Goal: Task Accomplishment & Management: Manage account settings

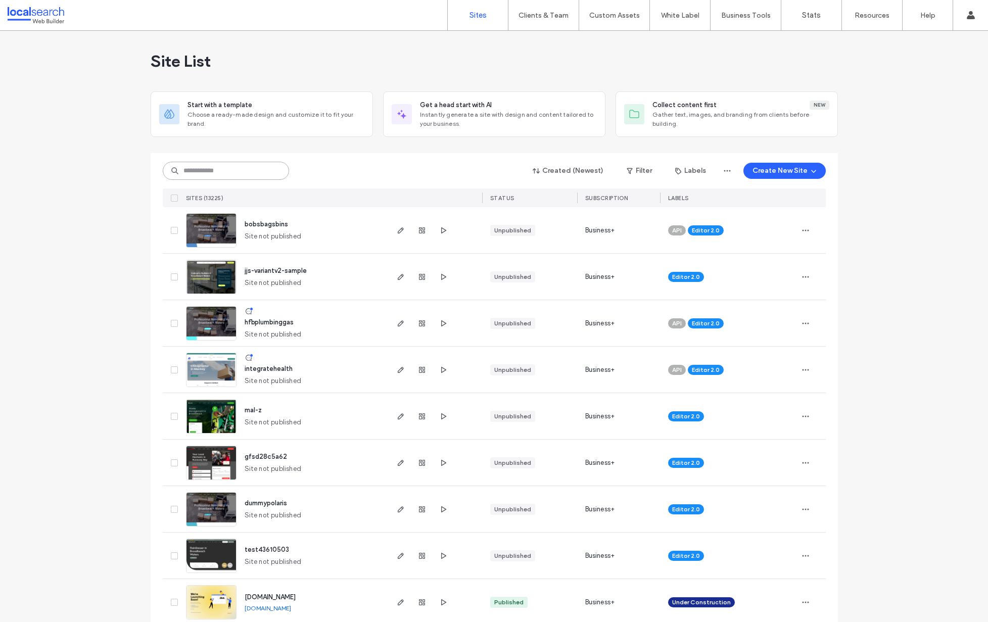
click at [224, 175] on input at bounding box center [226, 171] width 126 height 18
paste input "********"
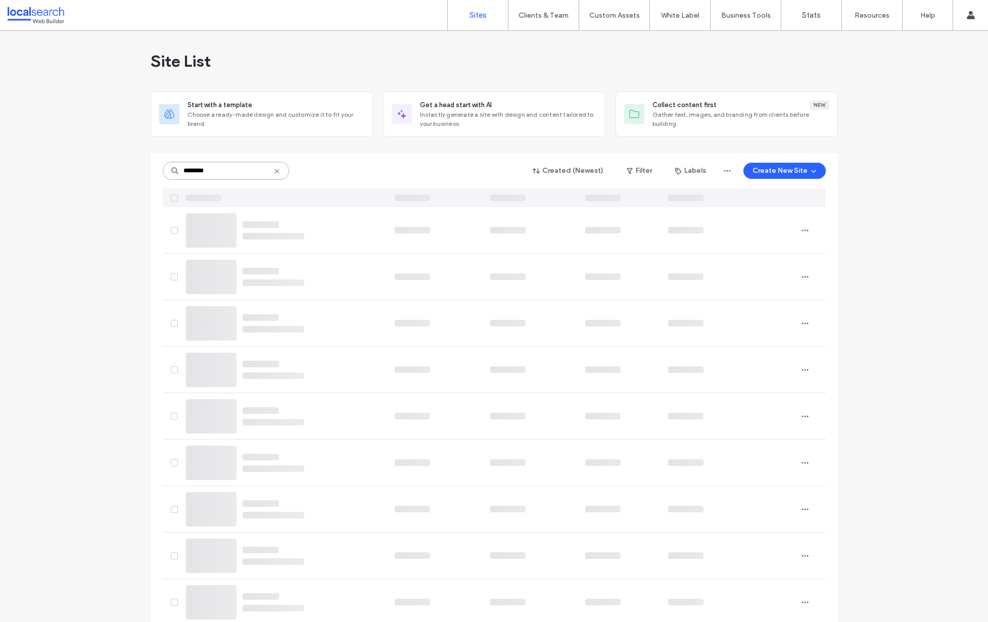
type input "********"
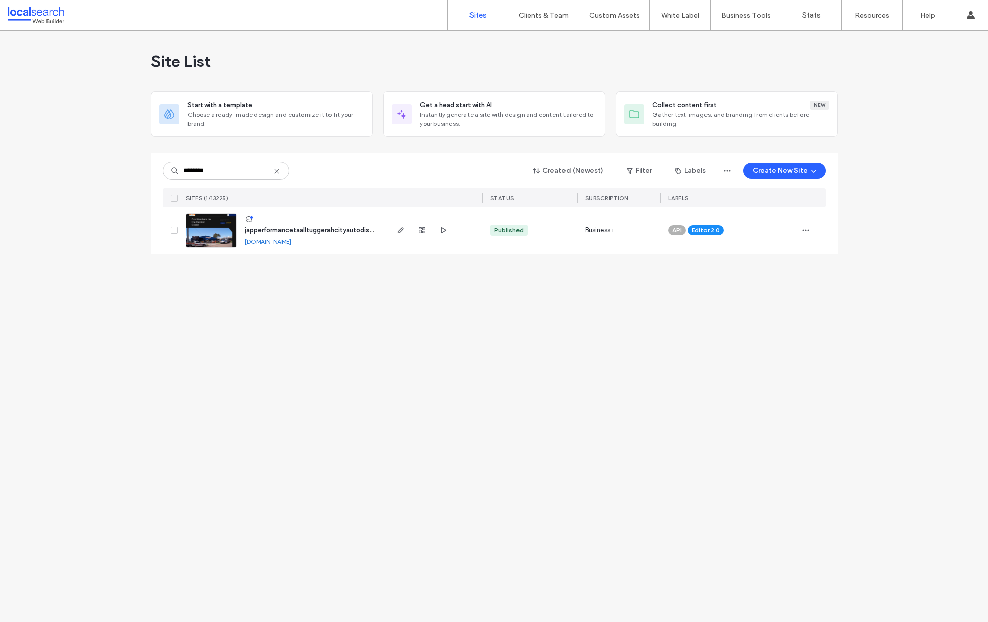
click at [229, 234] on link at bounding box center [211, 230] width 51 height 34
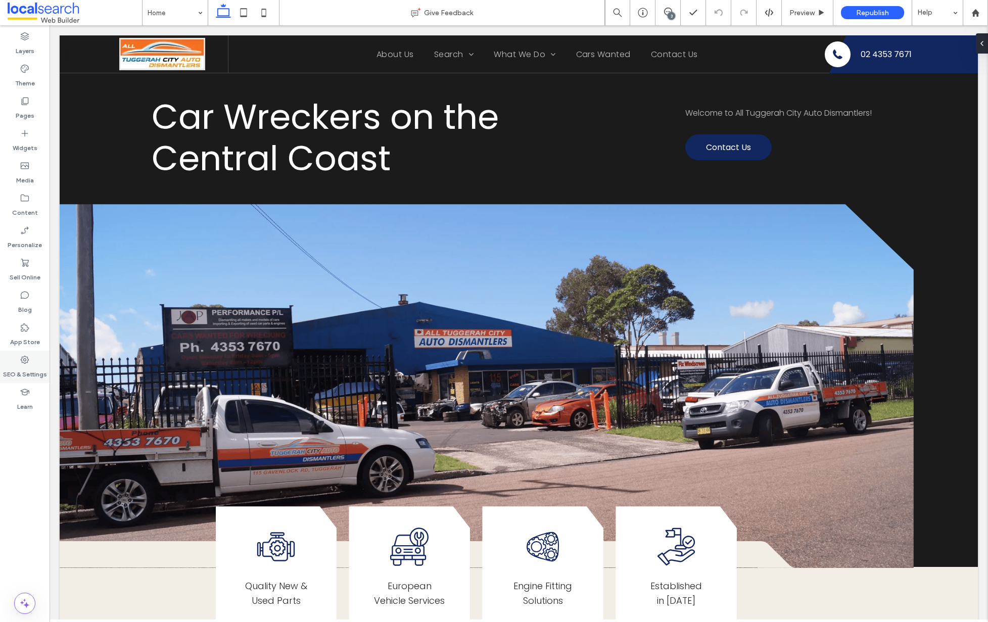
click at [21, 365] on label "SEO & Settings" at bounding box center [25, 372] width 44 height 14
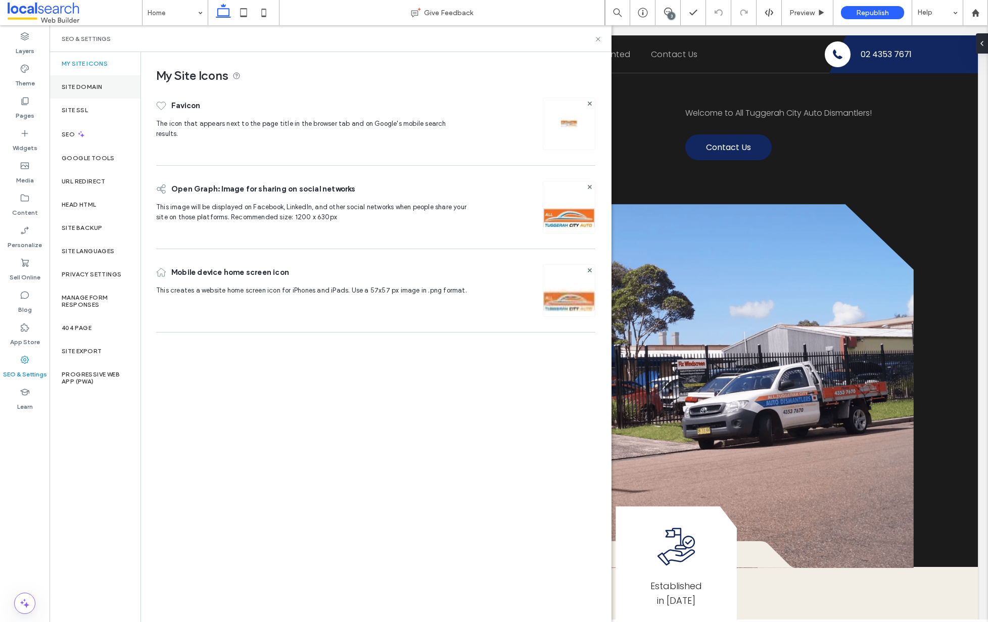
click at [71, 89] on label "Site Domain" at bounding box center [82, 86] width 40 height 7
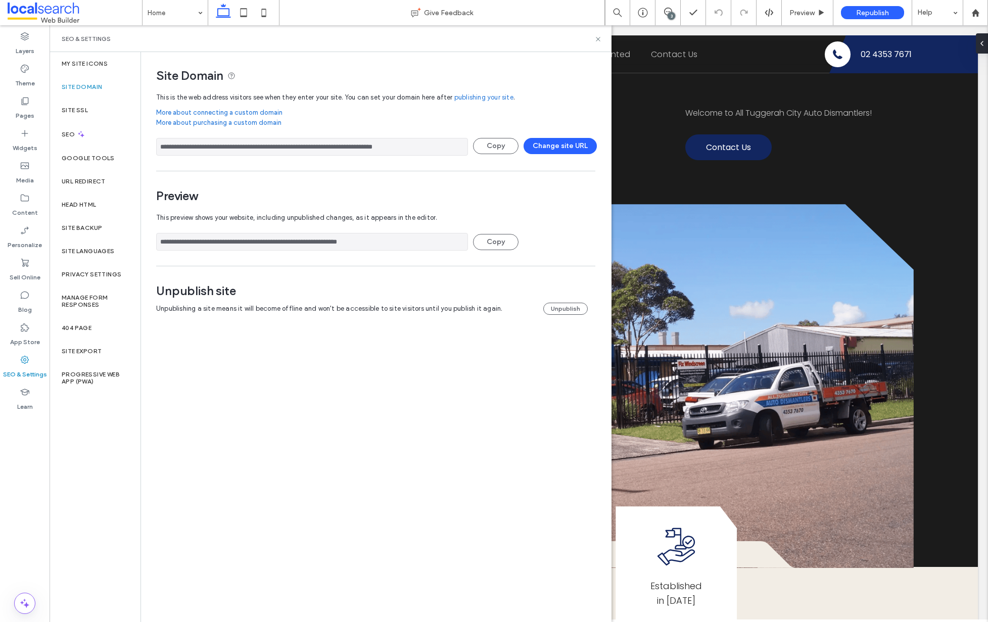
click at [374, 149] on input "**********" at bounding box center [312, 147] width 312 height 18
click at [601, 38] on icon at bounding box center [599, 39] width 8 height 8
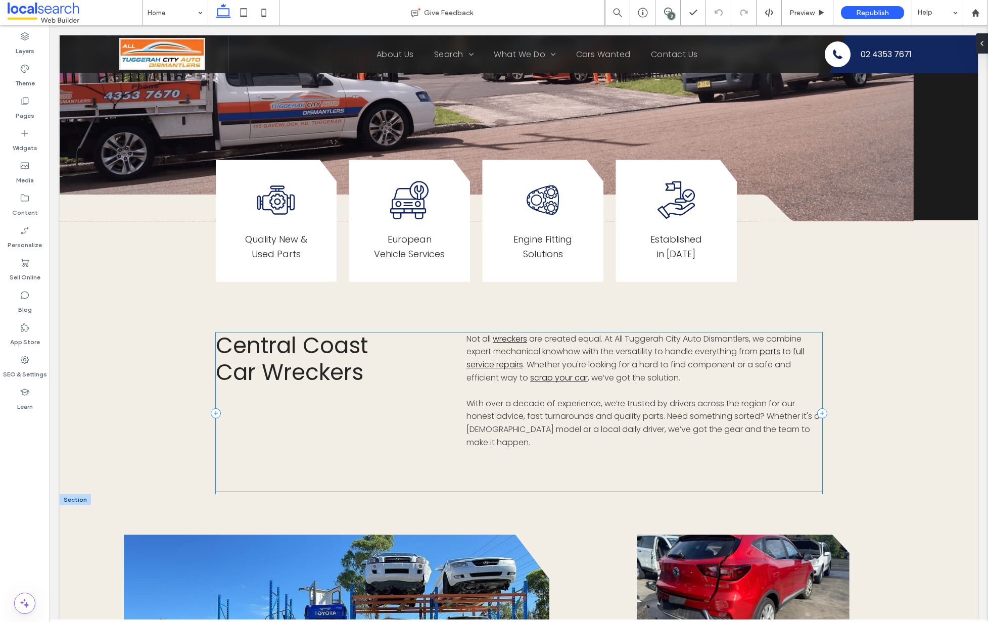
scroll to position [702, 0]
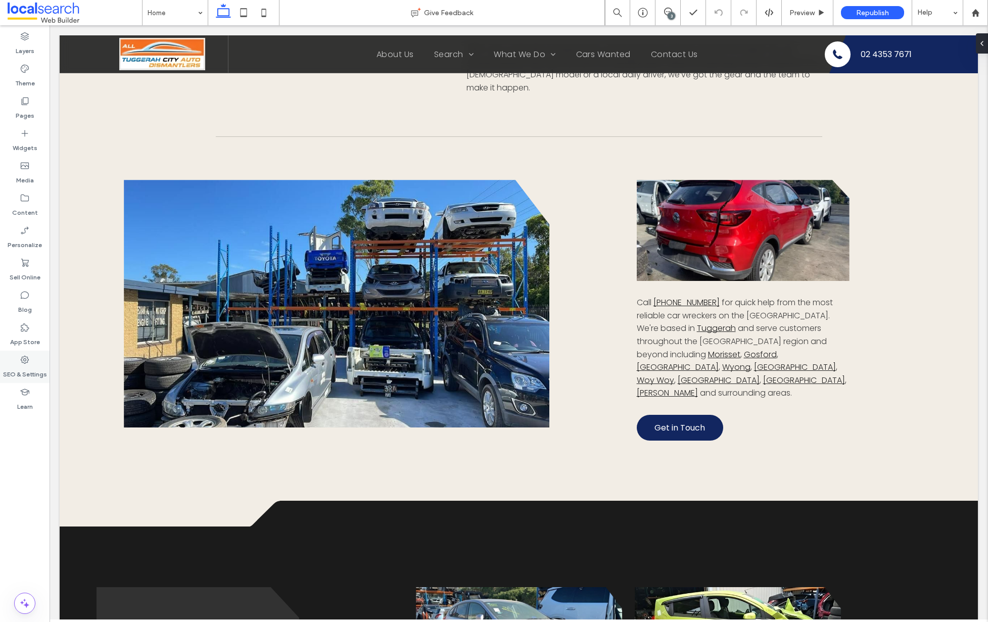
click at [21, 363] on icon at bounding box center [25, 360] width 10 height 10
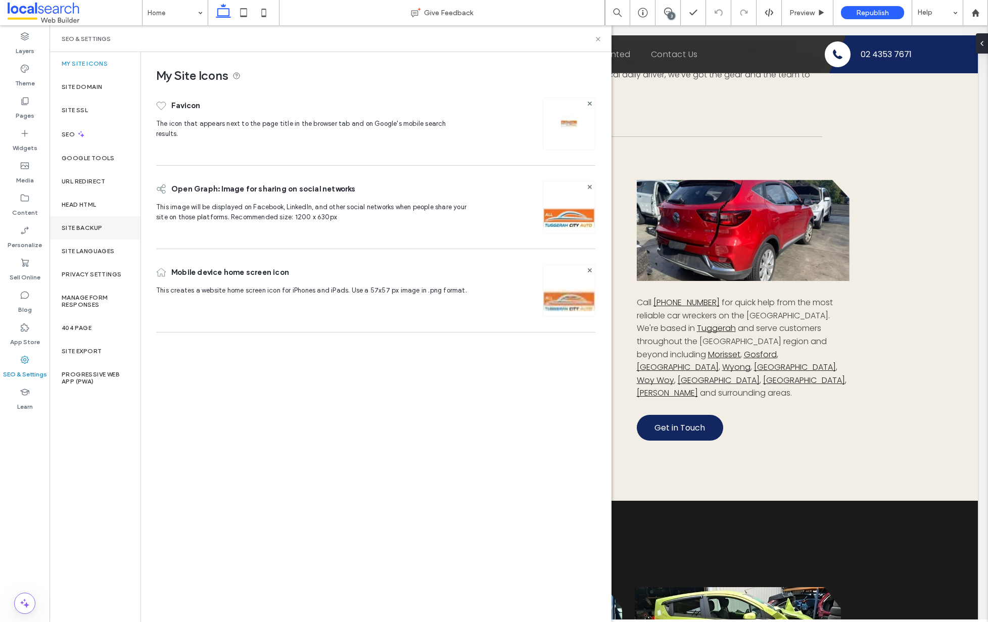
click at [91, 225] on label "Site Backup" at bounding box center [82, 227] width 40 height 7
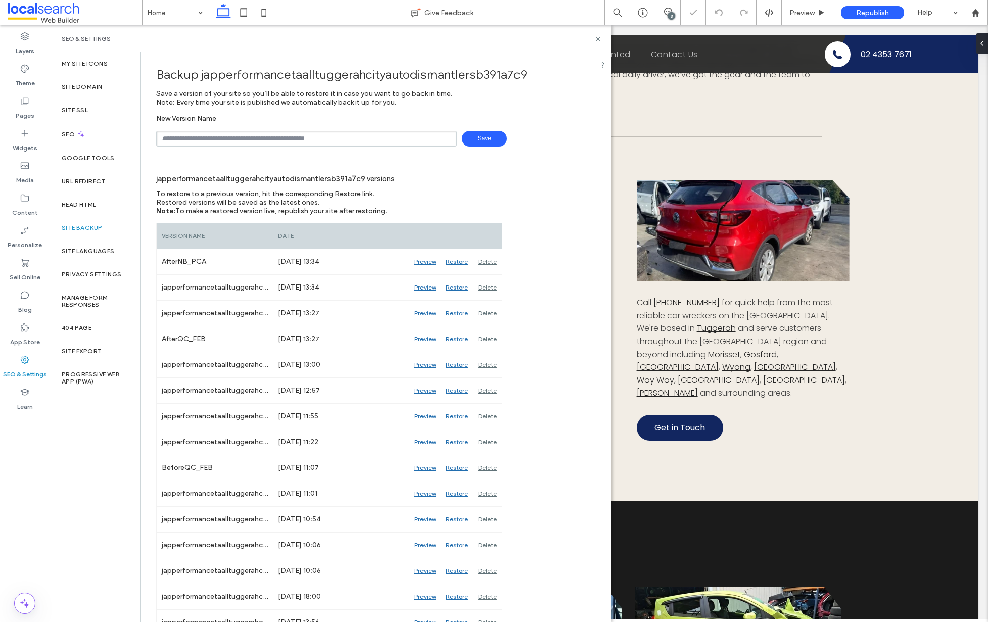
click at [242, 140] on input "text" at bounding box center [306, 139] width 301 height 16
type input "**********"
click at [485, 137] on span "Save" at bounding box center [484, 139] width 45 height 16
click at [599, 37] on icon at bounding box center [599, 39] width 8 height 8
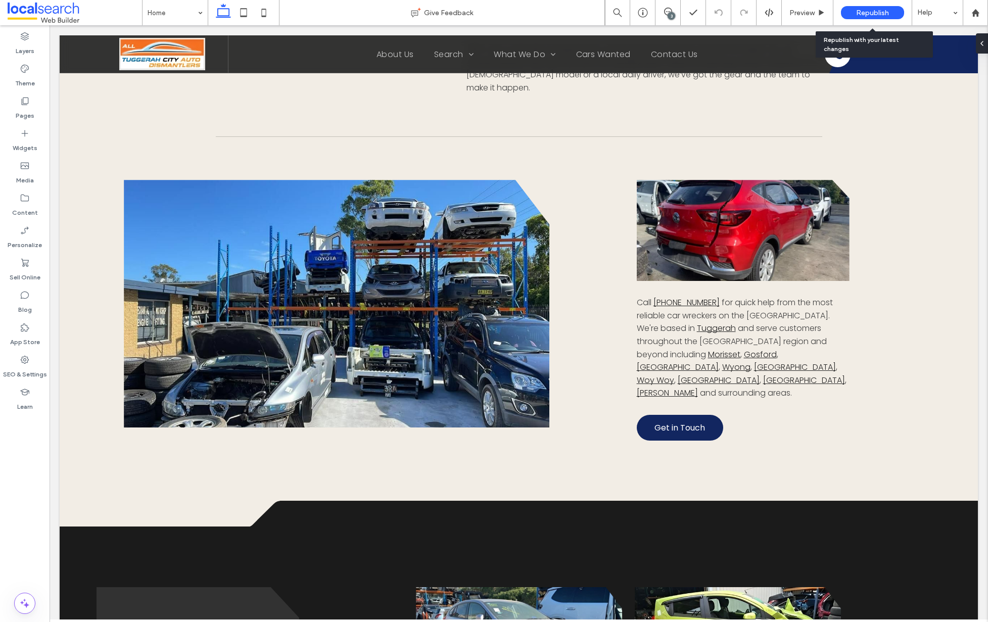
click at [896, 17] on div "Republish" at bounding box center [872, 12] width 63 height 13
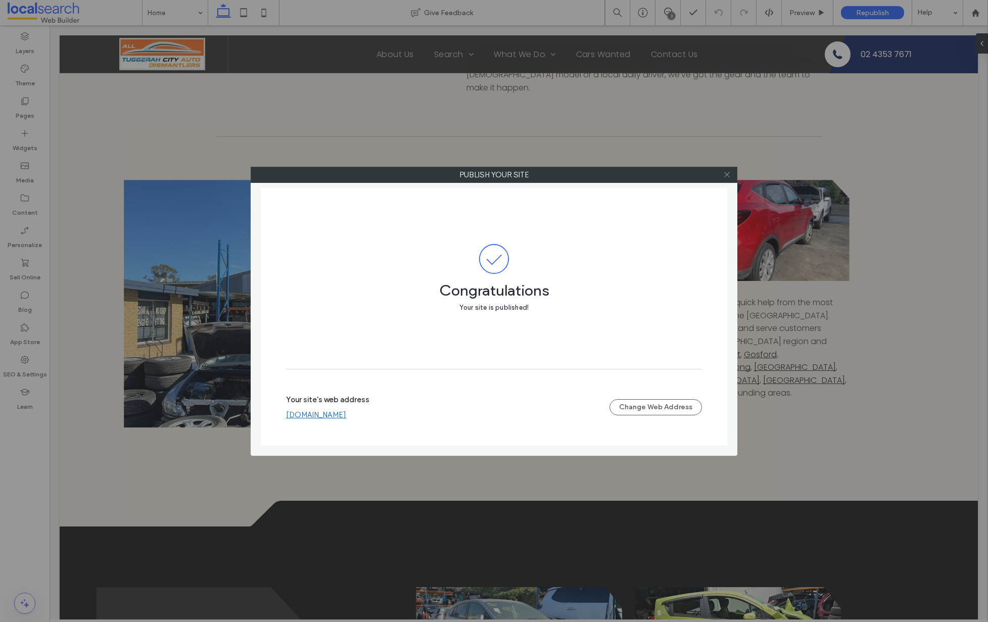
click at [729, 176] on use at bounding box center [727, 174] width 5 height 5
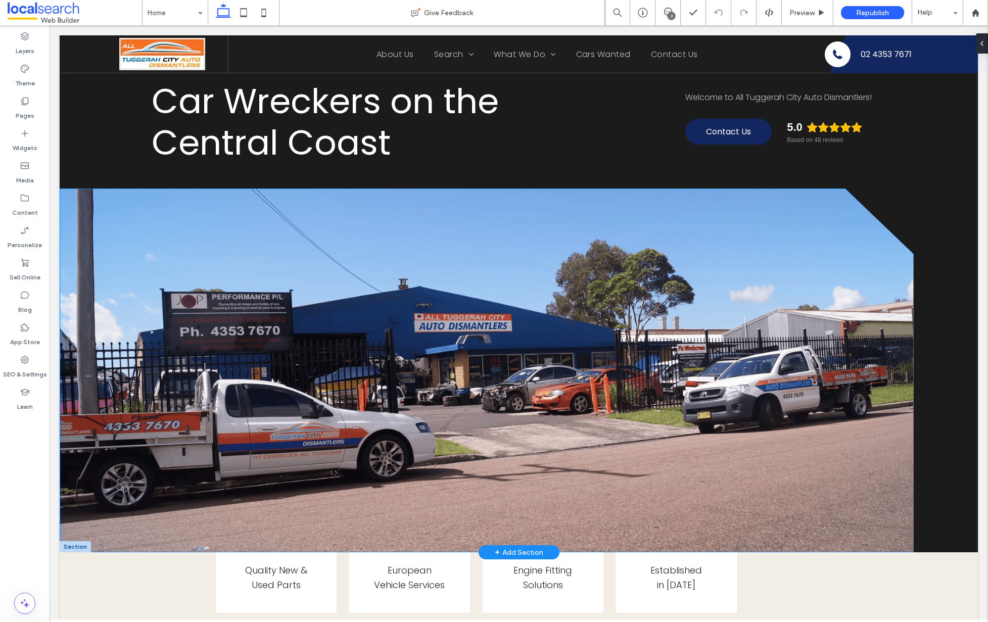
scroll to position [0, 0]
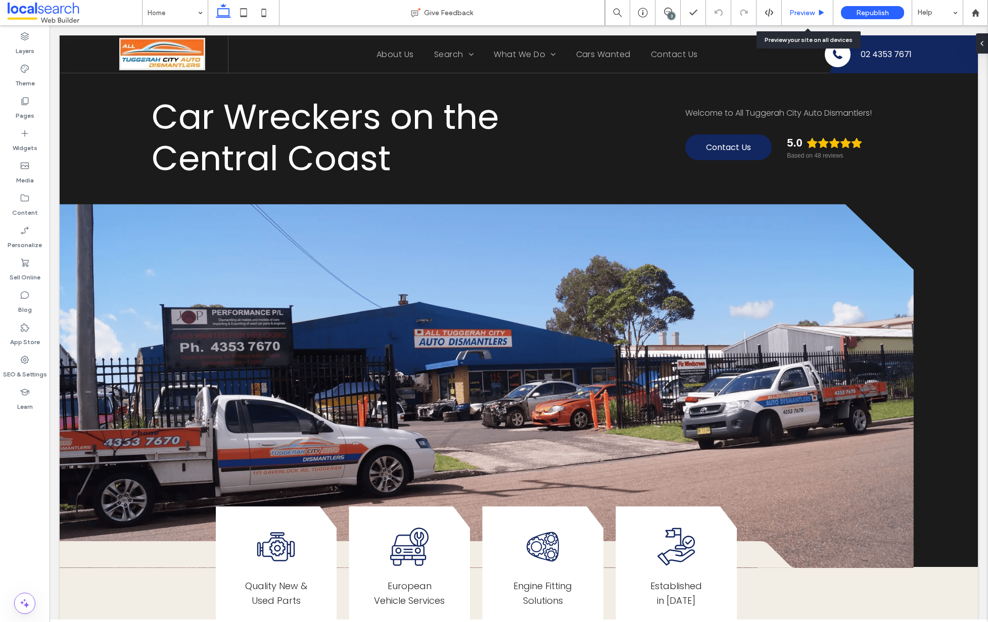
click at [793, 11] on span "Preview" at bounding box center [802, 13] width 25 height 9
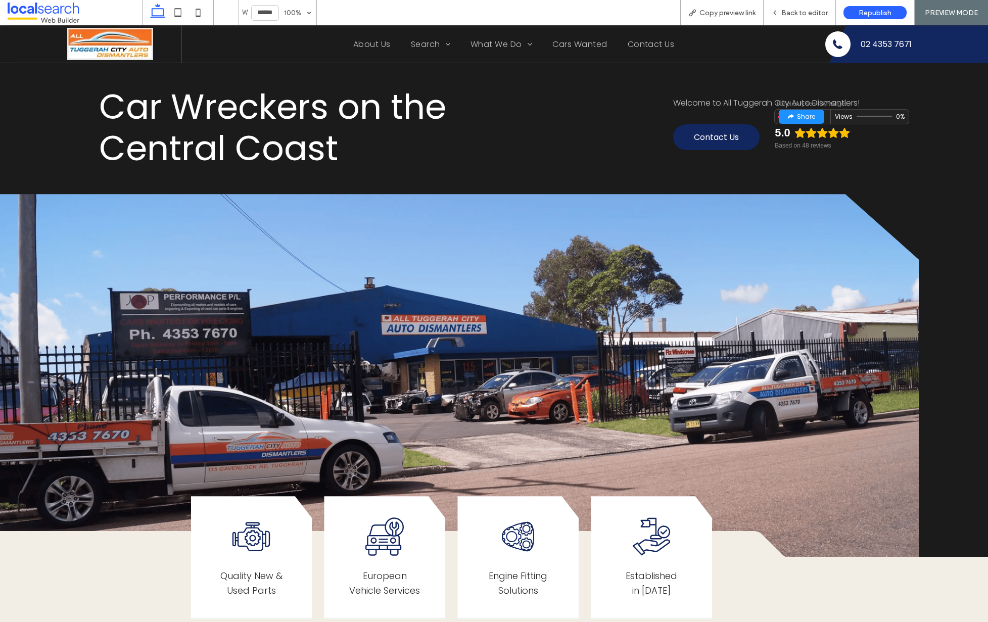
click at [822, 115] on div "Edit widget" at bounding box center [810, 116] width 42 height 23
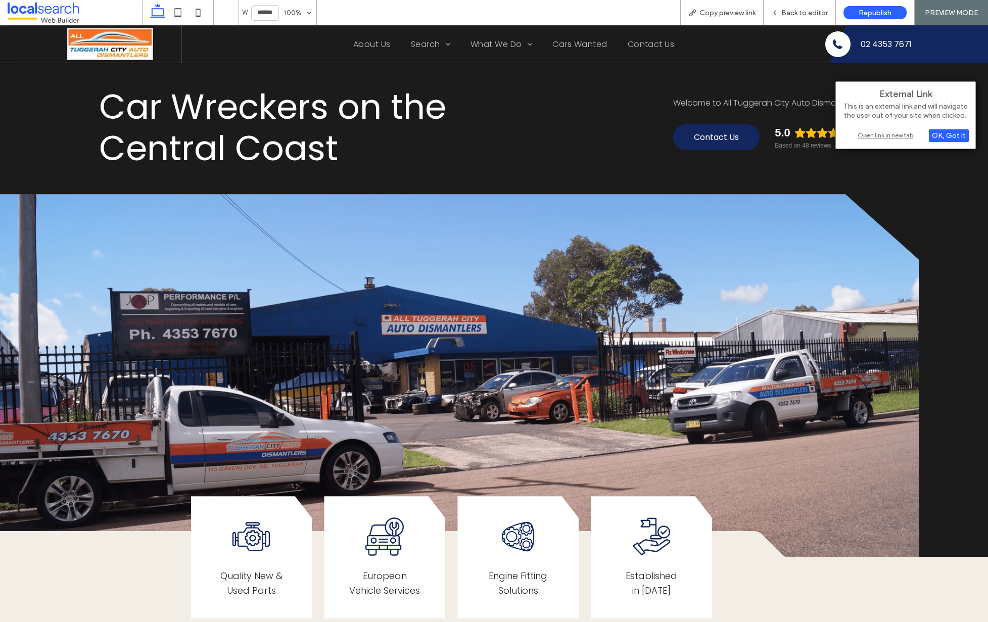
click at [871, 138] on div "Open link in new tab" at bounding box center [906, 135] width 126 height 11
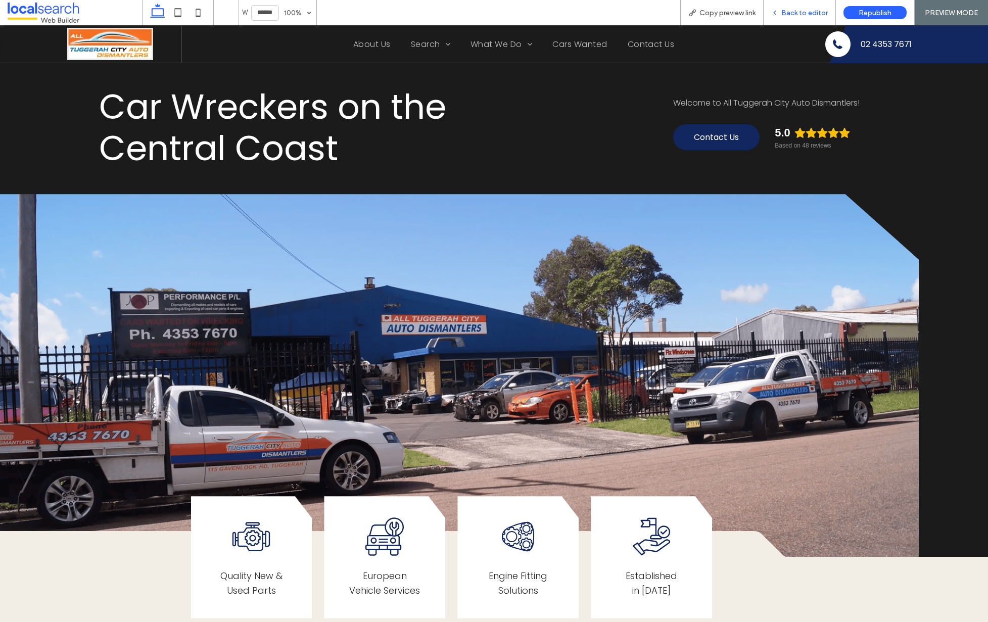
click at [828, 9] on span "Back to editor" at bounding box center [805, 13] width 47 height 9
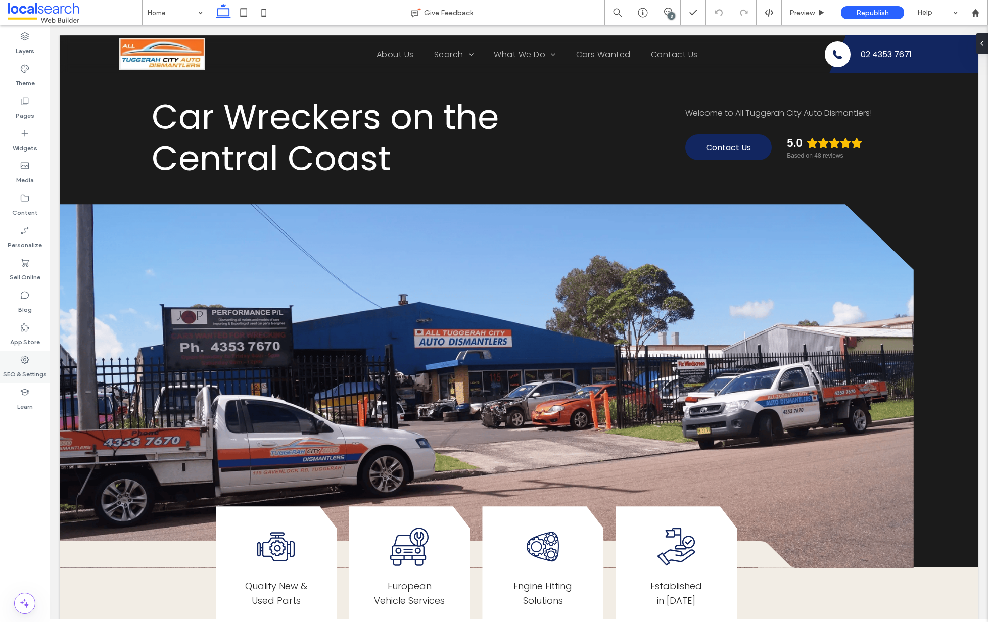
click at [22, 355] on icon at bounding box center [25, 360] width 10 height 10
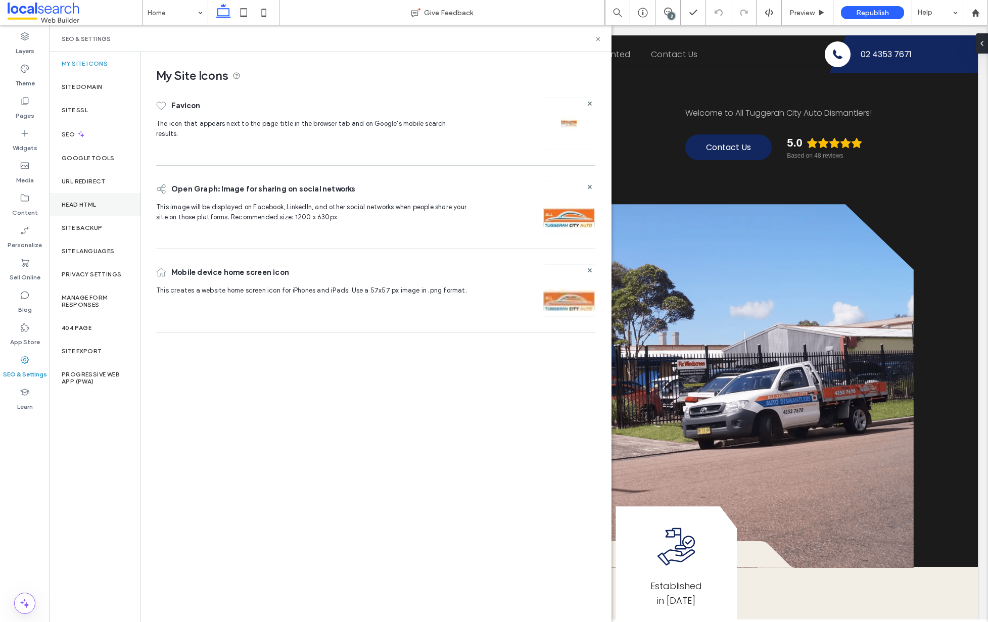
click at [82, 208] on div "Head HTML" at bounding box center [95, 204] width 91 height 23
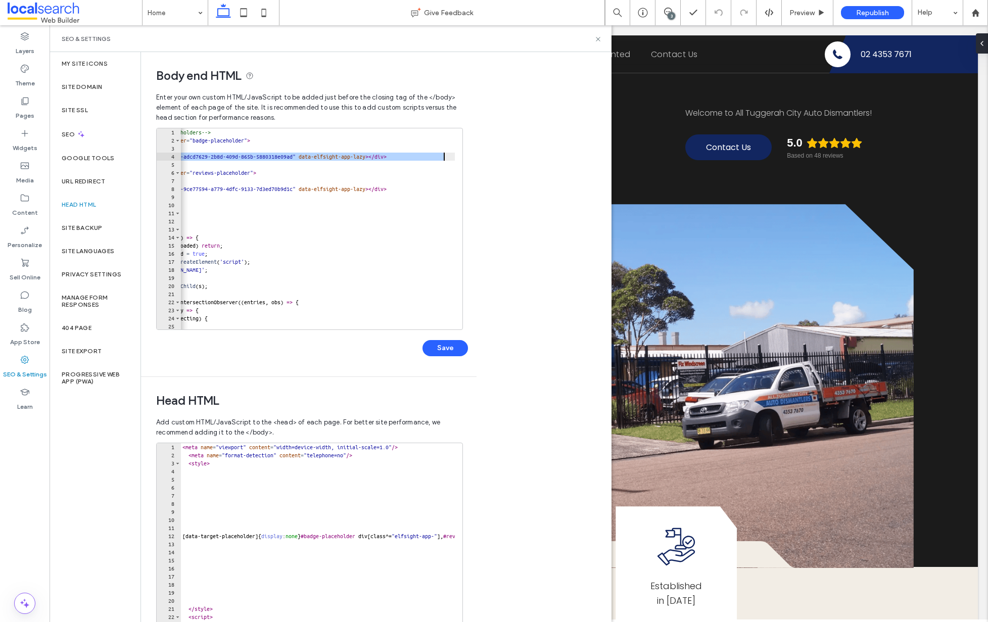
scroll to position [0, 81]
drag, startPoint x: 189, startPoint y: 156, endPoint x: 454, endPoint y: 159, distance: 265.5
click at [454, 159] on div "**********" at bounding box center [309, 229] width 307 height 202
paste textarea "Cursor at row 4"
type textarea "**********"
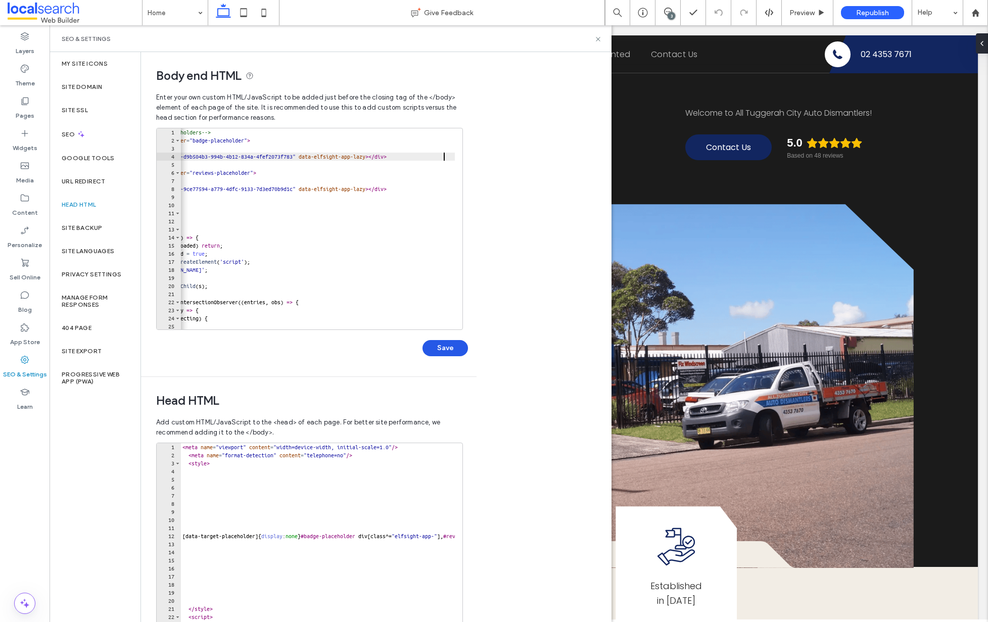
click at [445, 351] on button "Save" at bounding box center [446, 348] width 46 height 16
click at [596, 38] on icon at bounding box center [599, 39] width 8 height 8
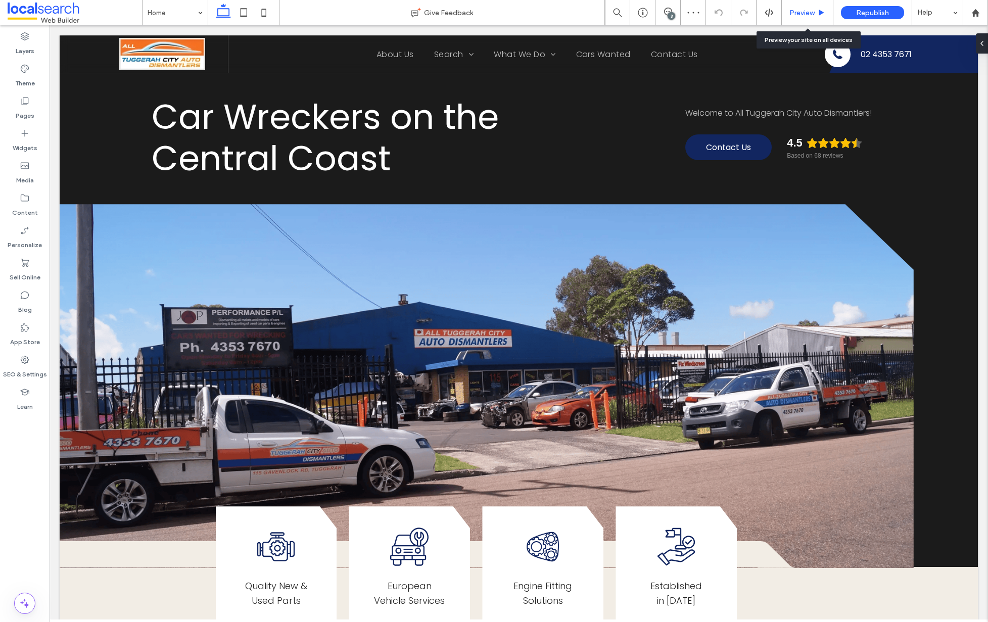
click at [801, 13] on span "Preview" at bounding box center [802, 13] width 25 height 9
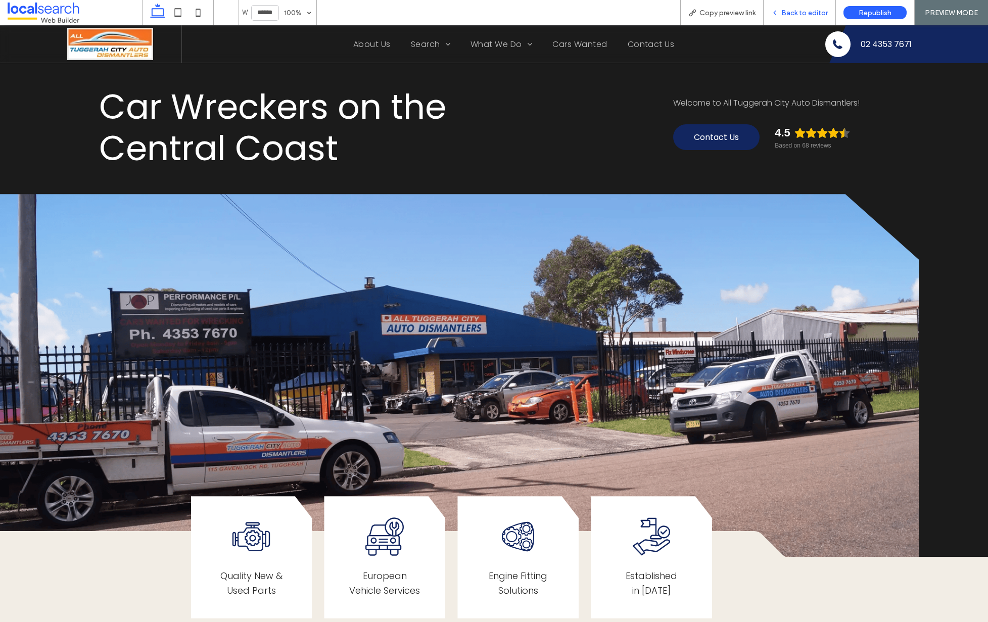
click at [826, 12] on span "Back to editor" at bounding box center [805, 13] width 47 height 9
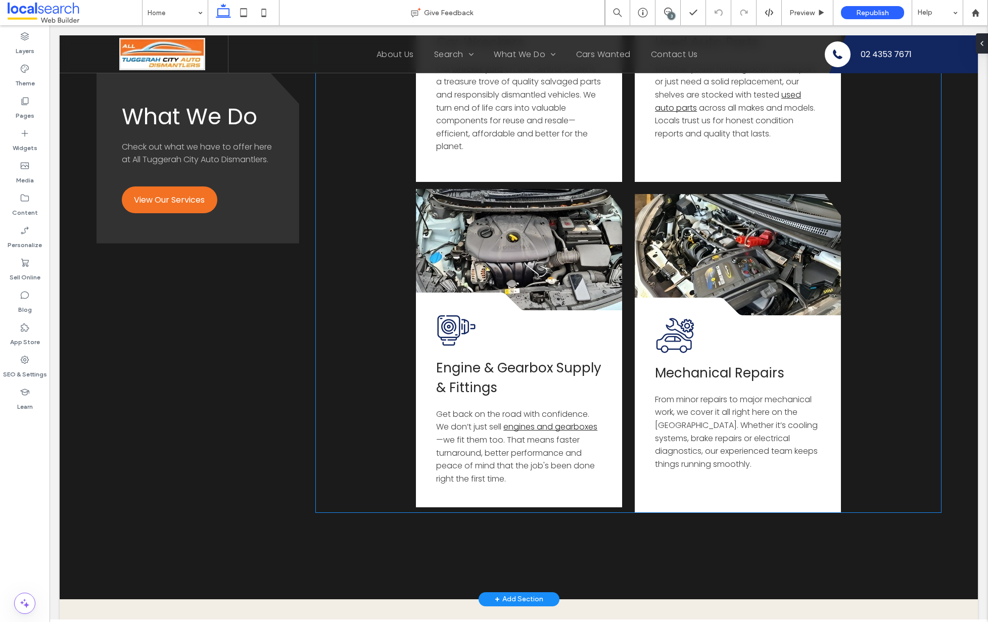
scroll to position [1911, 0]
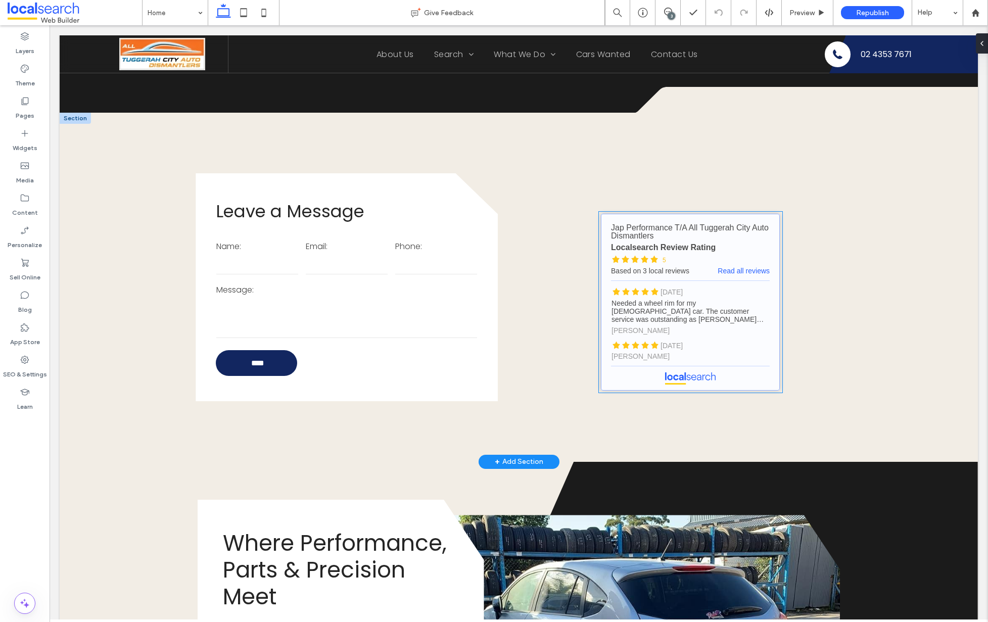
click at [684, 273] on link "Jap Performance T/A All Tuggerah City Auto Dismantlers - Localsearch reviews" at bounding box center [690, 302] width 179 height 177
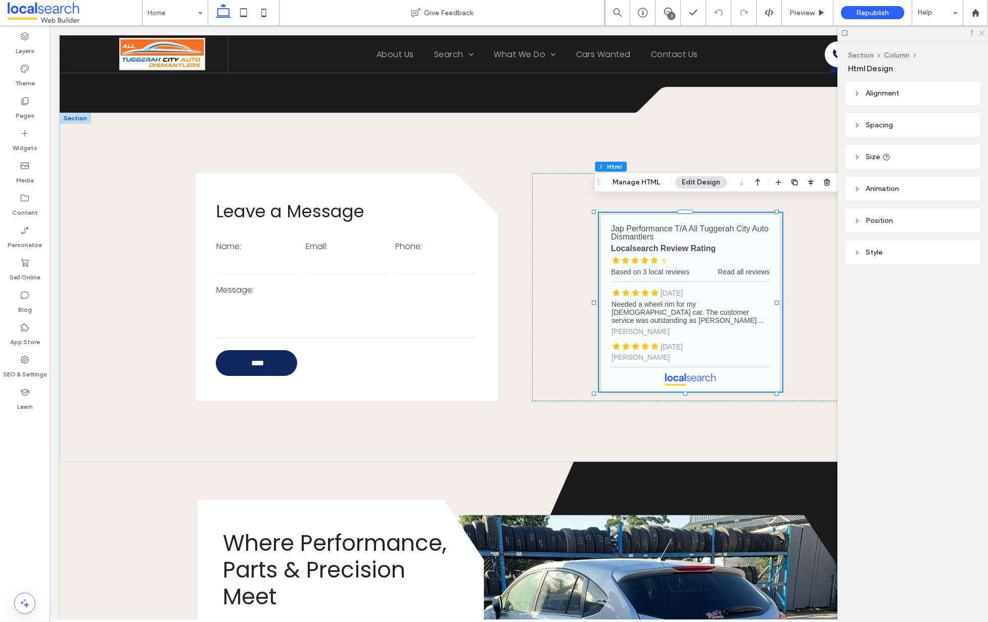
click at [979, 34] on icon at bounding box center [981, 32] width 7 height 7
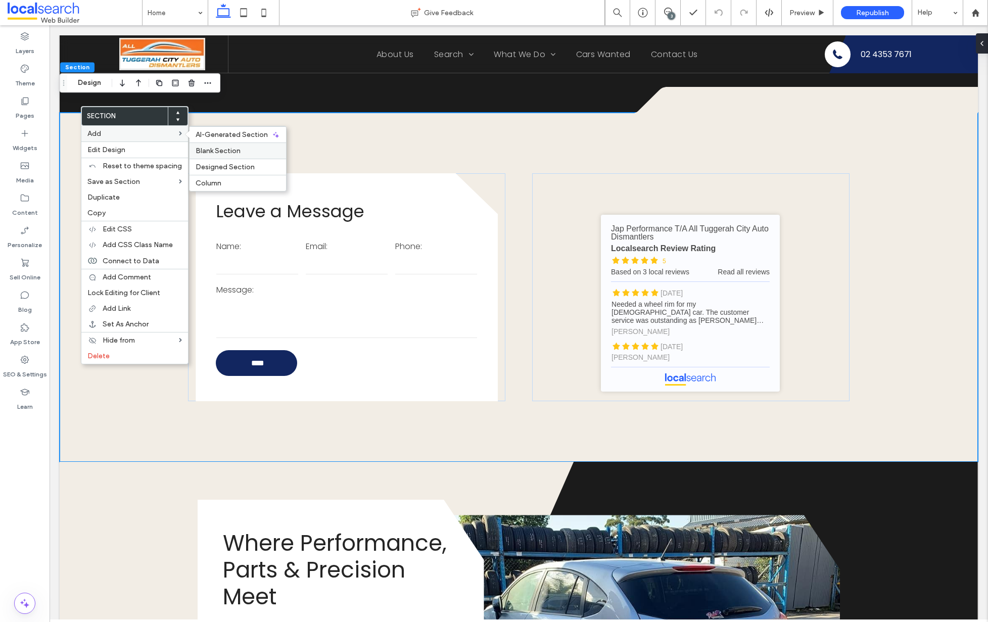
click at [221, 150] on span "Blank Section" at bounding box center [218, 151] width 45 height 9
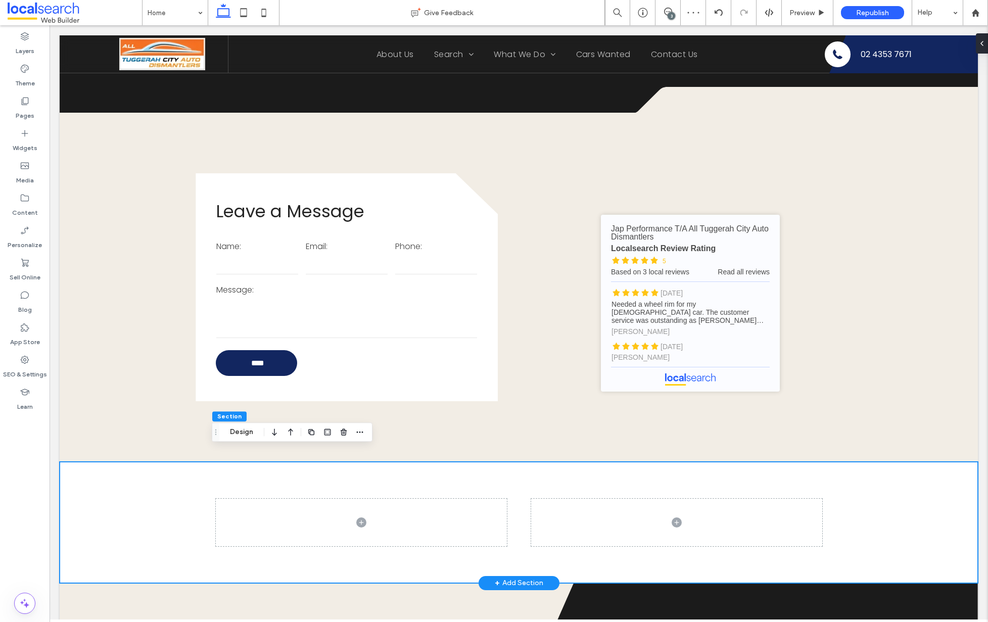
click at [145, 468] on div at bounding box center [519, 522] width 919 height 121
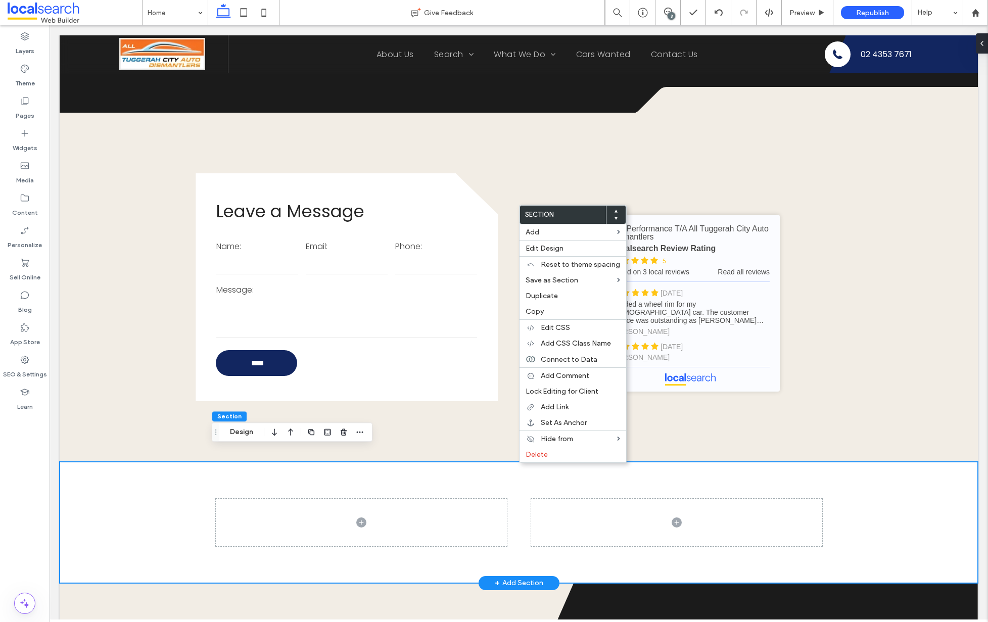
click at [418, 477] on div at bounding box center [519, 522] width 607 height 121
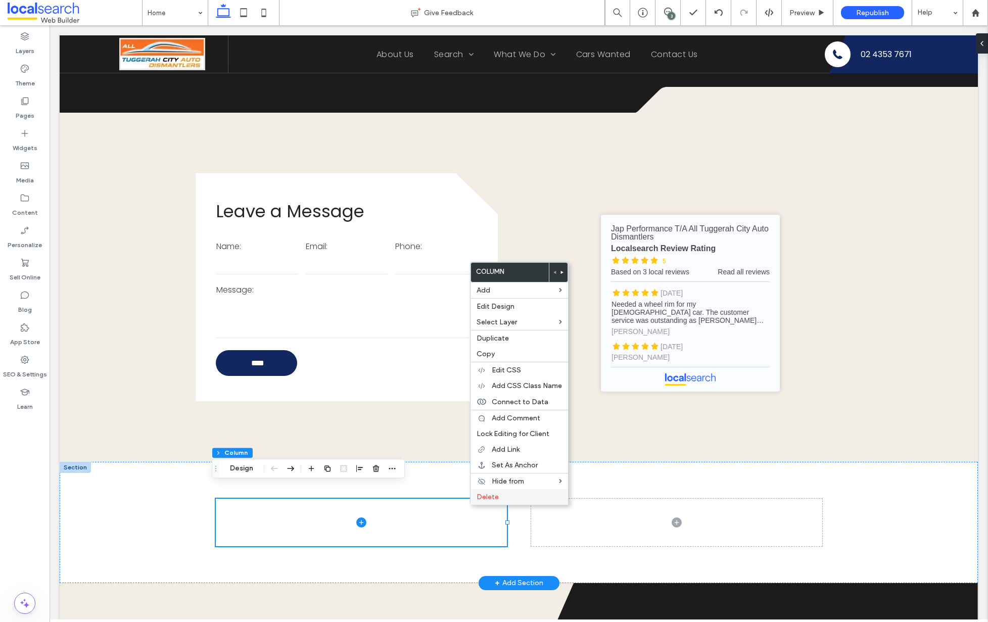
click at [490, 496] on span "Delete" at bounding box center [488, 497] width 22 height 9
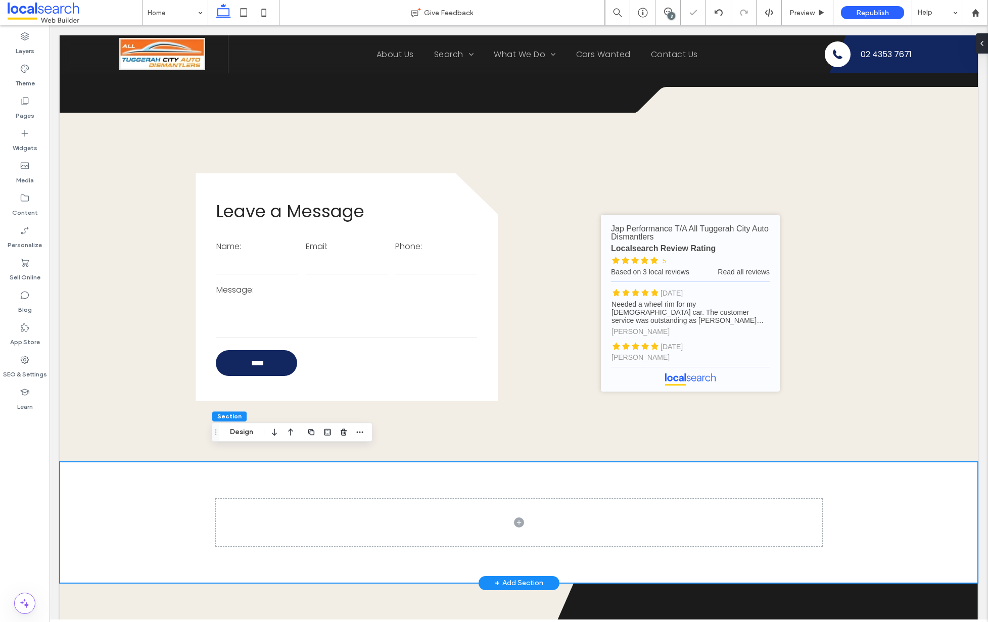
click at [106, 484] on div at bounding box center [519, 522] width 919 height 121
click at [151, 464] on div at bounding box center [519, 522] width 919 height 121
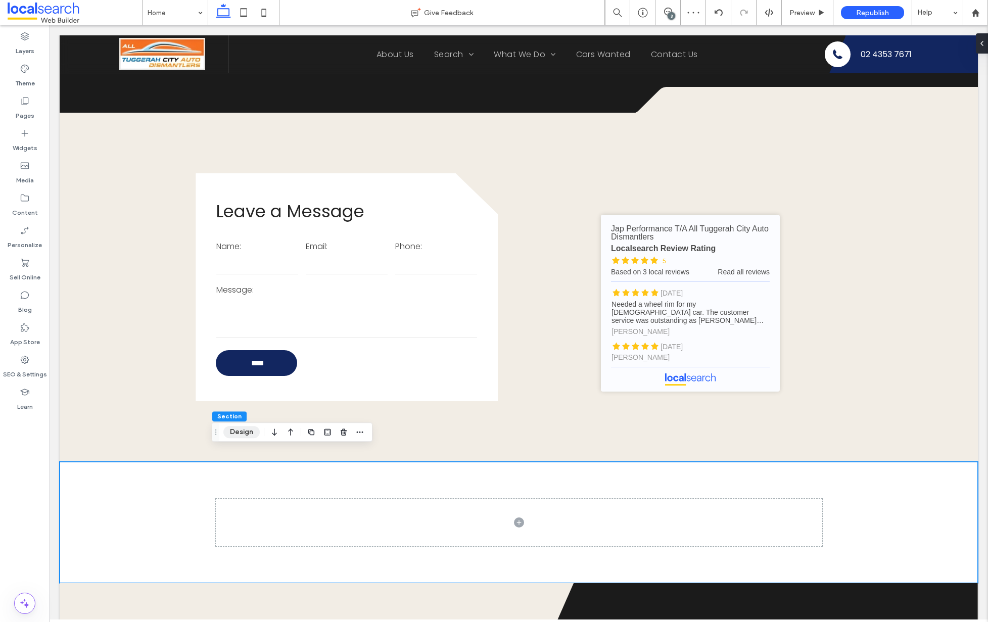
click at [255, 430] on button "Design" at bounding box center [241, 432] width 36 height 12
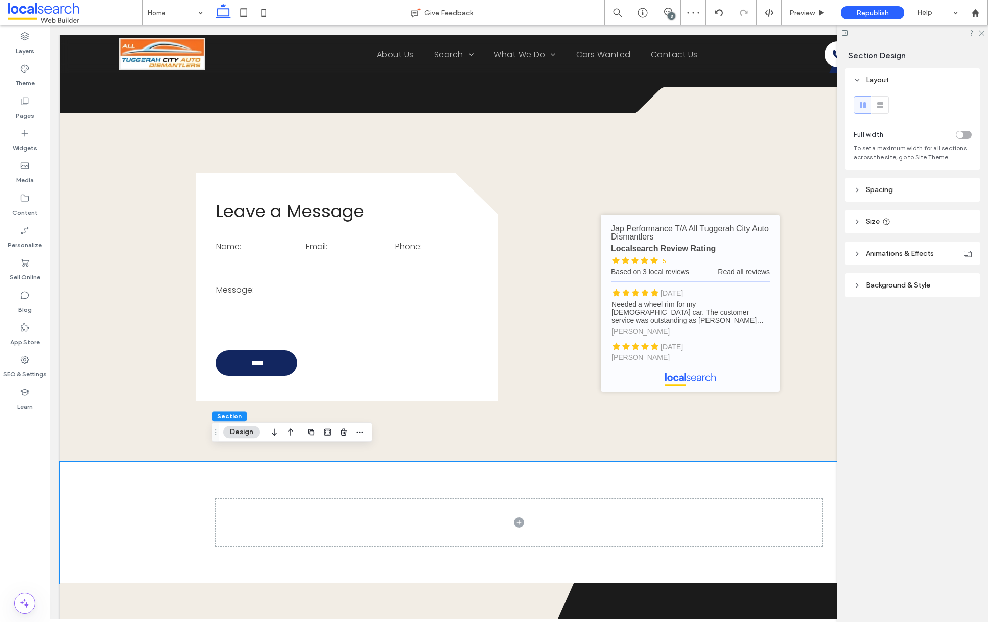
click at [866, 288] on span "Background & Style" at bounding box center [898, 285] width 65 height 9
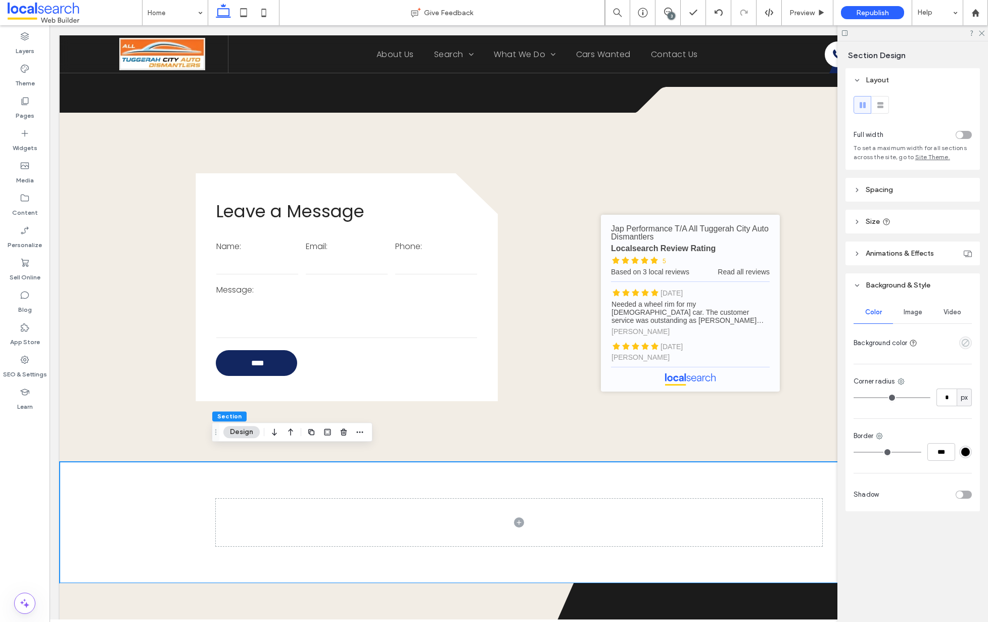
click at [963, 339] on icon "empty color" at bounding box center [966, 343] width 9 height 9
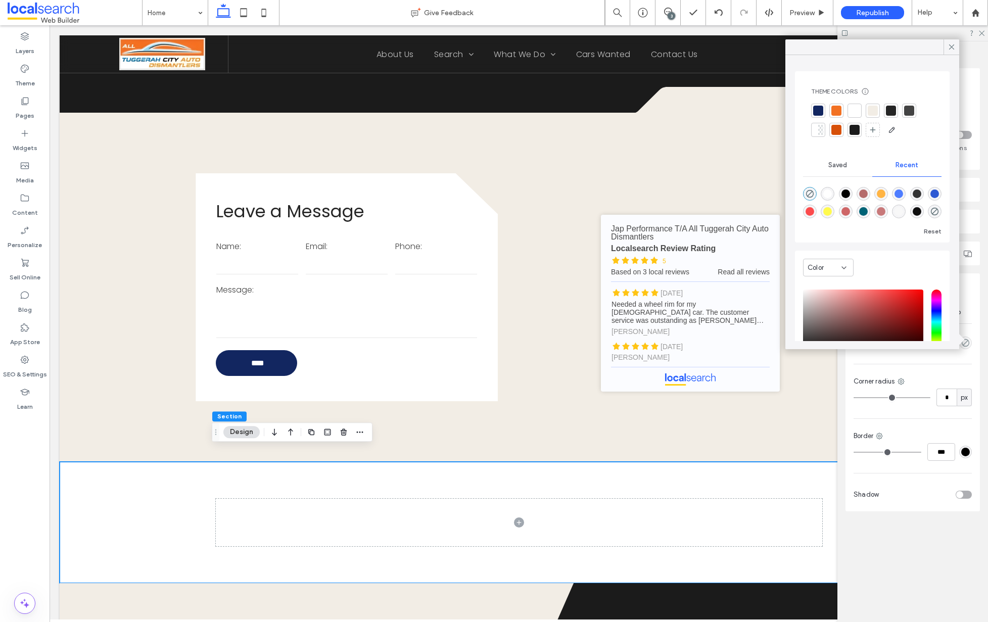
click at [882, 114] on div at bounding box center [872, 121] width 122 height 34
click at [875, 111] on div at bounding box center [873, 111] width 10 height 10
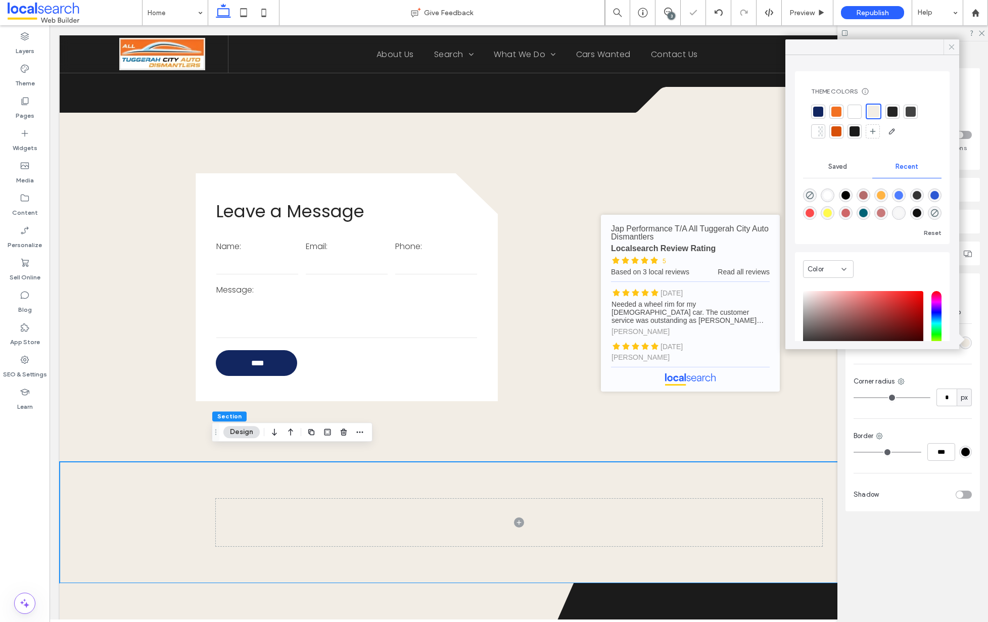
click at [949, 48] on icon at bounding box center [951, 46] width 9 height 9
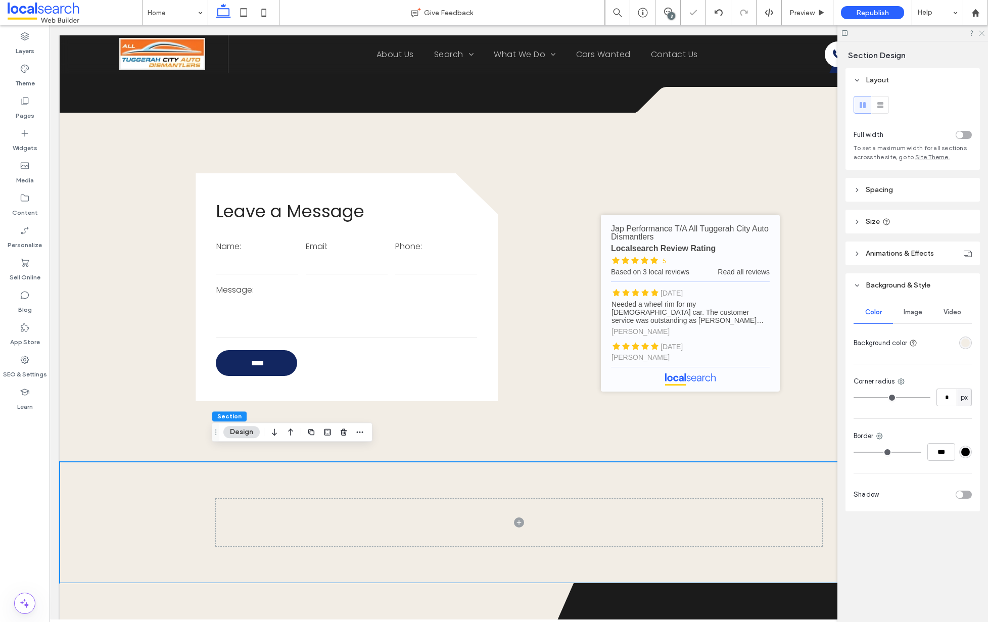
click at [981, 30] on icon at bounding box center [981, 32] width 7 height 7
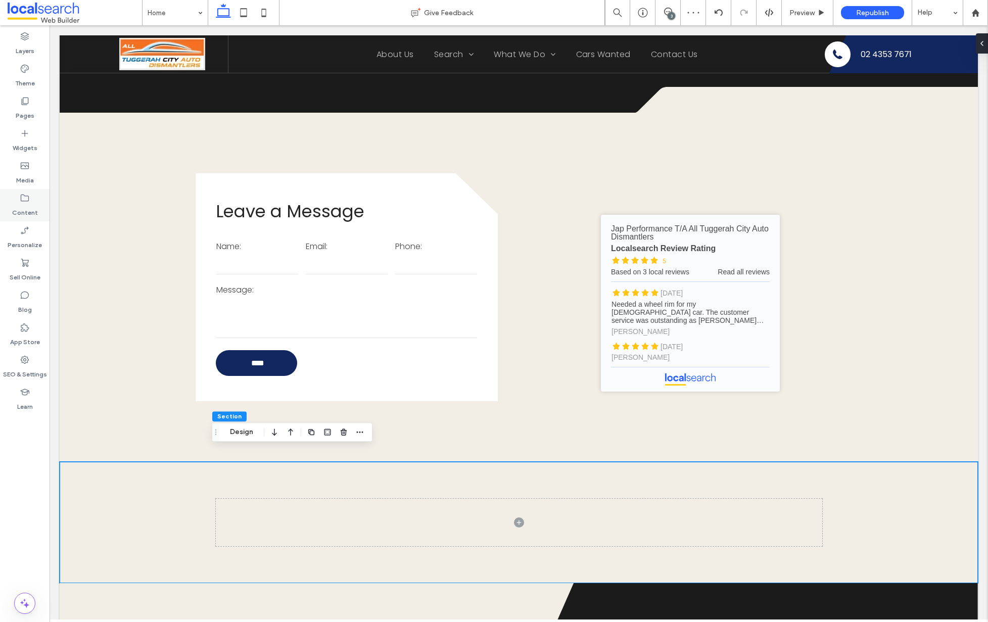
click at [22, 196] on icon at bounding box center [25, 198] width 10 height 10
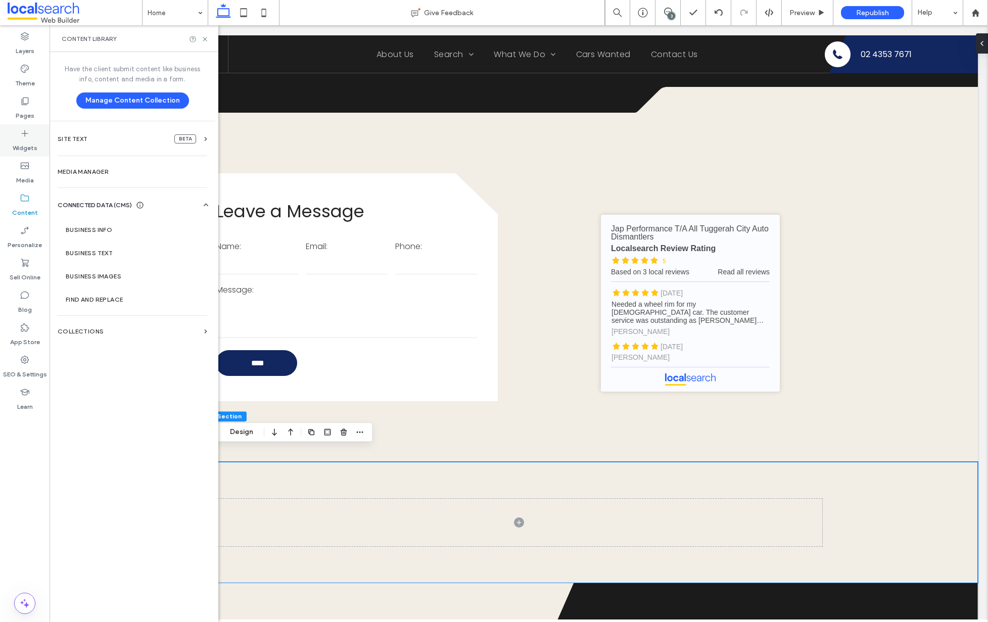
click at [29, 131] on icon at bounding box center [25, 133] width 10 height 10
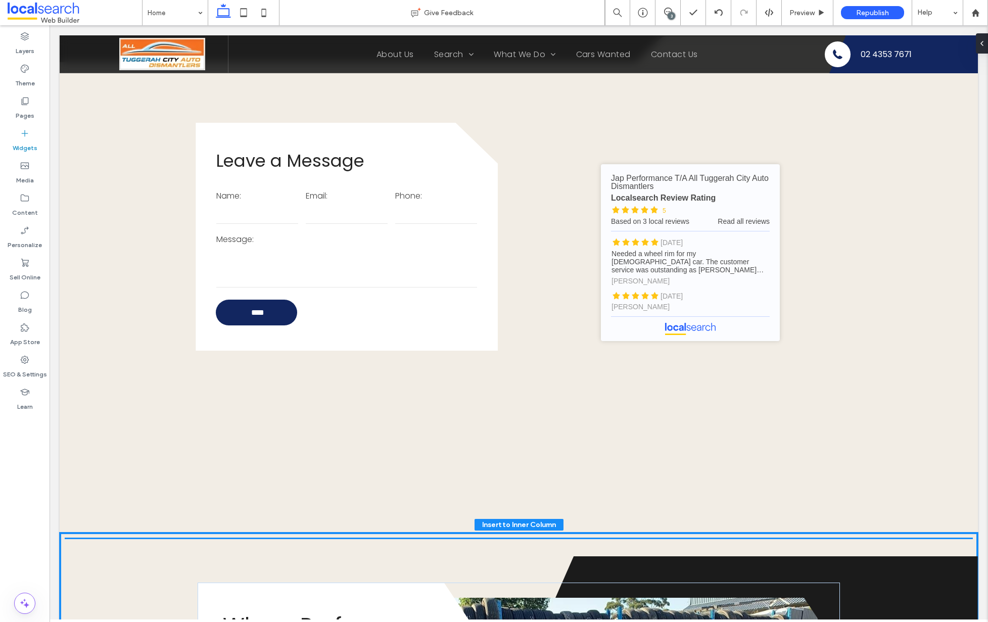
scroll to position [1979, 0]
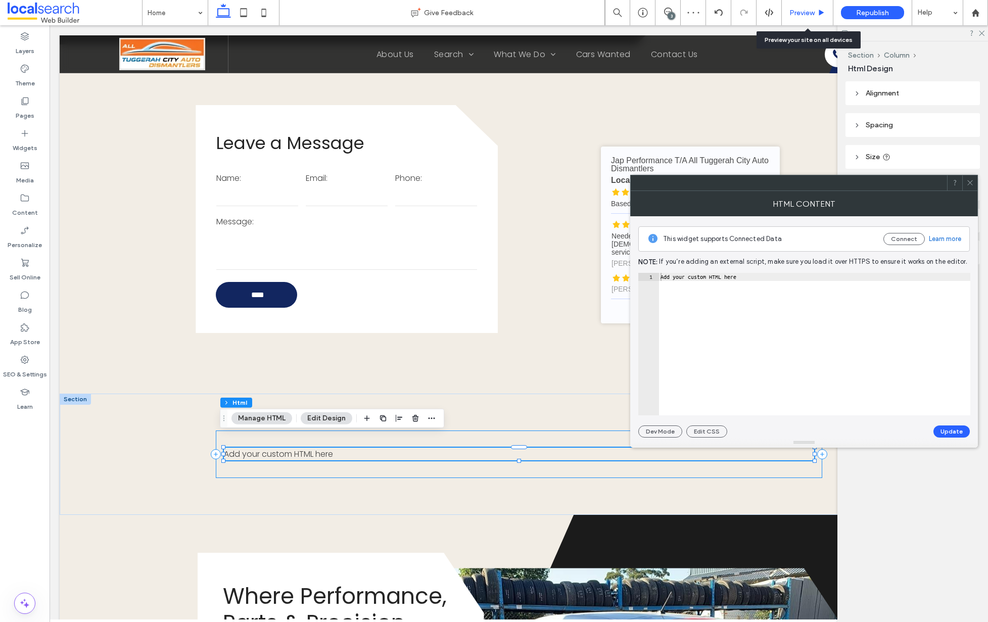
drag, startPoint x: 91, startPoint y: 143, endPoint x: 783, endPoint y: 2, distance: 706.9
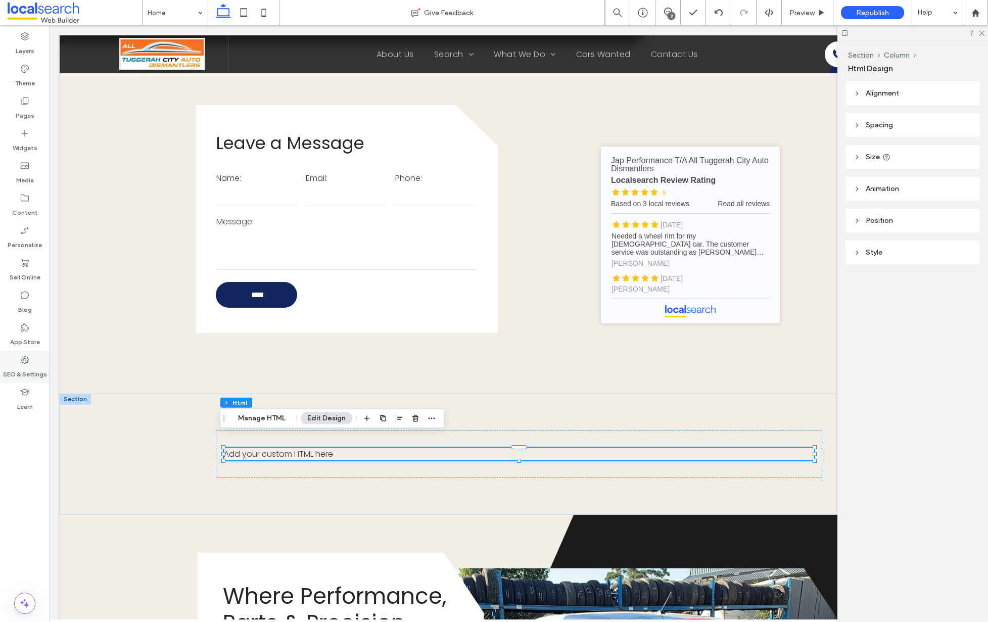
click at [25, 356] on icon at bounding box center [25, 360] width 10 height 10
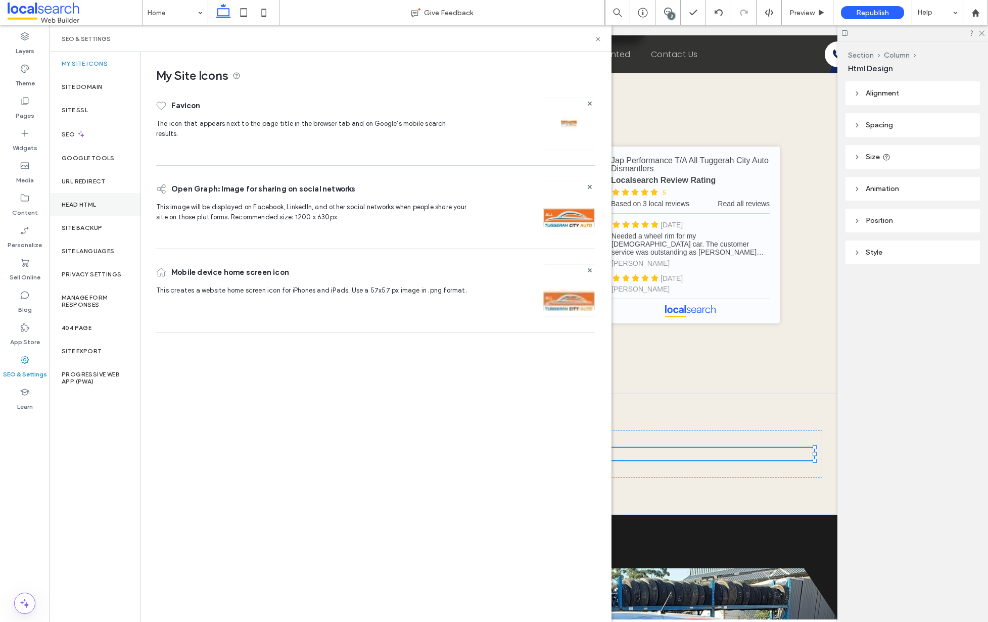
click at [89, 207] on label "Head HTML" at bounding box center [79, 204] width 35 height 7
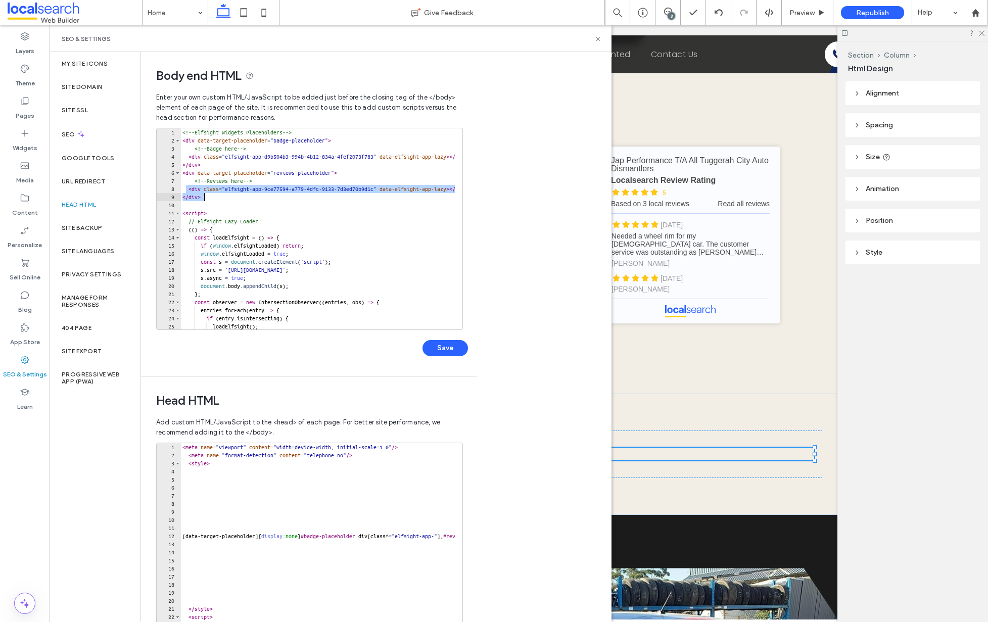
scroll to position [0, 81]
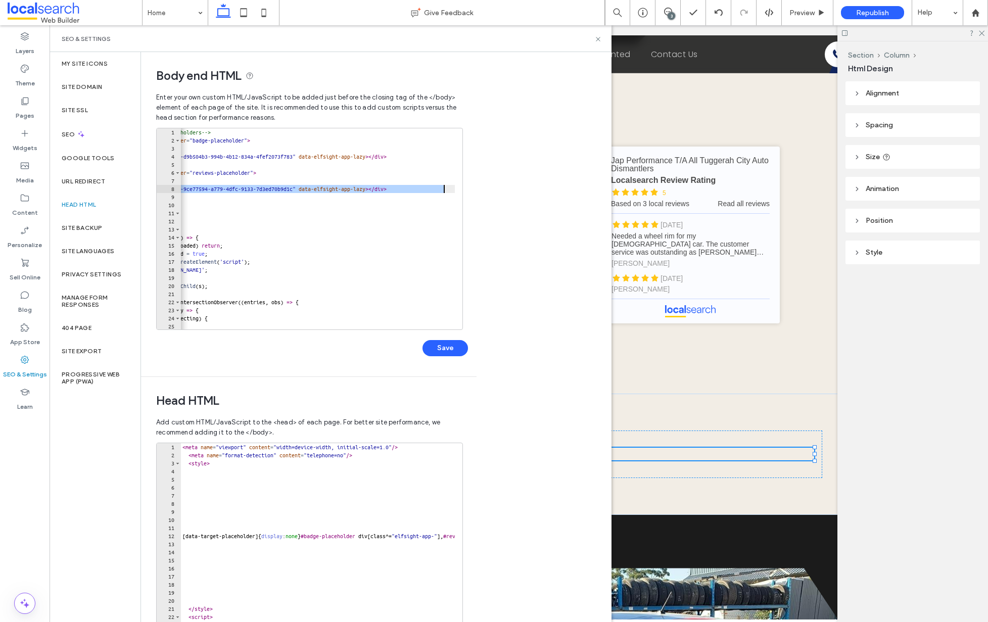
drag, startPoint x: 186, startPoint y: 192, endPoint x: 448, endPoint y: 187, distance: 262.5
click at [448, 187] on div "<!-- Elfsight Widgets Placeholders --> < div data-target-placeholder = "badge-p…" at bounding box center [395, 233] width 590 height 210
paste textarea "Cursor at row 8"
type textarea "**********"
click at [449, 353] on button "Save" at bounding box center [446, 348] width 46 height 16
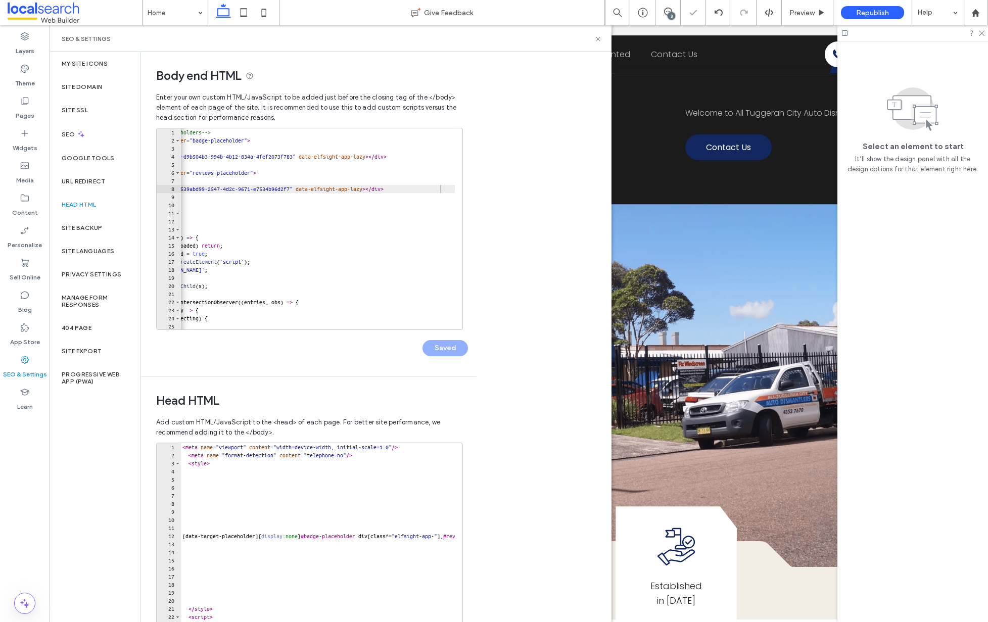
scroll to position [0, 0]
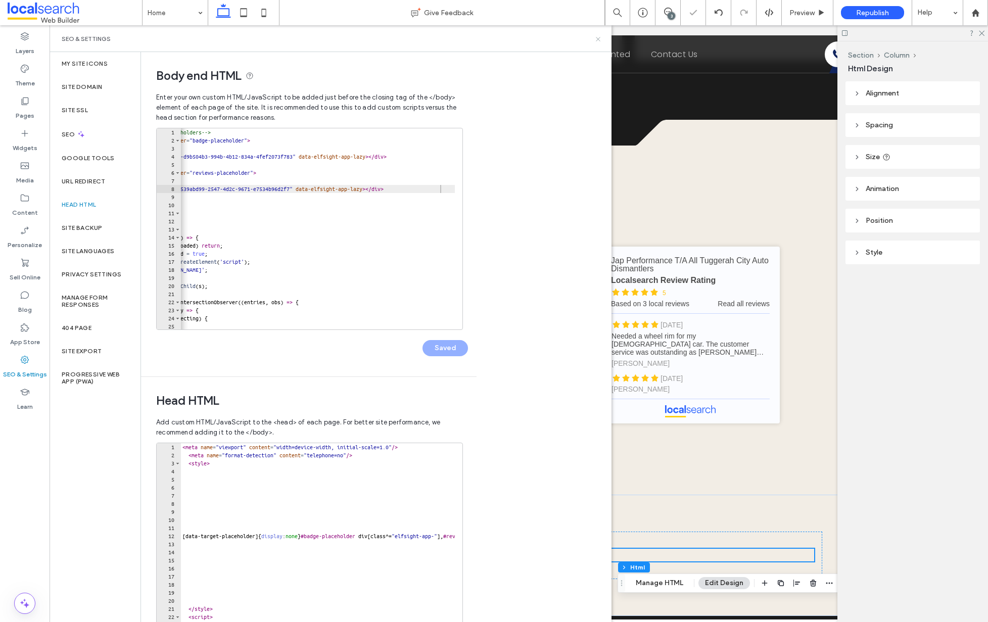
click at [597, 36] on icon at bounding box center [599, 39] width 8 height 8
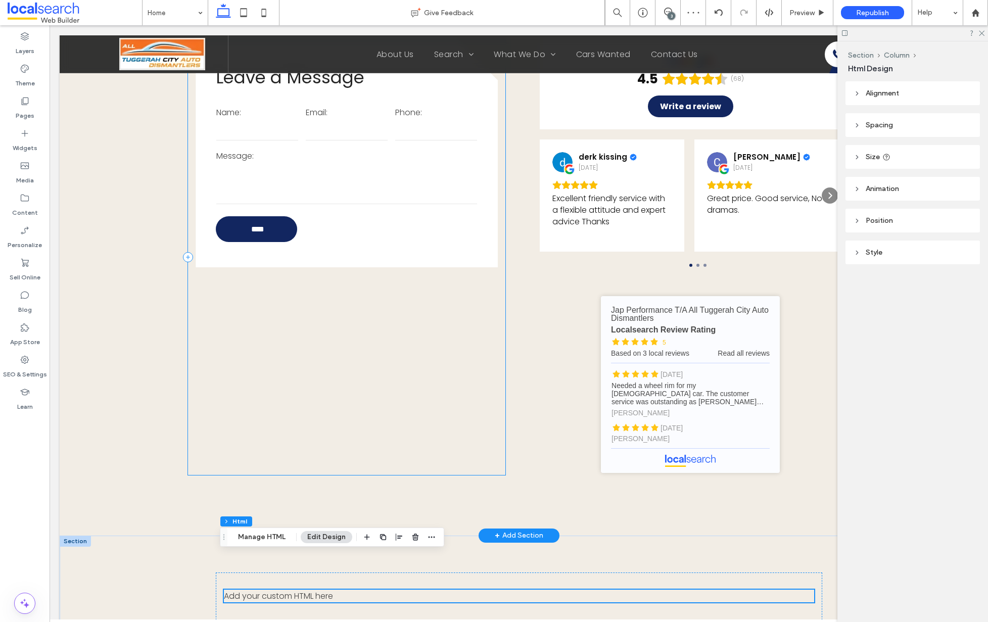
scroll to position [1916, 0]
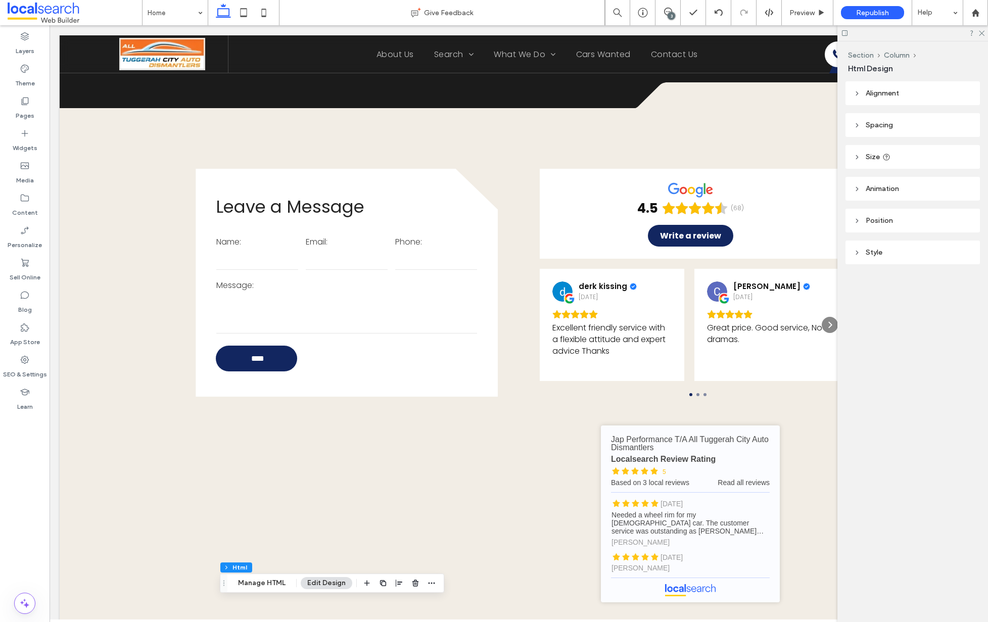
click at [985, 33] on div at bounding box center [913, 33] width 151 height 16
click at [983, 32] on use at bounding box center [982, 34] width 6 height 6
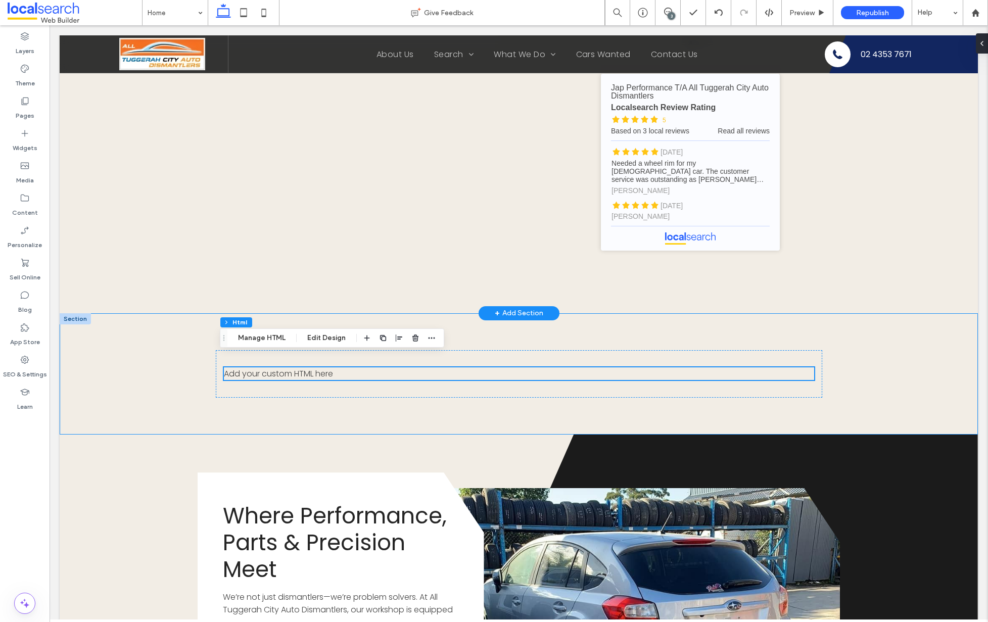
scroll to position [2269, 0]
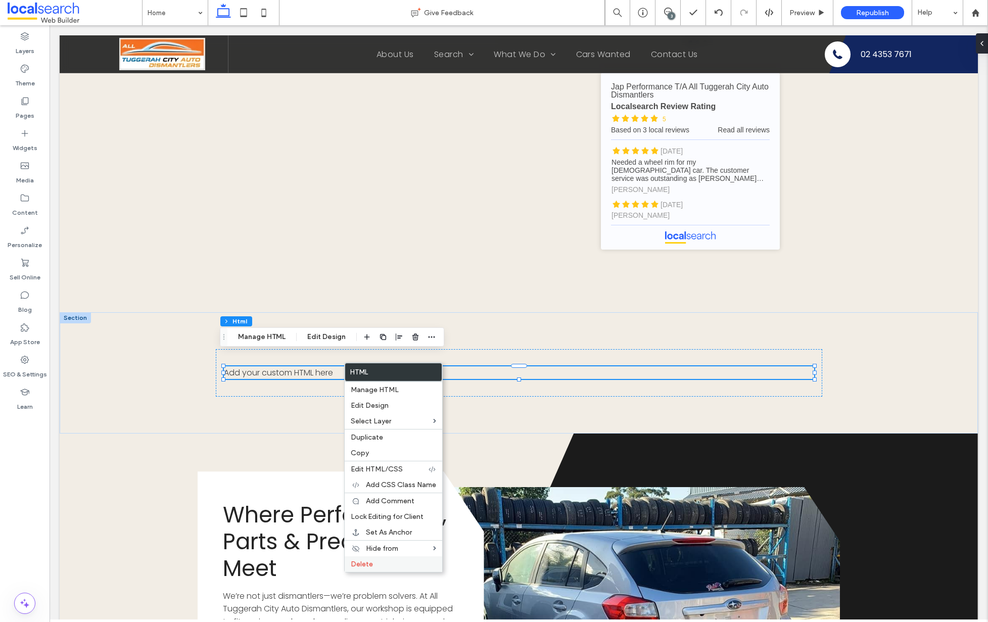
click at [361, 564] on span "Delete" at bounding box center [362, 564] width 22 height 9
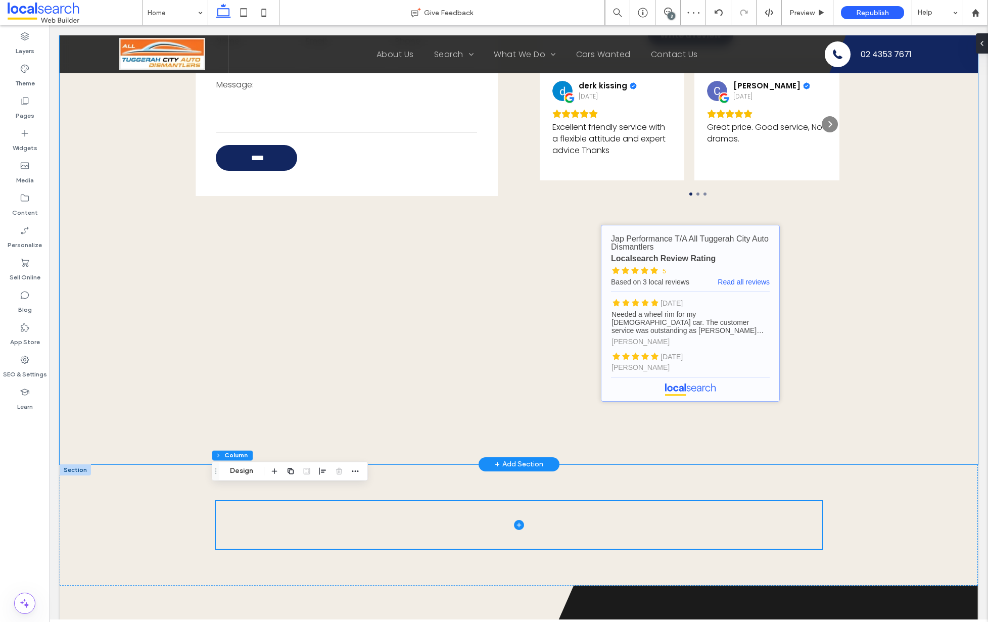
scroll to position [2125, 0]
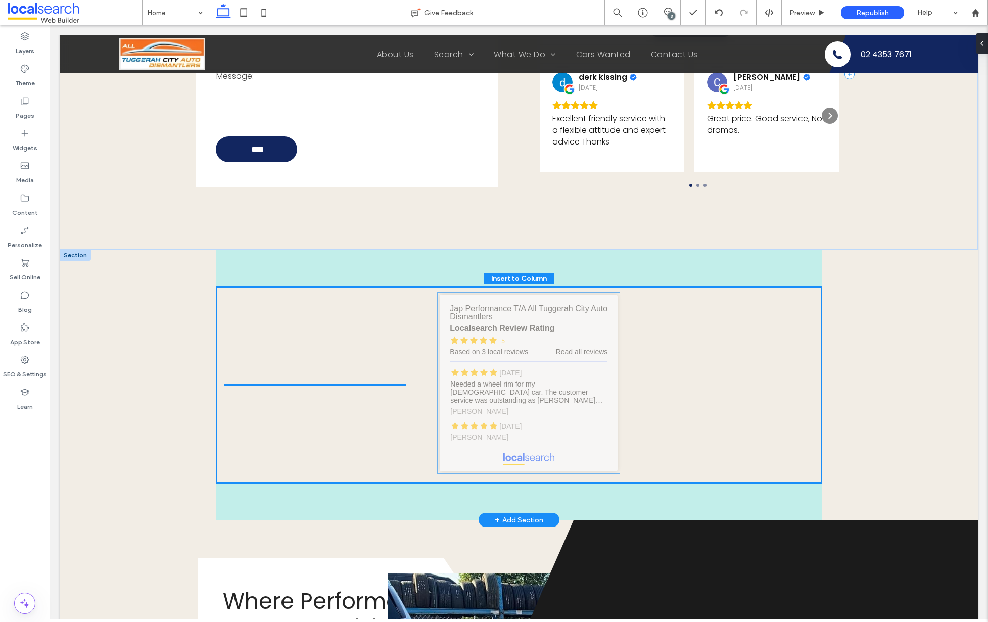
drag, startPoint x: 685, startPoint y: 249, endPoint x: 528, endPoint y: 341, distance: 181.3
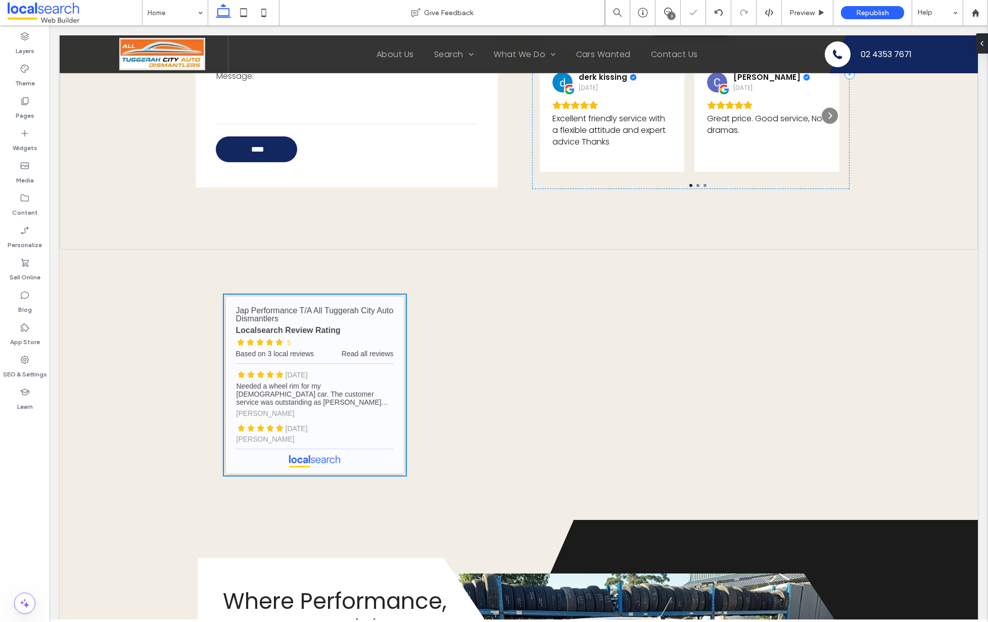
type input "**"
type input "****"
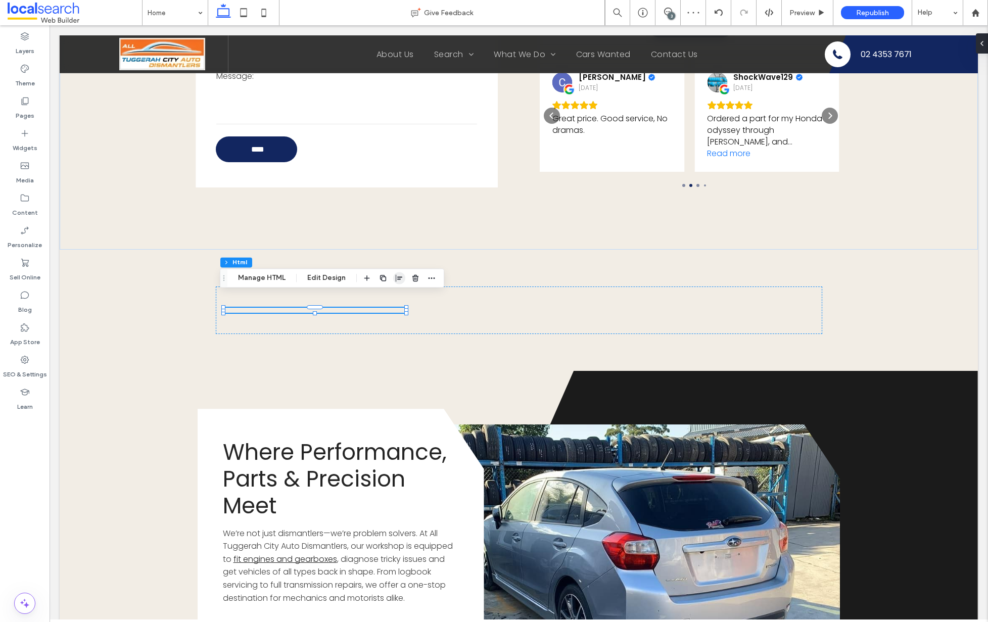
click at [401, 275] on icon "button" at bounding box center [399, 278] width 8 height 8
click at [388, 296] on use "center" at bounding box center [389, 297] width 6 height 7
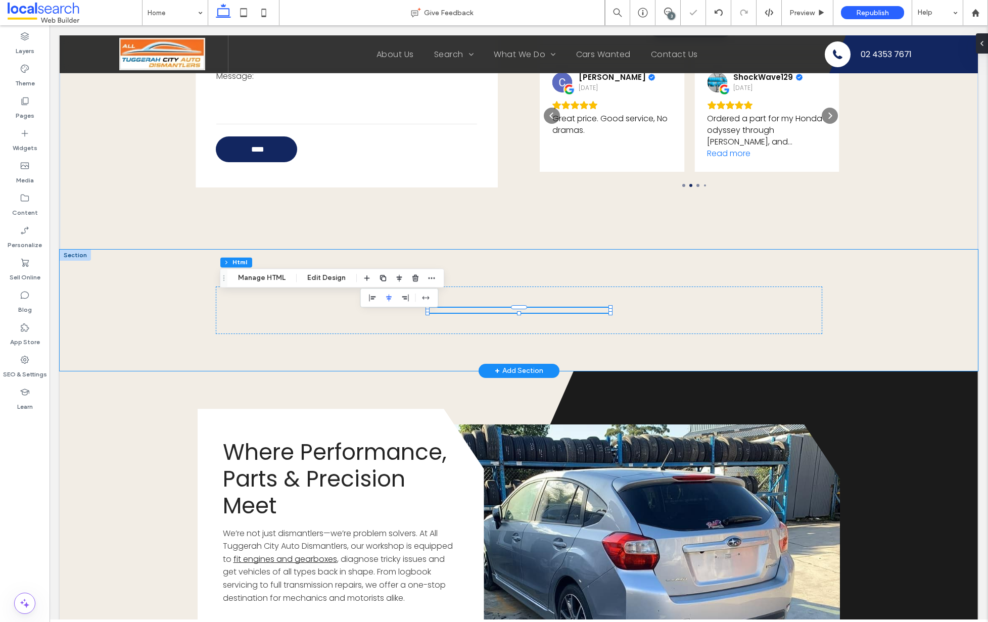
click at [199, 269] on div at bounding box center [519, 310] width 919 height 121
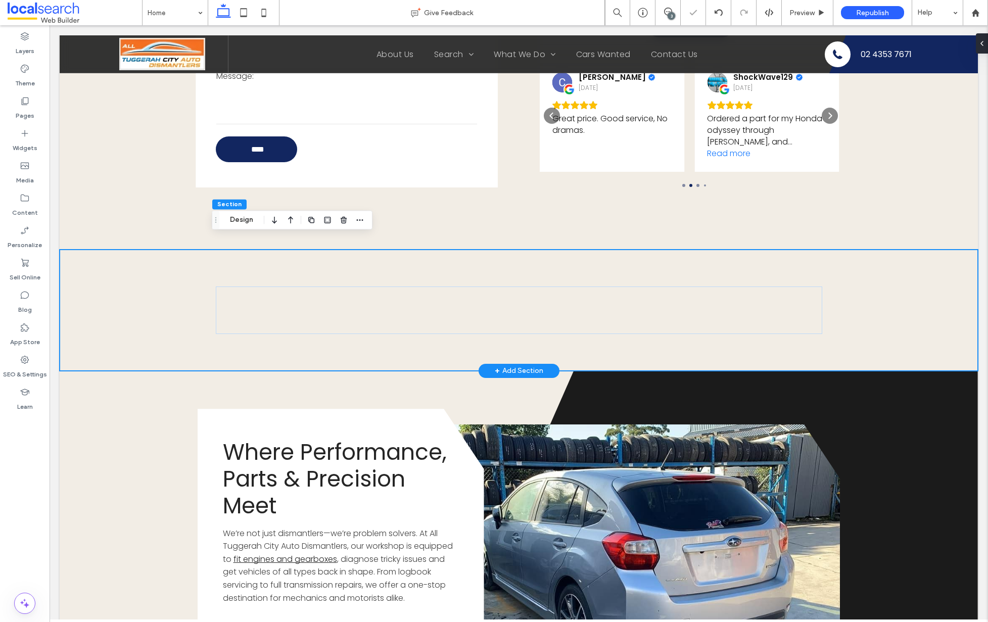
click at [165, 267] on div at bounding box center [519, 310] width 919 height 121
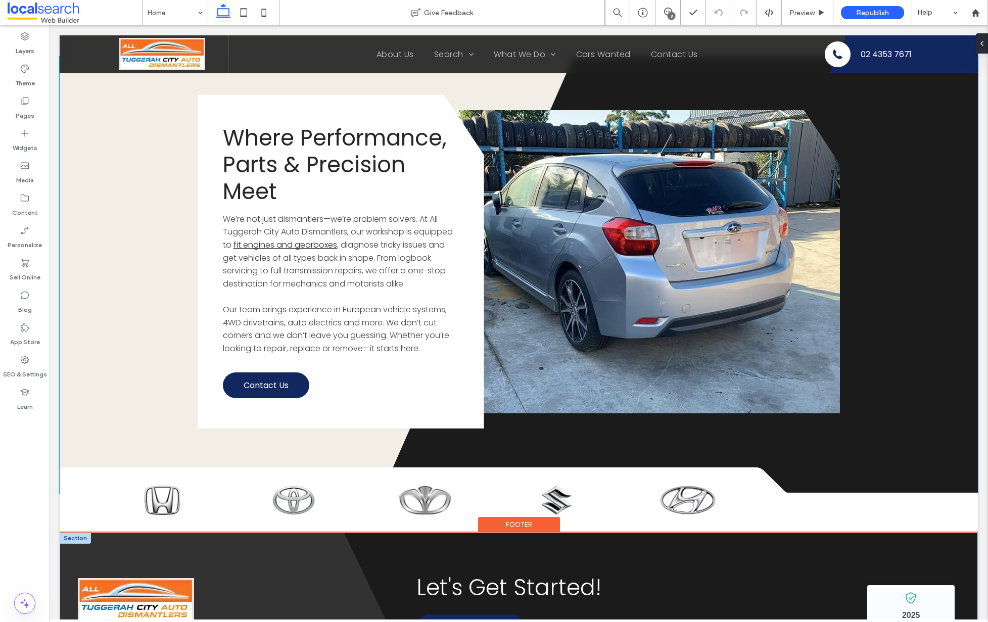
scroll to position [2979, 0]
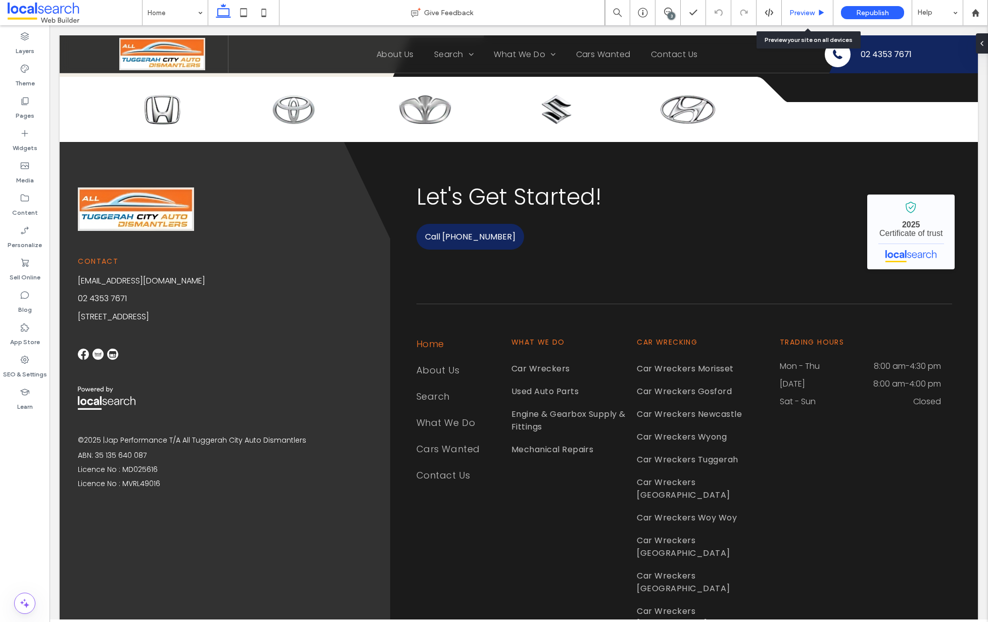
drag, startPoint x: 811, startPoint y: 13, endPoint x: 454, endPoint y: 31, distance: 357.4
click at [811, 13] on span "Preview" at bounding box center [802, 13] width 25 height 9
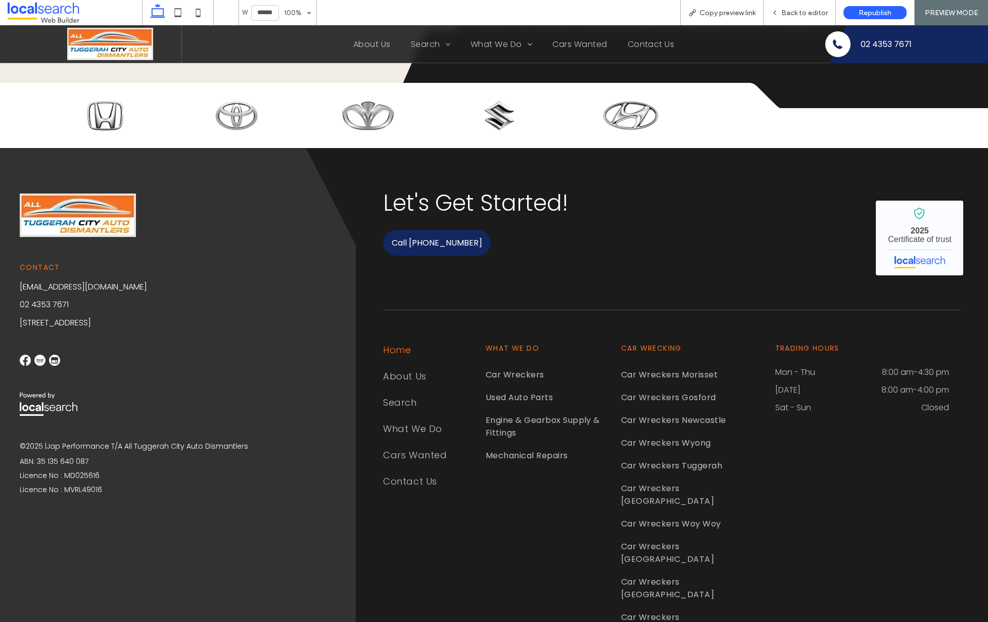
scroll to position [2968, 0]
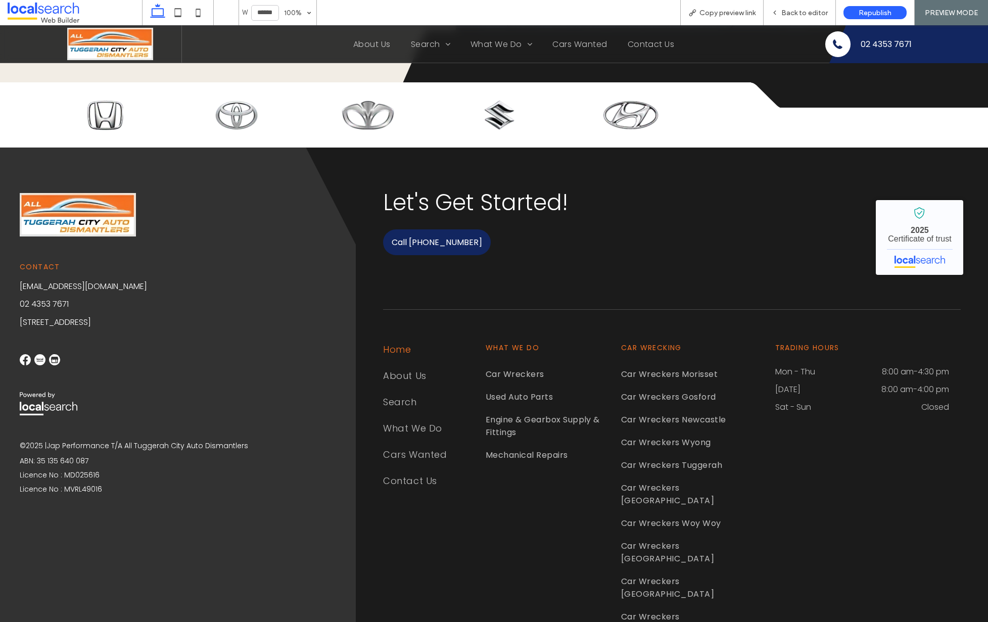
click at [24, 354] on img at bounding box center [25, 359] width 11 height 11
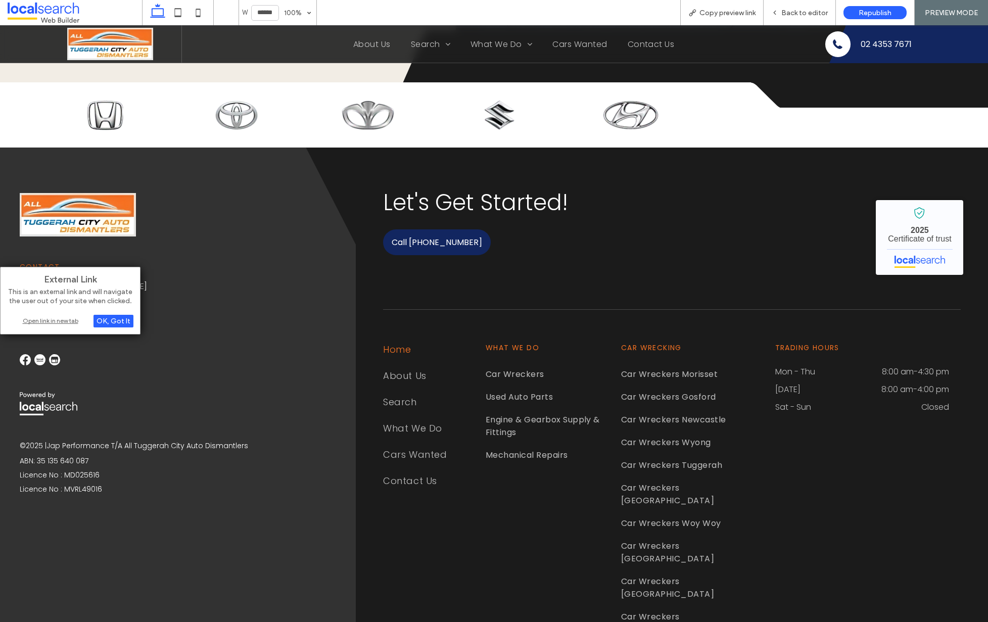
click at [56, 322] on div "Open link in new tab" at bounding box center [70, 320] width 126 height 11
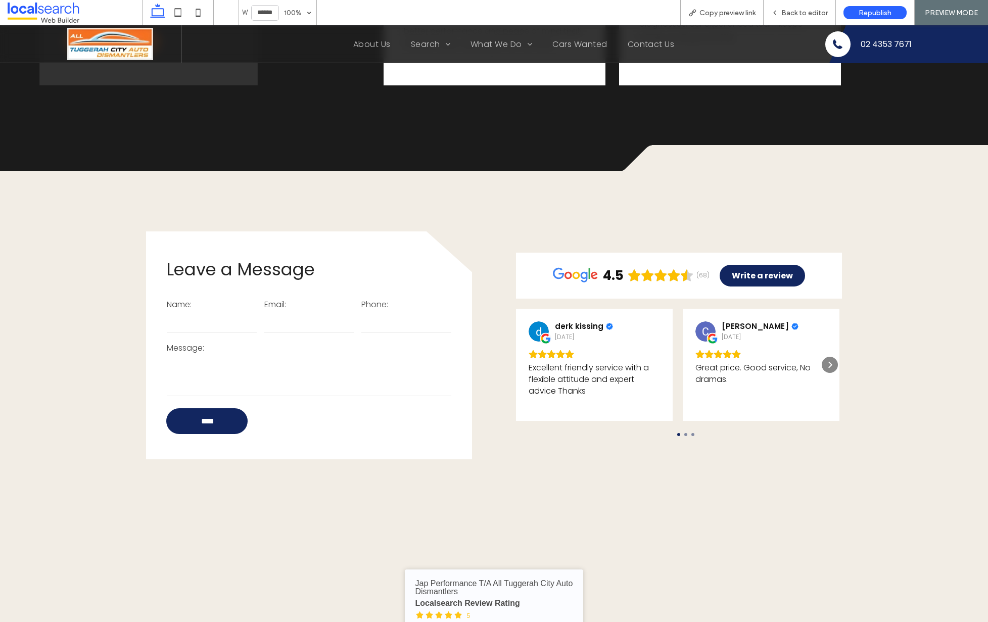
scroll to position [2177, 0]
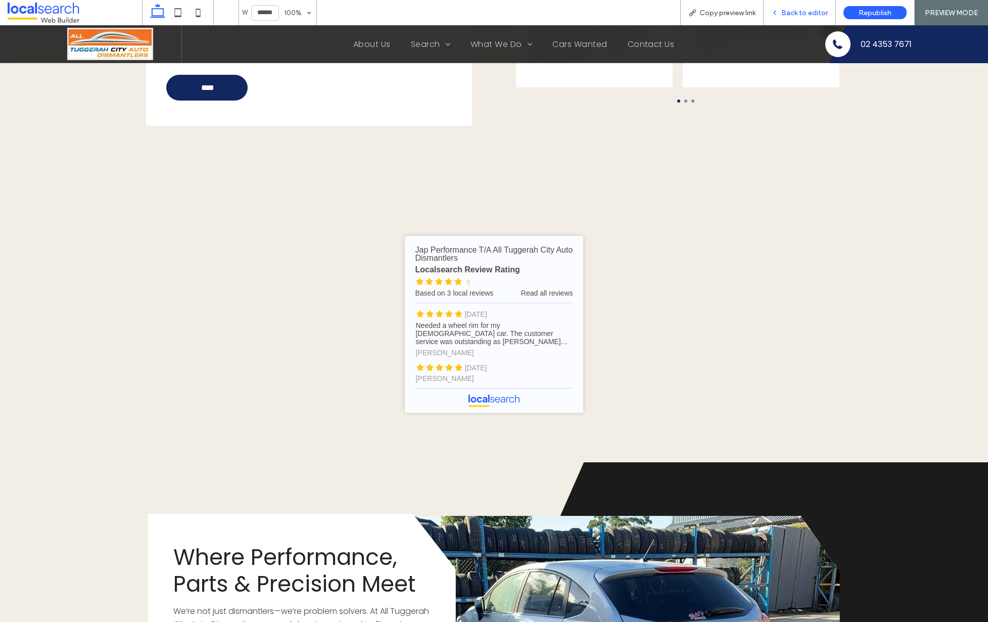
click at [787, 5] on div "Back to editor" at bounding box center [800, 12] width 72 height 25
click at [800, 13] on span "Back to editor" at bounding box center [805, 13] width 47 height 9
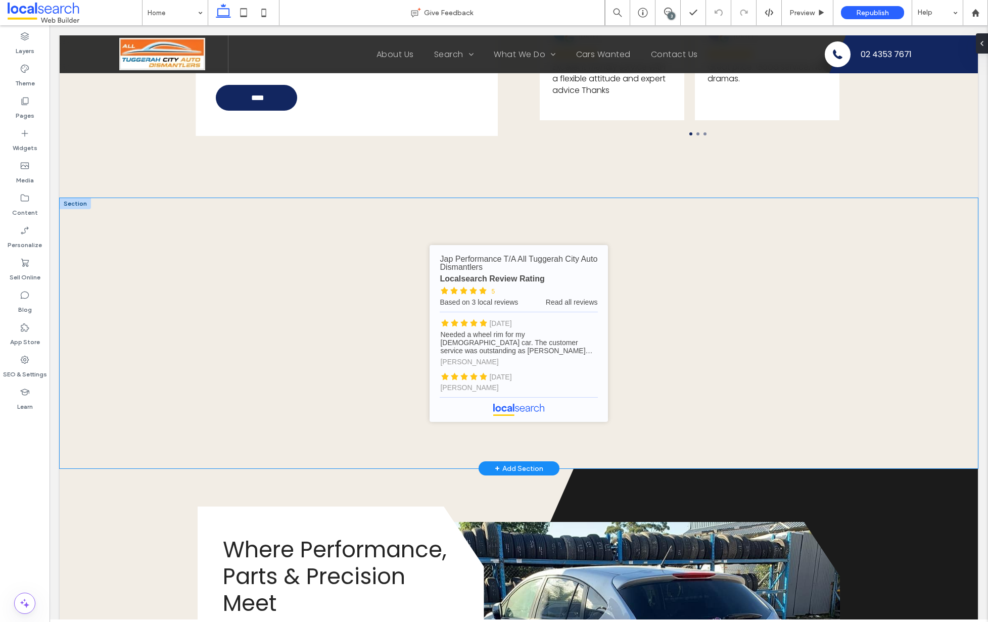
click at [288, 207] on div "Jap Performance T/A All Tuggerah City Auto Dismantlers - Localsearch reviews Ja…" at bounding box center [519, 333] width 607 height 270
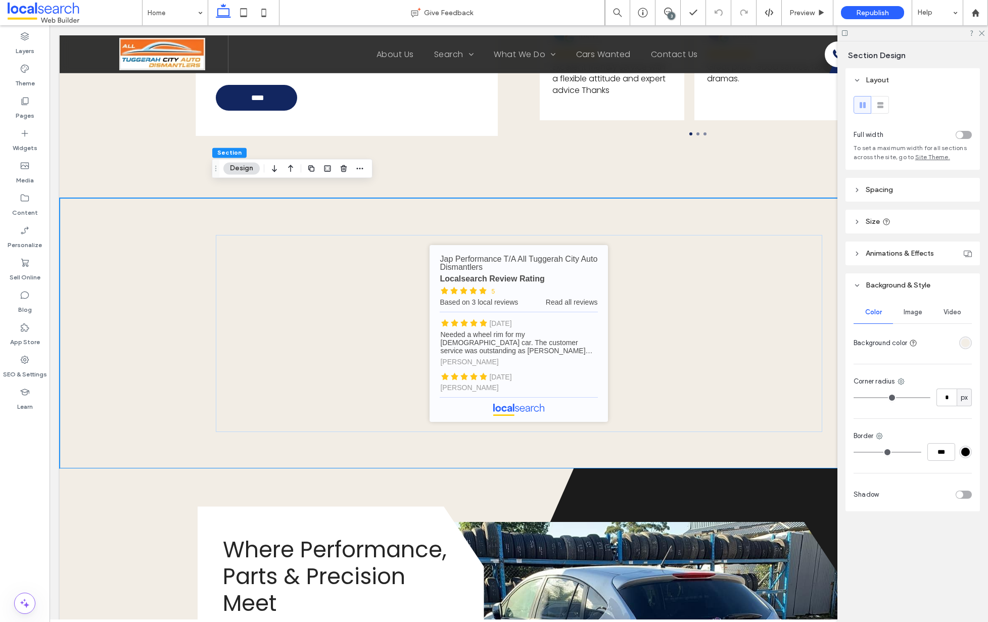
click at [880, 199] on header "Spacing" at bounding box center [913, 190] width 134 height 24
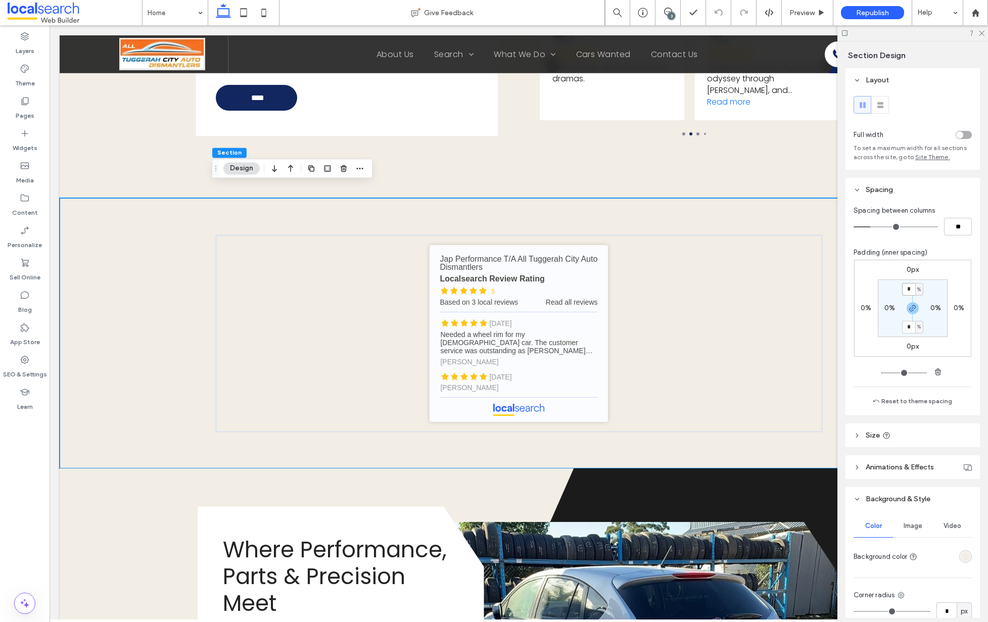
click at [911, 287] on input "*" at bounding box center [908, 289] width 13 height 13
type input "*"
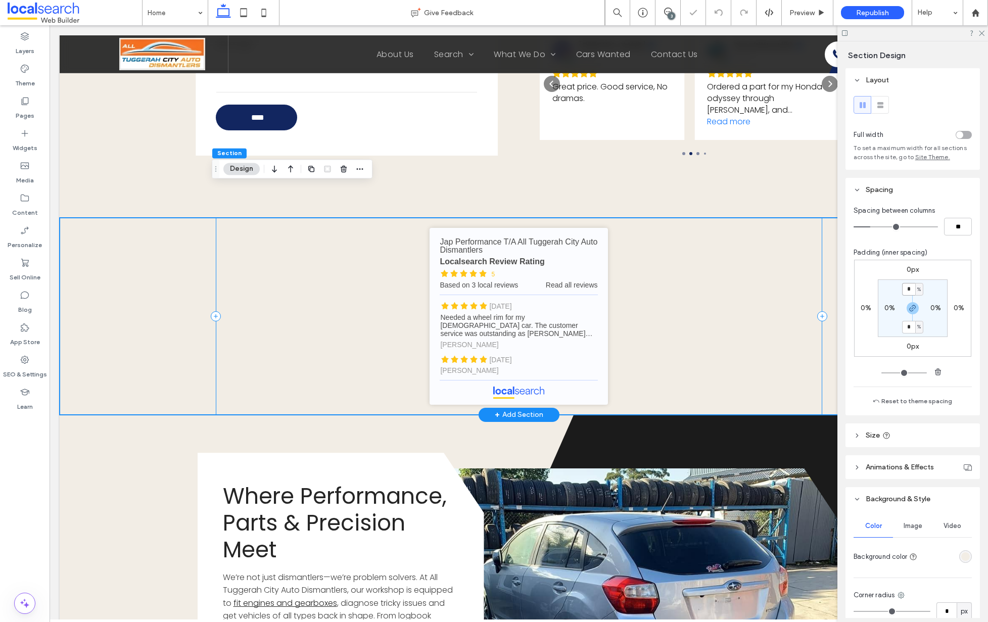
scroll to position [2091, 0]
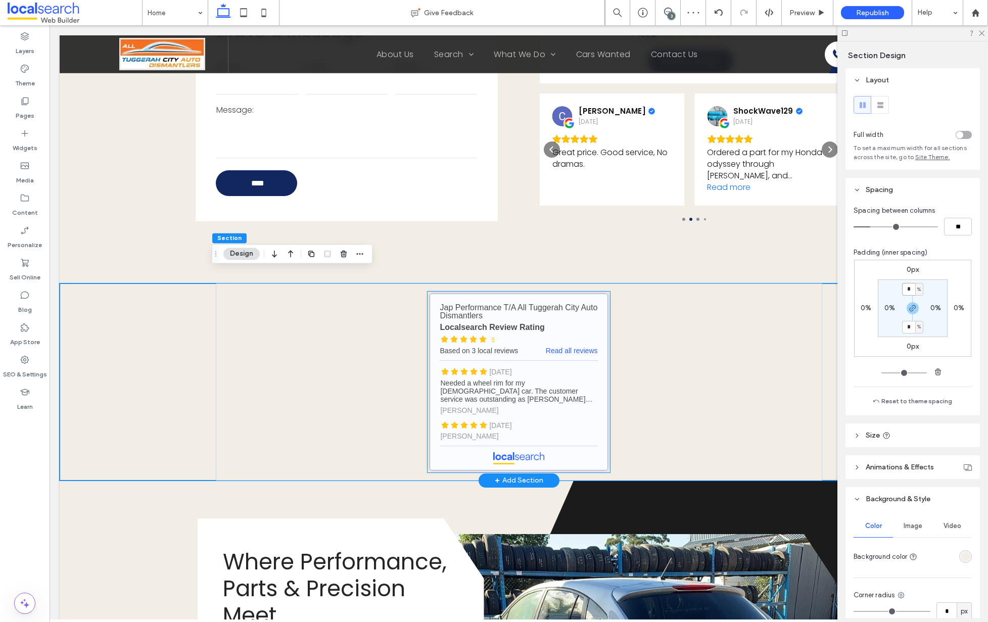
click at [600, 456] on link "Jap Performance T/A All Tuggerah City Auto Dismantlers - Localsearch reviews" at bounding box center [519, 382] width 178 height 177
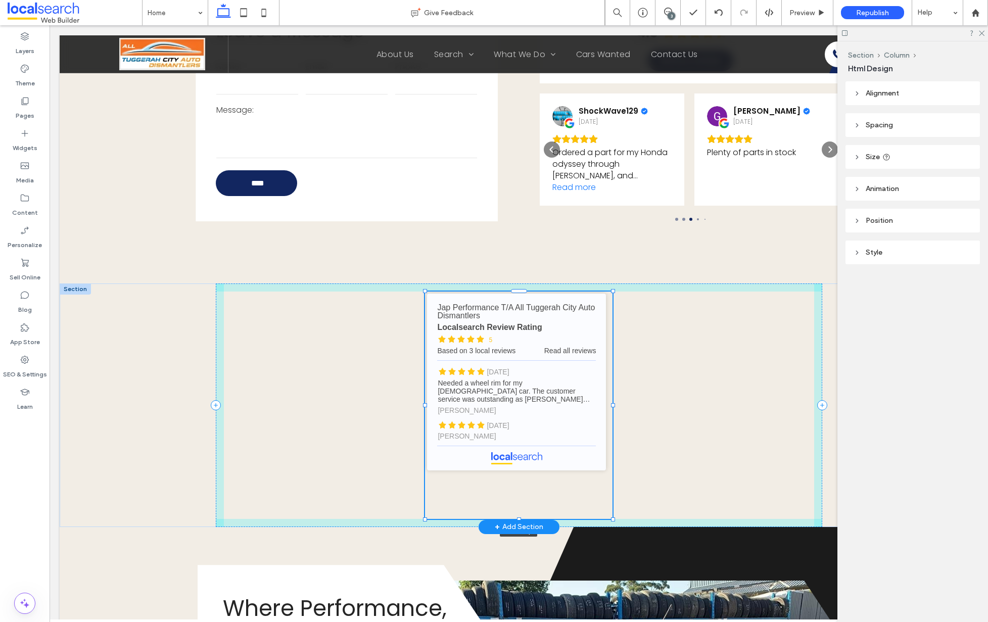
drag, startPoint x: 607, startPoint y: 459, endPoint x: 609, endPoint y: 482, distance: 23.4
click at [609, 482] on div "Jap Performance T/A All Tuggerah City Auto Dismantlers - Localsearch reviews Ja…" at bounding box center [519, 406] width 607 height 244
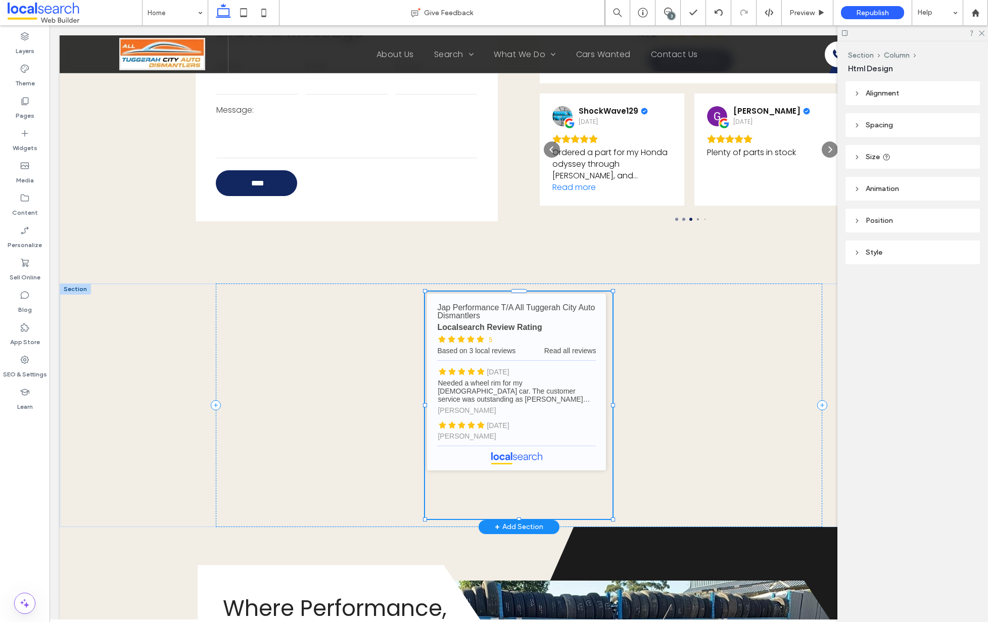
type input "**"
type input "***"
type input "****"
type input "***"
click at [322, 417] on div "Jap Performance T/A All Tuggerah City Auto Dismantlers - Localsearch reviews Ja…" at bounding box center [519, 406] width 607 height 244
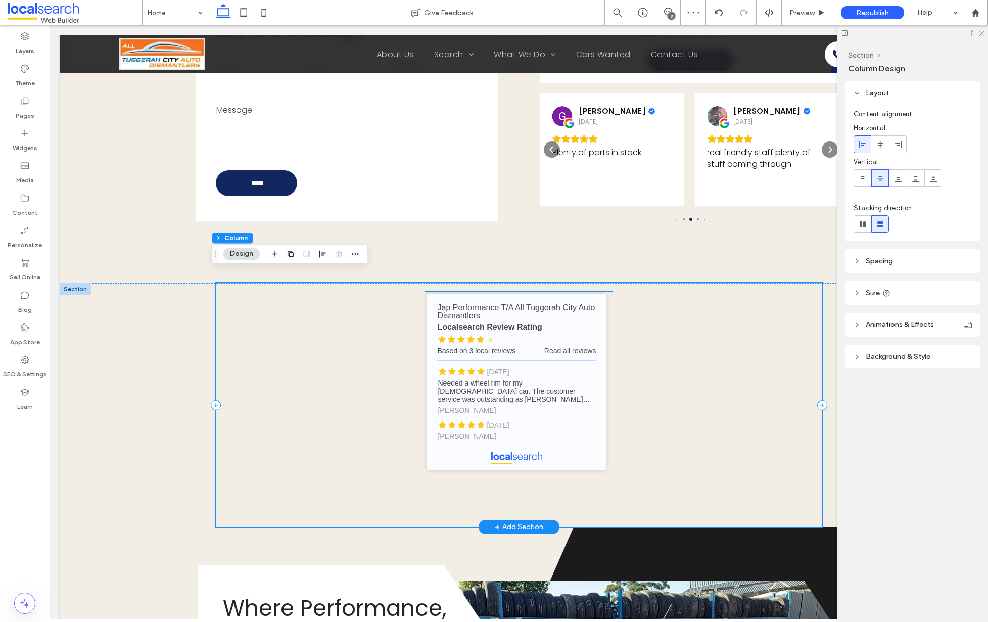
click at [608, 503] on div "Jap Performance T/A All Tuggerah City Auto Dismantlers - Localsearch reviews Ja…" at bounding box center [518, 408] width 187 height 228
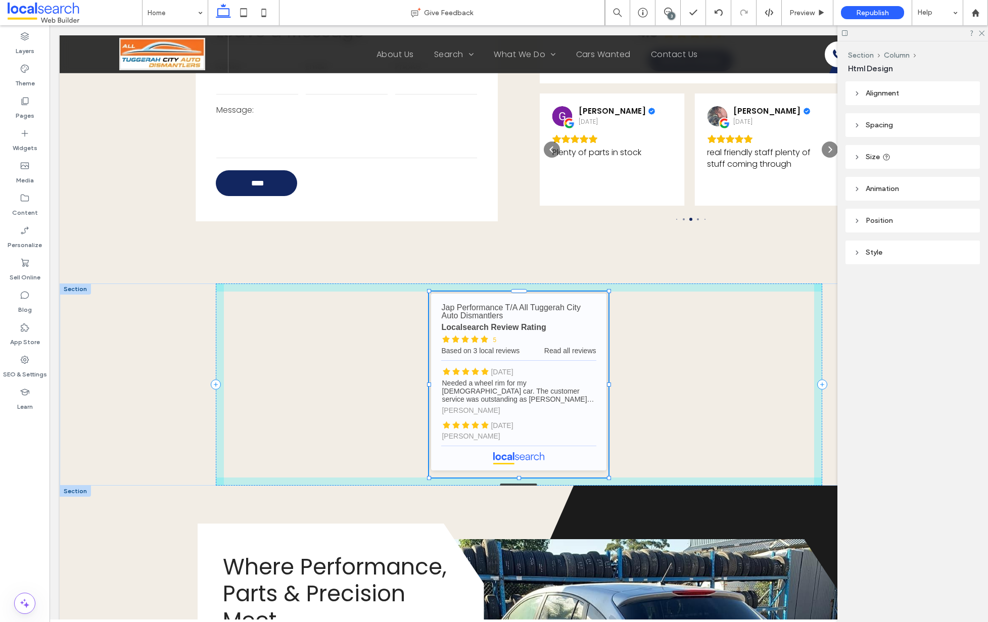
drag, startPoint x: 609, startPoint y: 505, endPoint x: 605, endPoint y: 484, distance: 21.1
type input "**"
type input "****"
type input "***"
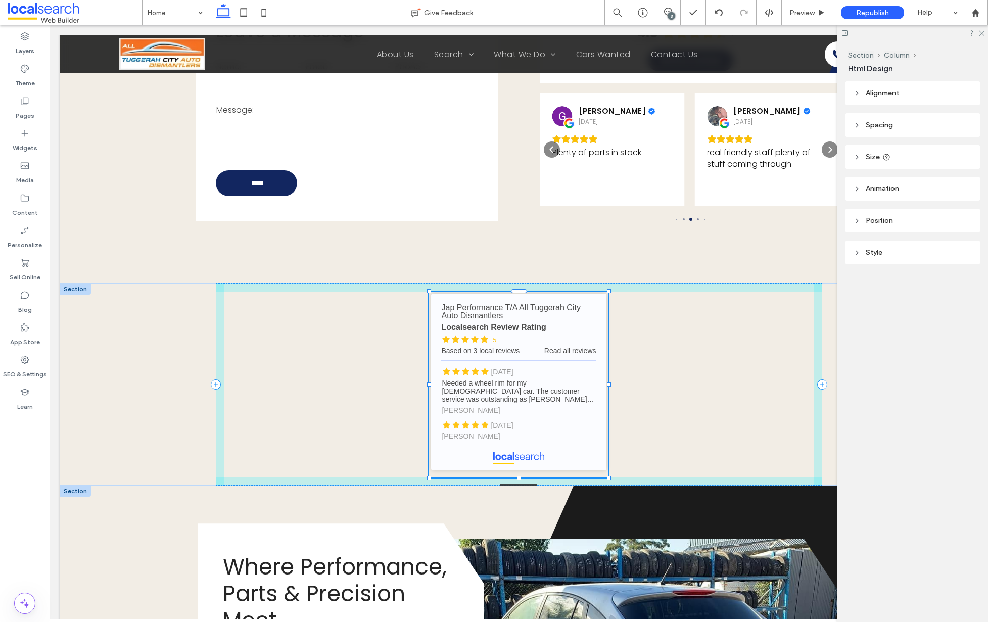
type input "***"
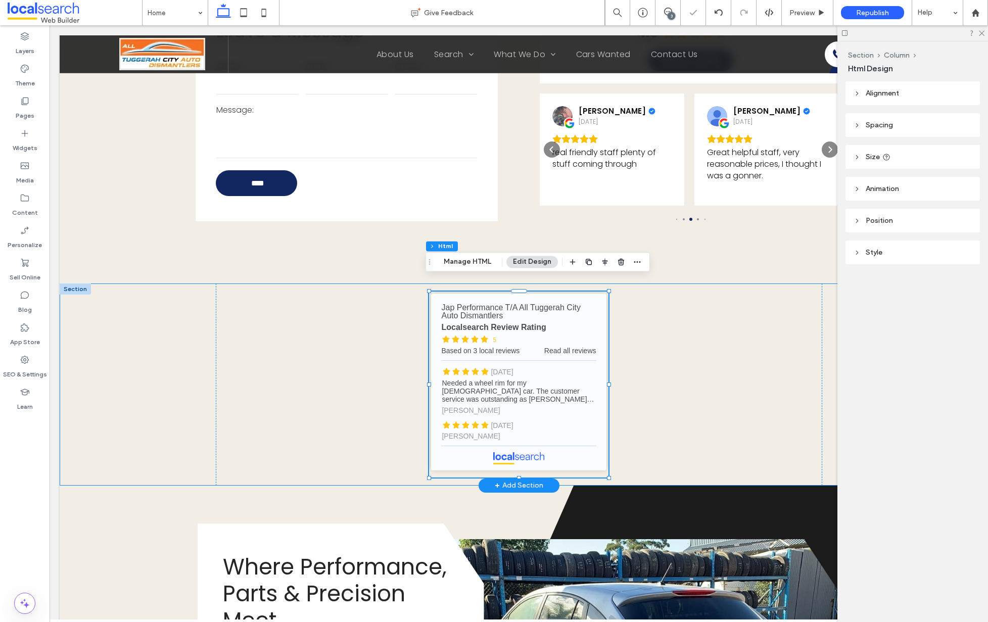
click at [139, 294] on div "Jap Performance T/A All Tuggerah City Auto Dismantlers - Localsearch reviews Ja…" at bounding box center [519, 385] width 919 height 202
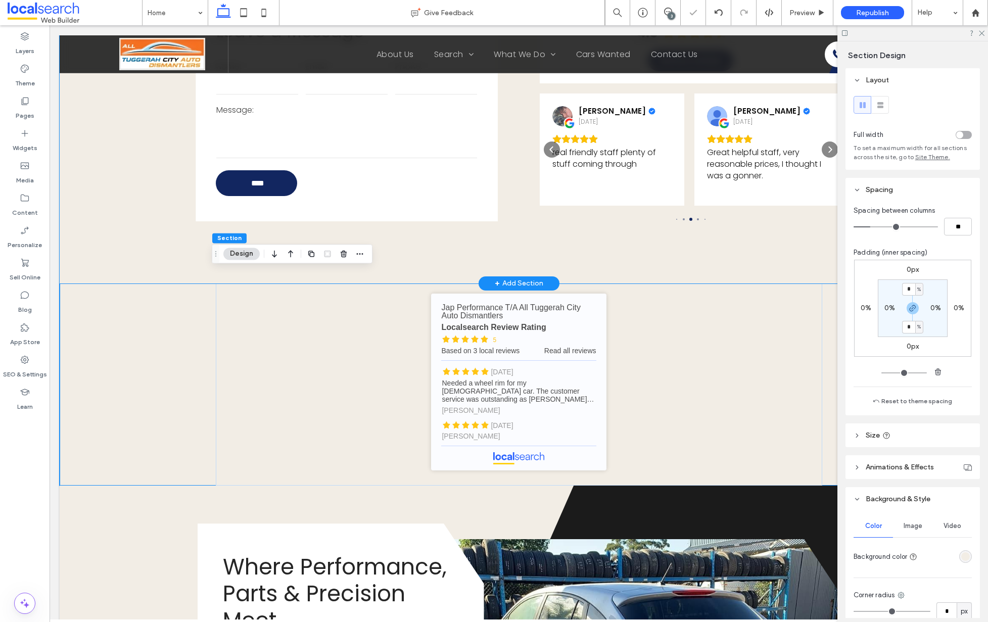
click at [166, 227] on div "Leave a Message Name: Email: Phone: Message: **** Thank you for contacting Jap …" at bounding box center [519, 108] width 919 height 351
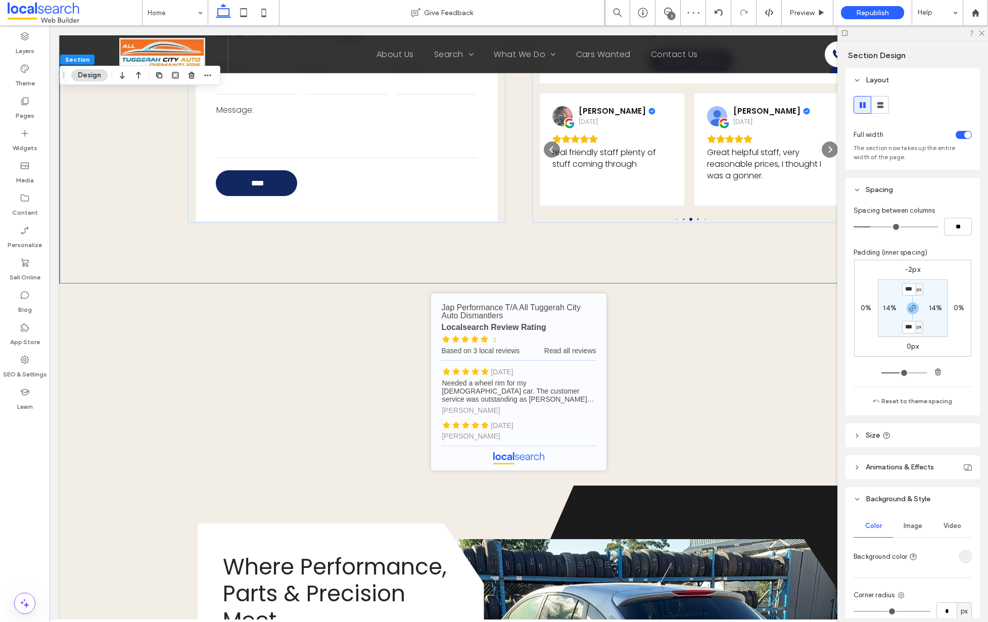
click at [905, 329] on input "***" at bounding box center [908, 327] width 13 height 13
click at [908, 326] on input "***" at bounding box center [908, 327] width 13 height 13
click at [912, 305] on use "button" at bounding box center [913, 308] width 6 height 6
click at [909, 325] on label "120px" at bounding box center [912, 327] width 19 height 9
click at [903, 329] on input "***" at bounding box center [908, 327] width 13 height 13
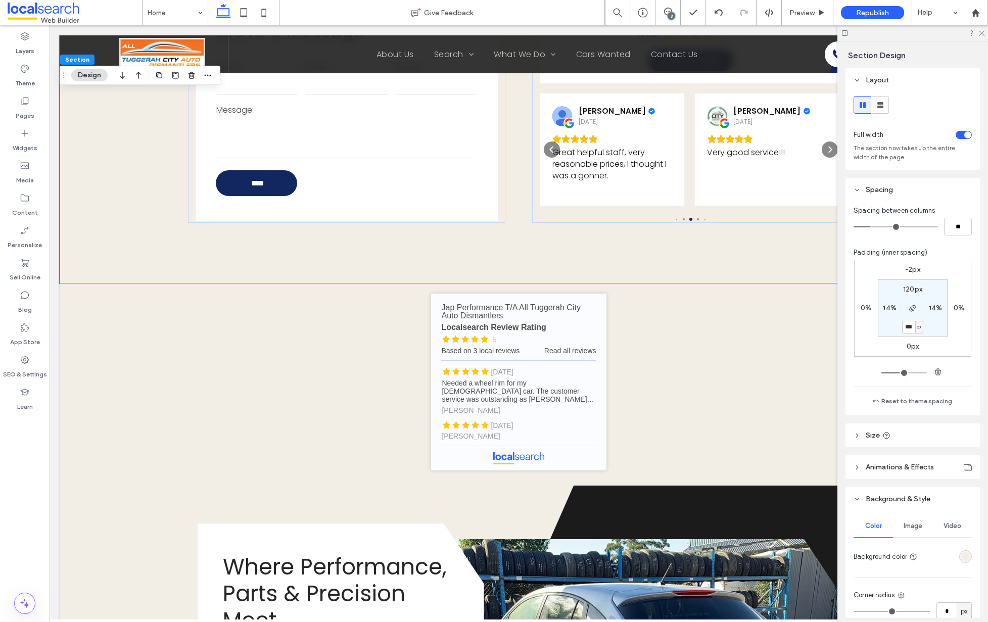
drag, startPoint x: 908, startPoint y: 328, endPoint x: 892, endPoint y: 328, distance: 15.7
click at [892, 328] on section "120px 14% *** px 14%" at bounding box center [913, 309] width 70 height 58
type input "***"
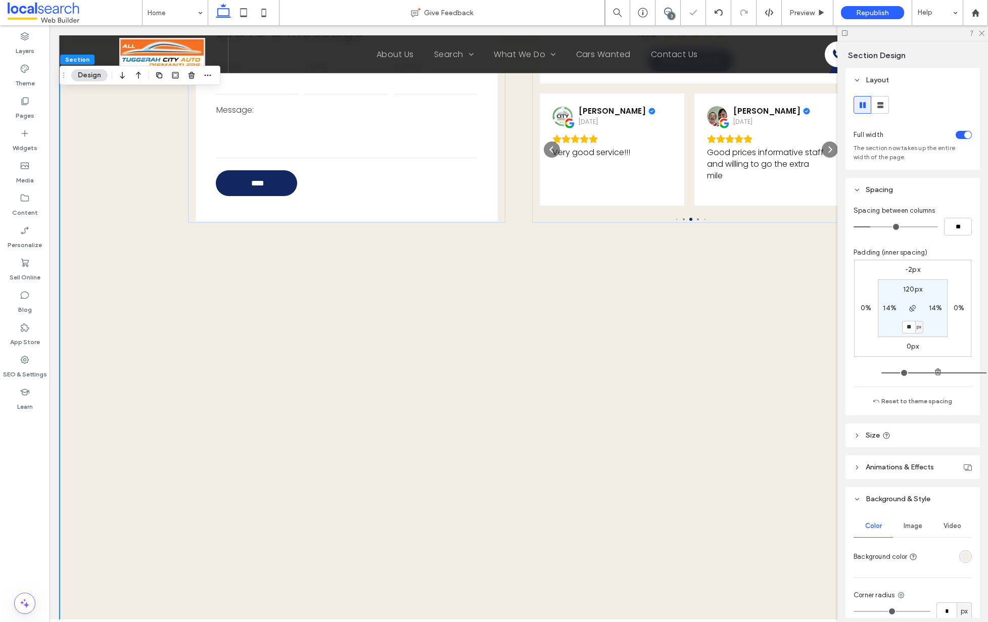
type input "**"
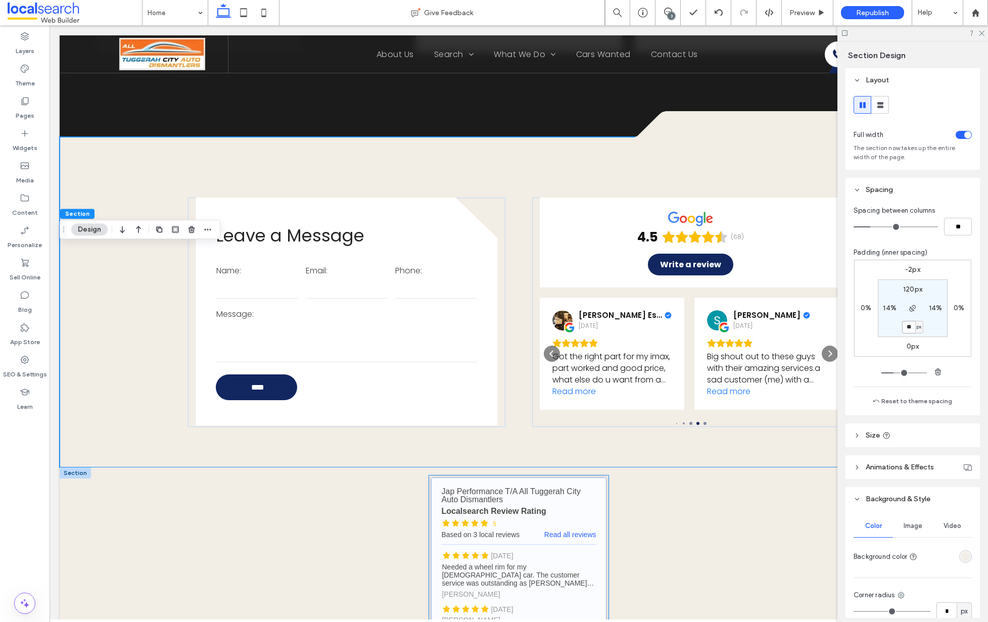
scroll to position [2097, 0]
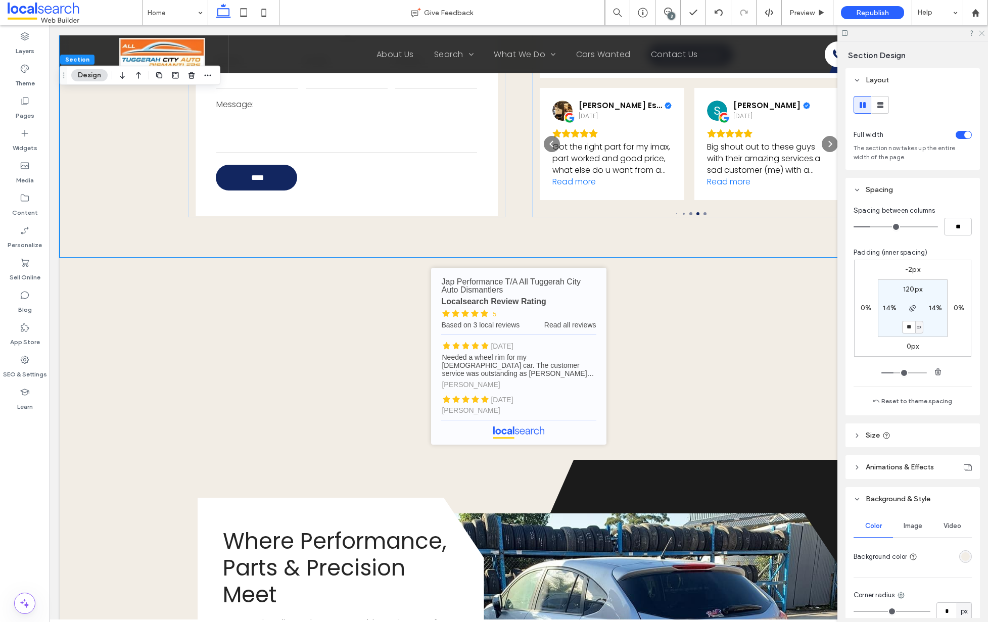
click at [980, 33] on icon at bounding box center [981, 32] width 7 height 7
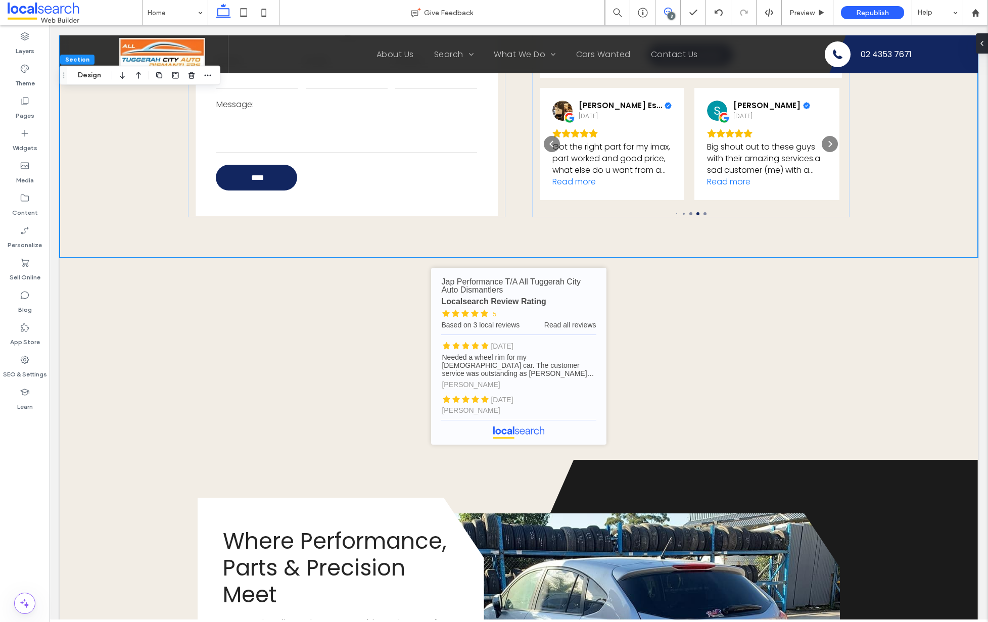
click at [661, 10] on span at bounding box center [668, 12] width 25 height 8
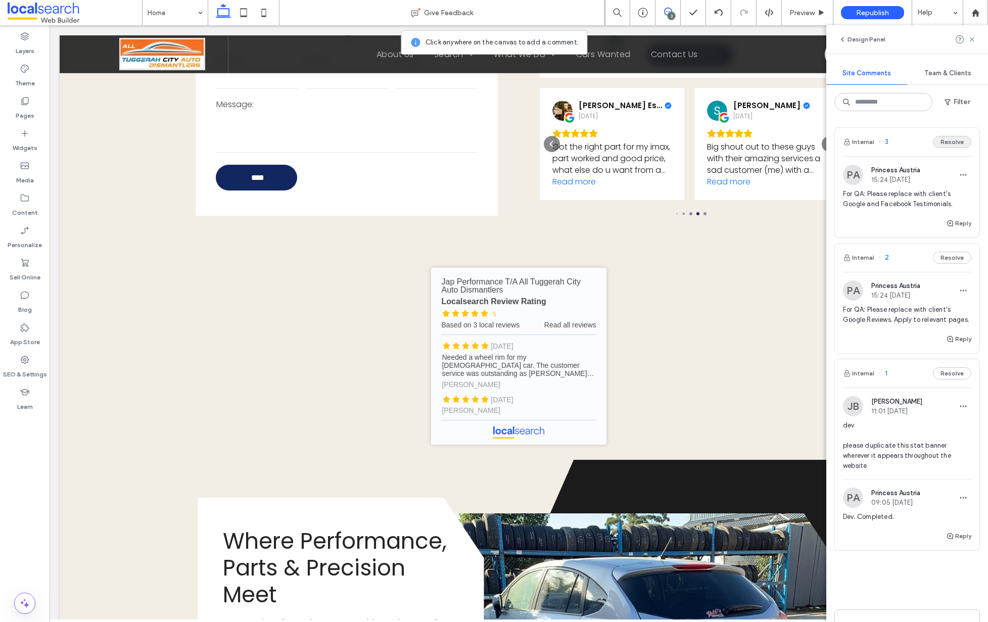
click at [958, 138] on button "Resolve" at bounding box center [952, 142] width 38 height 12
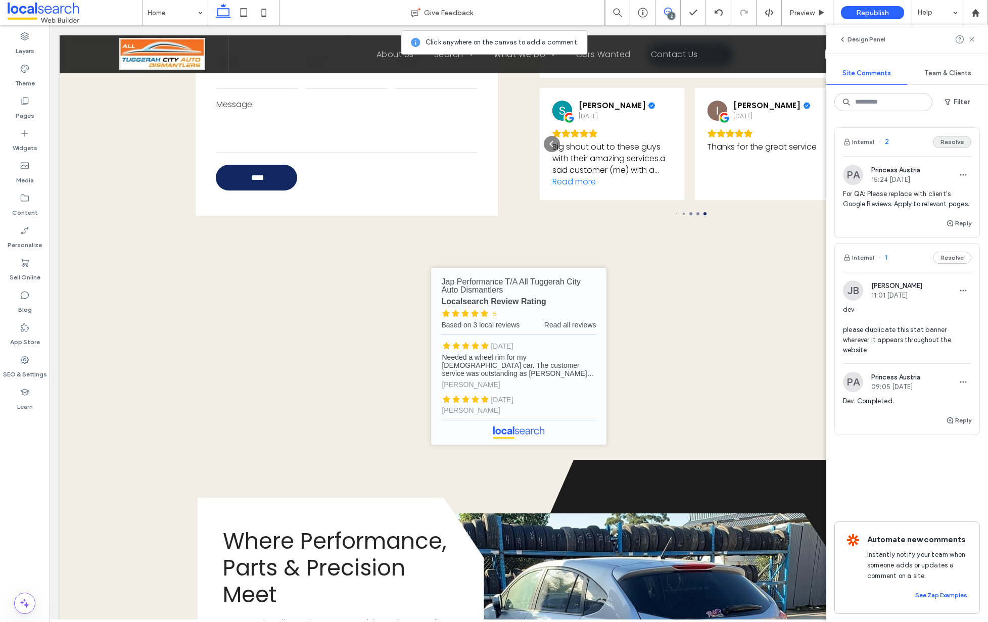
click at [954, 142] on button "Resolve" at bounding box center [952, 142] width 38 height 12
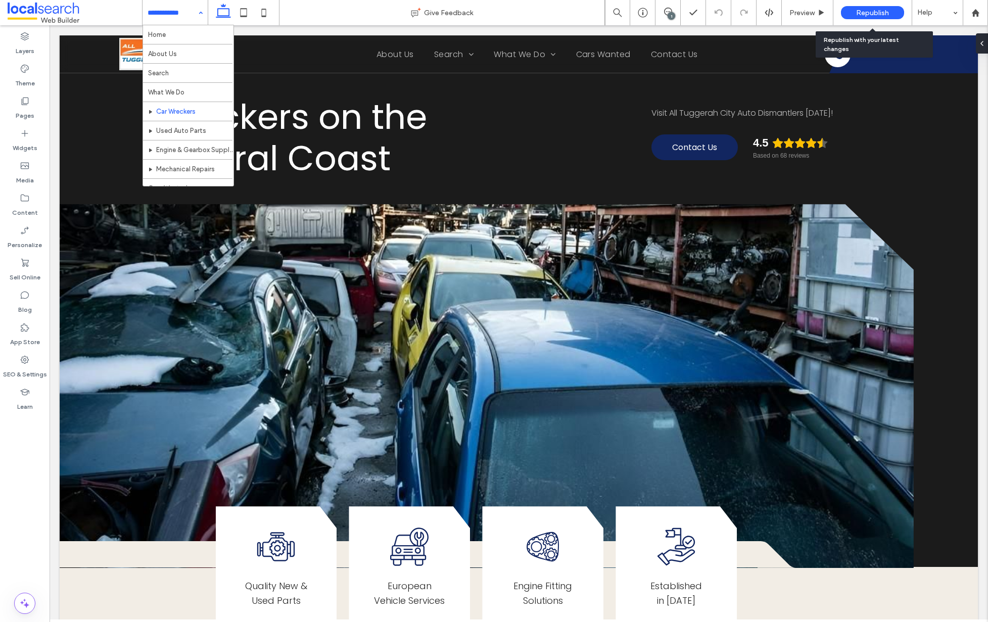
click at [870, 13] on span "Republish" at bounding box center [872, 13] width 33 height 9
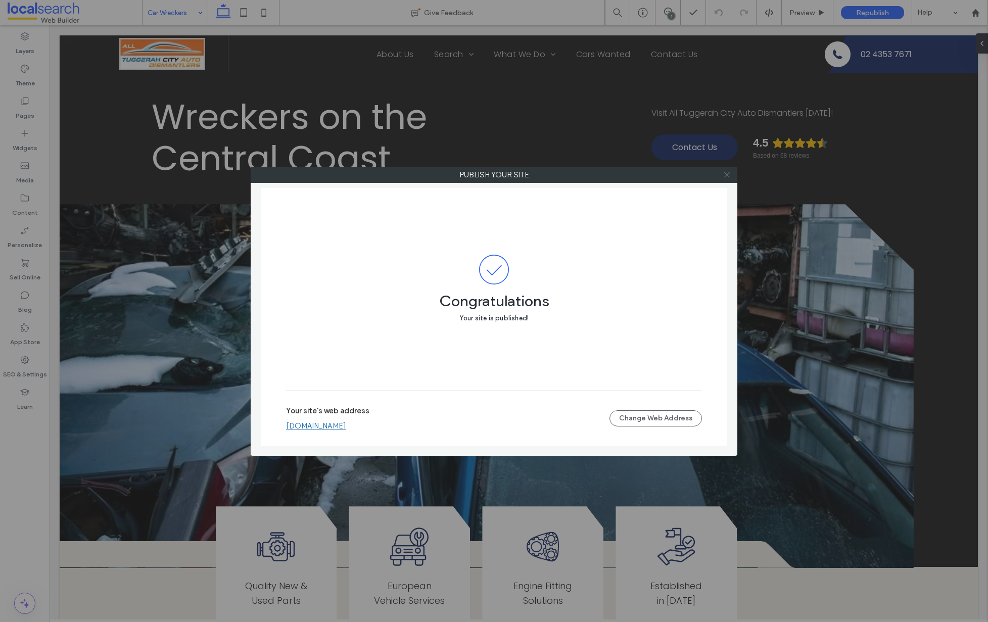
click at [729, 177] on icon at bounding box center [728, 175] width 8 height 8
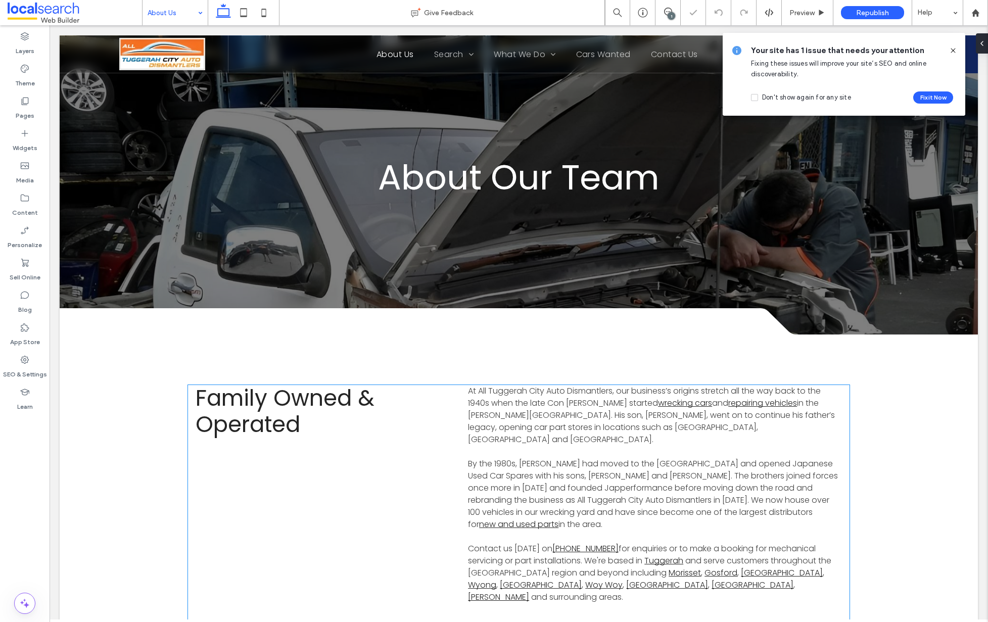
click at [490, 467] on span "By the 1980s, Garry had moved to the Central Coast and opened Japanese Used Car…" at bounding box center [653, 494] width 370 height 72
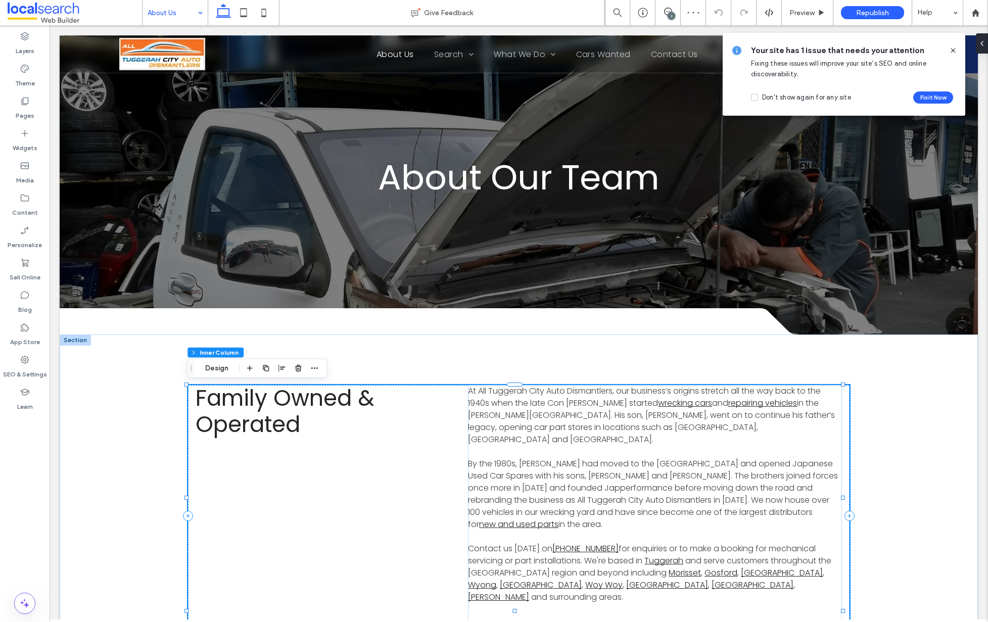
click at [484, 472] on span "By the 1980s, Garry had moved to the Central Coast and opened Japanese Used Car…" at bounding box center [653, 494] width 370 height 72
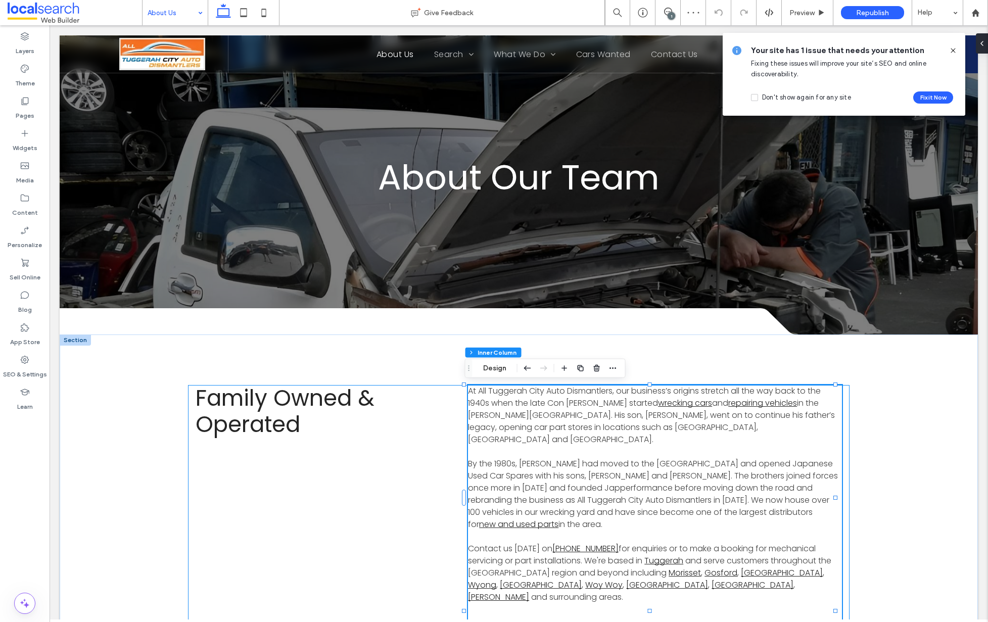
click at [485, 477] on span "By the 1980s, Garry had moved to the Central Coast and opened Japanese Used Car…" at bounding box center [653, 494] width 370 height 72
click at [484, 476] on span "By the 1980s, Garry had moved to the Central Coast and opened Japanese Used Car…" at bounding box center [653, 494] width 370 height 72
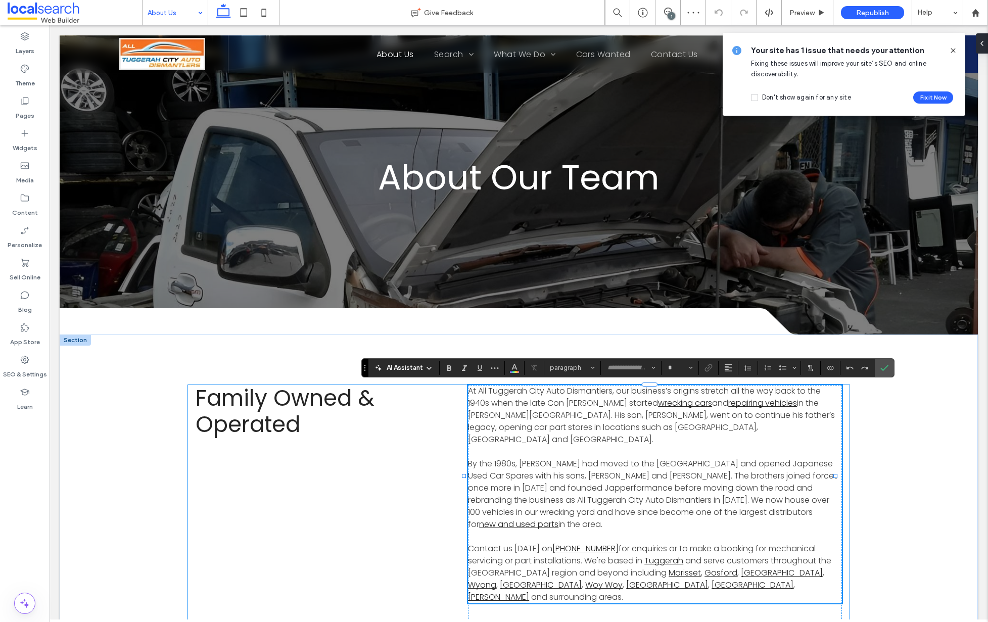
type input "*******"
type input "**"
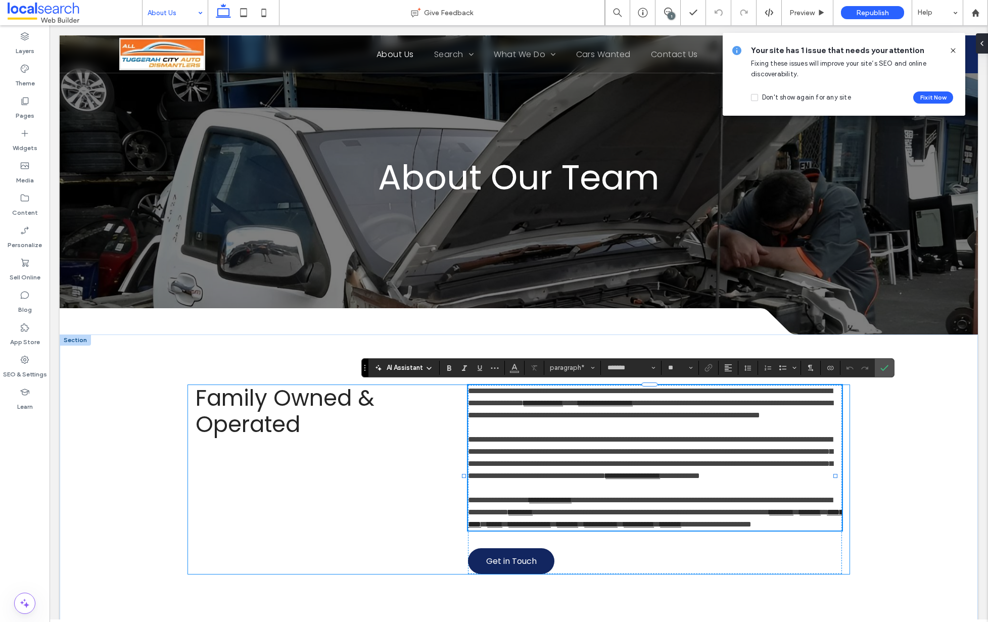
click at [482, 476] on span "**********" at bounding box center [650, 458] width 365 height 44
drag, startPoint x: 530, startPoint y: 475, endPoint x: 468, endPoint y: 477, distance: 62.2
click at [468, 477] on span "**********" at bounding box center [650, 458] width 365 height 44
click at [541, 476] on span "**********" at bounding box center [650, 458] width 365 height 44
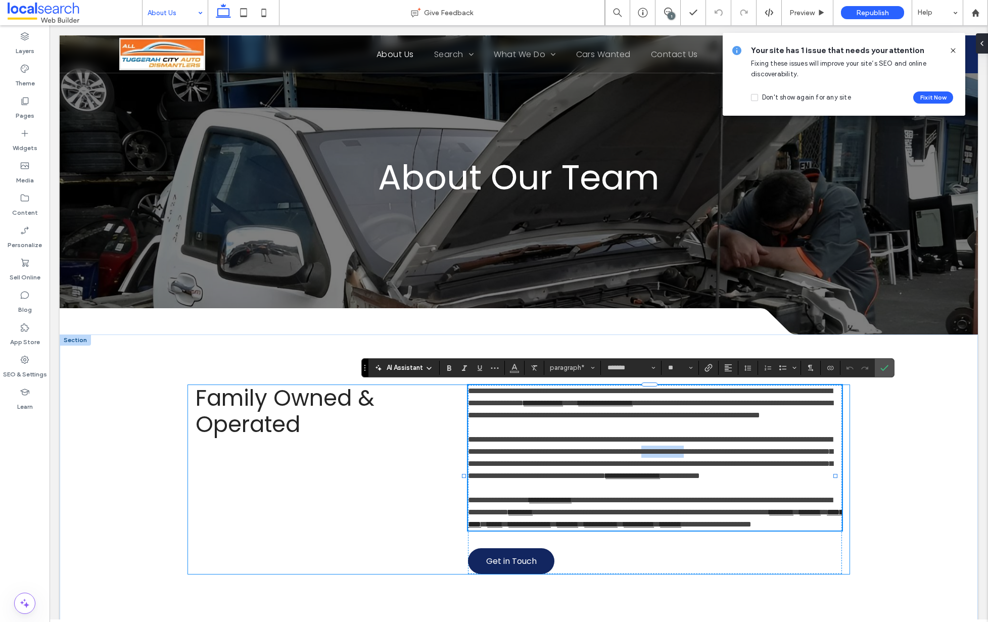
drag, startPoint x: 532, startPoint y: 477, endPoint x: 461, endPoint y: 470, distance: 71.1
click at [461, 470] on div "**********" at bounding box center [518, 479] width 661 height 189
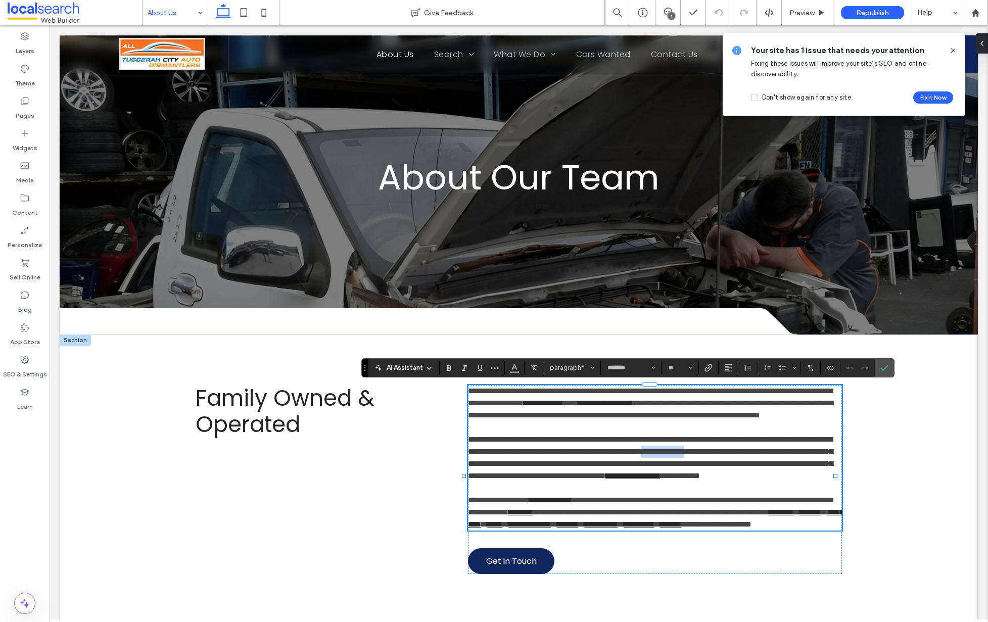
copy span "**********"
drag, startPoint x: 484, startPoint y: 473, endPoint x: 479, endPoint y: 470, distance: 6.1
click at [483, 473] on span "**********" at bounding box center [650, 458] width 365 height 44
click at [485, 474] on span "**********" at bounding box center [650, 458] width 365 height 44
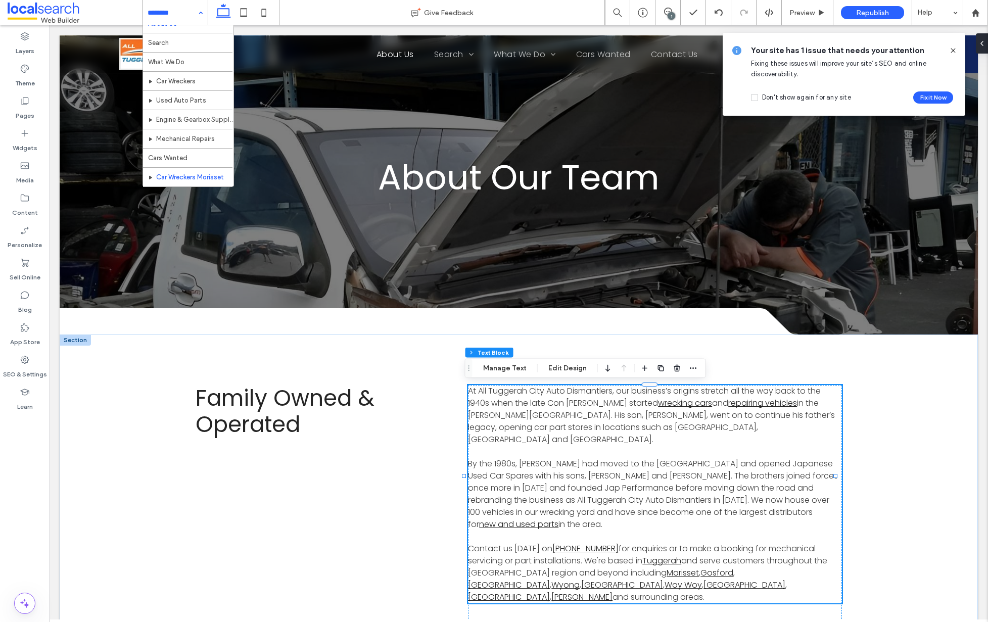
scroll to position [28, 0]
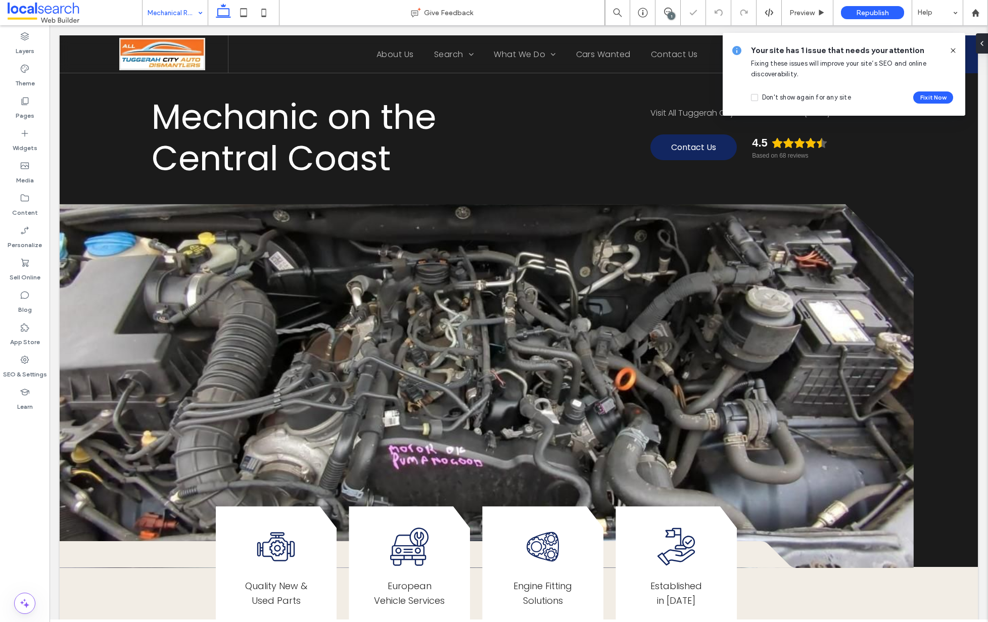
scroll to position [345, 0]
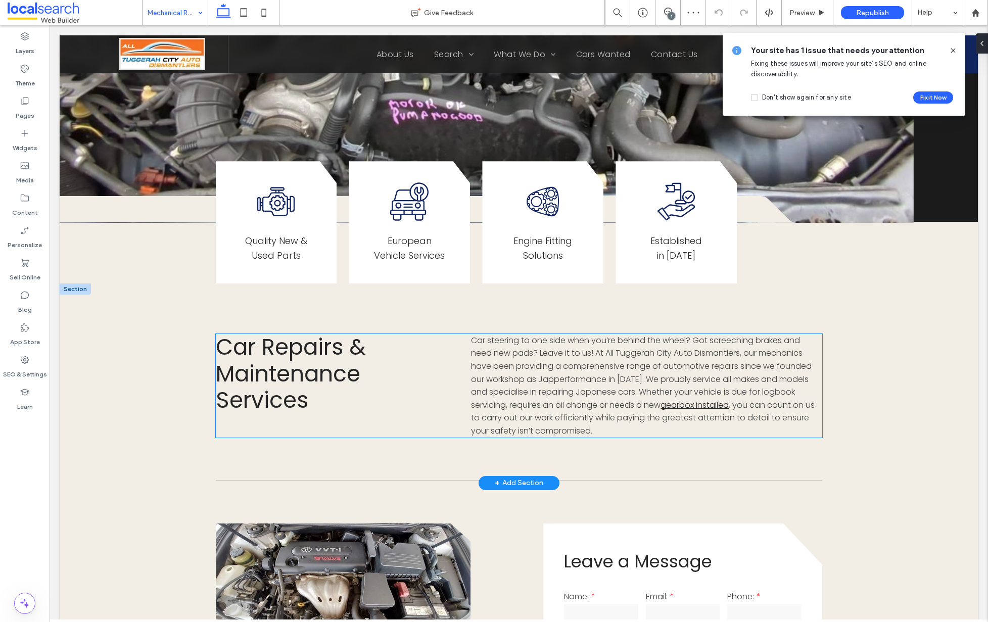
click at [578, 380] on span "Car steering to one side when you’re behind the wheel? Got screeching brakes an…" at bounding box center [641, 373] width 341 height 76
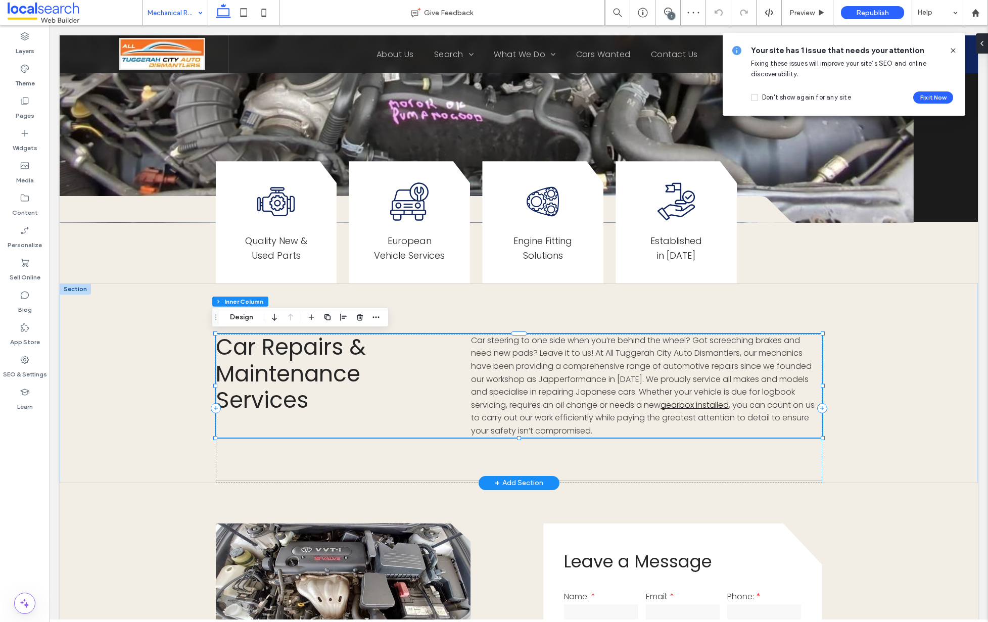
click at [563, 379] on span "Car steering to one side when you’re behind the wheel? Got screeching brakes an…" at bounding box center [641, 373] width 341 height 76
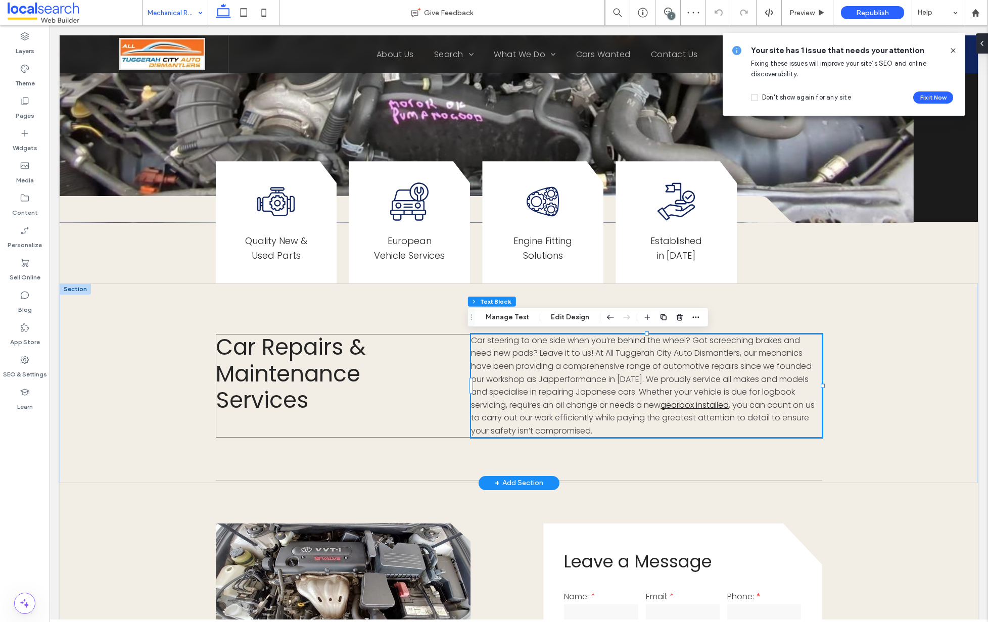
click at [562, 379] on span "Car steering to one side when you’re behind the wheel? Got screeching brakes an…" at bounding box center [641, 373] width 341 height 76
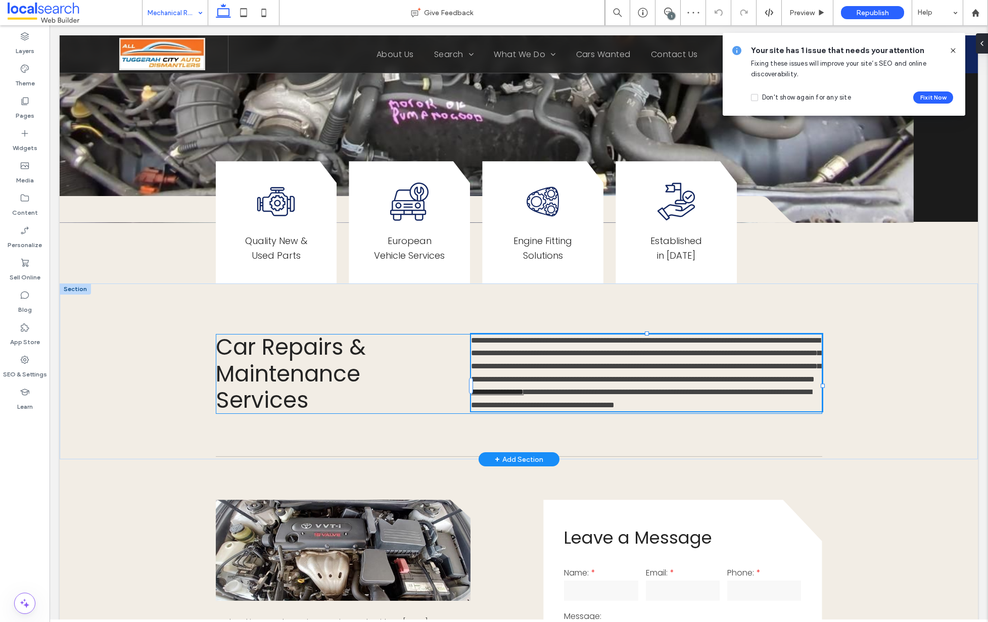
type input "*******"
type input "**"
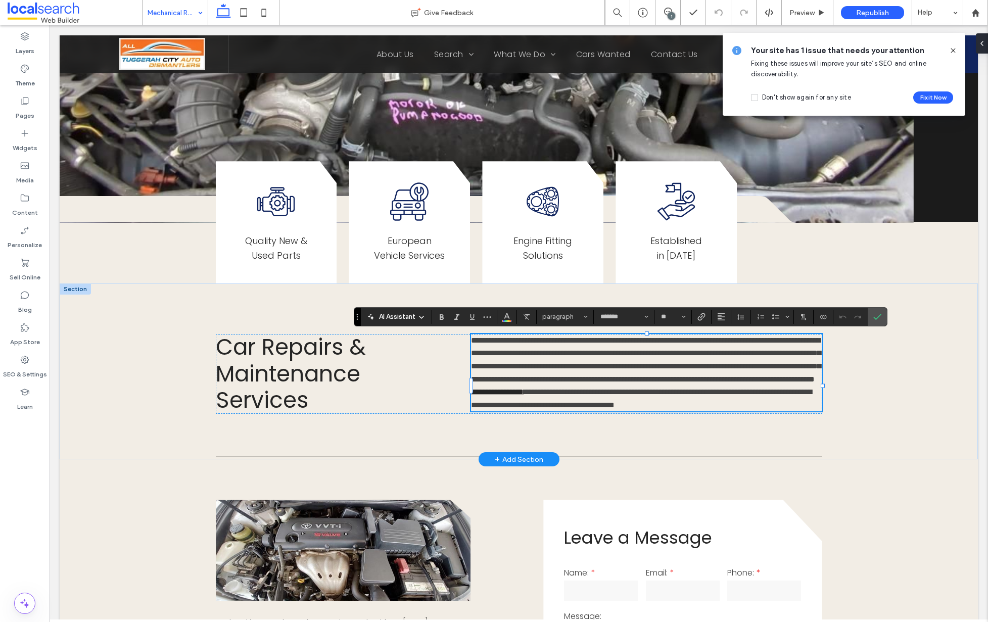
click at [563, 383] on span "**********" at bounding box center [646, 360] width 350 height 47
click at [552, 381] on span "**********" at bounding box center [646, 360] width 350 height 47
click at [880, 311] on span "Confirm" at bounding box center [878, 316] width 8 height 17
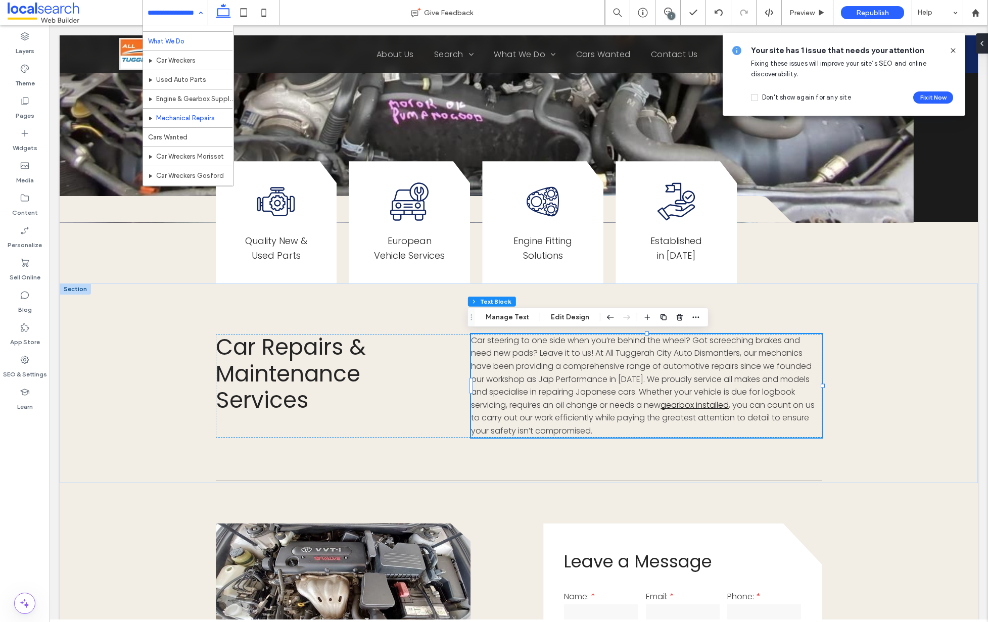
scroll to position [65, 0]
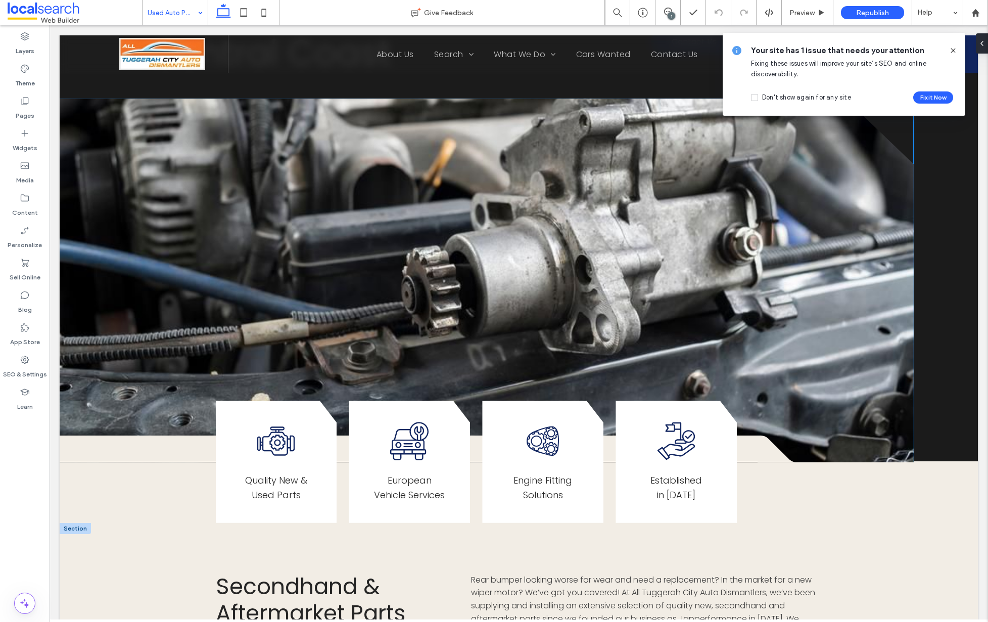
scroll to position [291, 0]
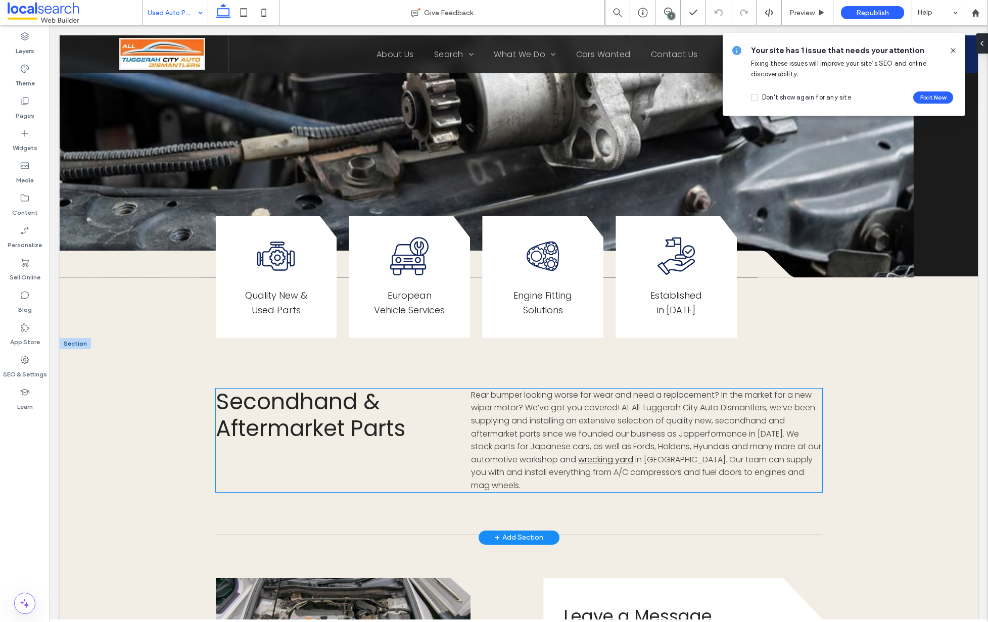
click at [699, 425] on span "Rear bumper looking worse for wear and need a replacement? In the market for a …" at bounding box center [643, 414] width 344 height 51
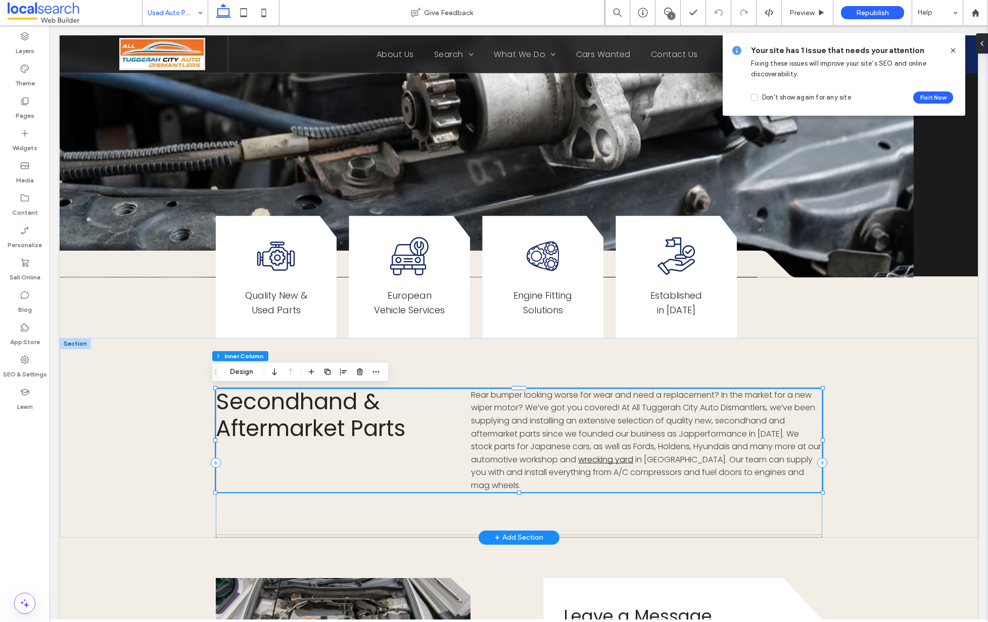
click at [696, 431] on span "Rear bumper looking worse for wear and need a replacement? In the market for a …" at bounding box center [643, 414] width 344 height 51
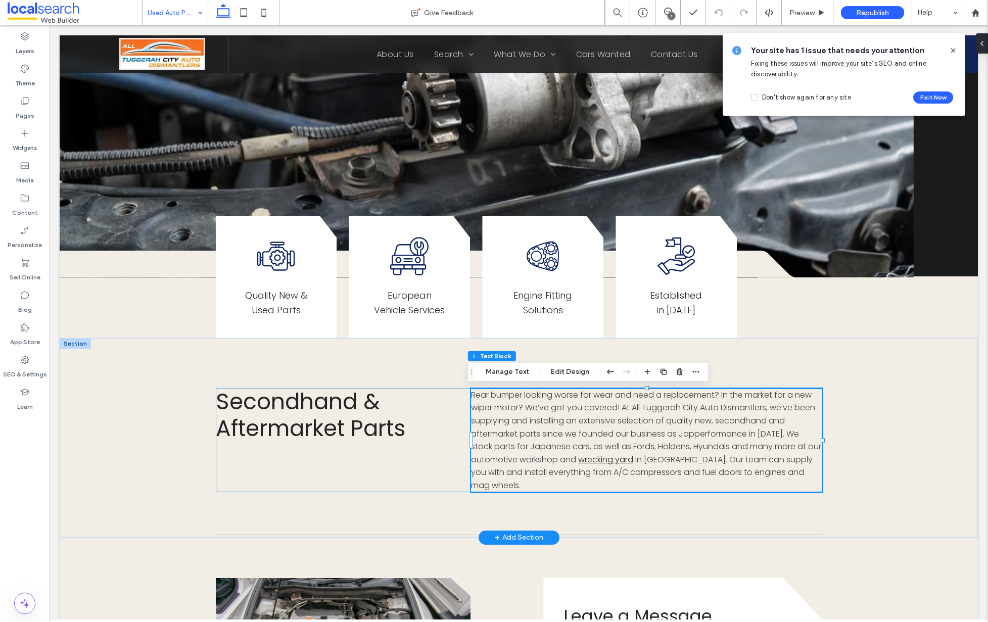
click at [695, 435] on span "Rear bumper looking worse for wear and need a replacement? In the market for a …" at bounding box center [643, 414] width 344 height 51
type input "*******"
type input "**"
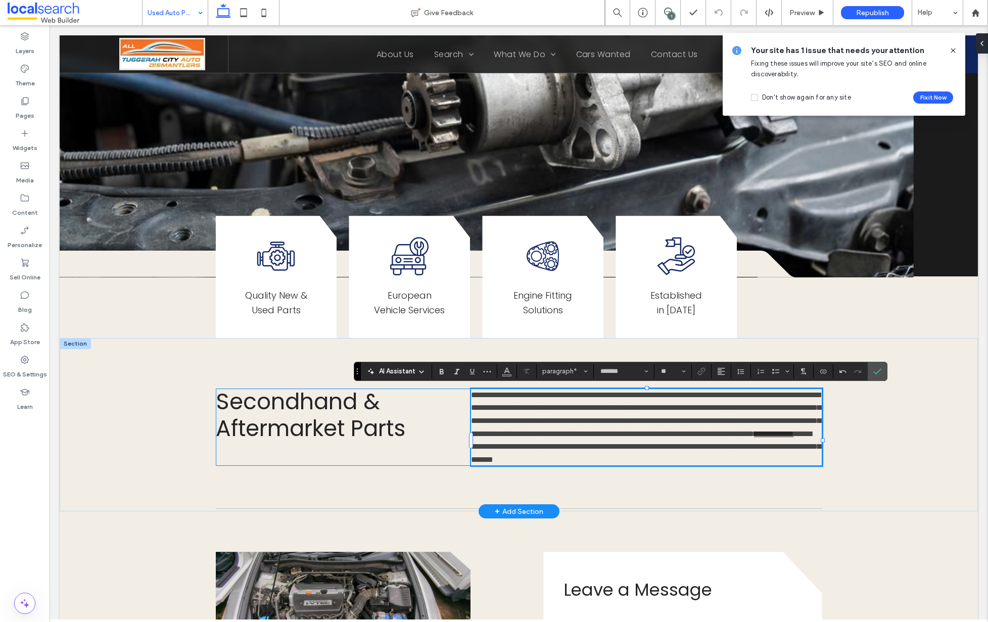
click at [696, 434] on span "**********" at bounding box center [646, 414] width 350 height 47
click at [693, 434] on span "**********" at bounding box center [646, 414] width 350 height 47
drag, startPoint x: 695, startPoint y: 432, endPoint x: 715, endPoint y: 429, distance: 20.4
click at [697, 433] on span "**********" at bounding box center [646, 414] width 350 height 47
drag, startPoint x: 824, startPoint y: 330, endPoint x: 881, endPoint y: 371, distance: 69.6
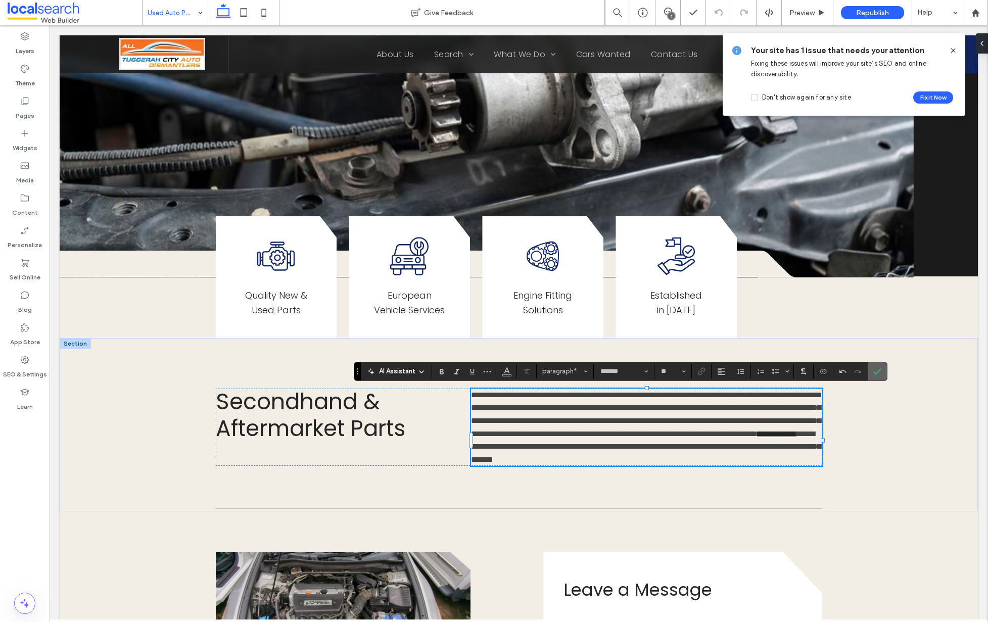
click at [881, 371] on icon "Confirm" at bounding box center [878, 372] width 8 height 8
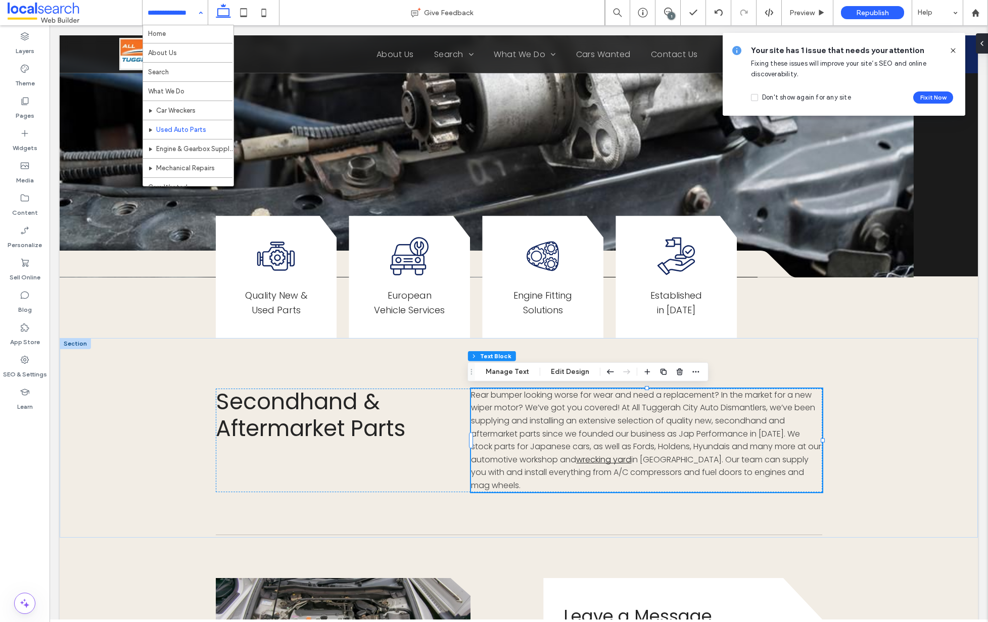
scroll to position [0, 0]
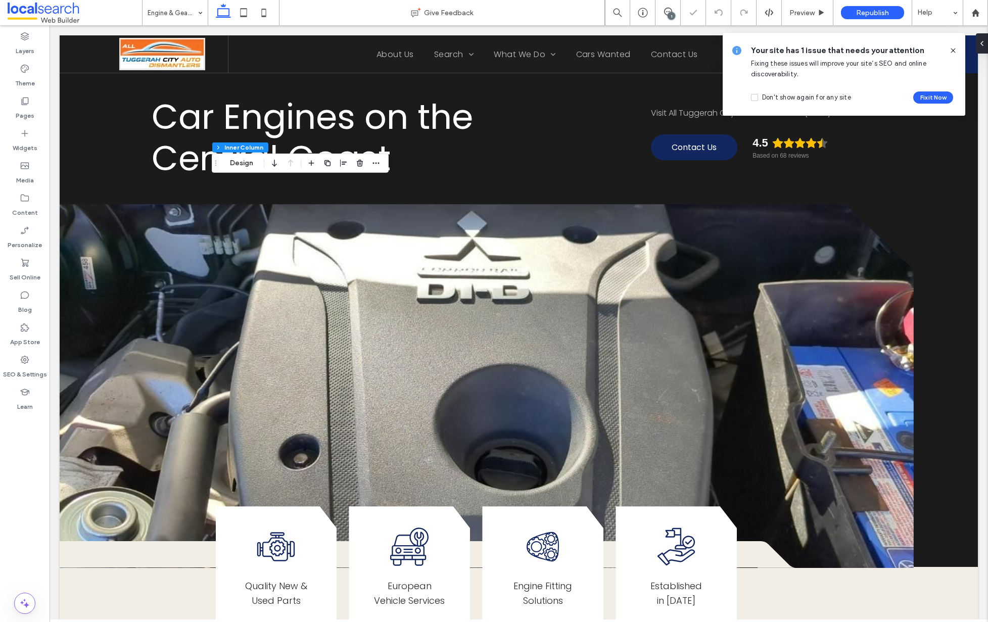
scroll to position [500, 0]
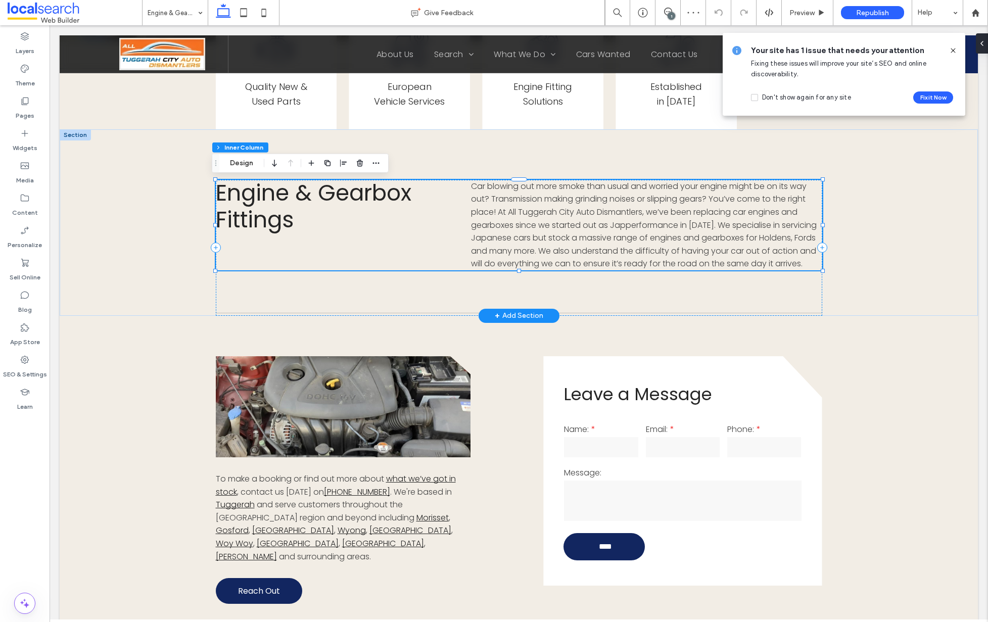
click at [615, 216] on span "Car blowing out more smoke than usual and worried your engine might be on its w…" at bounding box center [644, 224] width 346 height 89
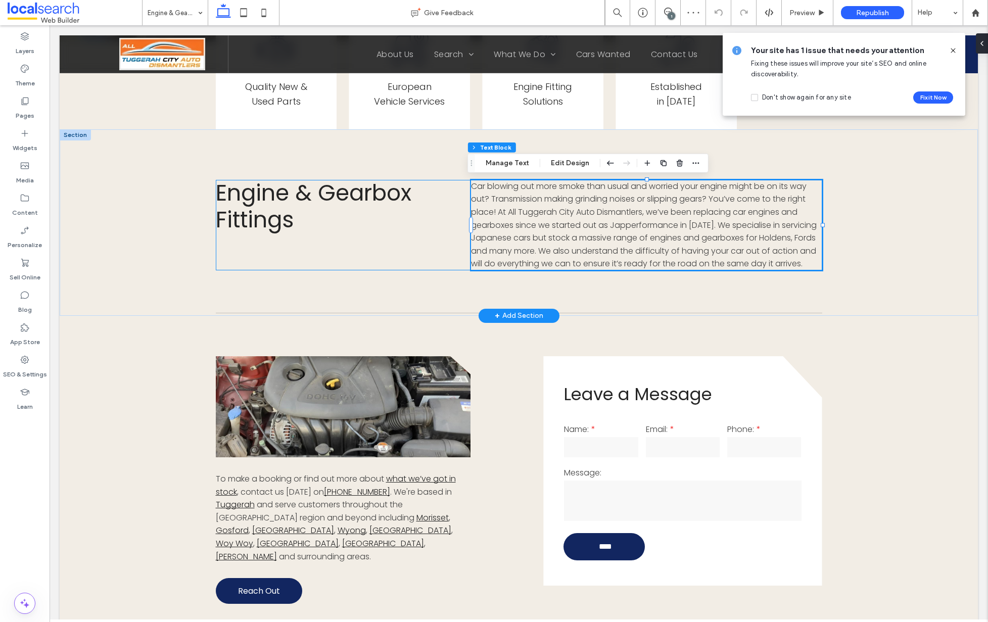
click at [627, 228] on span "Car blowing out more smoke than usual and worried your engine might be on its w…" at bounding box center [644, 224] width 346 height 89
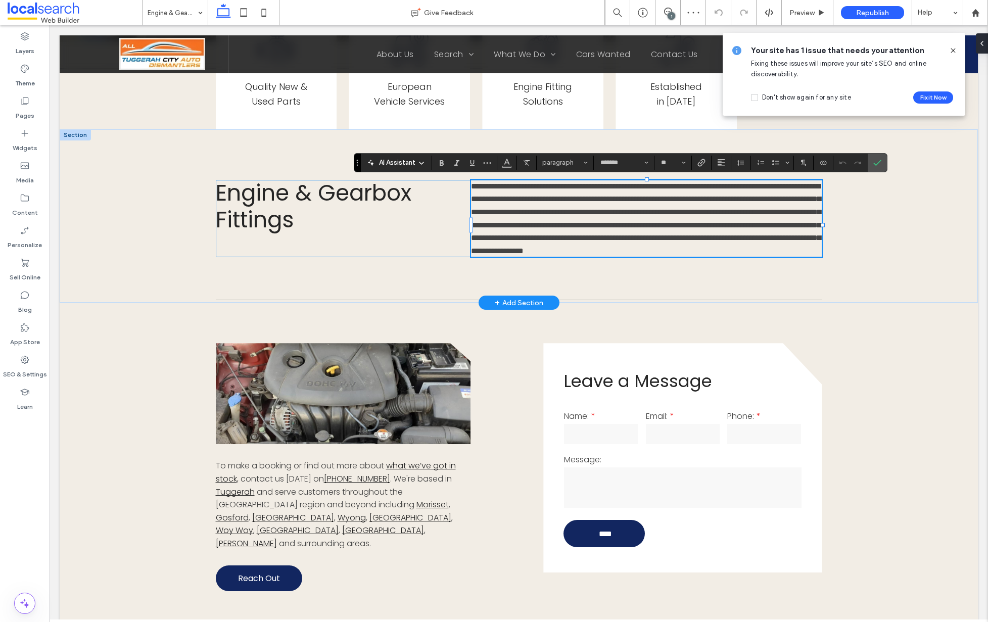
click at [625, 228] on span "**********" at bounding box center [646, 219] width 350 height 72
click at [624, 228] on span "**********" at bounding box center [646, 219] width 350 height 72
drag, startPoint x: 879, startPoint y: 165, endPoint x: 606, endPoint y: 13, distance: 313.0
click at [879, 165] on icon "Confirm" at bounding box center [878, 163] width 8 height 8
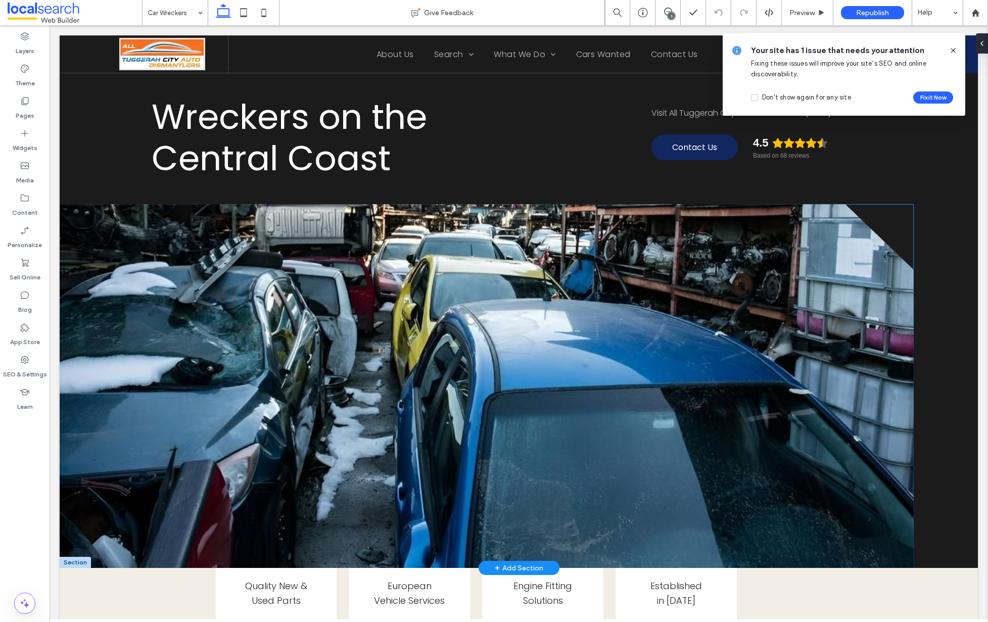
click at [355, 300] on link at bounding box center [487, 386] width 854 height 364
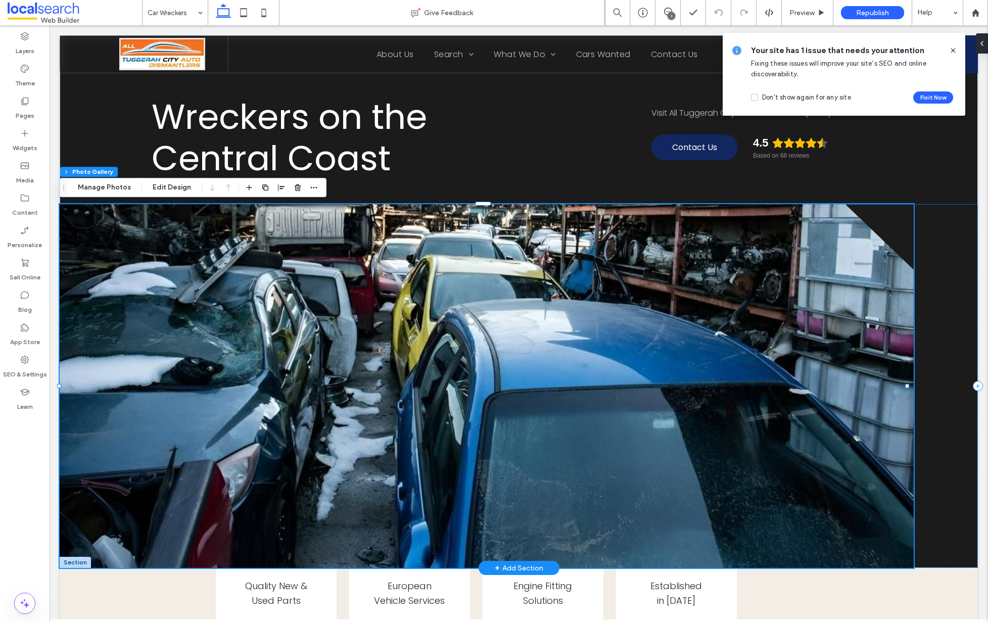
click at [355, 300] on link at bounding box center [487, 386] width 854 height 364
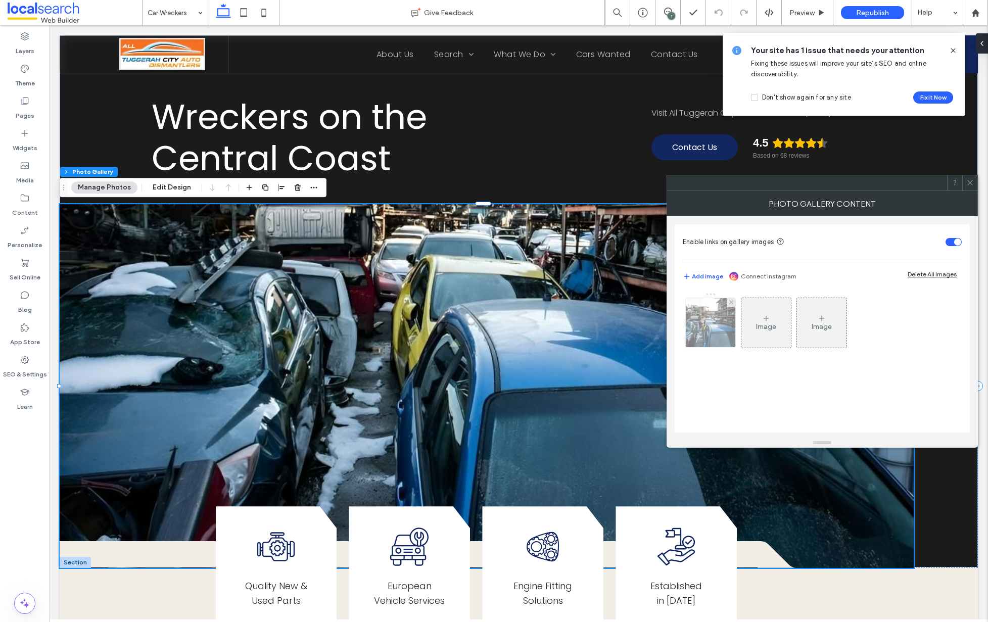
click at [700, 321] on img at bounding box center [711, 323] width 74 height 50
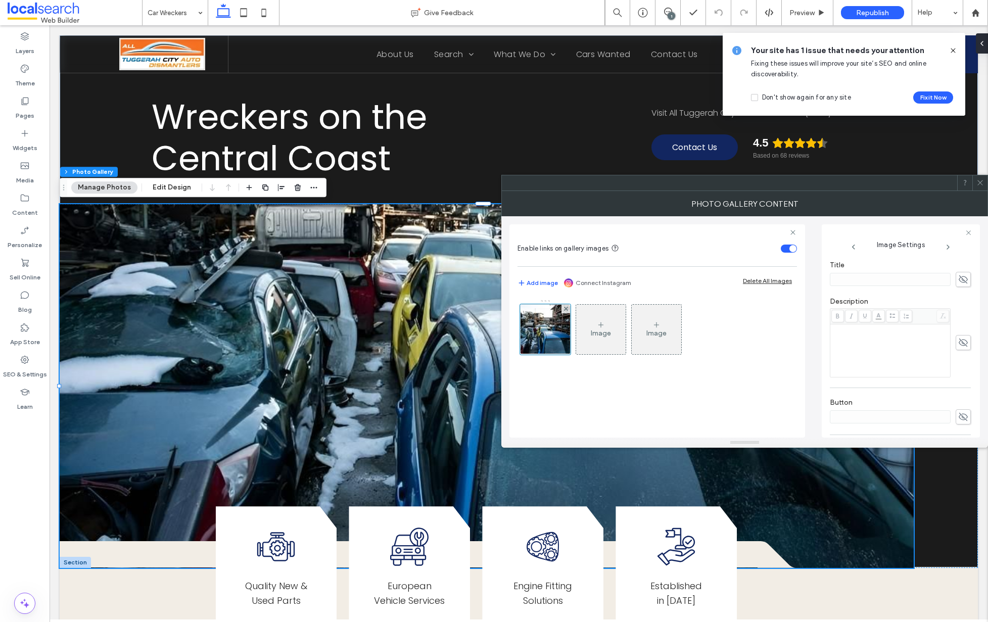
scroll to position [309, 0]
click at [977, 182] on icon at bounding box center [981, 183] width 8 height 8
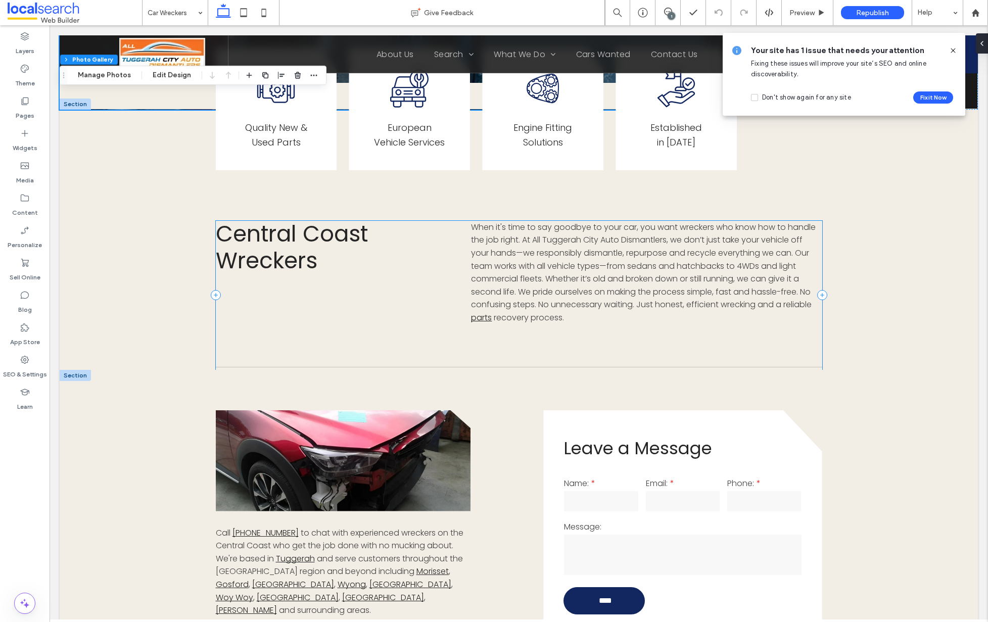
scroll to position [621, 0]
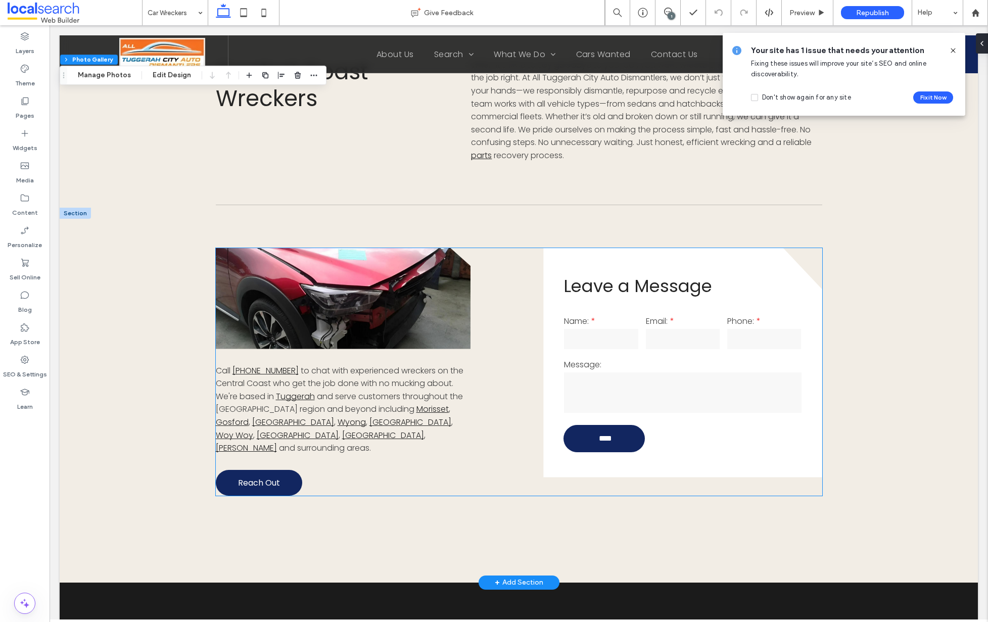
click at [411, 294] on link at bounding box center [343, 298] width 255 height 101
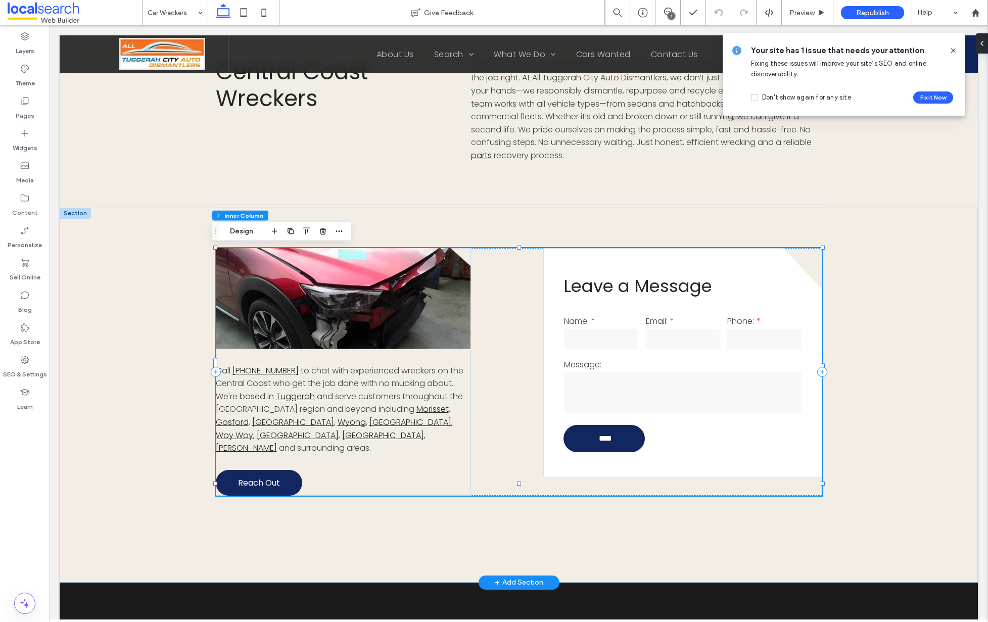
click at [411, 294] on link at bounding box center [343, 298] width 255 height 101
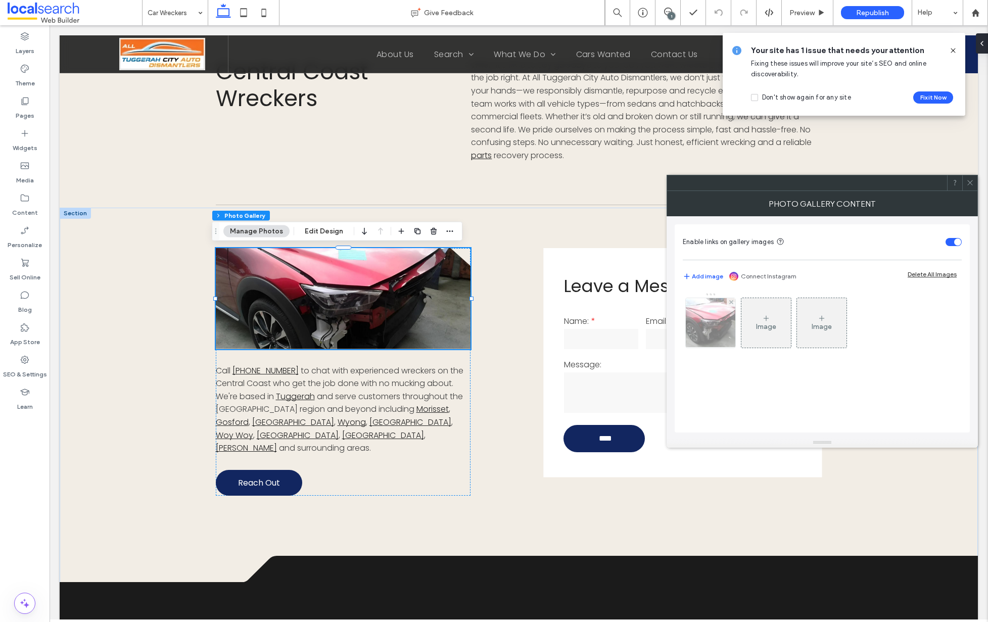
click at [718, 322] on div at bounding box center [711, 323] width 50 height 50
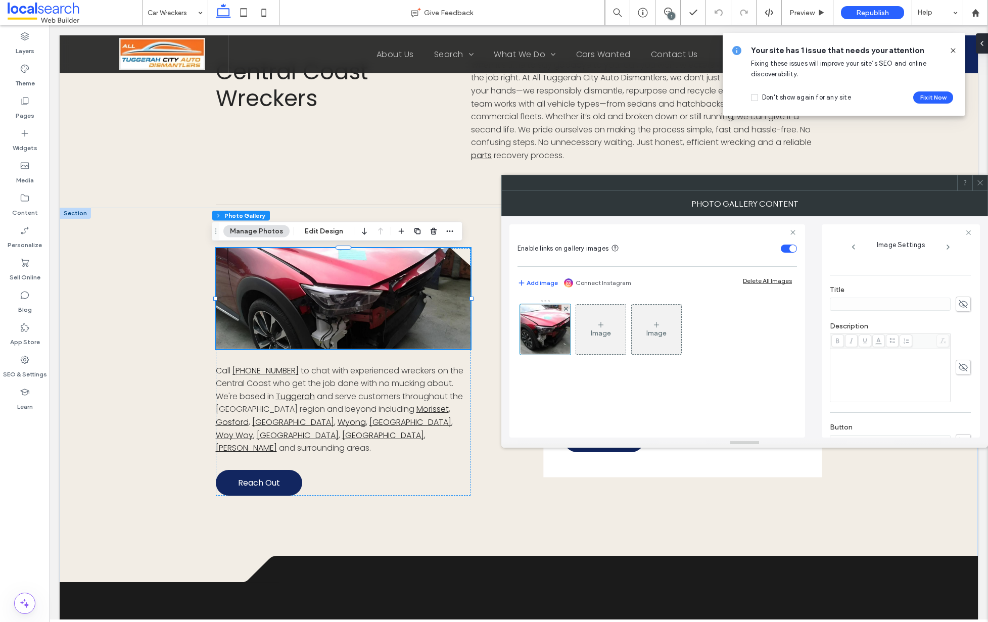
scroll to position [324, 0]
click at [978, 182] on icon at bounding box center [981, 183] width 8 height 8
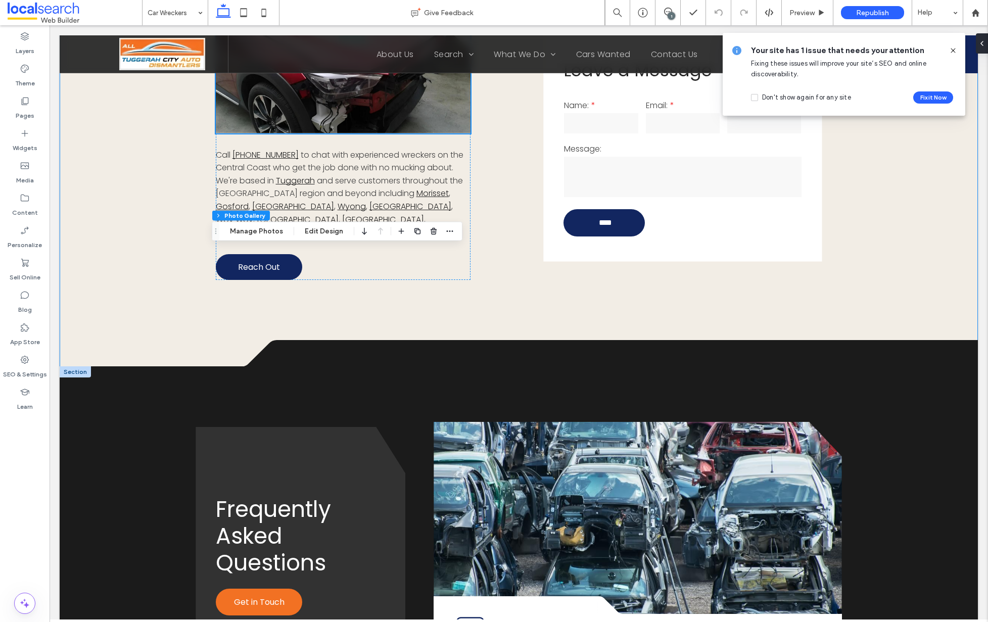
scroll to position [1106, 0]
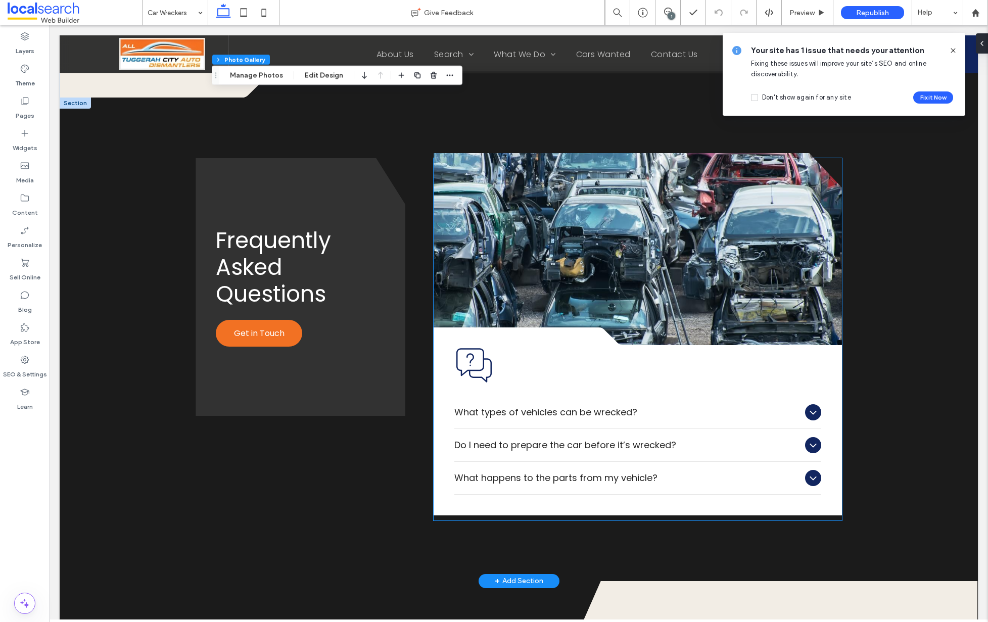
click at [610, 238] on link at bounding box center [638, 249] width 408 height 192
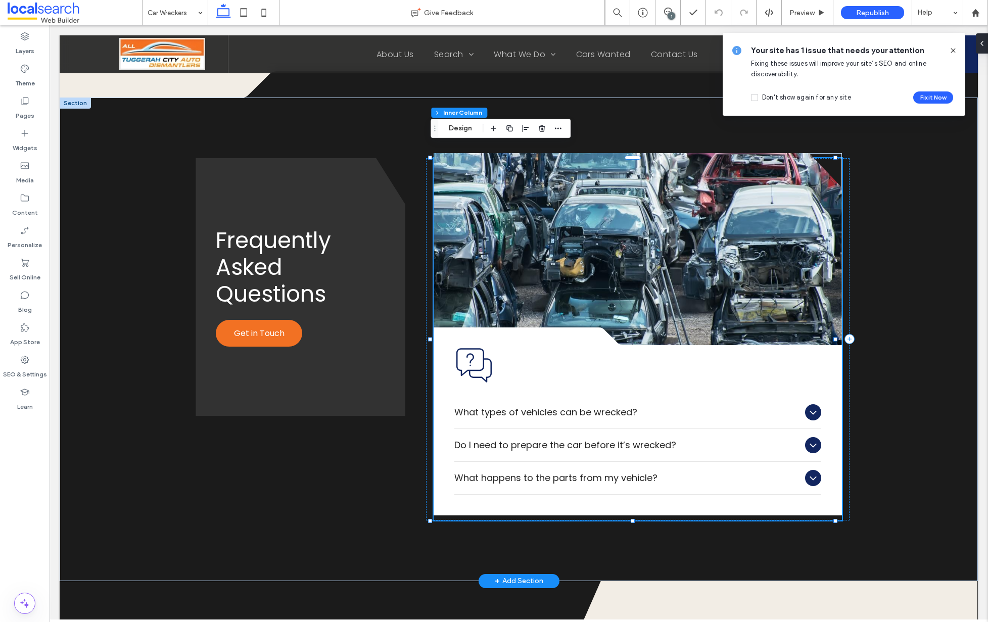
click at [610, 238] on link at bounding box center [638, 249] width 408 height 192
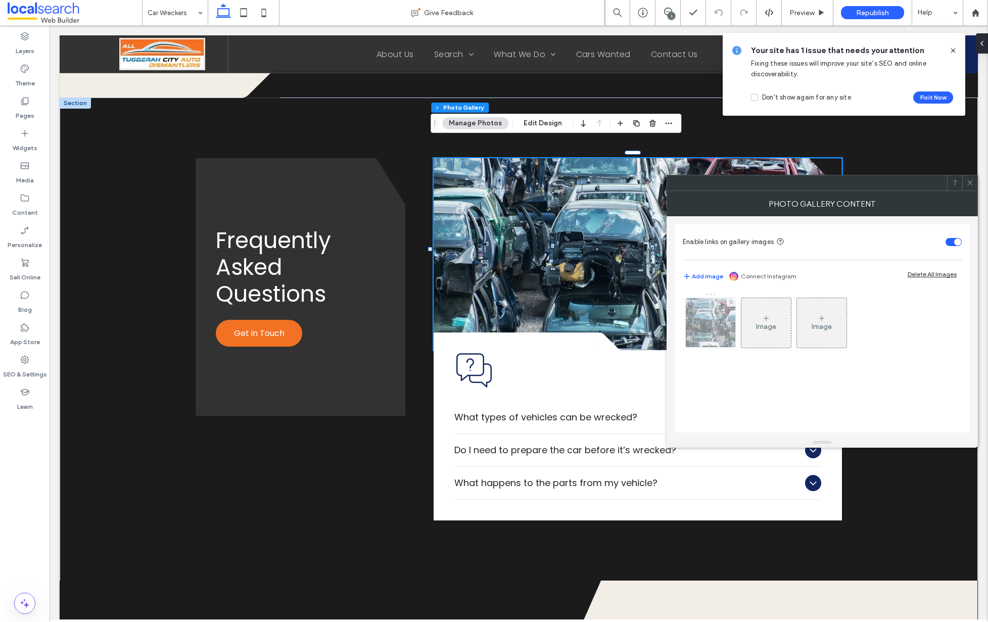
click at [701, 318] on div at bounding box center [711, 323] width 50 height 50
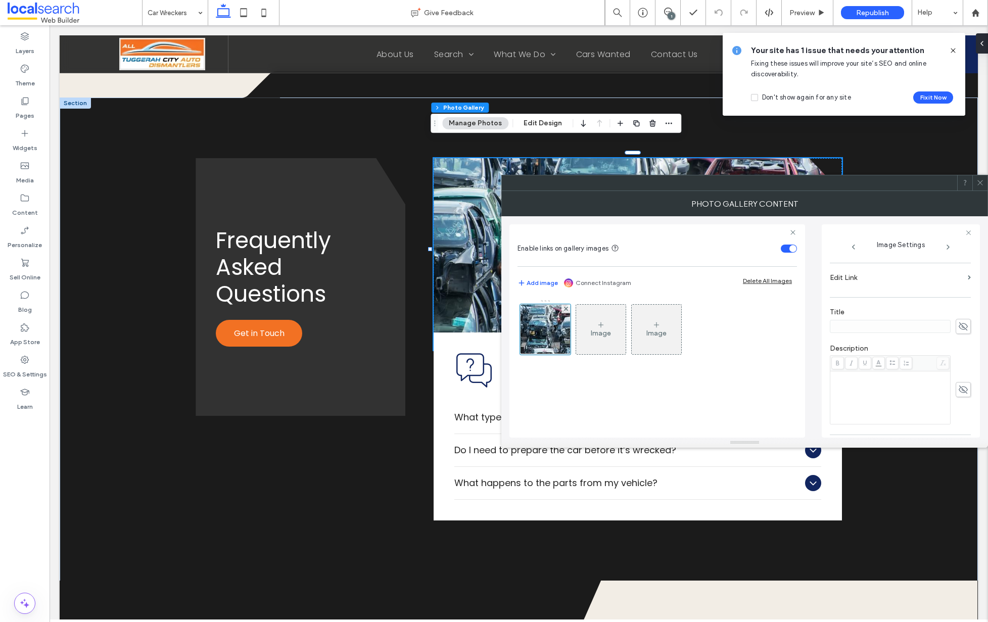
scroll to position [309, 0]
click at [983, 180] on icon at bounding box center [981, 183] width 8 height 8
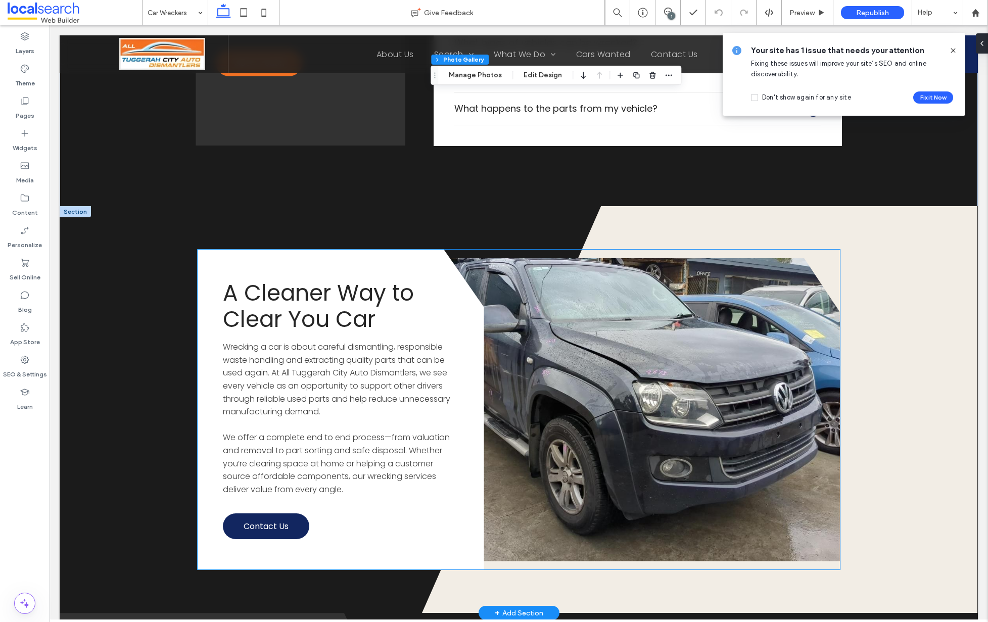
scroll to position [1486, 0]
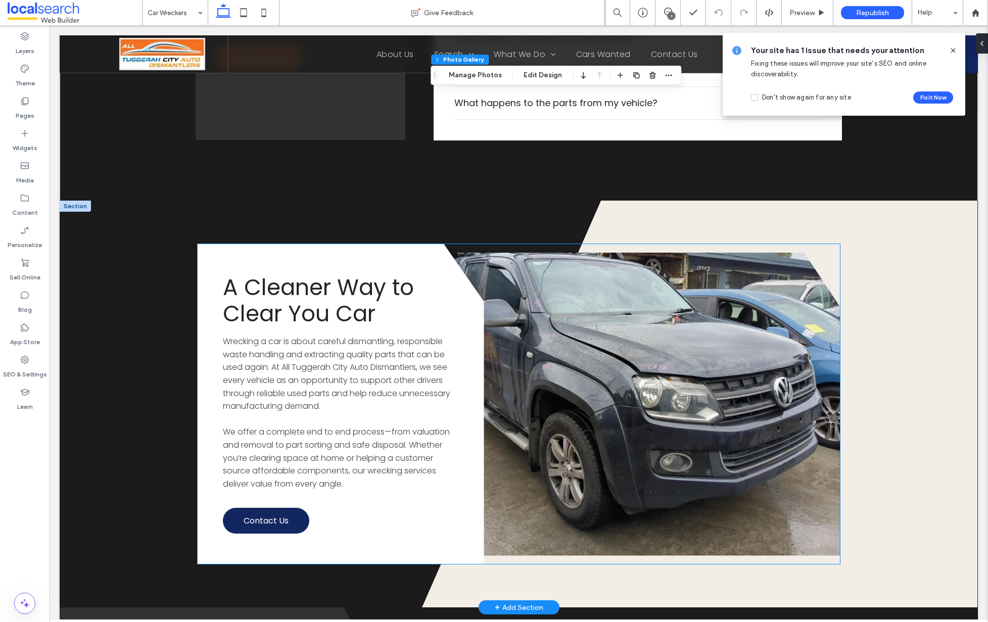
click at [612, 321] on link at bounding box center [614, 404] width 453 height 303
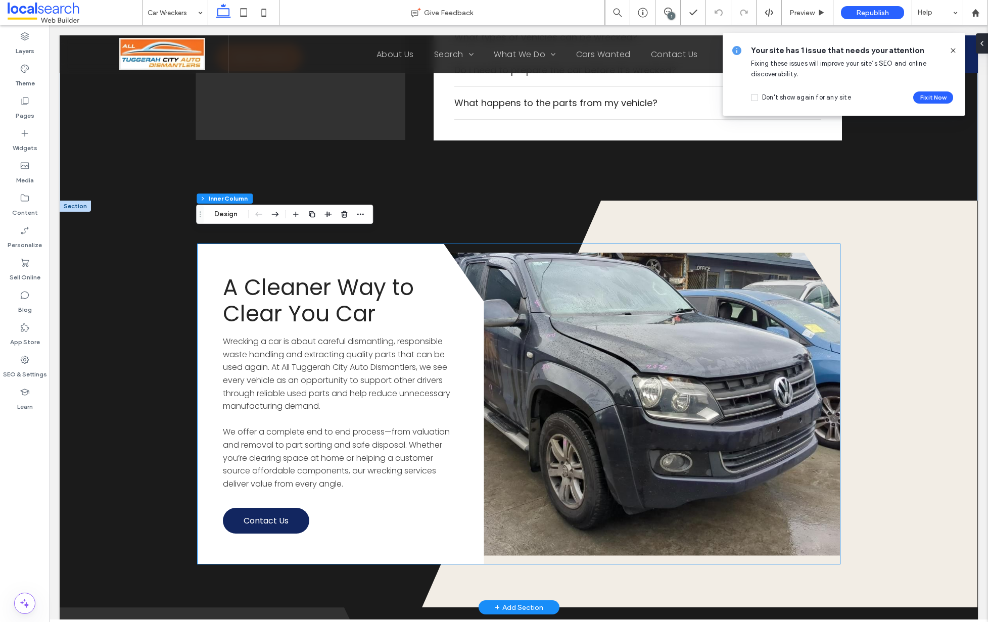
click at [612, 321] on link at bounding box center [614, 404] width 453 height 303
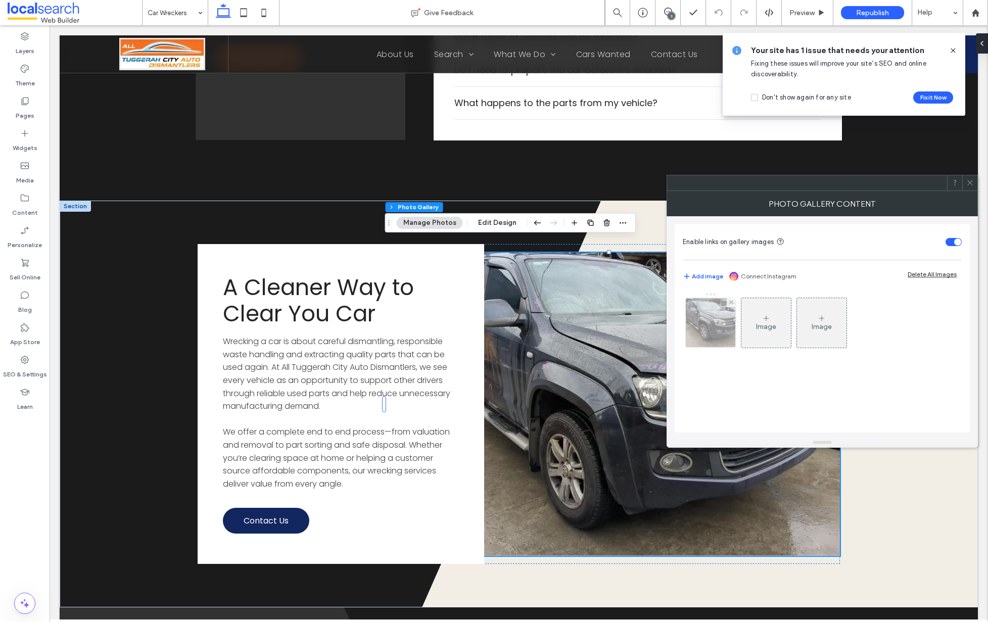
click at [701, 331] on div at bounding box center [711, 323] width 50 height 50
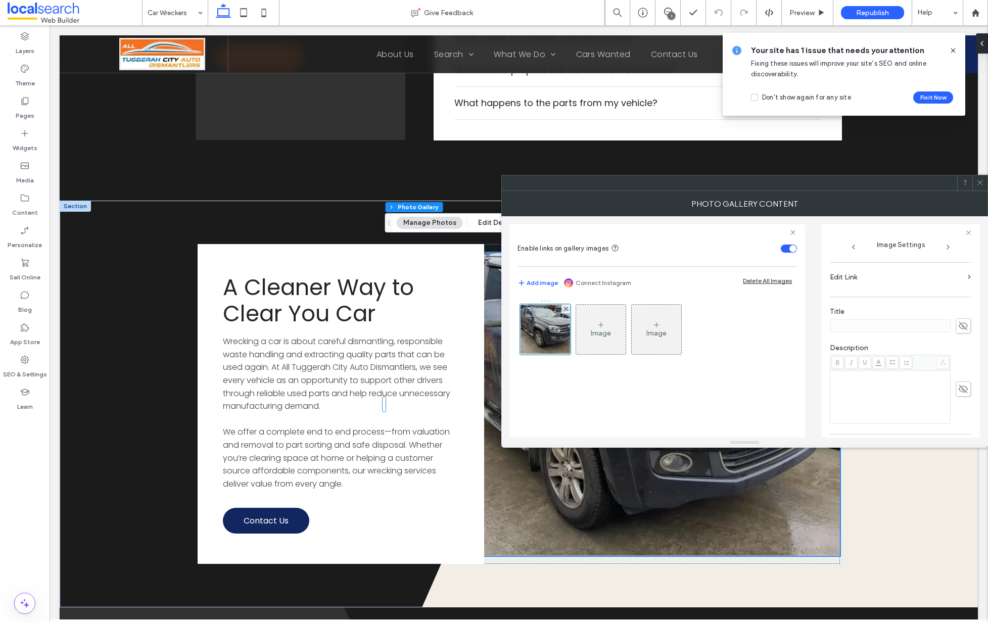
scroll to position [324, 0]
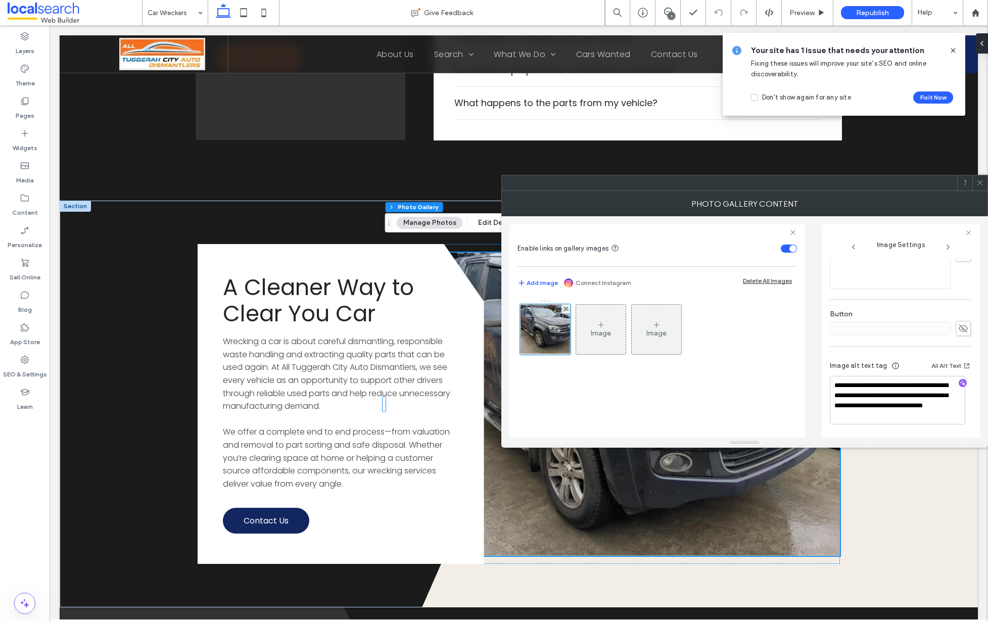
click at [978, 182] on icon at bounding box center [981, 183] width 8 height 8
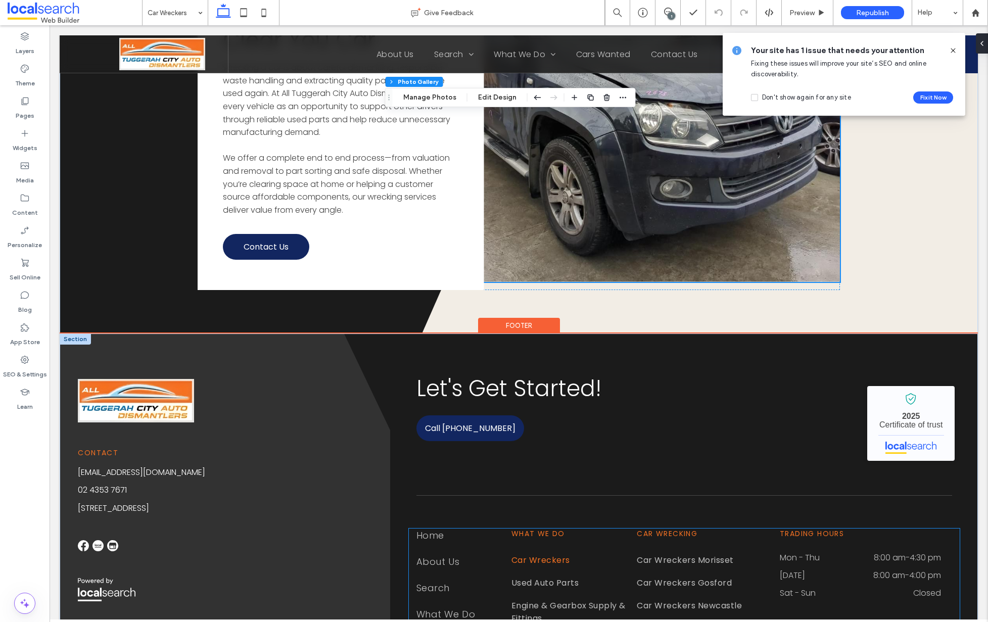
scroll to position [1952, 0]
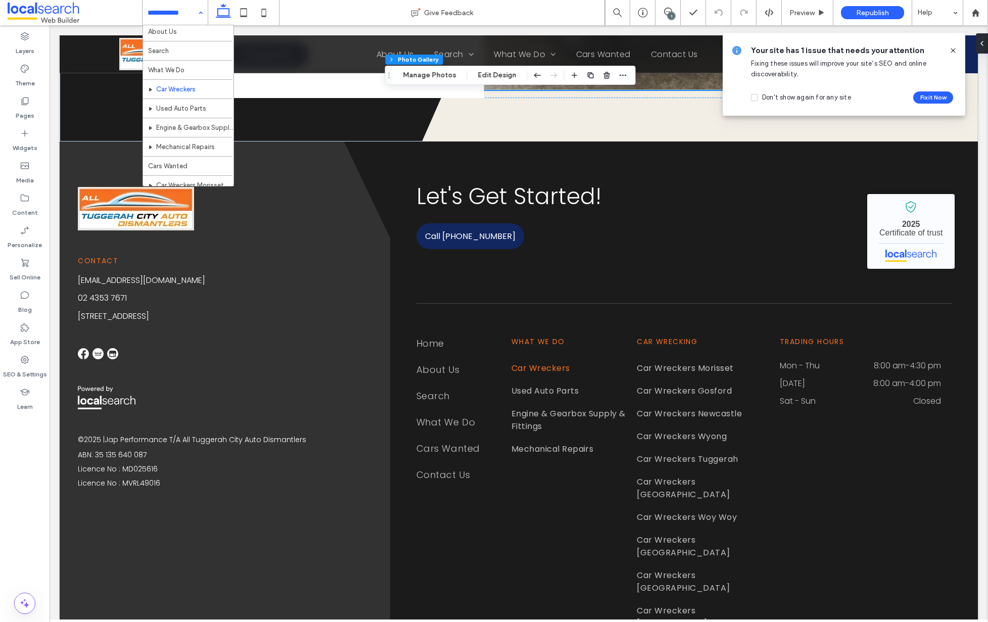
scroll to position [172, 0]
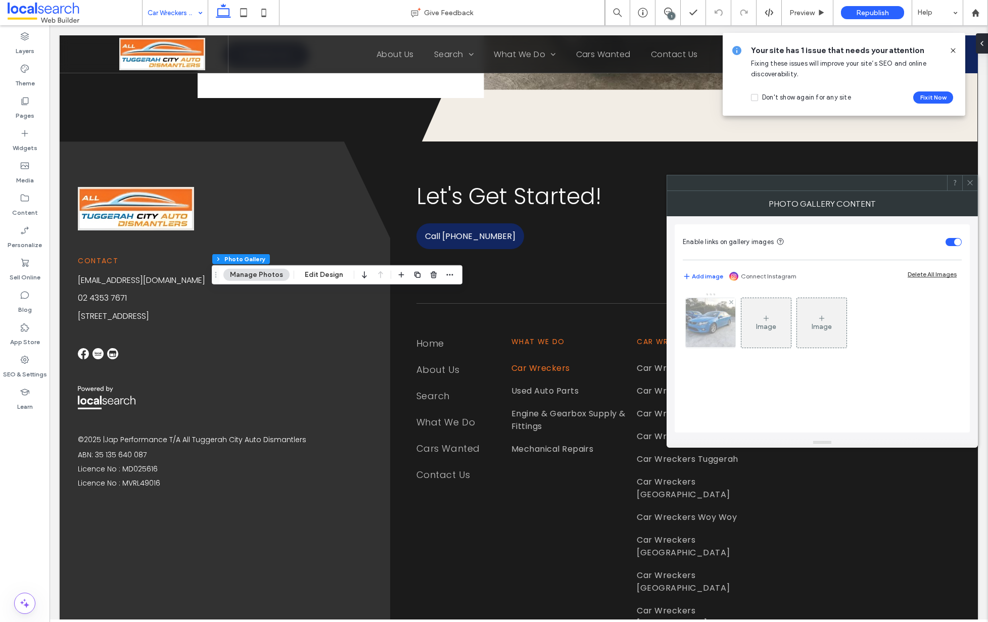
drag, startPoint x: 711, startPoint y: 327, endPoint x: 706, endPoint y: 324, distance: 5.7
click at [711, 327] on div at bounding box center [711, 323] width 50 height 50
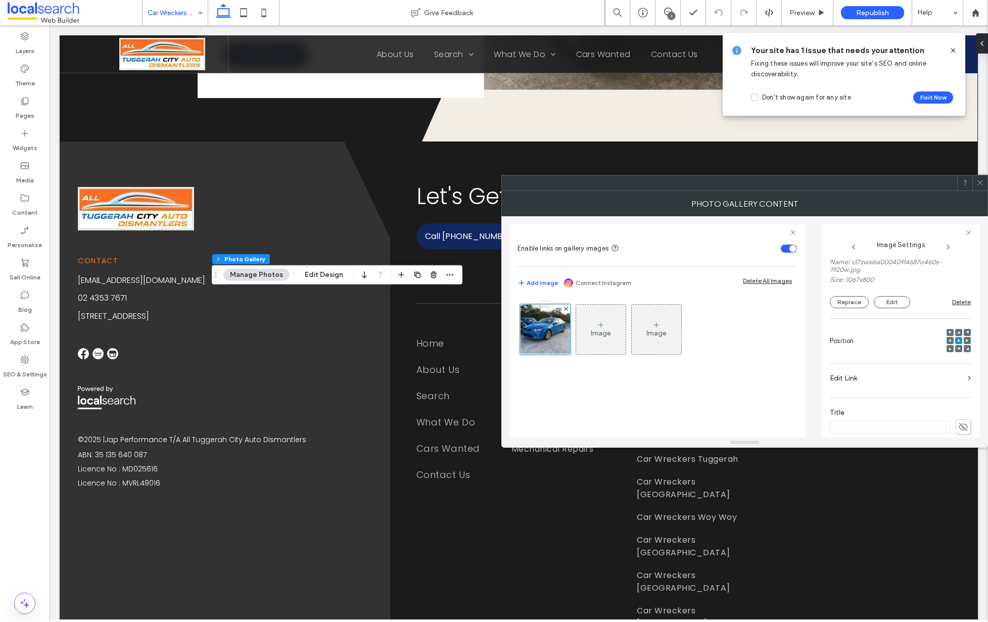
scroll to position [317, 0]
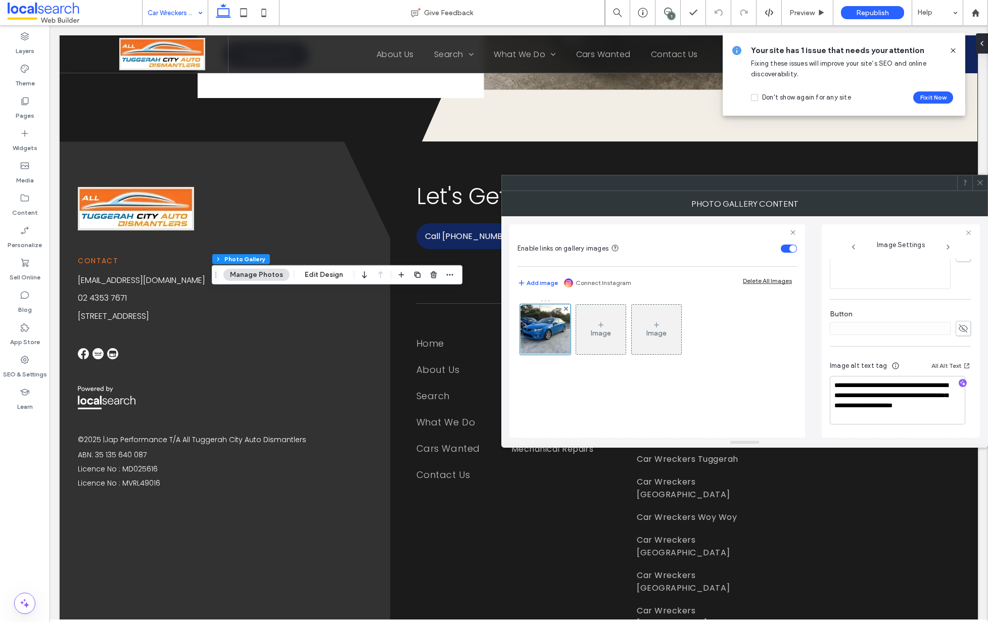
click at [975, 184] on div at bounding box center [980, 182] width 15 height 15
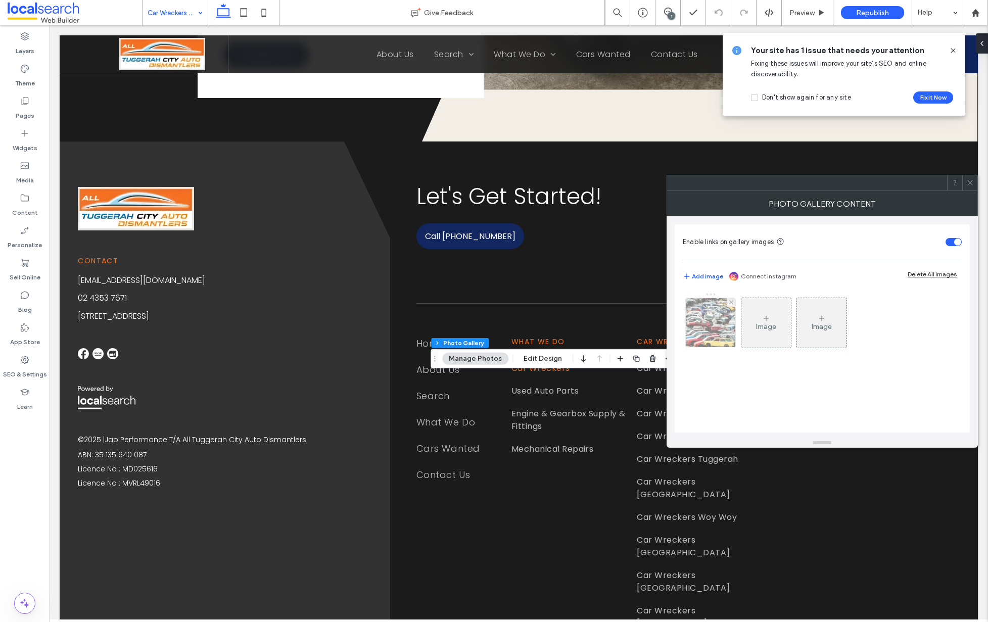
click at [695, 318] on div at bounding box center [711, 323] width 50 height 50
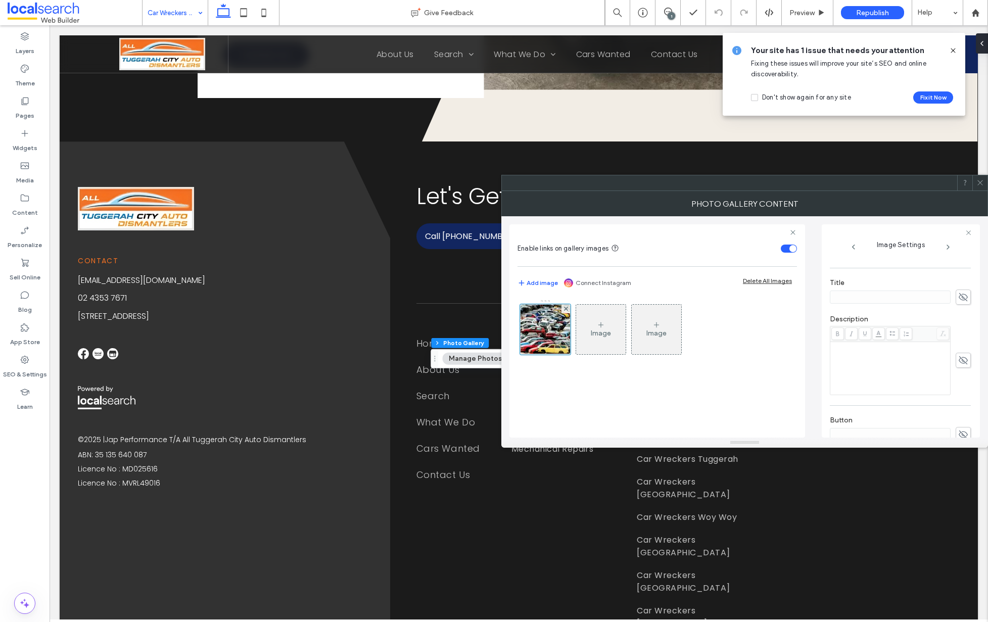
scroll to position [309, 0]
click at [935, 385] on textarea "**********" at bounding box center [897, 400] width 135 height 49
type textarea "**********"
click at [981, 183] on icon at bounding box center [981, 183] width 8 height 8
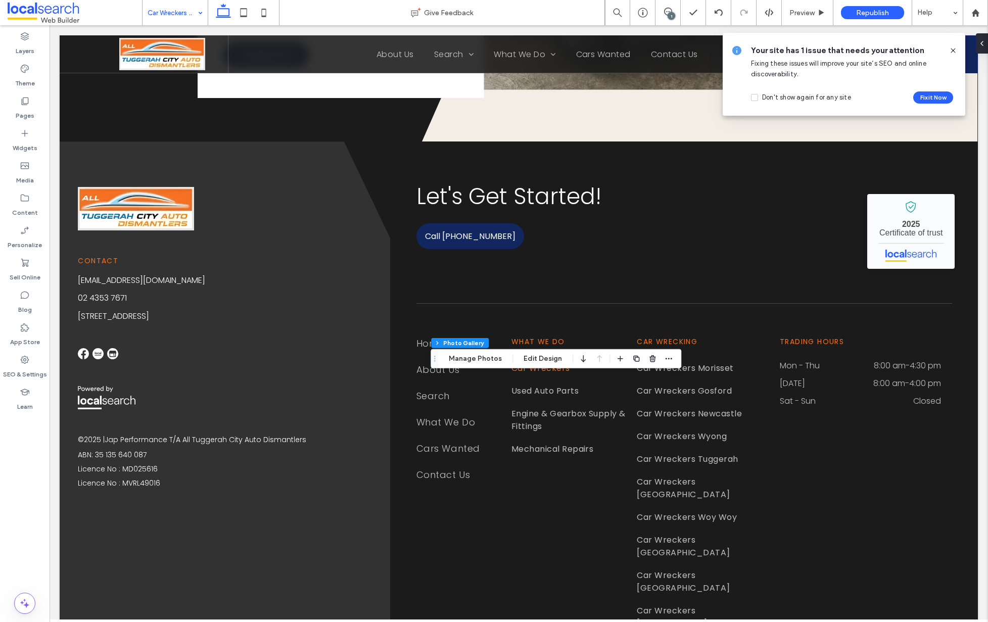
click at [950, 47] on icon at bounding box center [954, 51] width 8 height 8
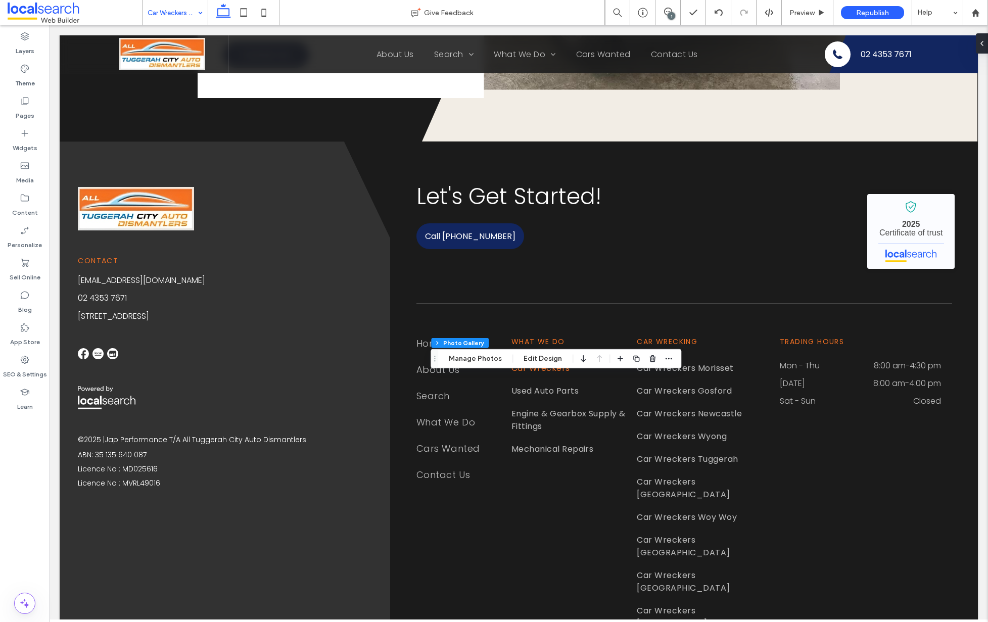
click at [671, 13] on div "1" at bounding box center [672, 16] width 8 height 8
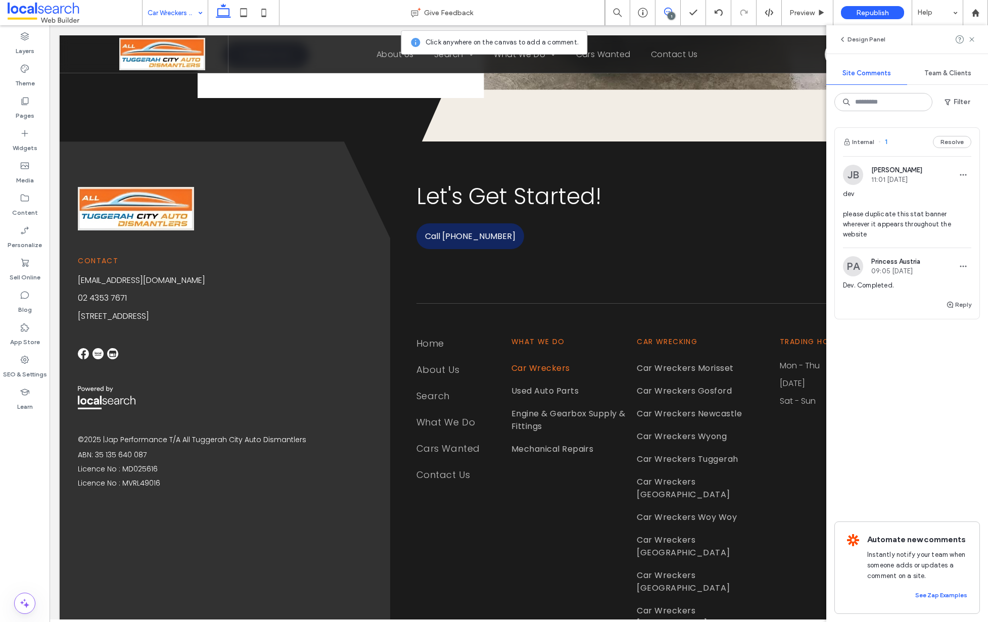
click at [902, 219] on span "dev please duplicate this stat banner wherever it appears throughout the website" at bounding box center [907, 214] width 128 height 51
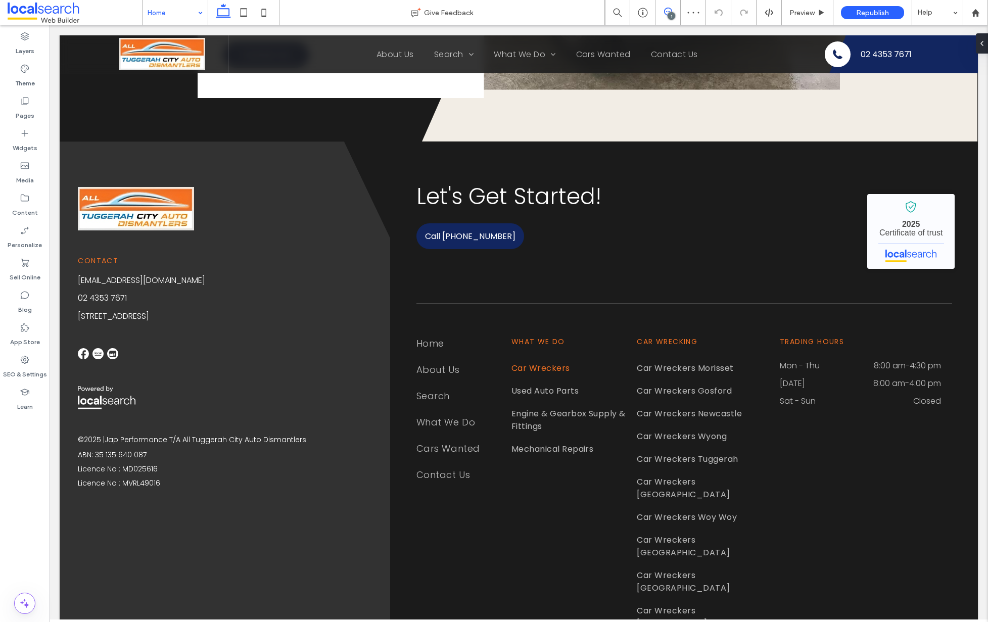
click at [665, 15] on icon at bounding box center [668, 12] width 8 height 8
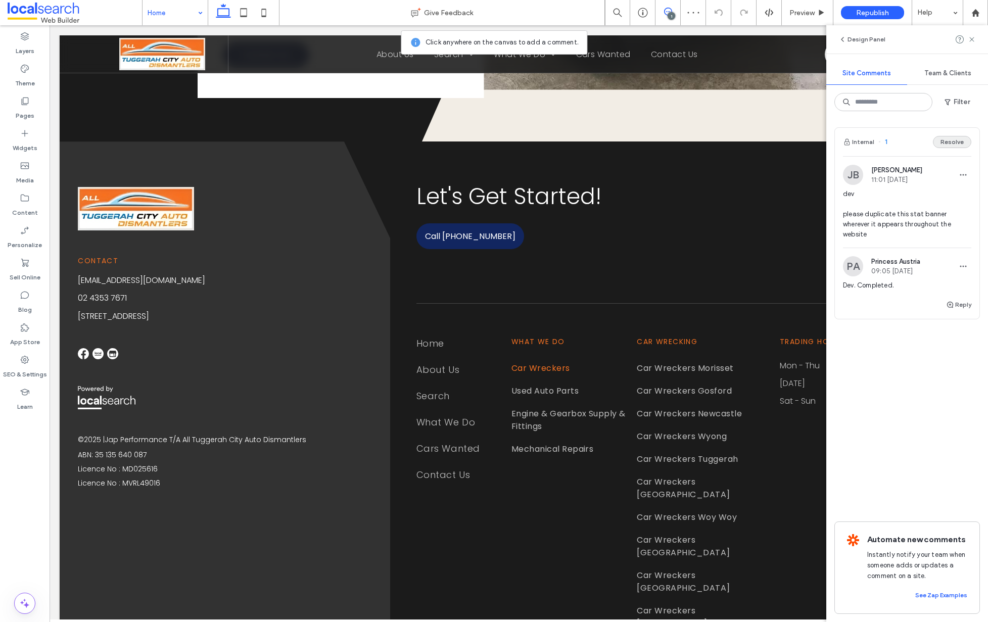
click at [963, 142] on button "Resolve" at bounding box center [952, 142] width 38 height 12
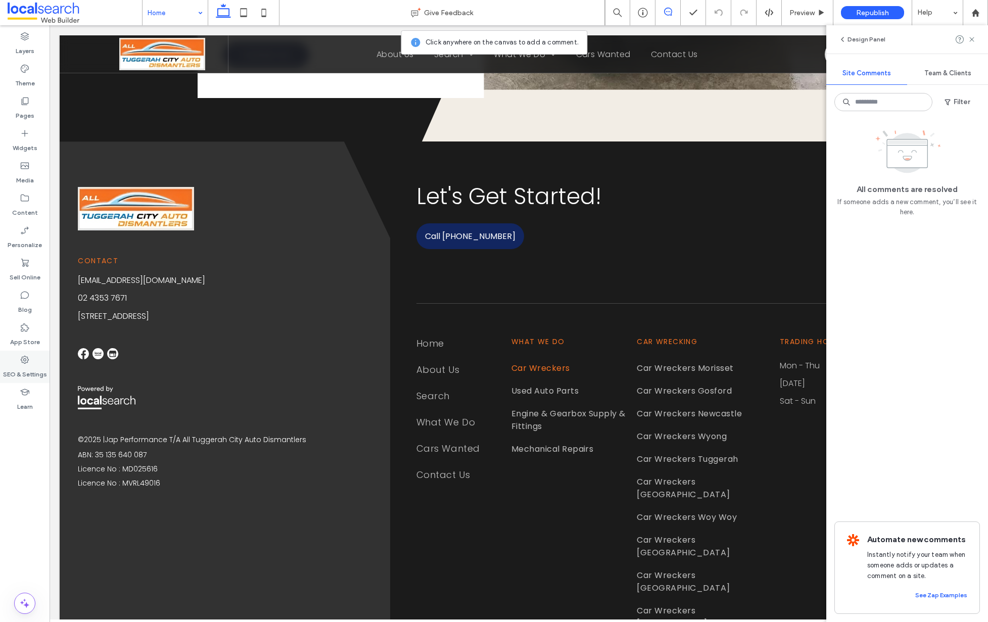
click at [28, 363] on icon at bounding box center [25, 360] width 10 height 10
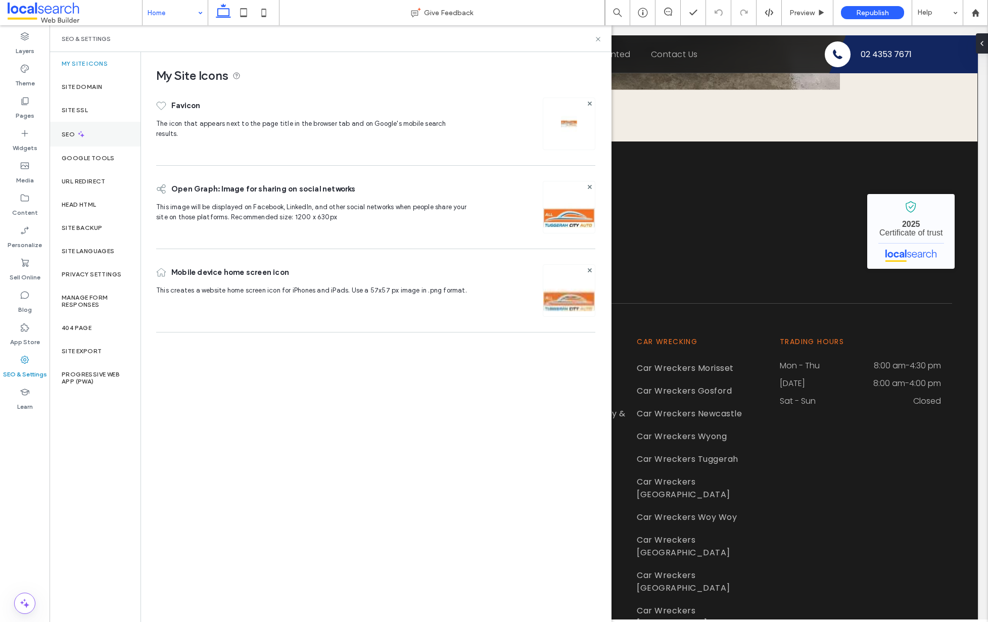
click at [68, 136] on label "SEO" at bounding box center [69, 134] width 15 height 7
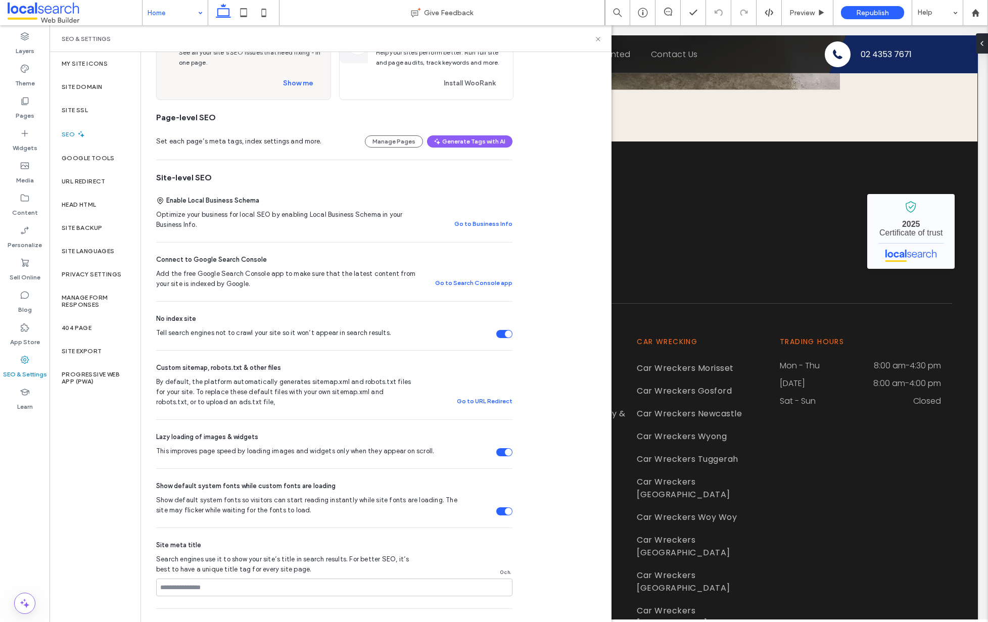
scroll to position [204, 0]
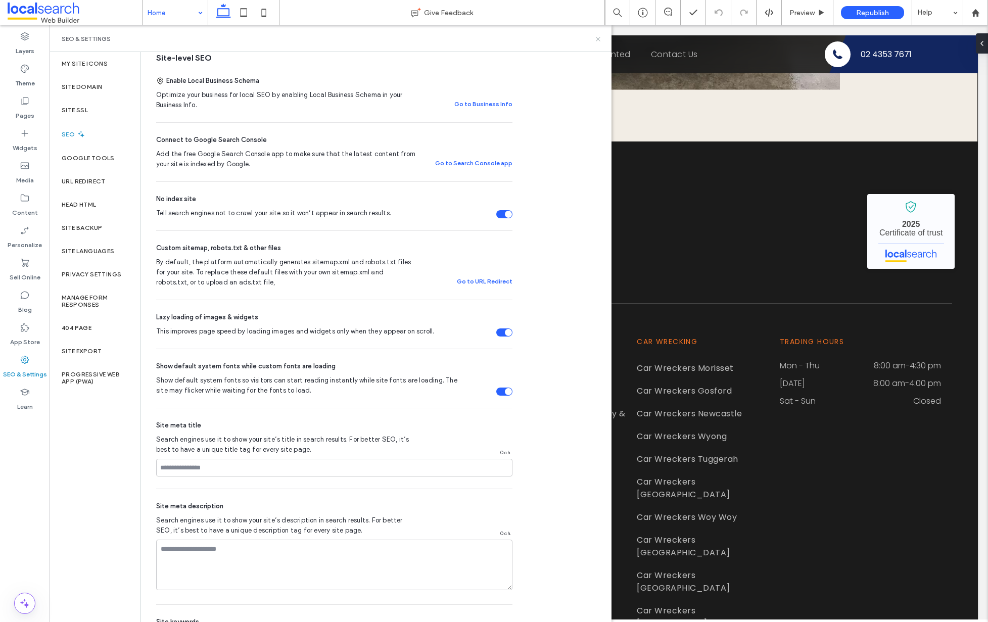
click at [599, 38] on use at bounding box center [598, 39] width 4 height 4
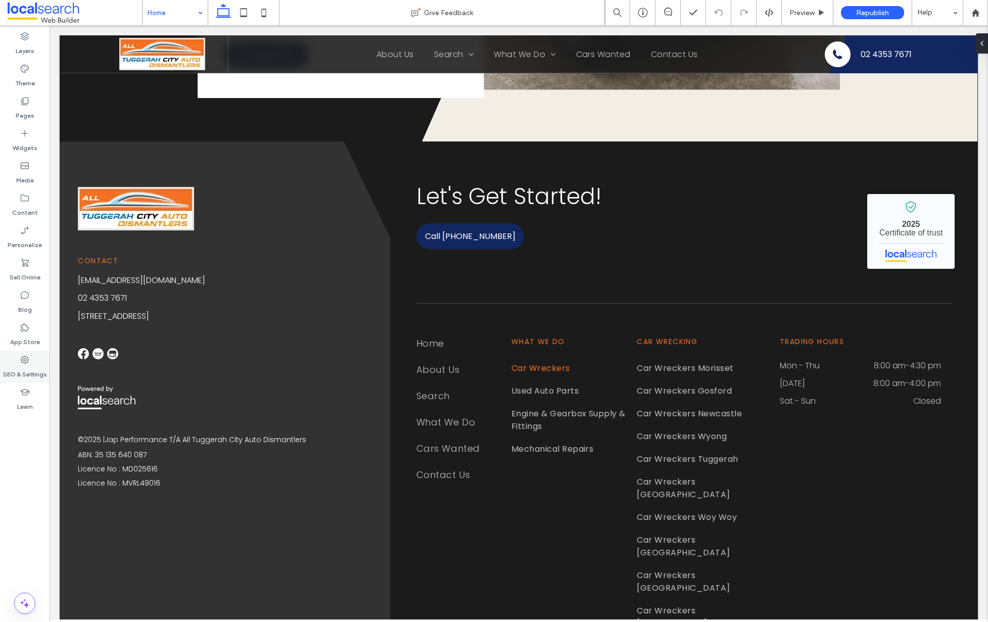
click at [22, 368] on label "SEO & Settings" at bounding box center [25, 372] width 44 height 14
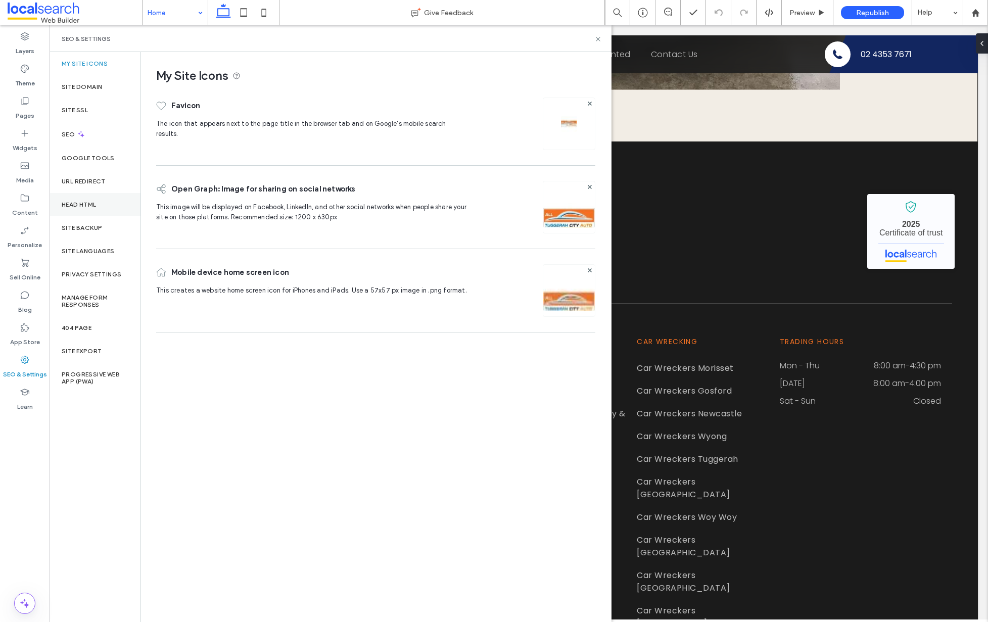
click at [81, 203] on label "Head HTML" at bounding box center [79, 204] width 35 height 7
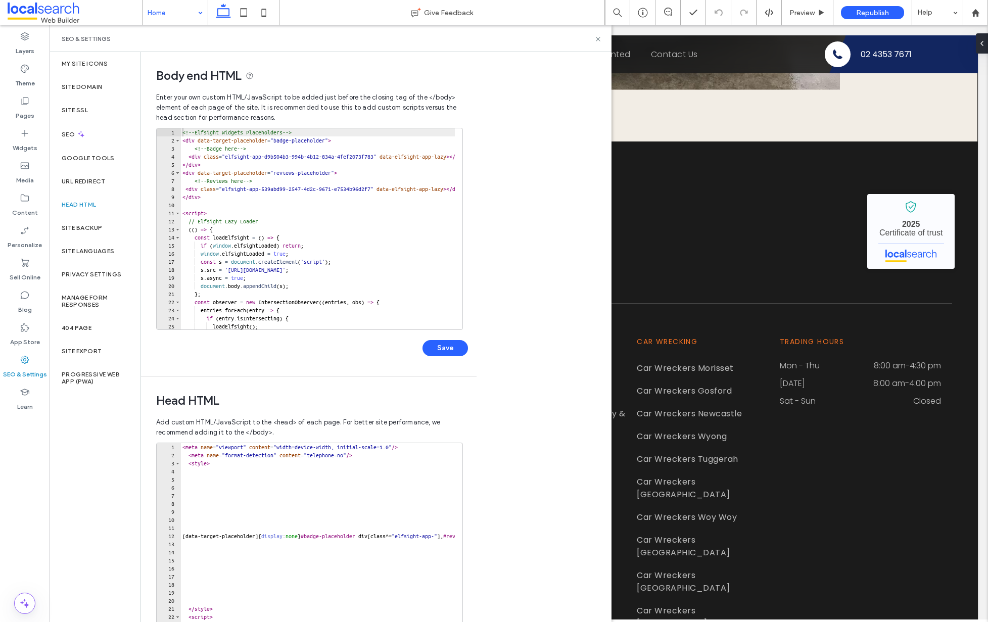
click at [183, 447] on div "< meta name = "viewport" content = "width=device-width, initial-scale=1.0" /> <…" at bounding box center [460, 548] width 561 height 210
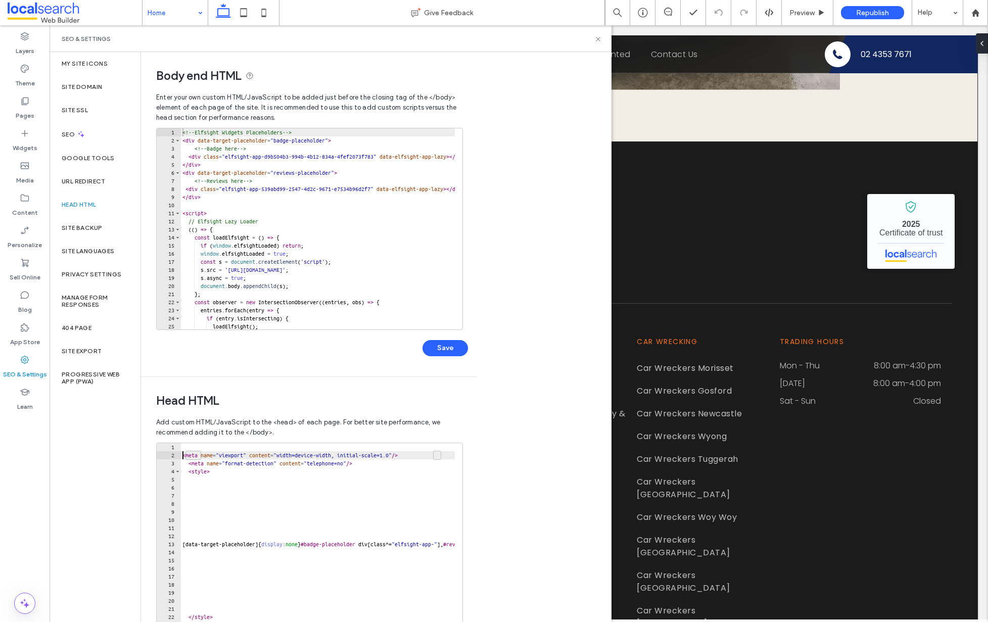
type textarea "**********"
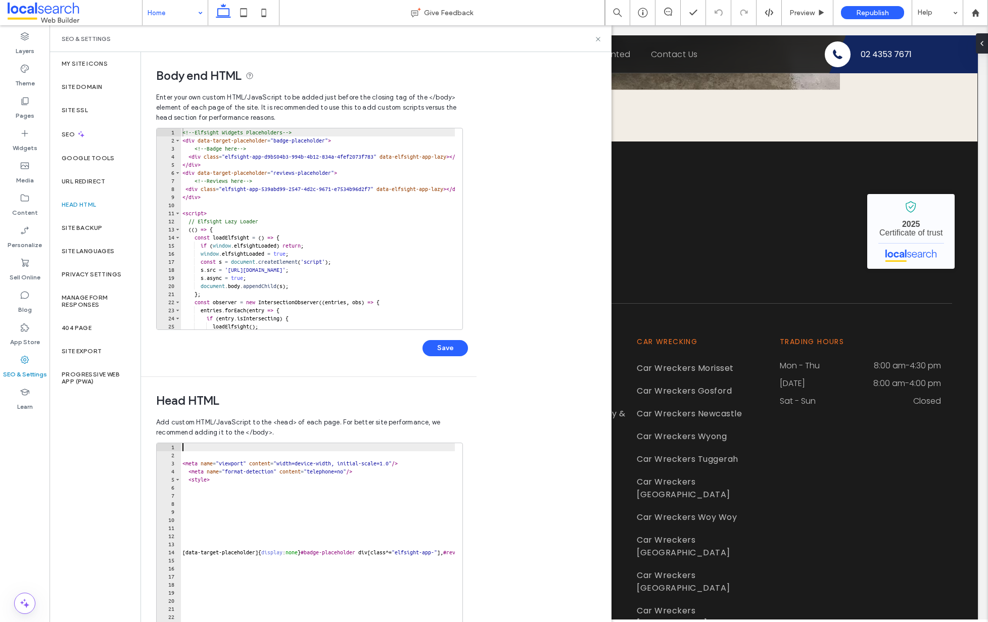
paste textarea "**********"
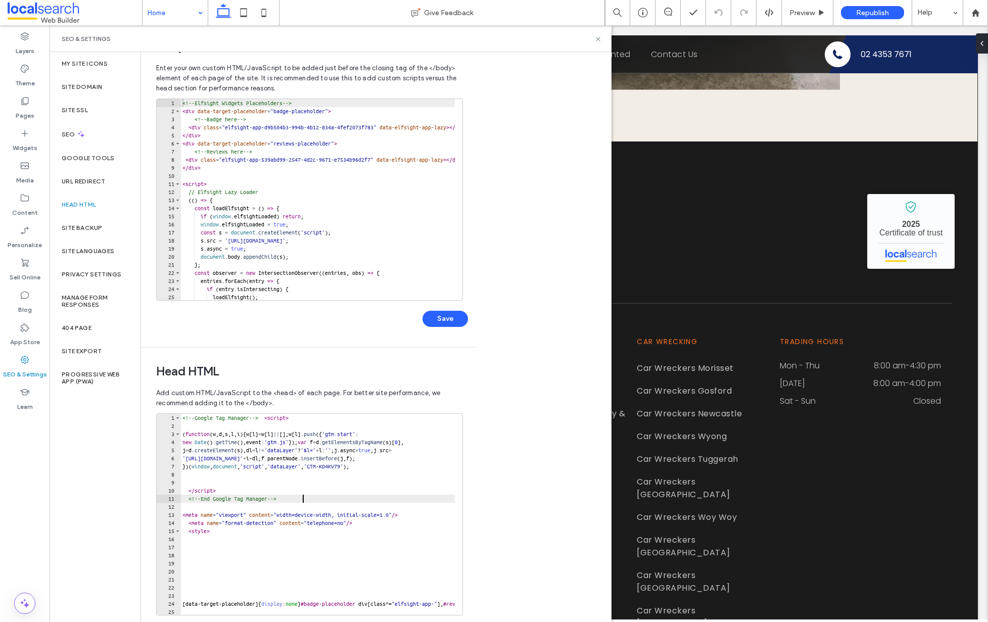
scroll to position [70, 0]
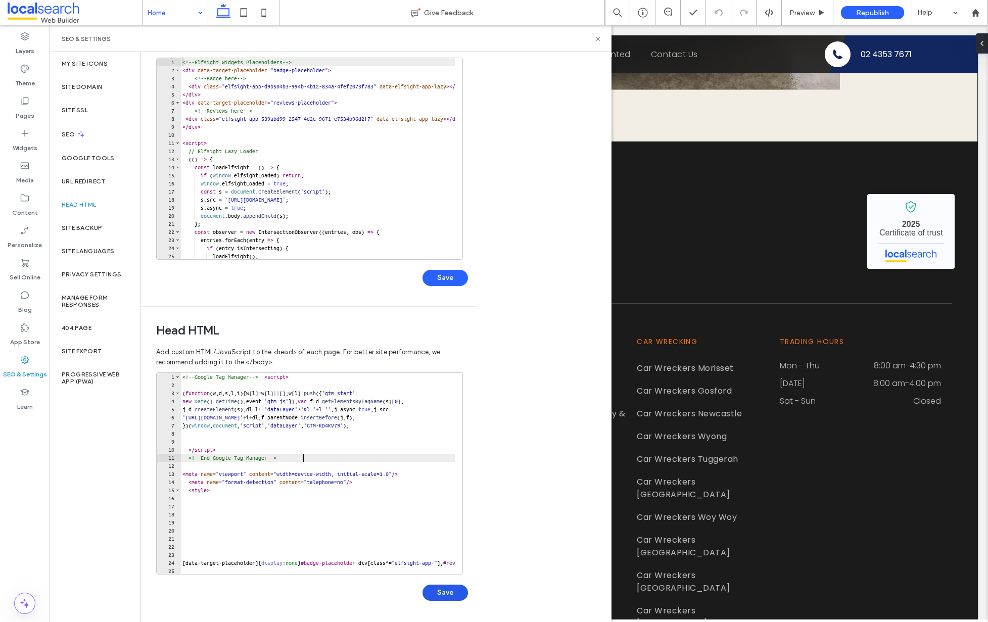
type textarea "**********"
click at [457, 593] on button "Save" at bounding box center [446, 593] width 46 height 16
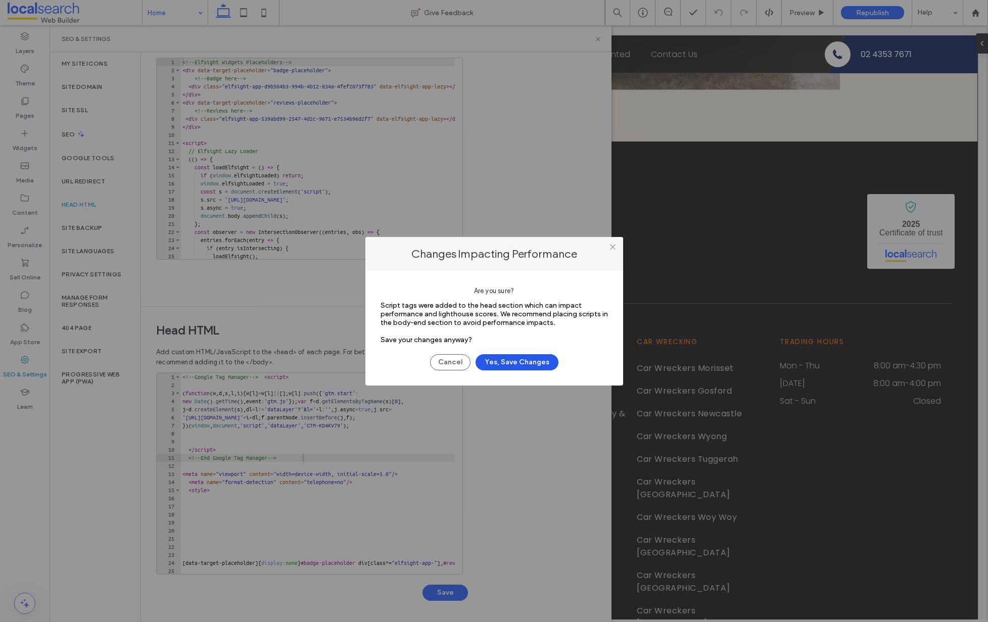
click at [508, 359] on button "Yes, Save Changes" at bounding box center [517, 362] width 83 height 16
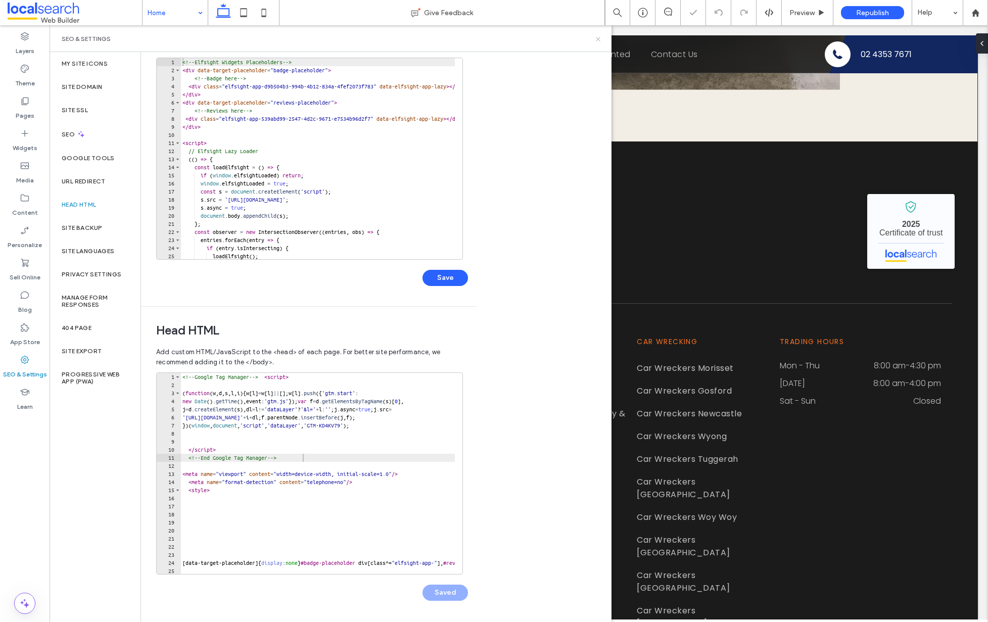
click at [601, 40] on icon at bounding box center [599, 39] width 8 height 8
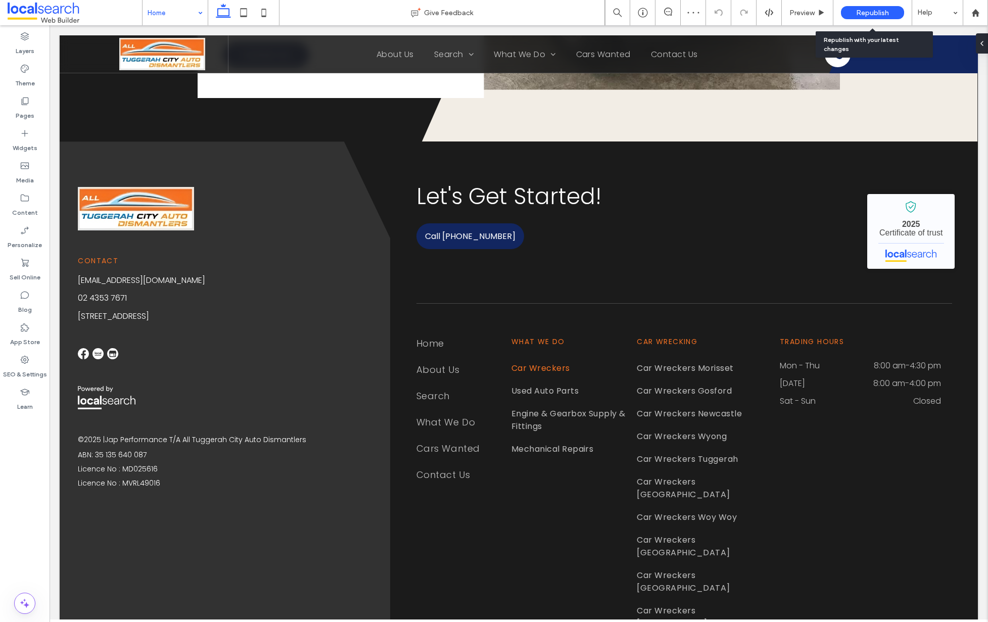
click at [878, 12] on span "Republish" at bounding box center [872, 13] width 33 height 9
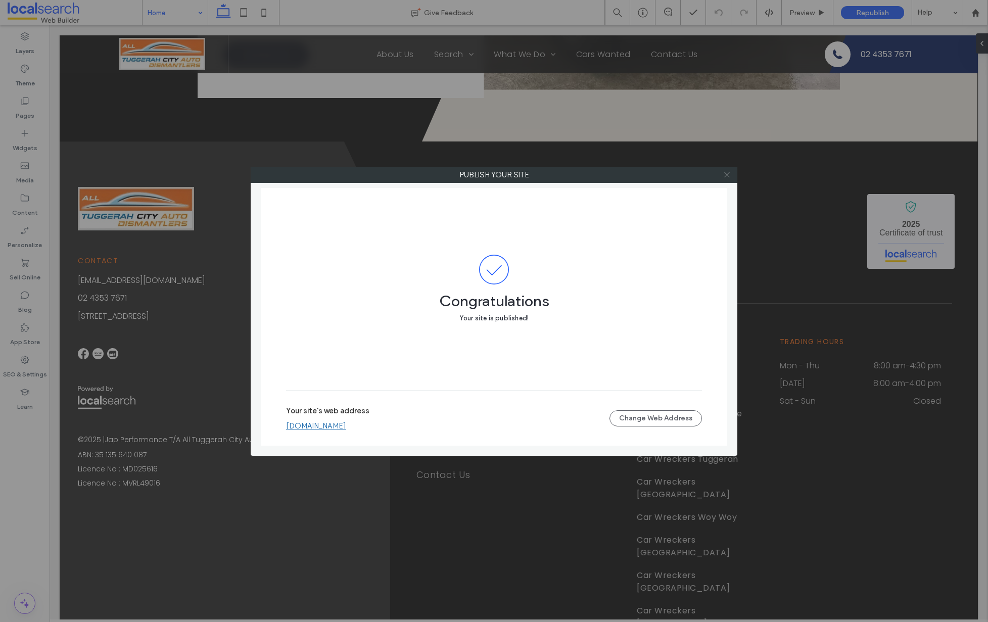
click at [724, 174] on icon at bounding box center [728, 175] width 8 height 8
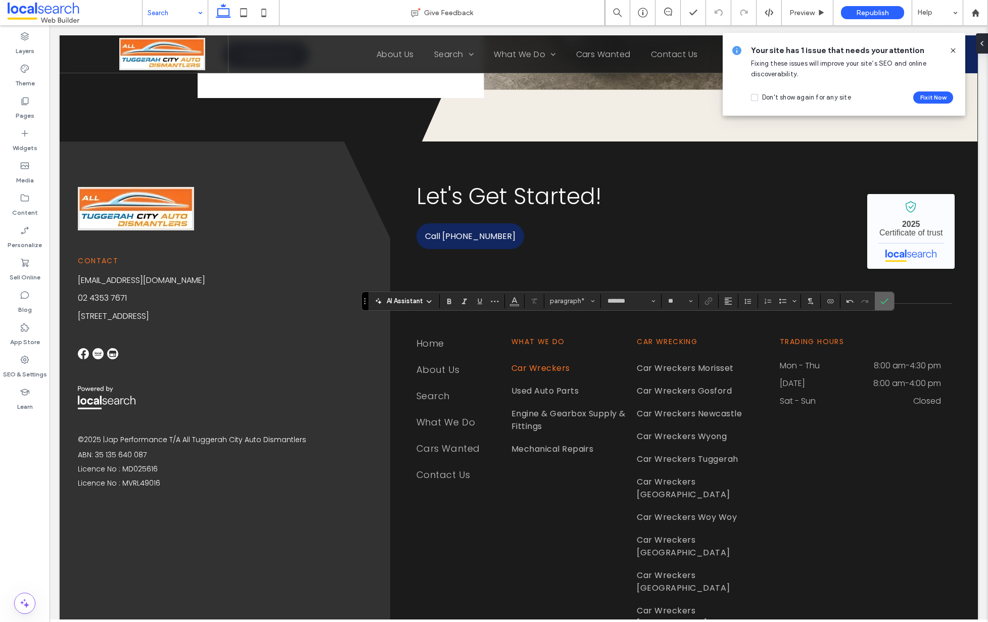
click at [882, 304] on icon "Confirm" at bounding box center [885, 301] width 8 height 8
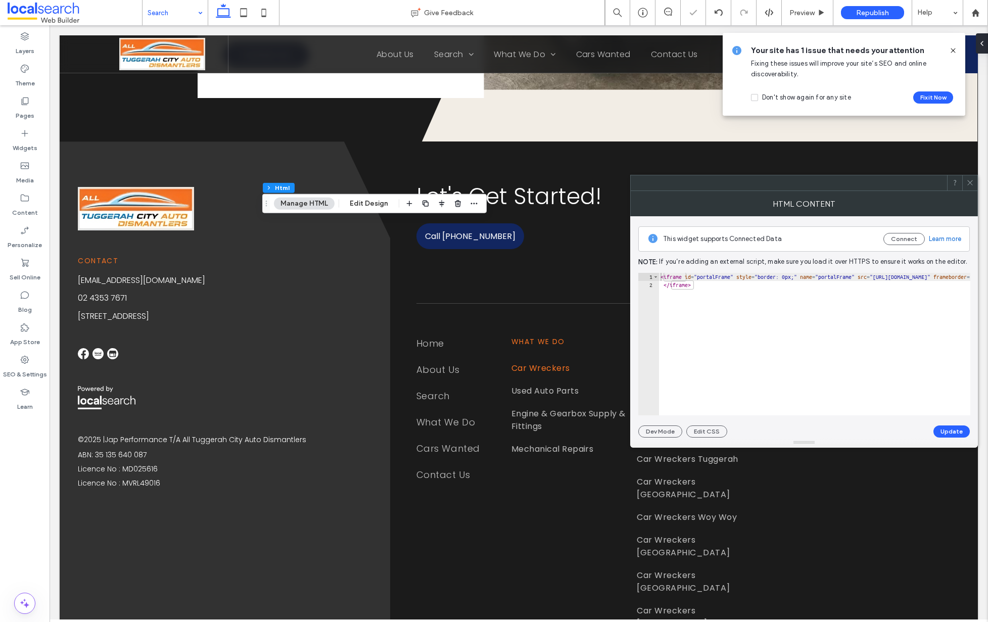
click at [975, 182] on div at bounding box center [970, 182] width 15 height 15
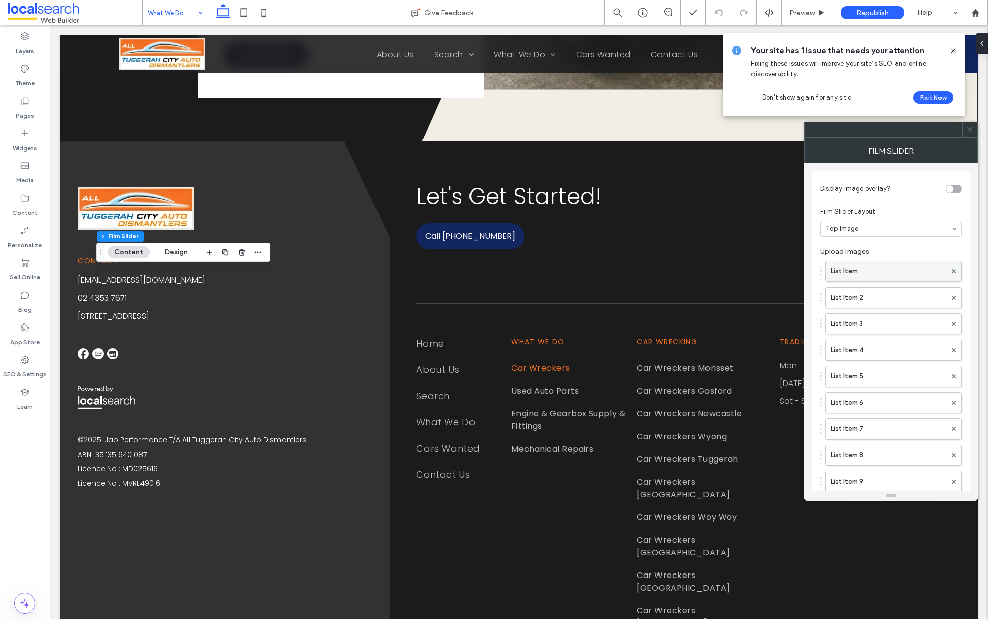
click at [881, 276] on label "List Item" at bounding box center [888, 271] width 115 height 20
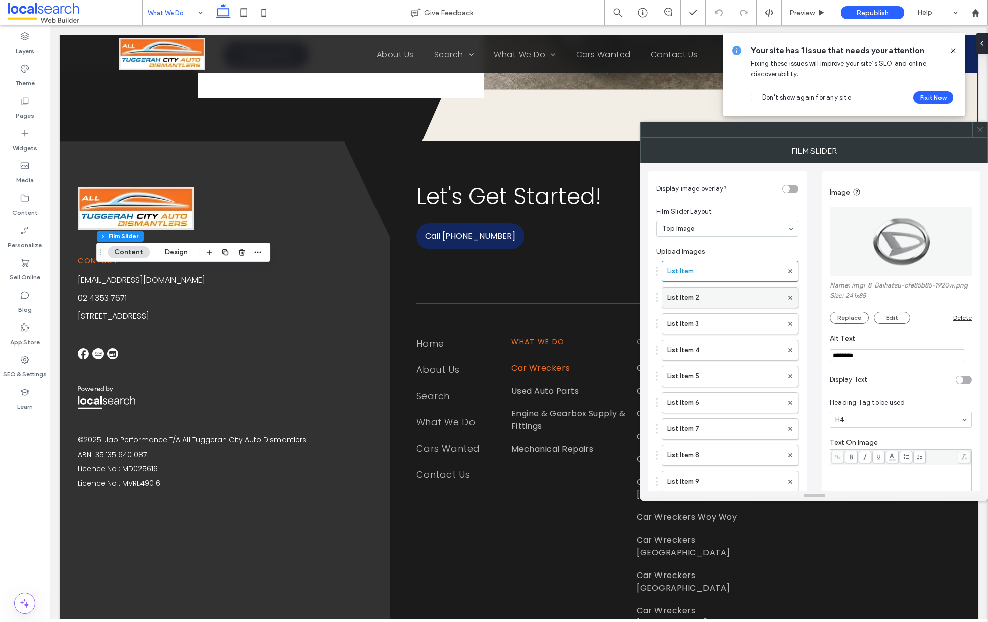
click at [726, 288] on label "List Item 2" at bounding box center [725, 298] width 116 height 20
click at [980, 133] on icon at bounding box center [981, 130] width 8 height 8
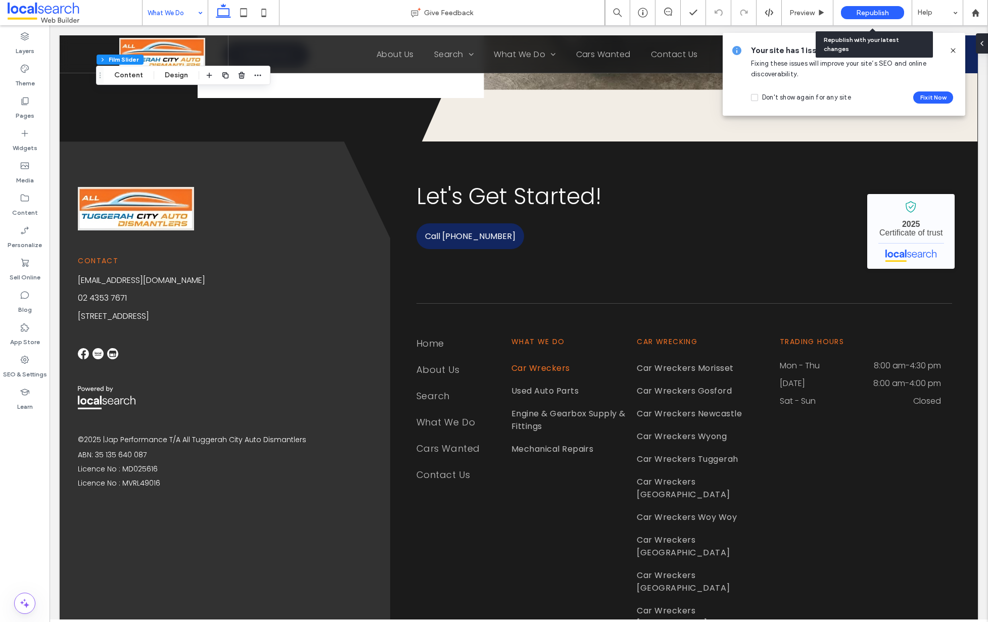
click at [890, 11] on div "Republish" at bounding box center [872, 12] width 63 height 13
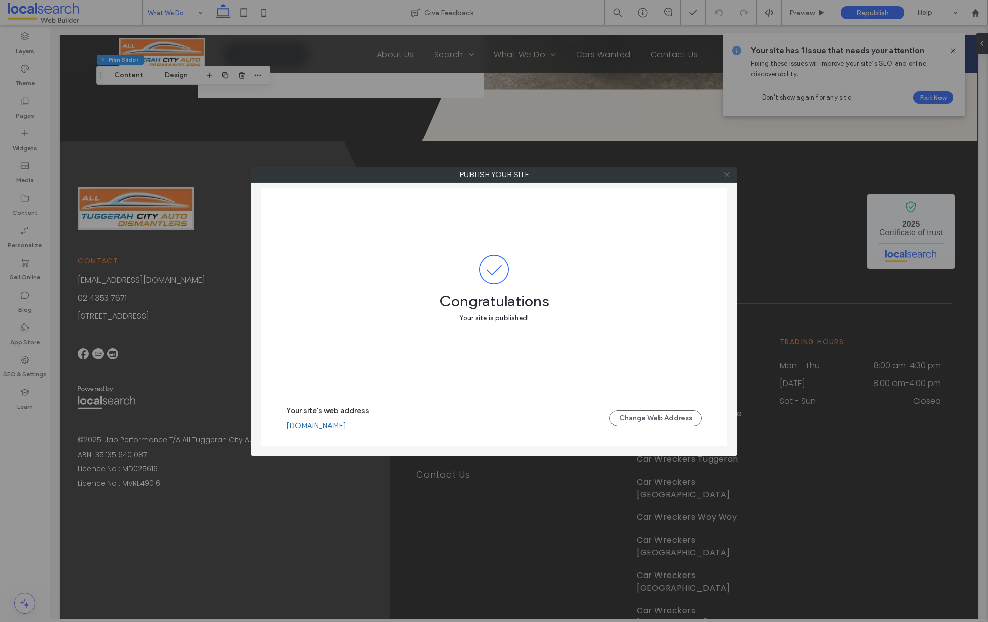
click at [730, 175] on icon at bounding box center [728, 175] width 8 height 8
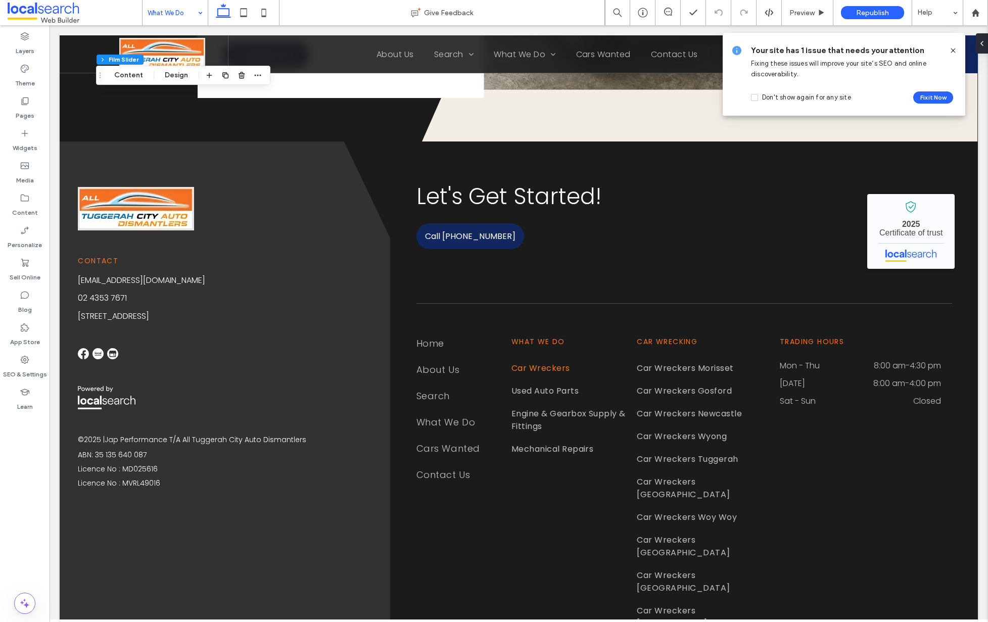
click at [955, 50] on use at bounding box center [953, 50] width 5 height 5
click at [870, 11] on span "Republish" at bounding box center [872, 13] width 33 height 9
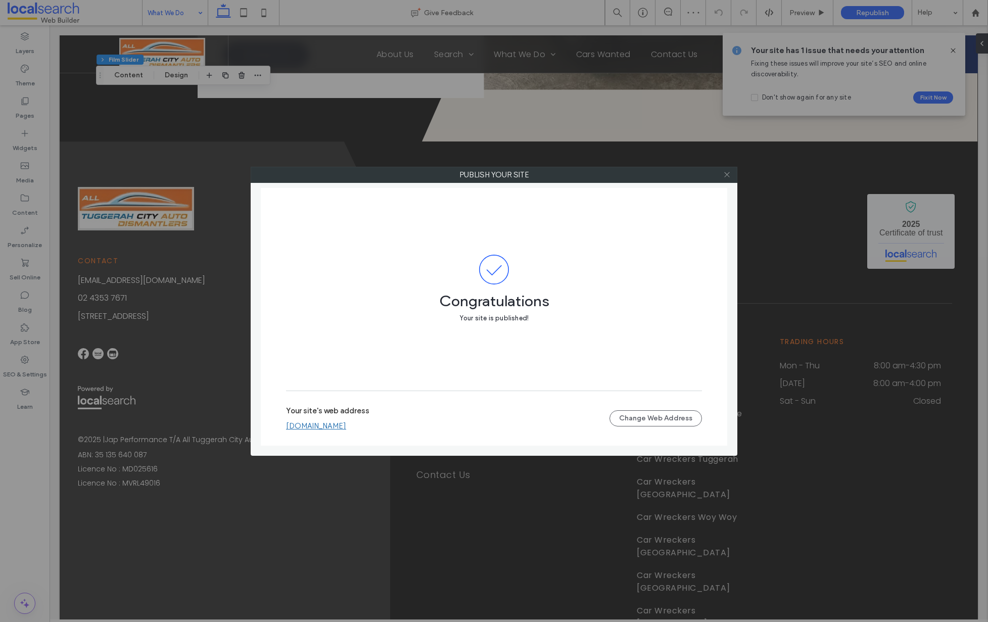
click at [730, 174] on icon at bounding box center [728, 175] width 8 height 8
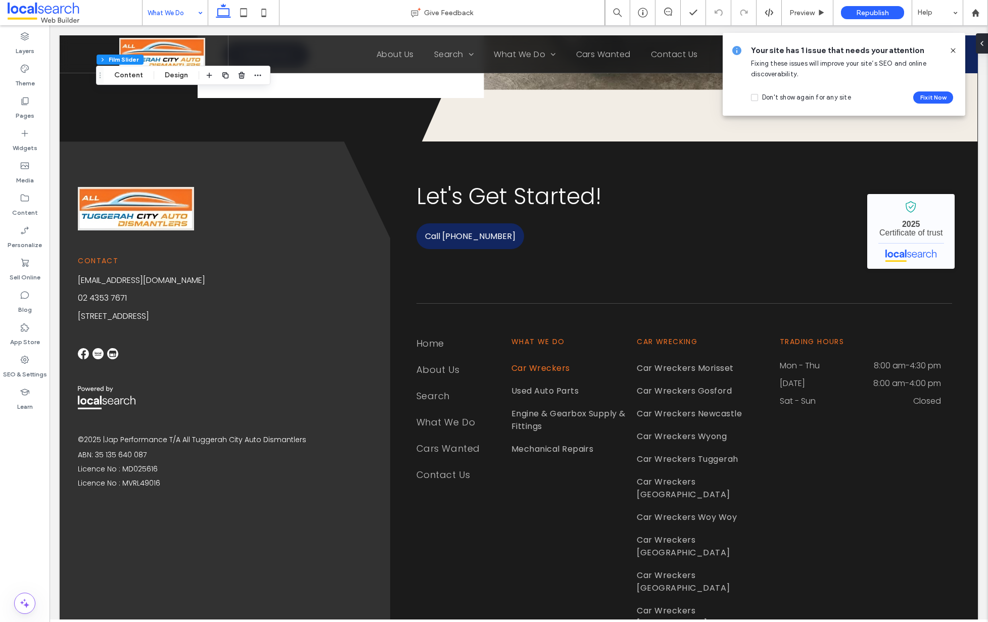
click at [952, 51] on icon at bounding box center [954, 51] width 8 height 8
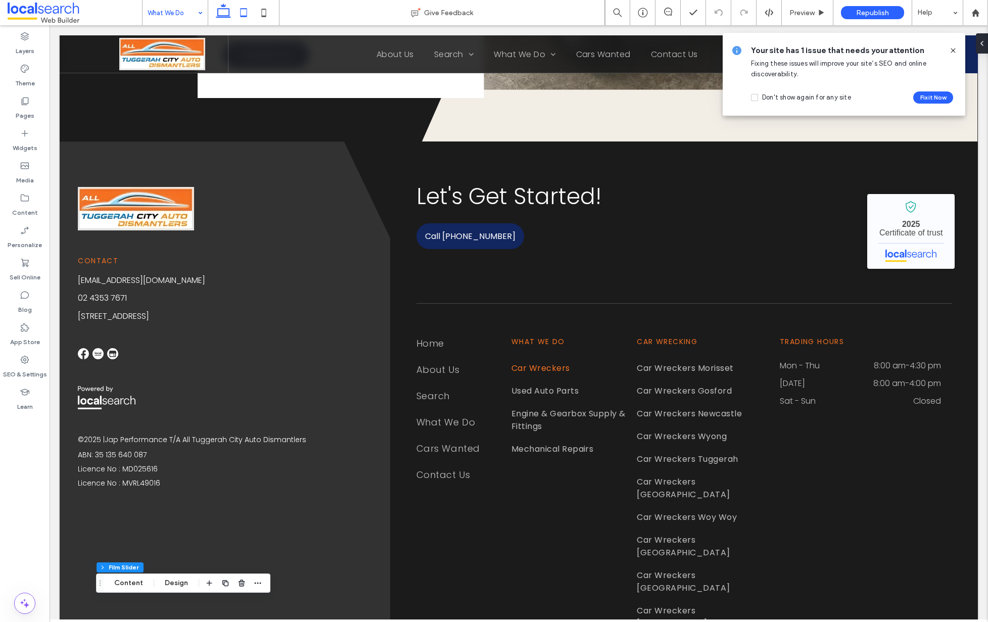
click at [239, 13] on icon at bounding box center [244, 13] width 20 height 20
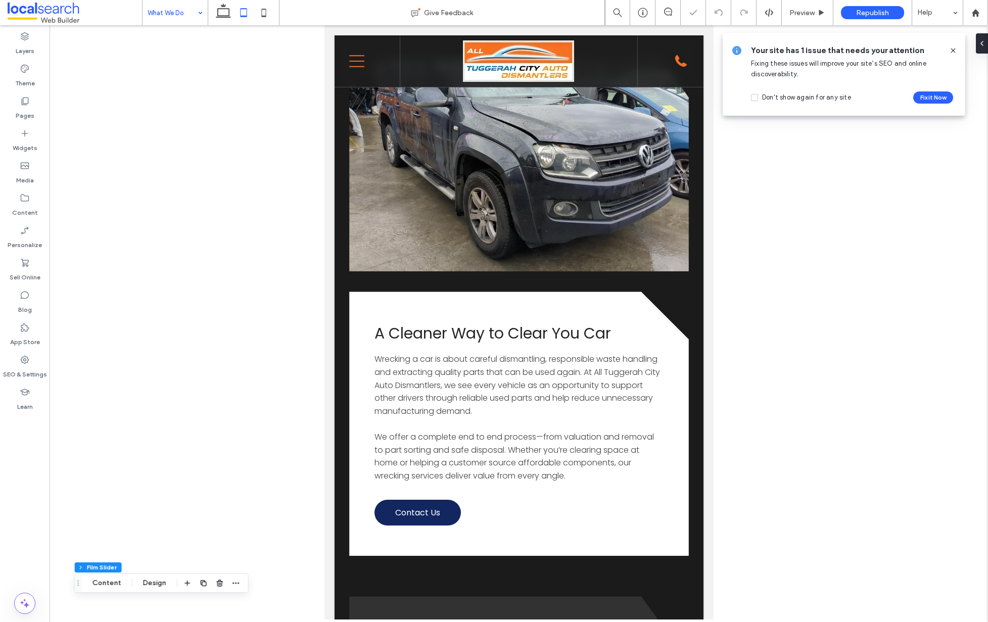
click at [954, 48] on icon at bounding box center [954, 51] width 8 height 8
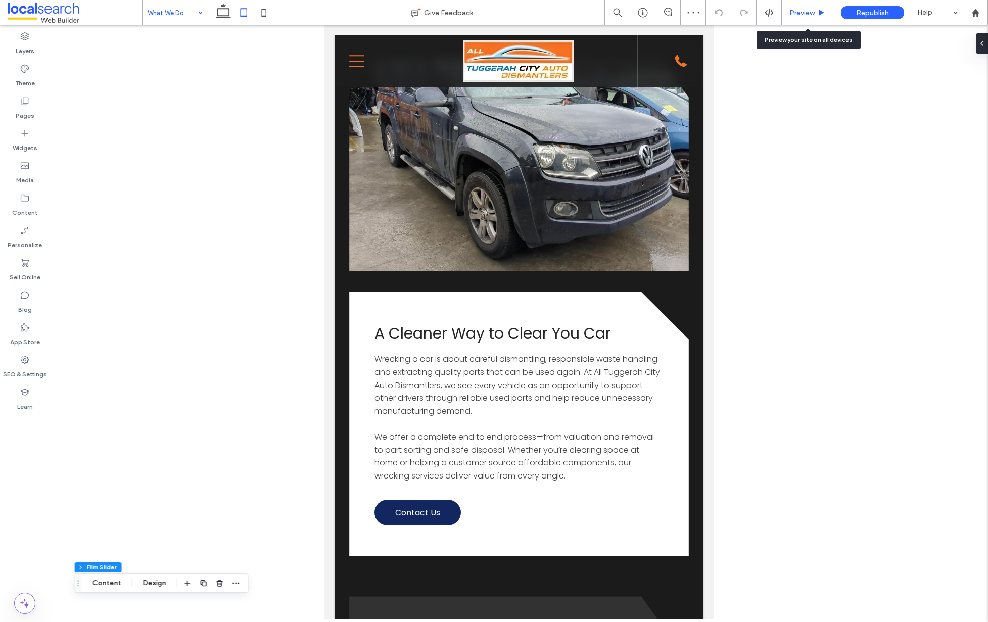
click at [814, 15] on span "Preview" at bounding box center [802, 13] width 25 height 9
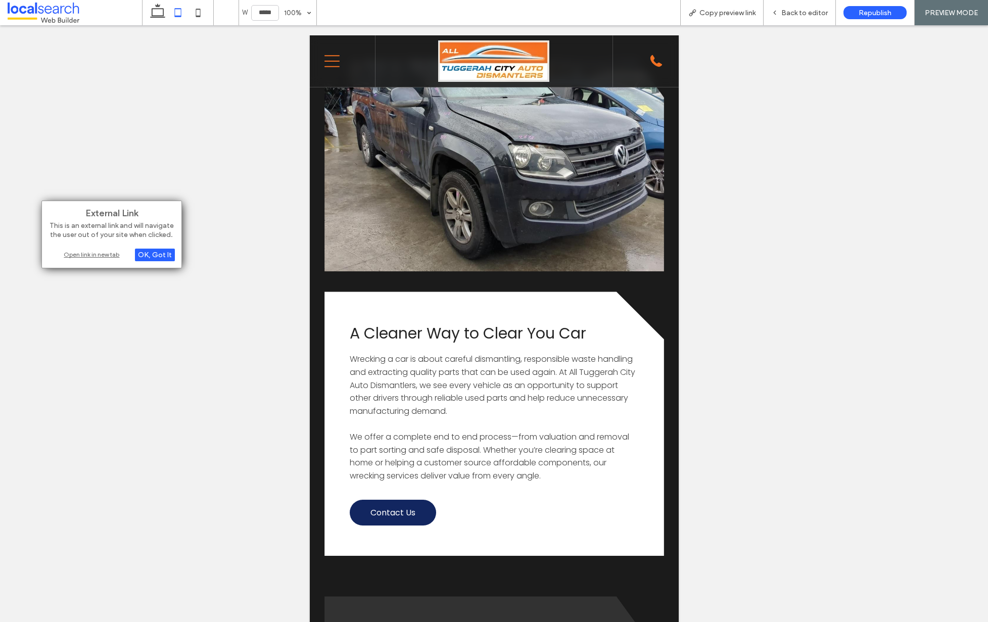
click at [103, 257] on div "Open link in new tab" at bounding box center [112, 254] width 126 height 11
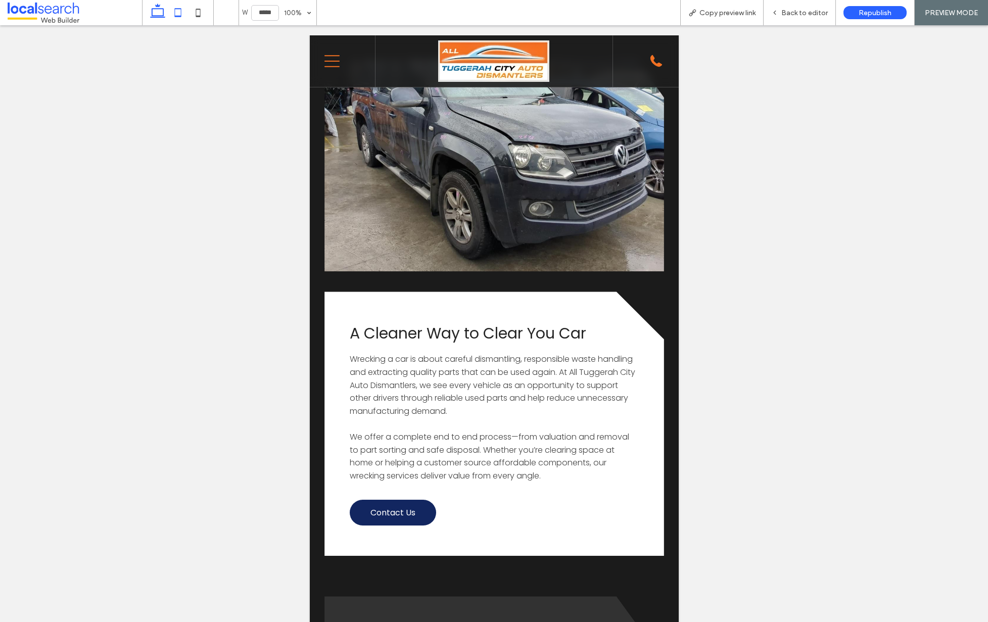
click at [159, 9] on icon at bounding box center [158, 13] width 20 height 20
type input "******"
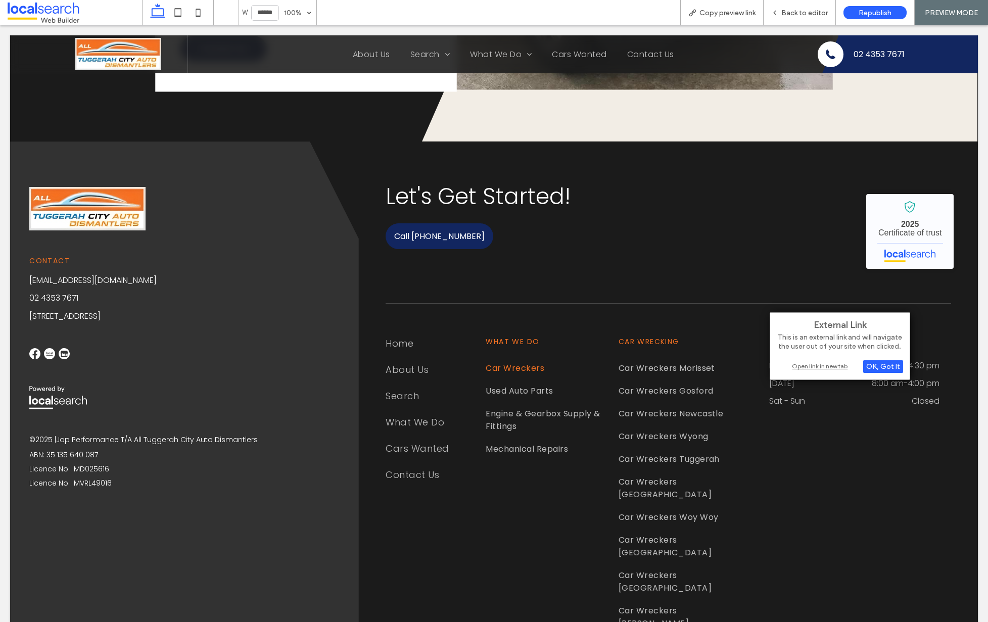
click at [809, 368] on div "Open link in new tab" at bounding box center [840, 366] width 126 height 11
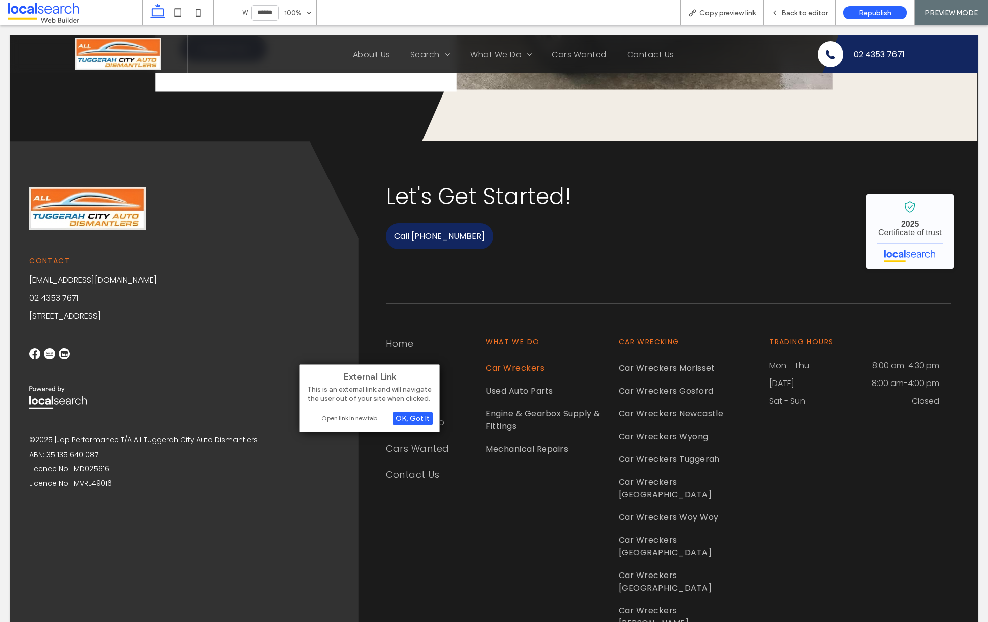
click at [351, 417] on div "Open link in new tab" at bounding box center [369, 418] width 126 height 11
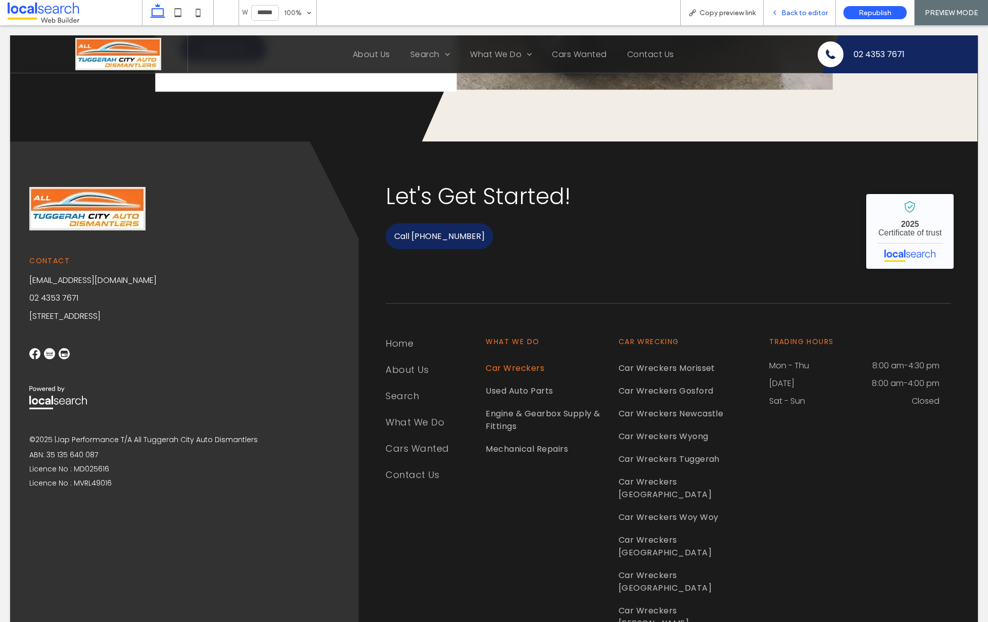
click at [795, 10] on span "Back to editor" at bounding box center [805, 13] width 47 height 9
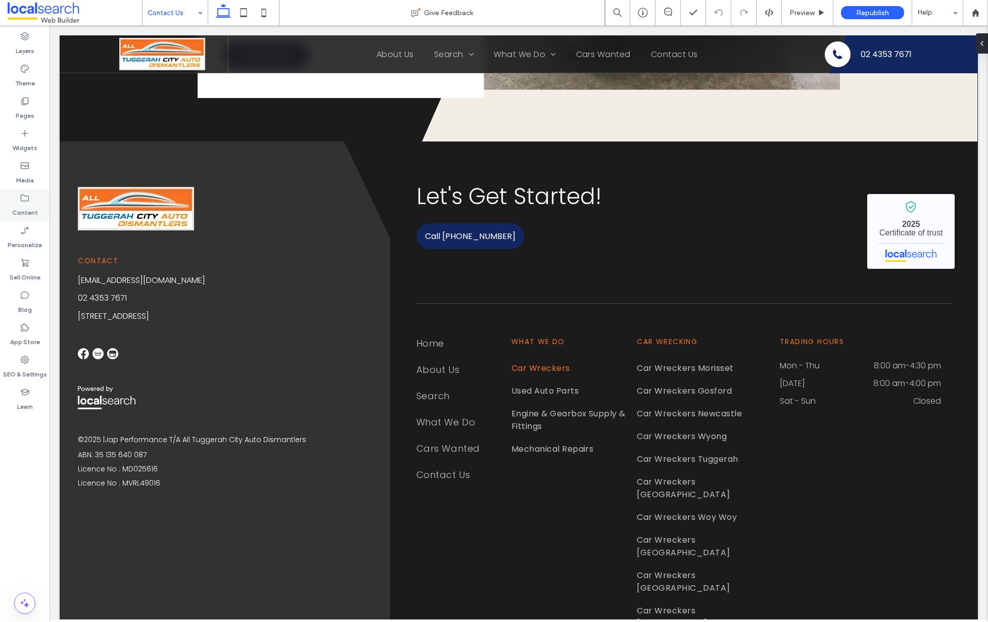
click at [21, 198] on icon at bounding box center [25, 198] width 10 height 10
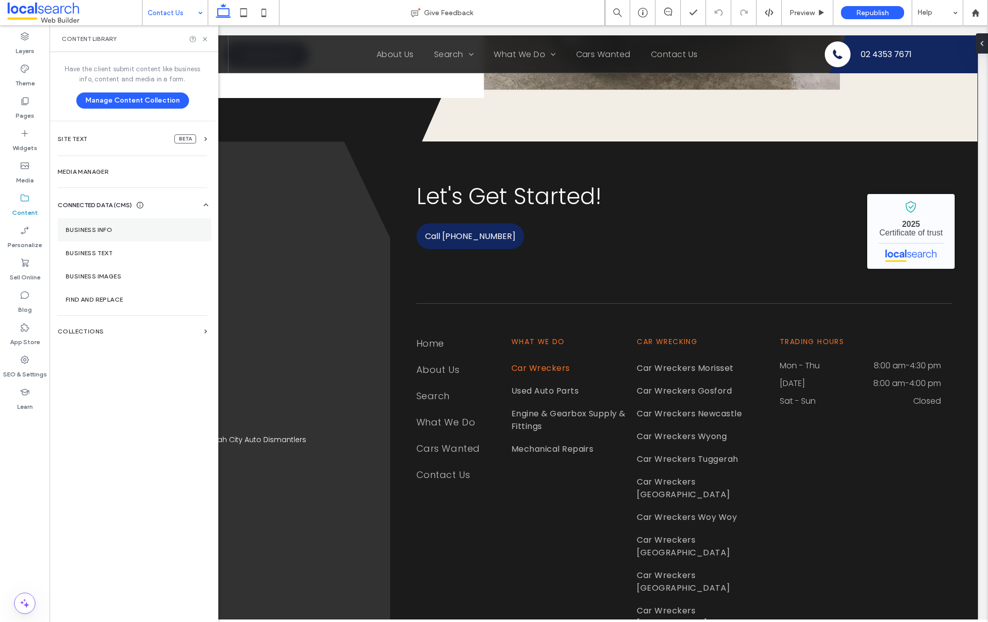
click at [91, 232] on label "Business Info" at bounding box center [135, 230] width 138 height 7
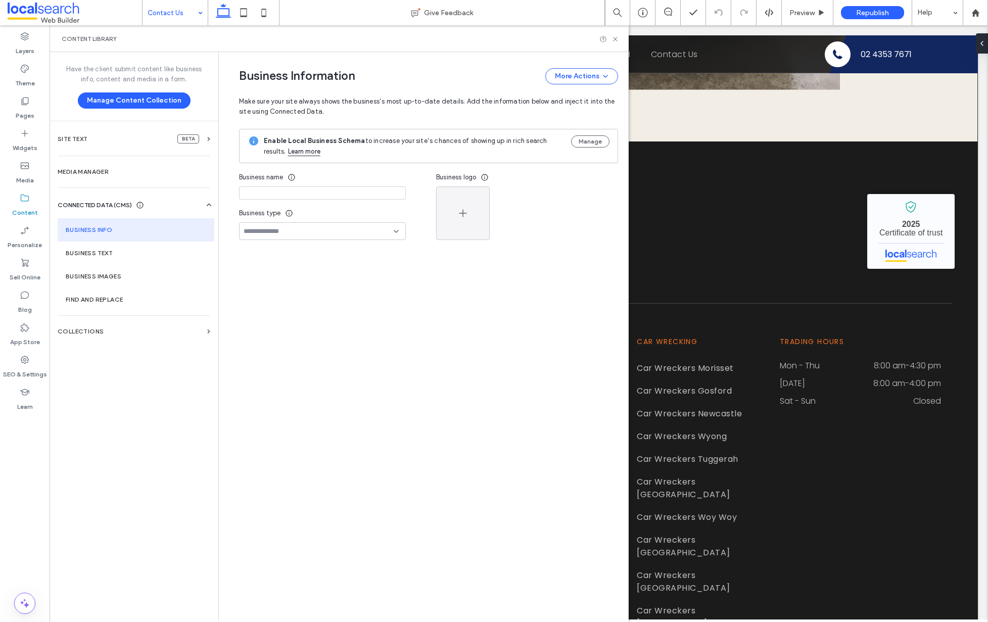
type input "**********"
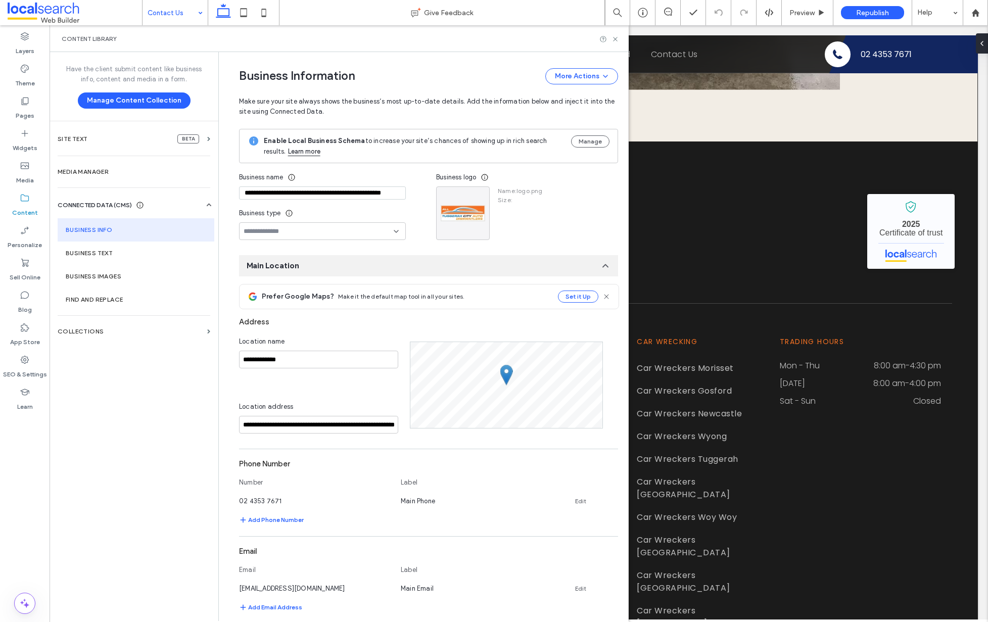
scroll to position [22, 0]
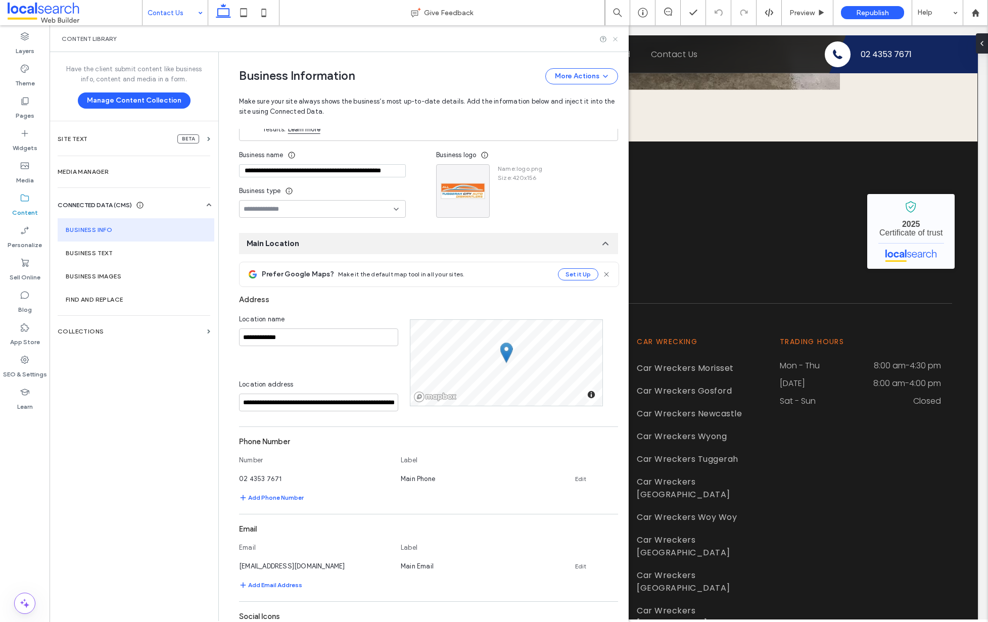
click at [613, 38] on icon at bounding box center [616, 39] width 8 height 8
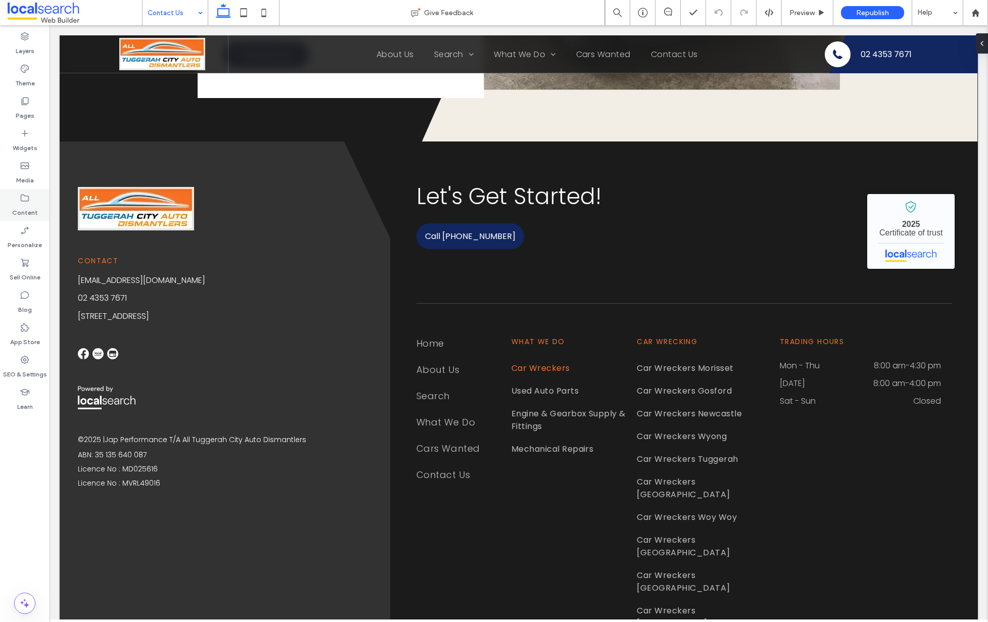
click at [24, 197] on icon at bounding box center [25, 198] width 10 height 10
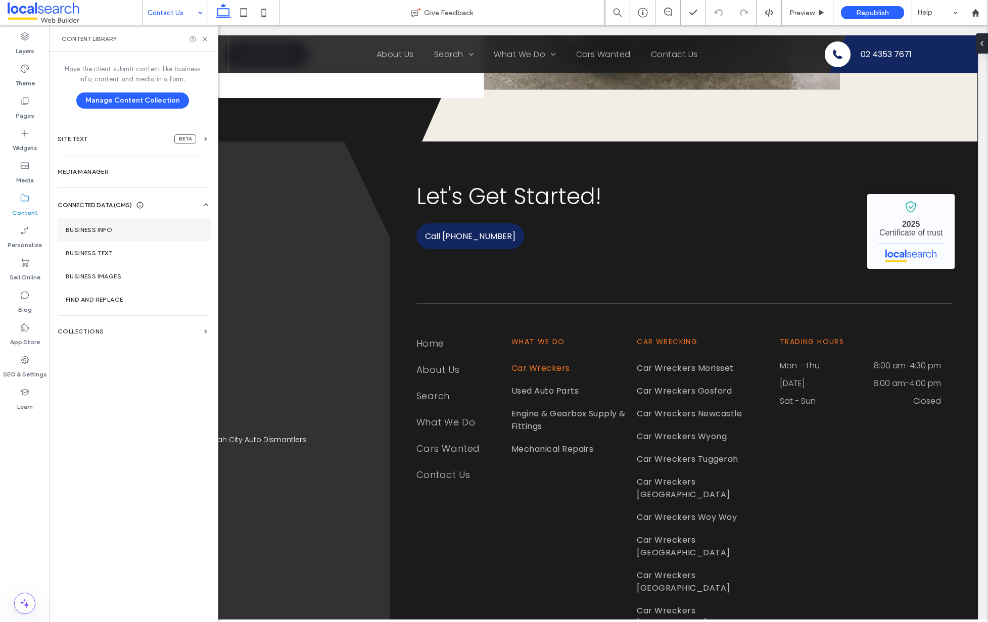
click at [117, 231] on label "Business Info" at bounding box center [135, 230] width 138 height 7
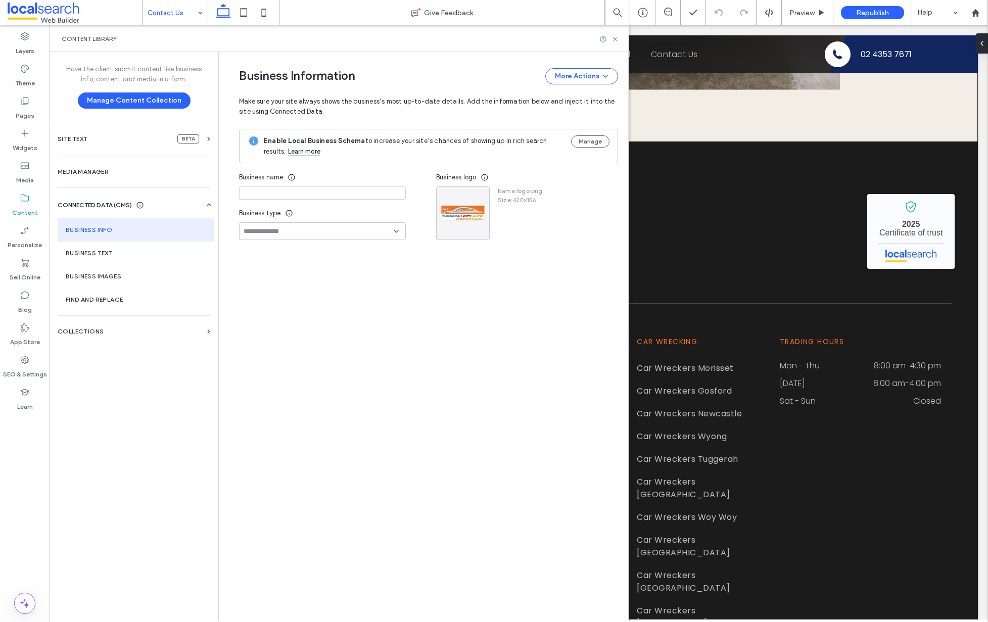
type input "**********"
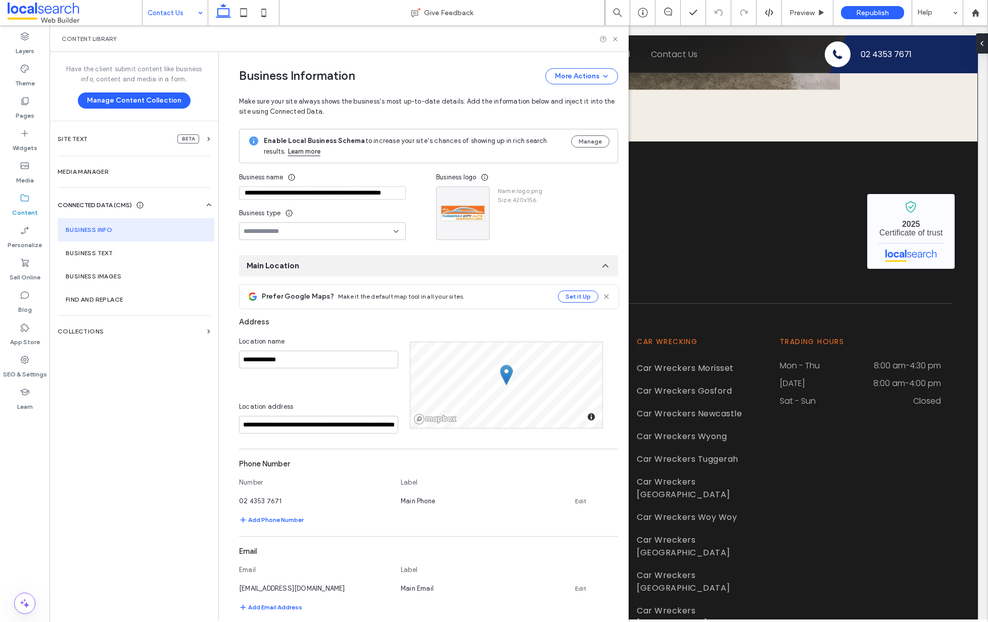
scroll to position [189, 0]
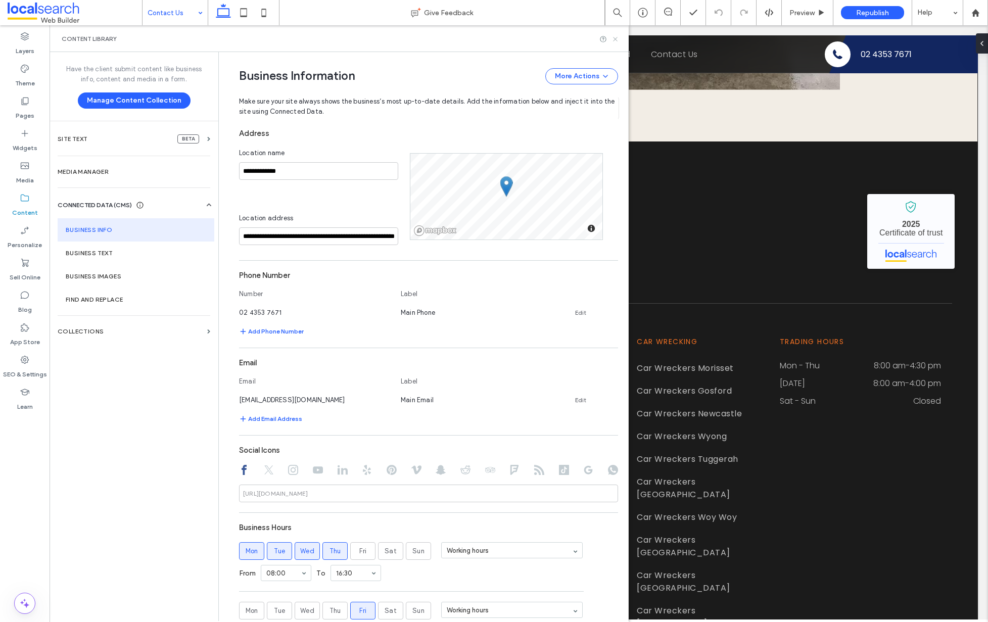
click at [614, 37] on icon at bounding box center [616, 39] width 8 height 8
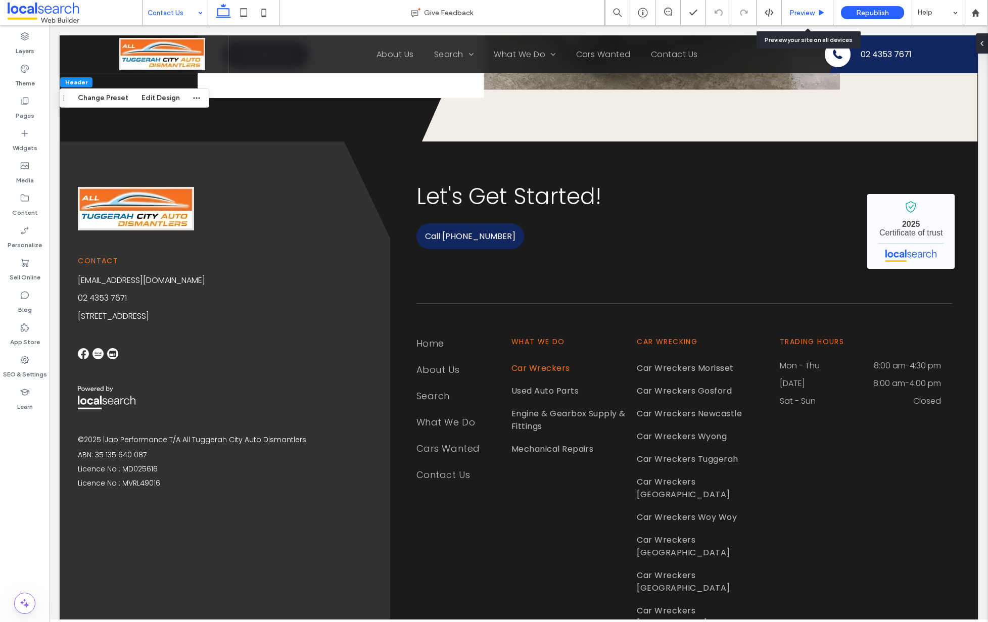
click at [804, 5] on div "Preview" at bounding box center [808, 12] width 52 height 25
click at [800, 11] on span "Preview" at bounding box center [802, 13] width 25 height 9
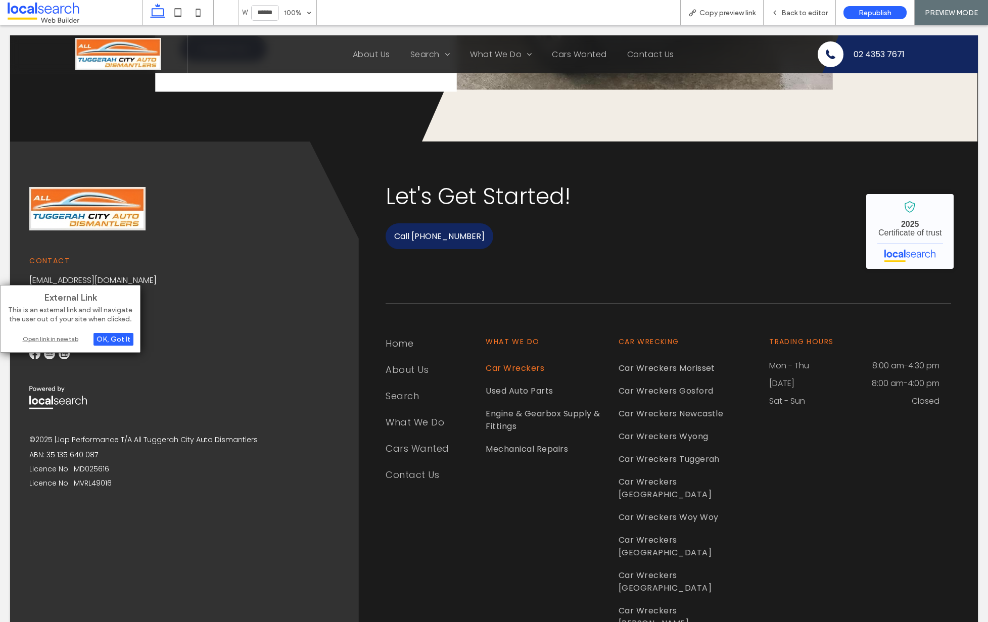
click at [44, 340] on div "Open link in new tab" at bounding box center [70, 339] width 126 height 11
click at [46, 341] on div "Open link in new tab" at bounding box center [70, 339] width 126 height 11
click at [49, 341] on div "Open link in new tab" at bounding box center [70, 339] width 126 height 11
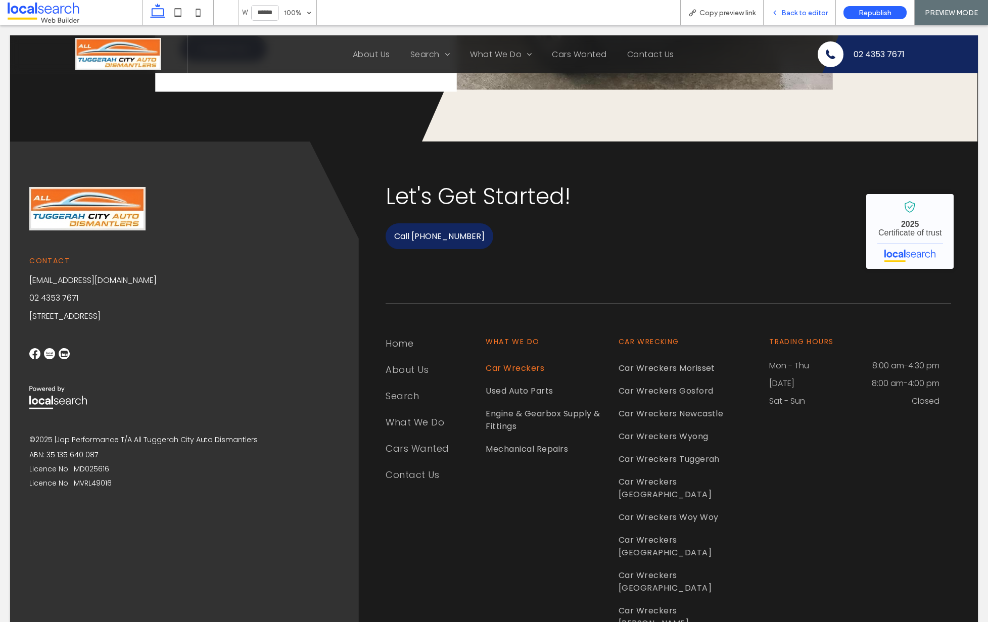
click at [802, 12] on span "Back to editor" at bounding box center [805, 13] width 47 height 9
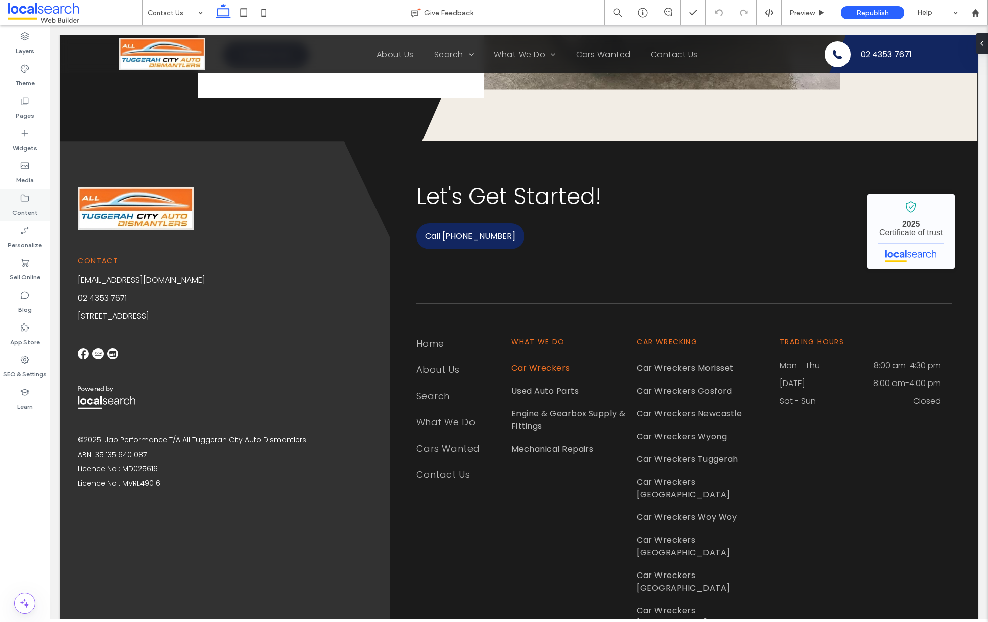
click at [24, 199] on icon at bounding box center [25, 198] width 10 height 10
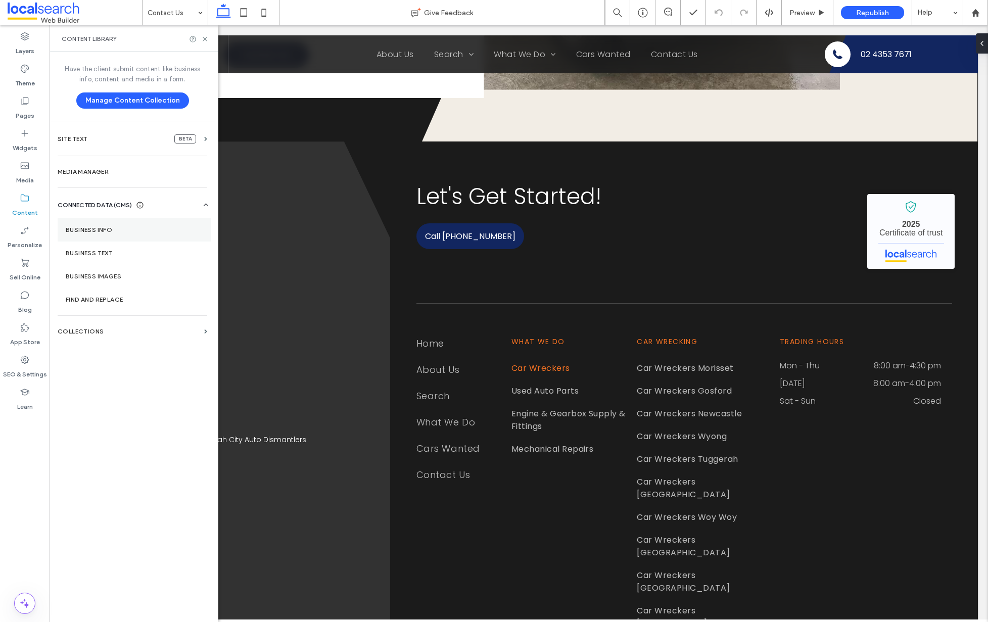
click at [86, 227] on label "Business Info" at bounding box center [135, 230] width 138 height 7
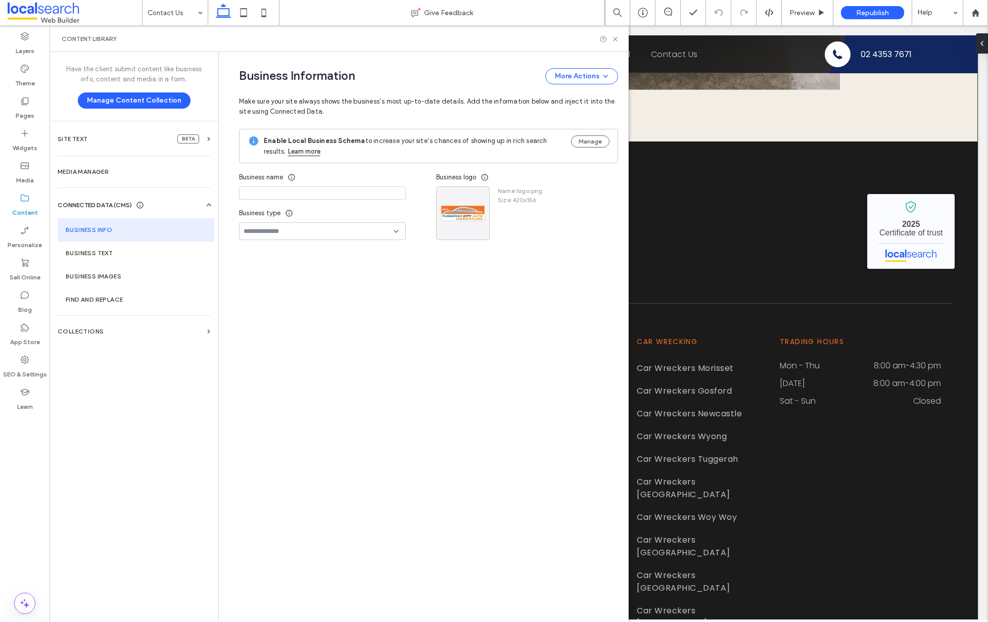
type input "**********"
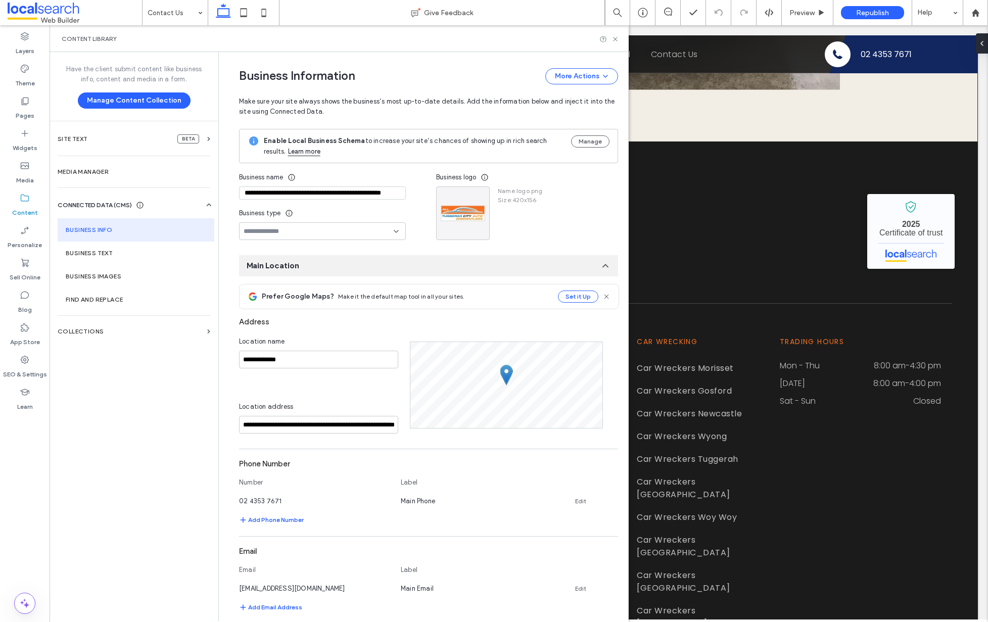
scroll to position [22, 0]
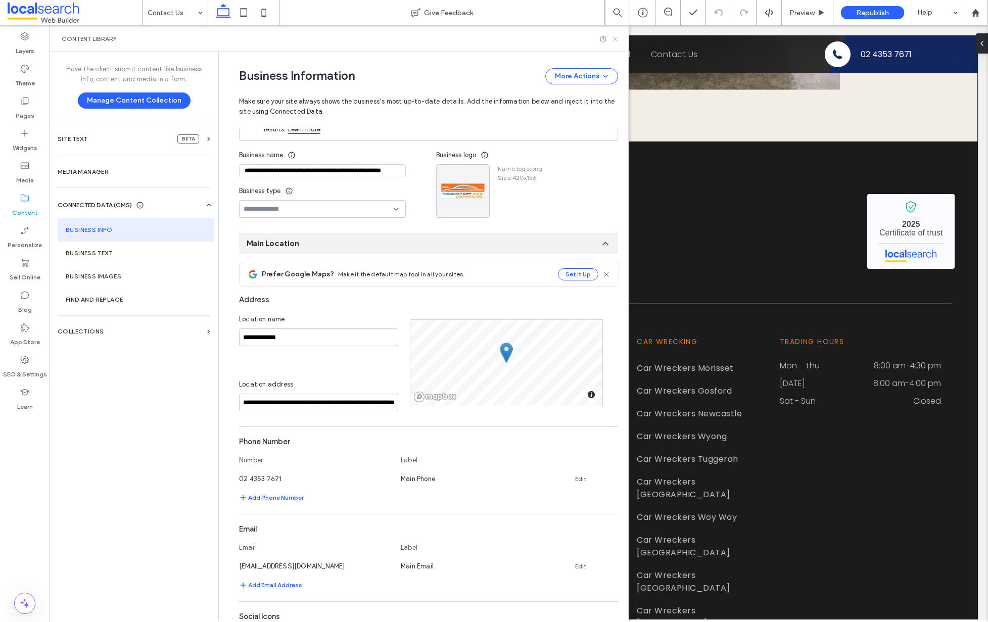
click at [615, 39] on icon at bounding box center [616, 39] width 8 height 8
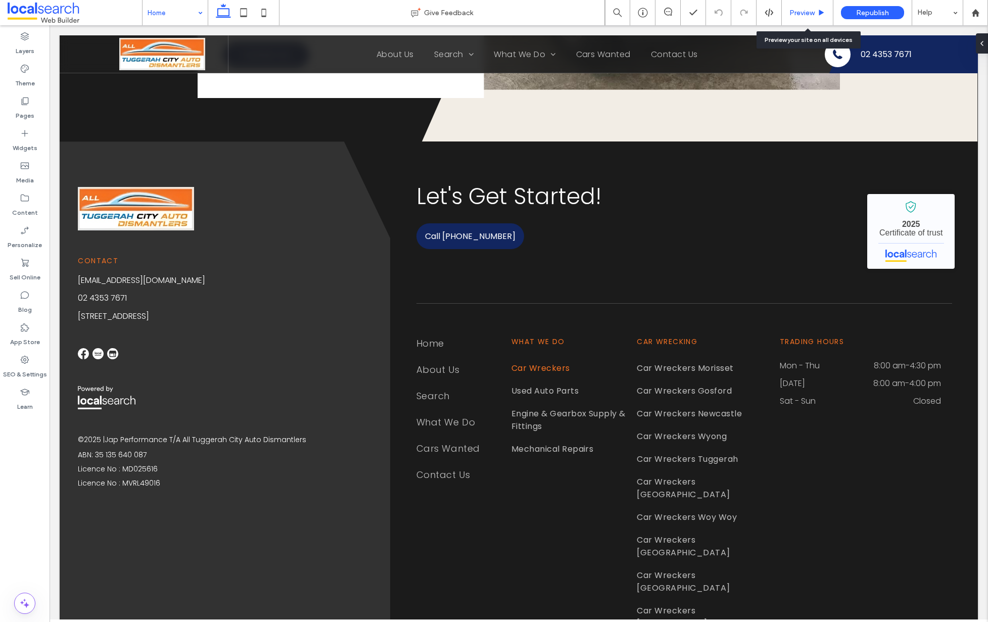
click at [800, 13] on span "Preview" at bounding box center [802, 13] width 25 height 9
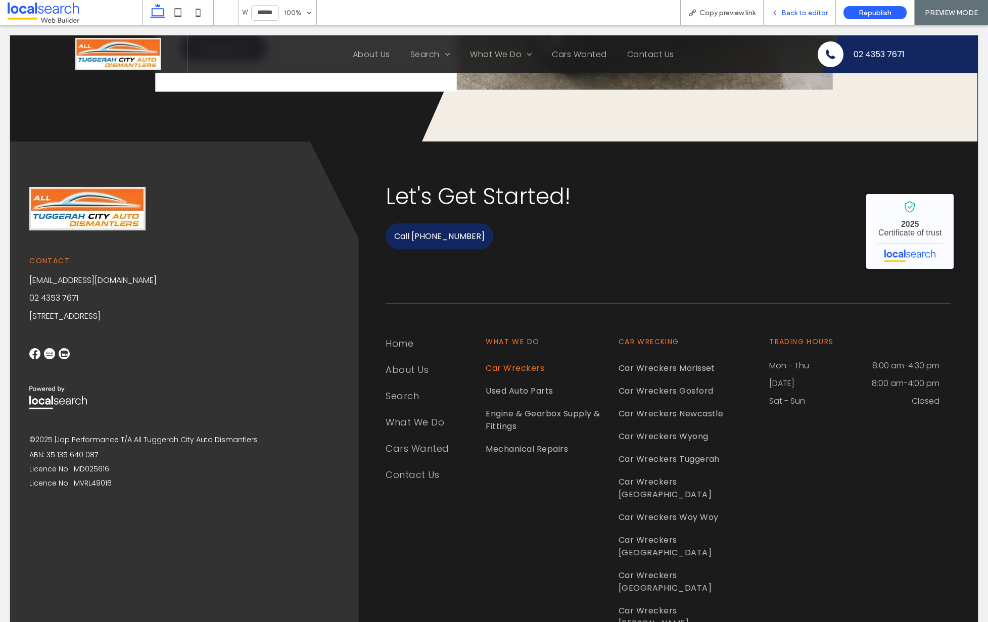
click at [807, 12] on span "Back to editor" at bounding box center [805, 13] width 47 height 9
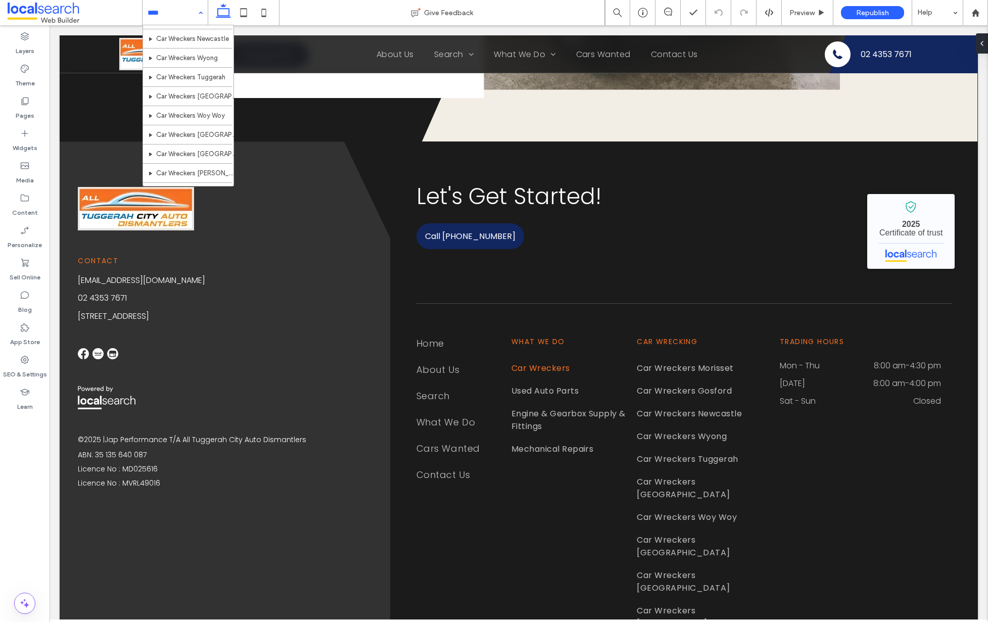
scroll to position [222, 0]
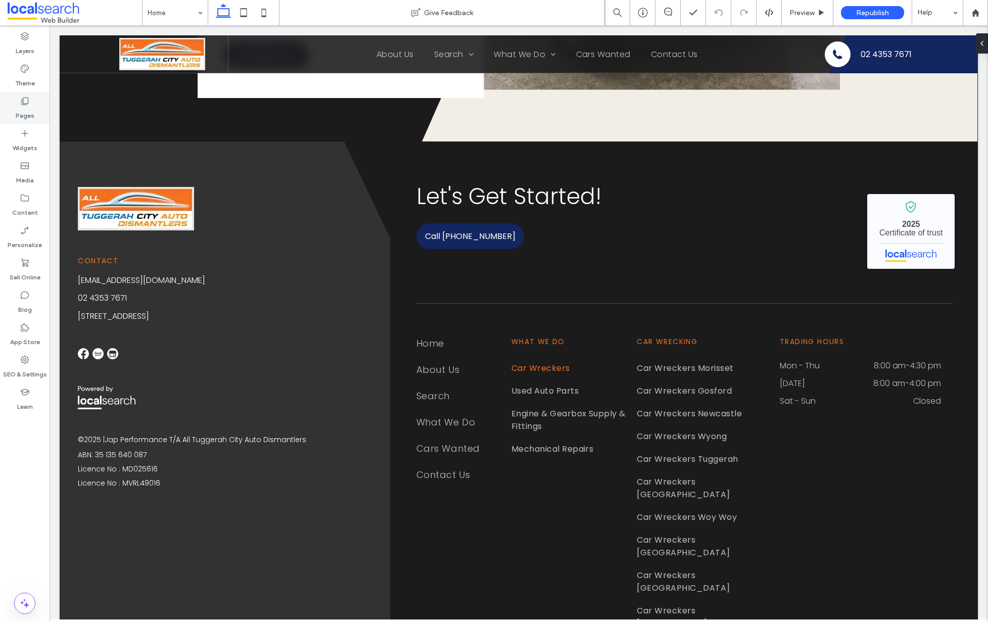
click at [22, 108] on label "Pages" at bounding box center [25, 113] width 19 height 14
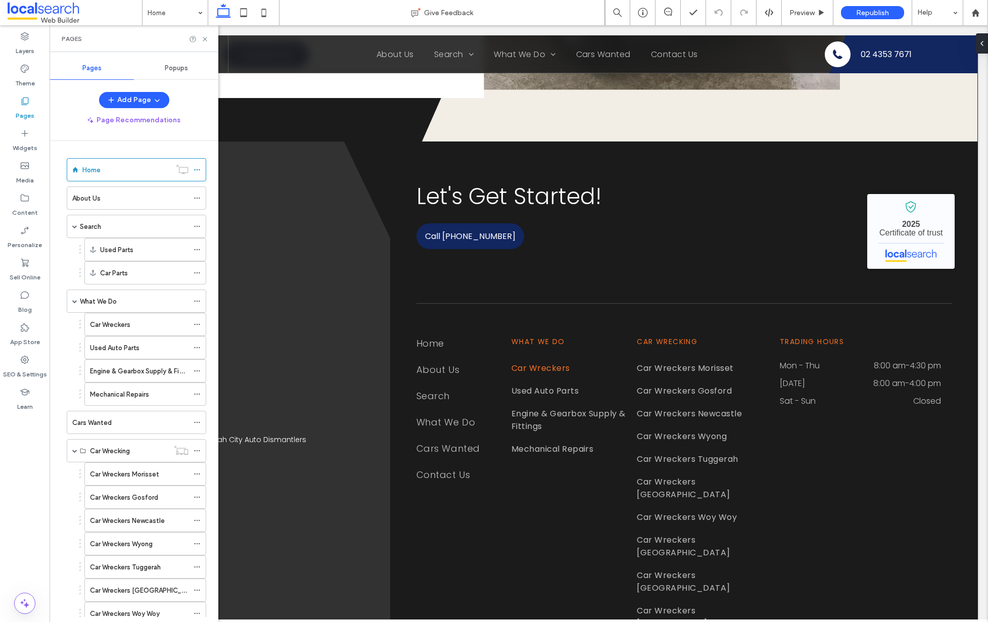
click at [22, 105] on use at bounding box center [25, 102] width 7 height 8
click at [14, 195] on div "Content" at bounding box center [25, 205] width 50 height 32
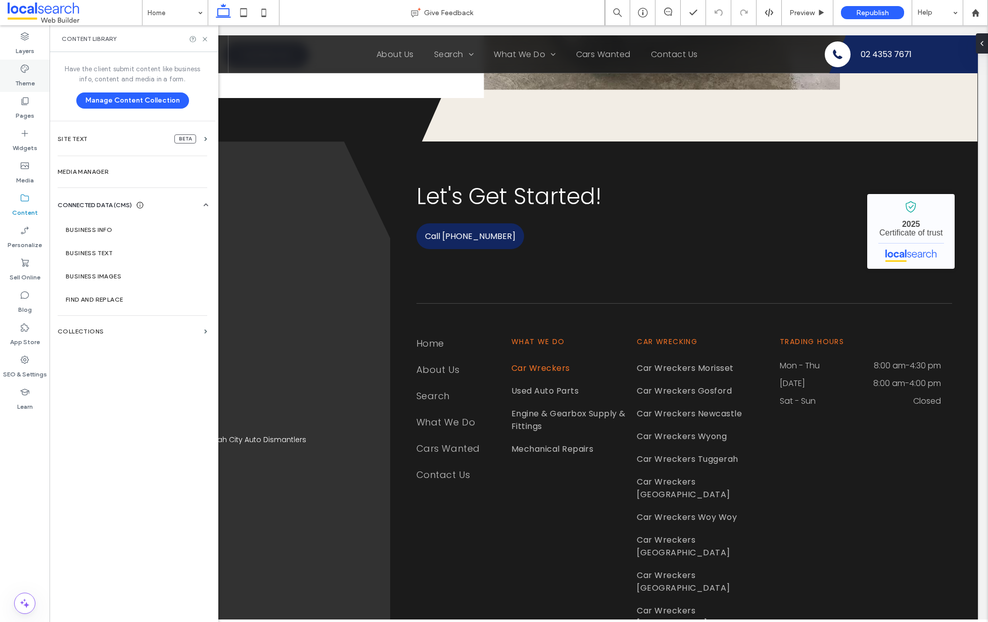
click at [28, 74] on label "Theme" at bounding box center [25, 81] width 20 height 14
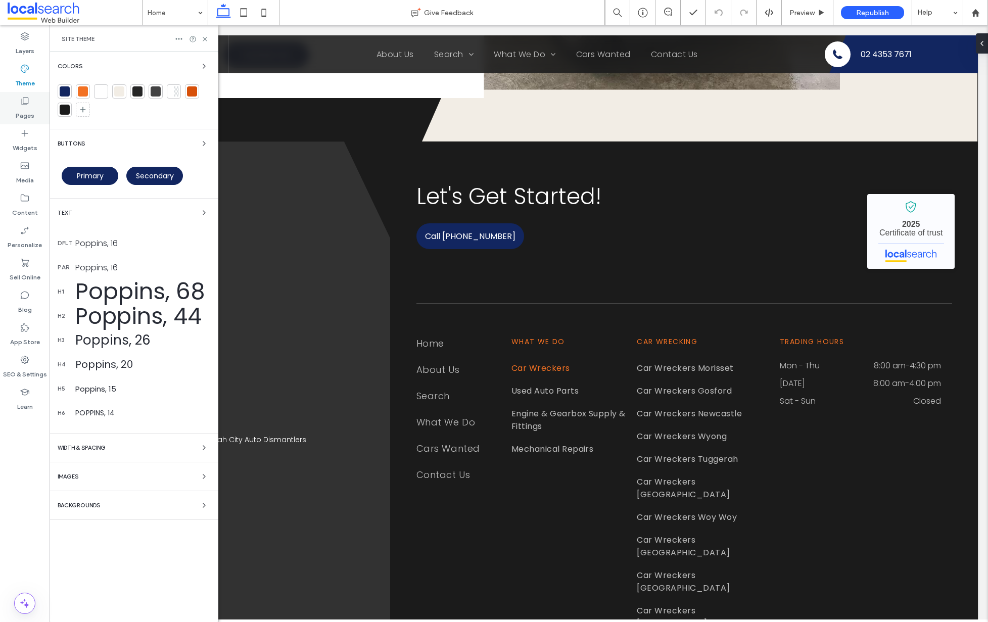
click at [30, 102] on div "Pages" at bounding box center [25, 108] width 50 height 32
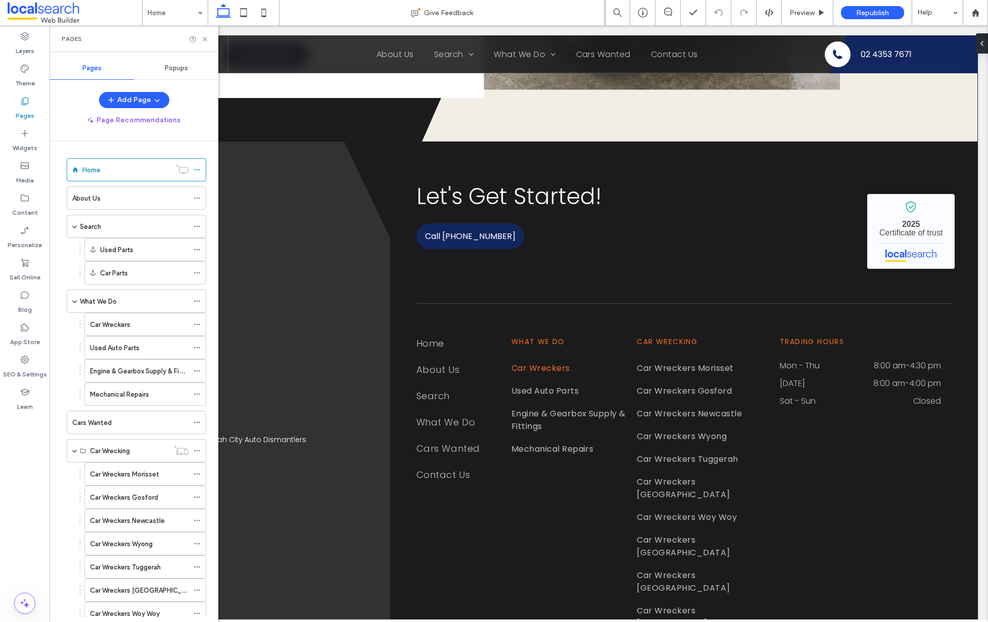
click at [177, 71] on div "Colors" at bounding box center [134, 66] width 153 height 12
click at [175, 66] on span "Popups" at bounding box center [176, 68] width 23 height 8
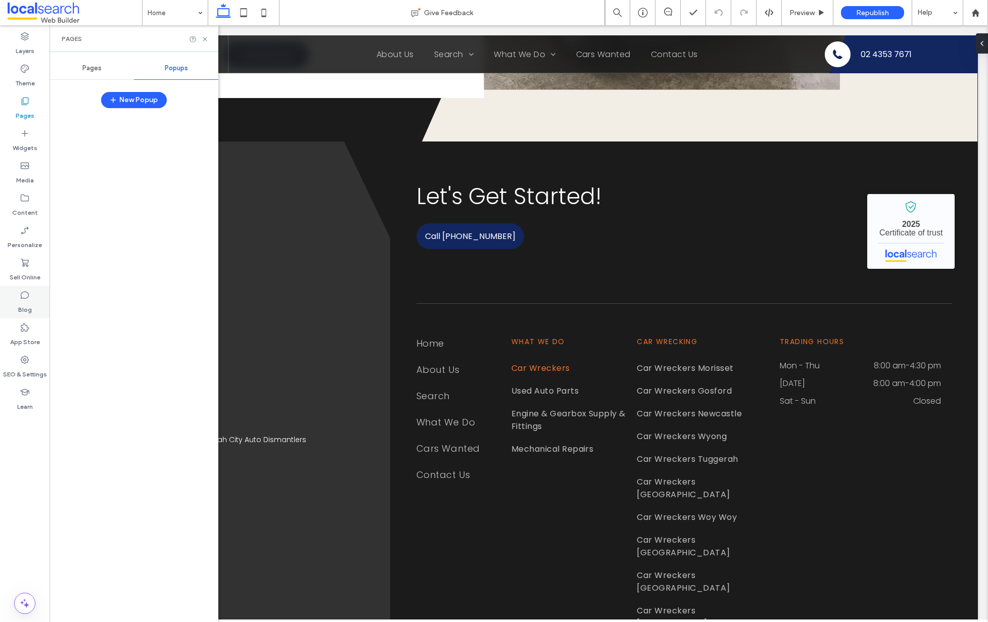
click at [18, 297] on div "Blog" at bounding box center [25, 302] width 50 height 32
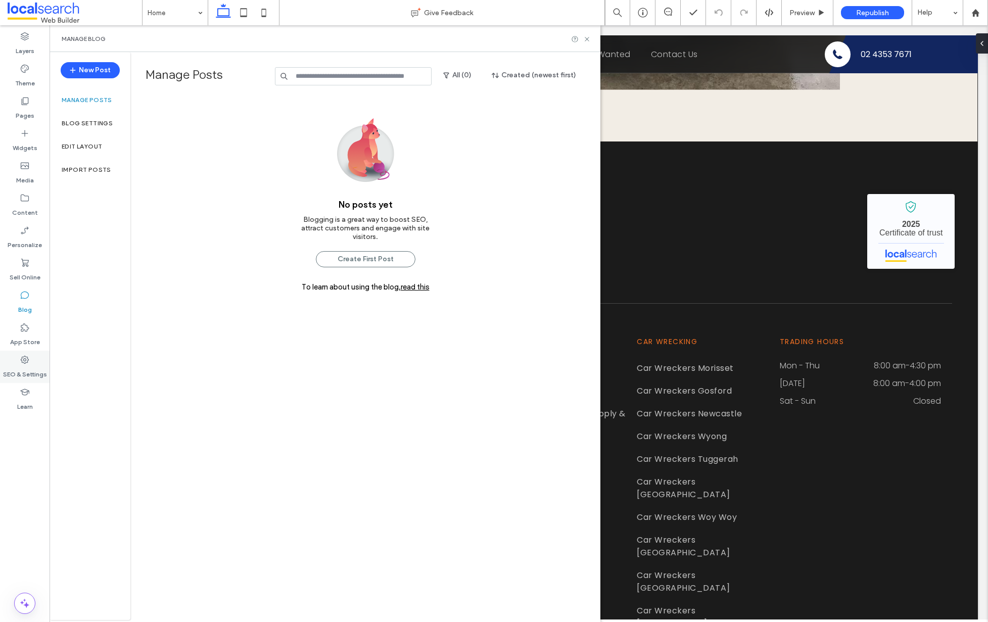
click at [23, 361] on icon at bounding box center [25, 360] width 10 height 10
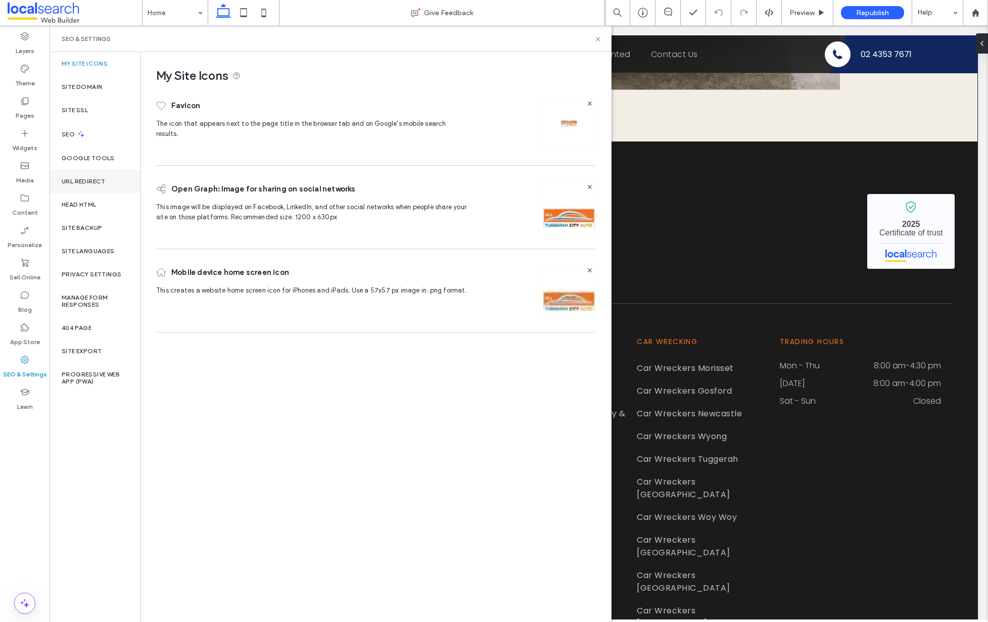
click at [92, 185] on div "URL Redirect" at bounding box center [95, 181] width 91 height 23
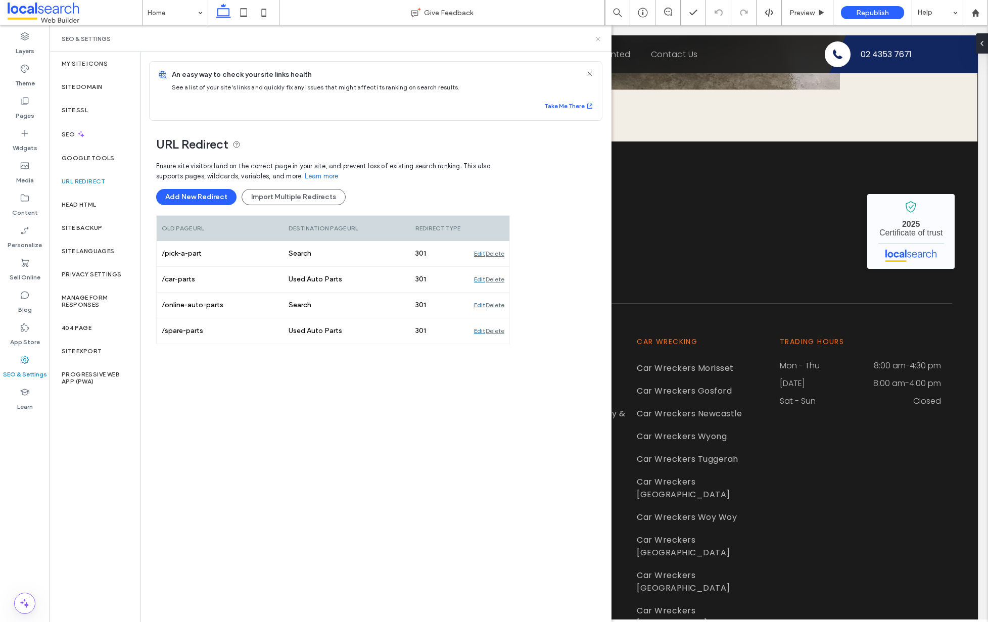
click at [596, 38] on icon at bounding box center [599, 39] width 8 height 8
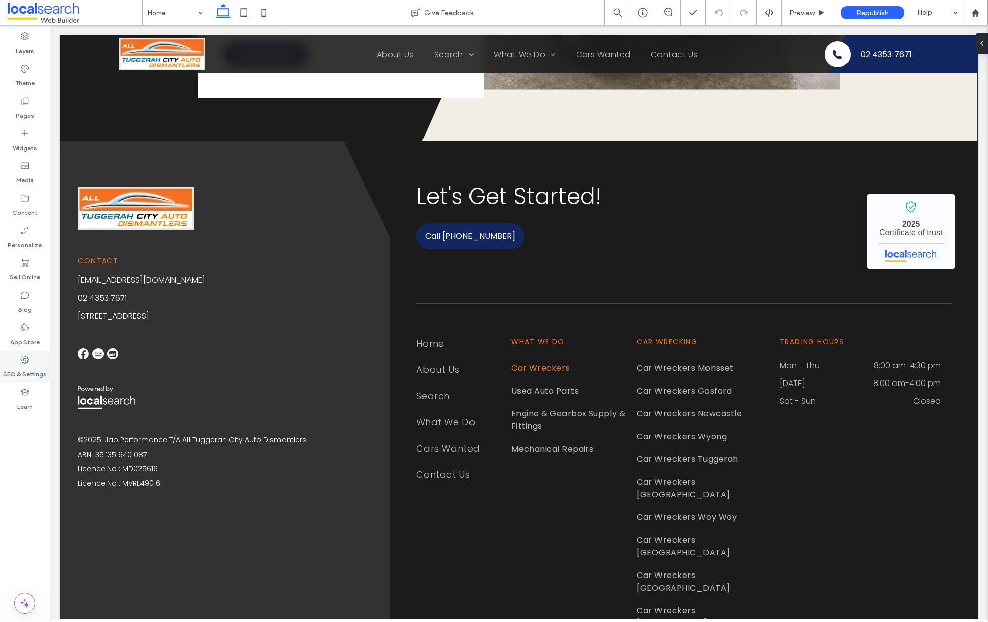
click at [23, 368] on label "SEO & Settings" at bounding box center [25, 372] width 44 height 14
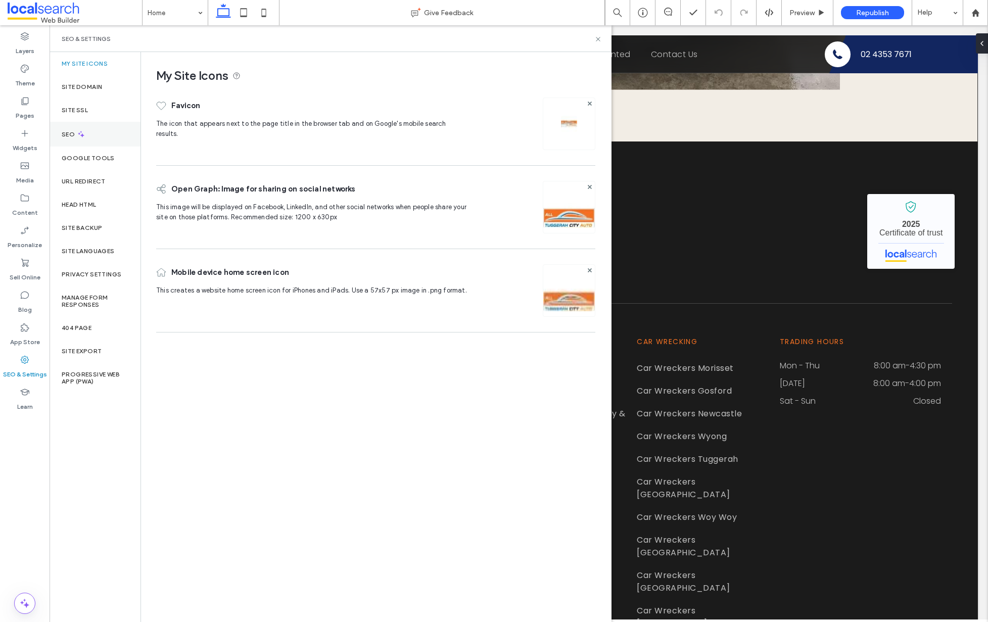
click at [72, 129] on div "SEO" at bounding box center [95, 134] width 91 height 25
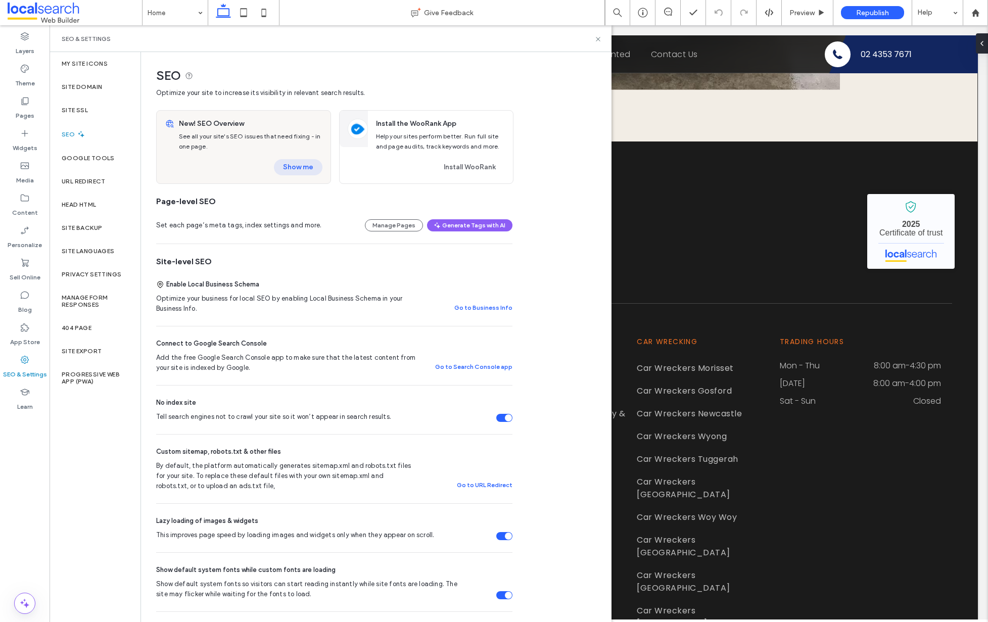
click at [284, 162] on button "Show me" at bounding box center [298, 167] width 49 height 16
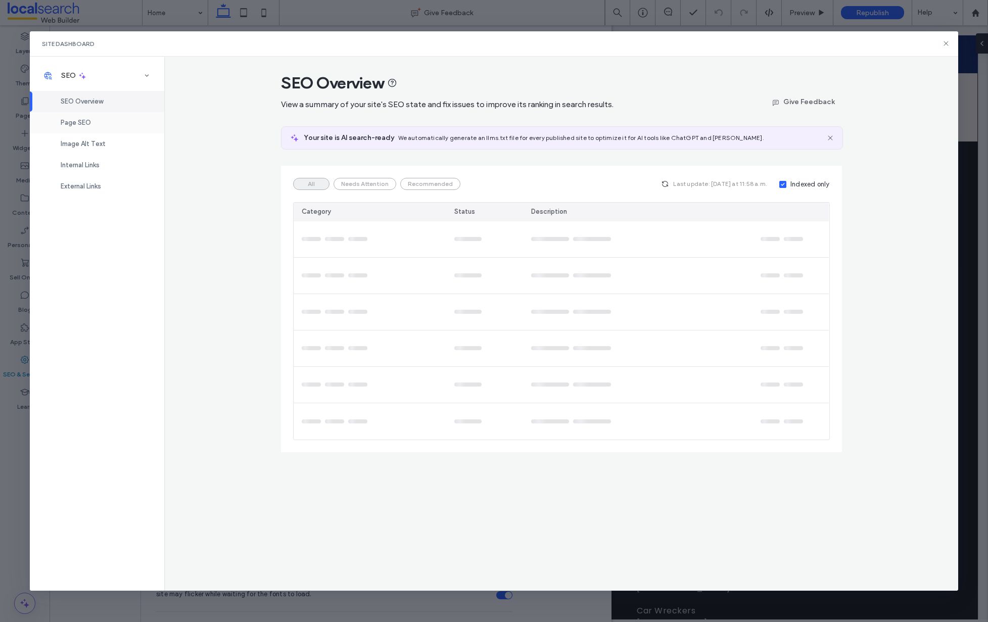
click at [72, 122] on span "Page SEO" at bounding box center [76, 123] width 30 height 8
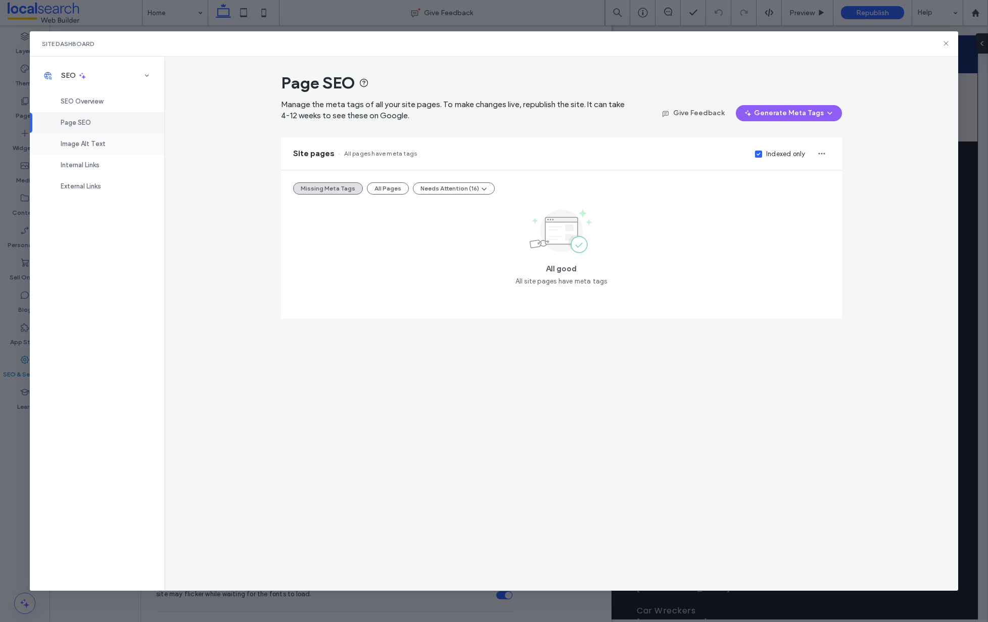
click at [87, 139] on div "Image Alt Text" at bounding box center [97, 143] width 134 height 21
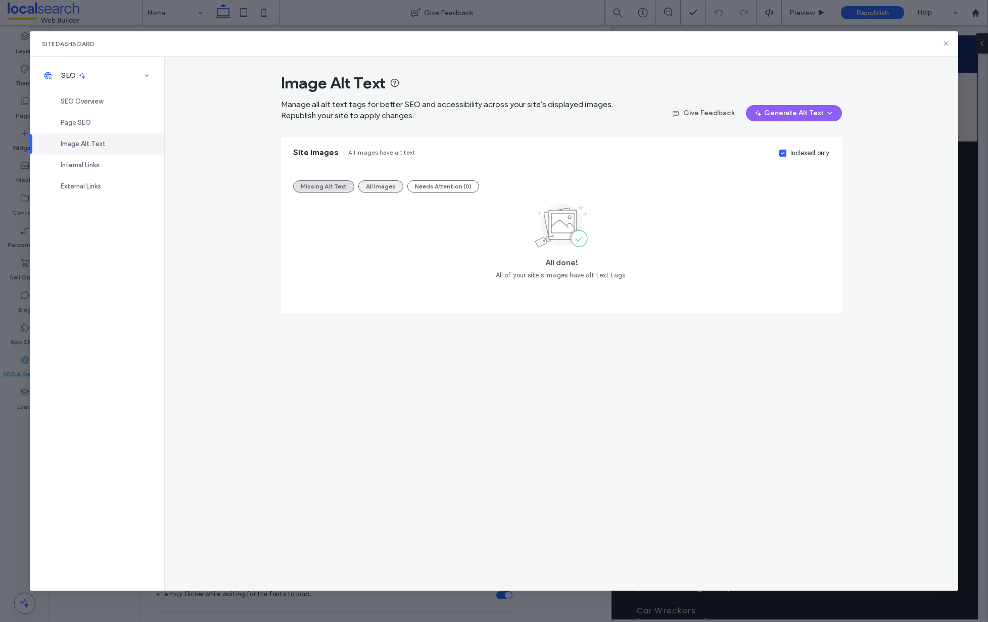
click at [378, 188] on button "All Images" at bounding box center [380, 186] width 45 height 12
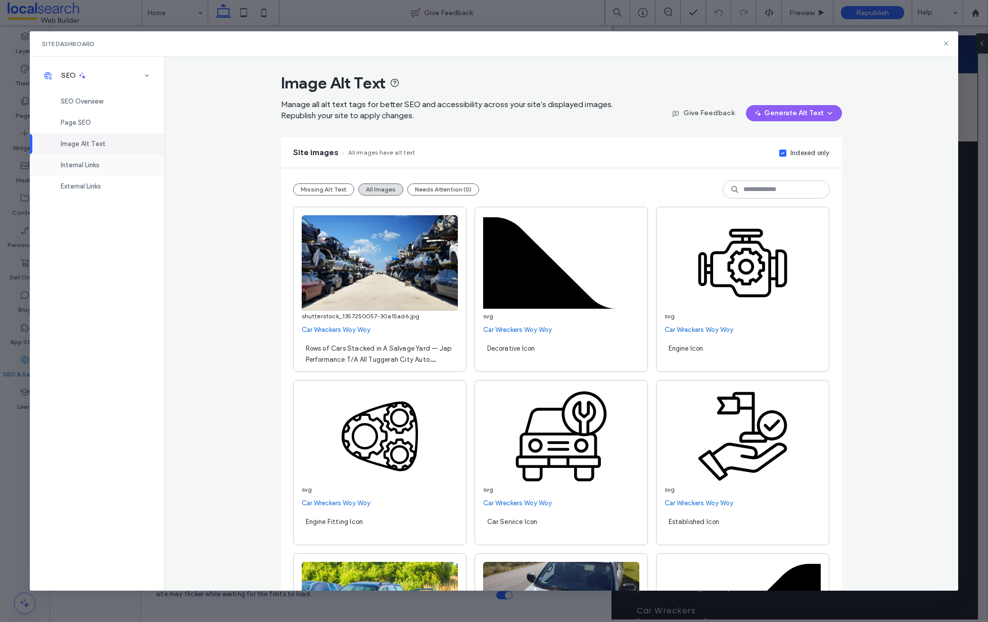
click at [86, 160] on div "Internal Links" at bounding box center [97, 165] width 134 height 21
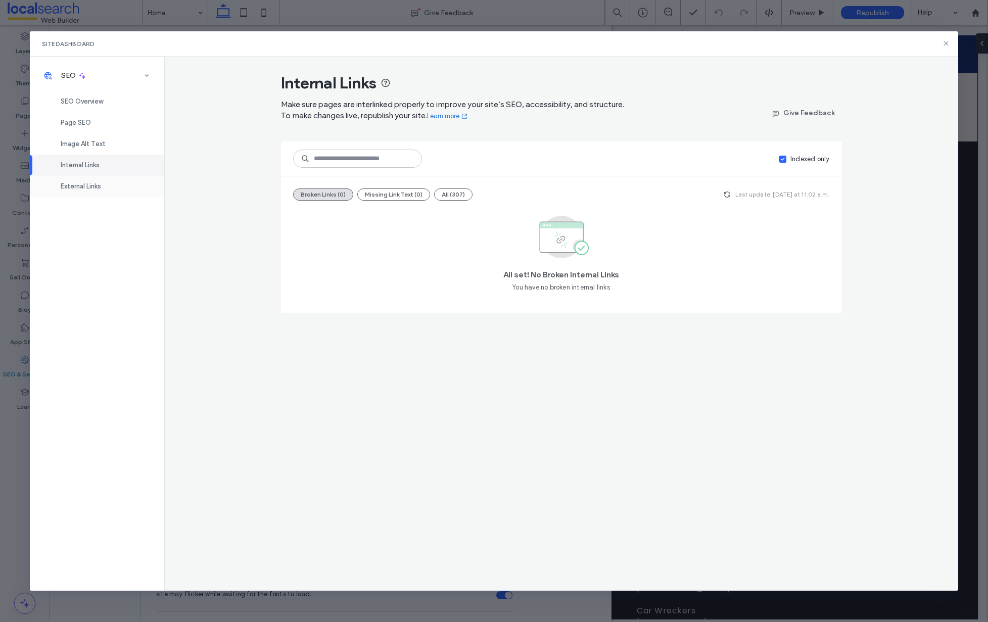
click at [86, 189] on span "External Links" at bounding box center [81, 187] width 40 height 8
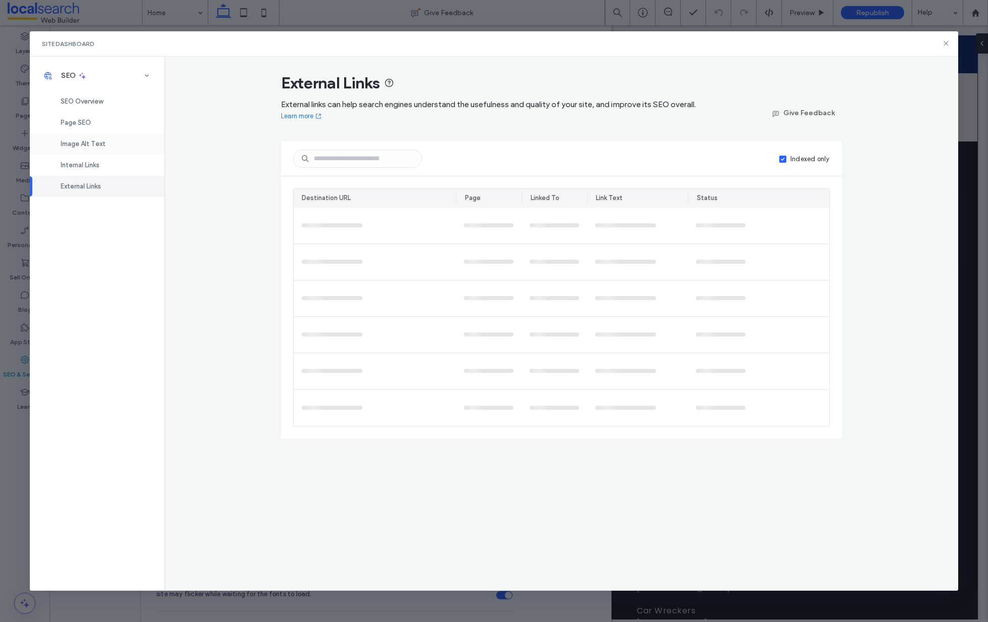
click at [93, 141] on span "Image Alt Text" at bounding box center [83, 144] width 45 height 8
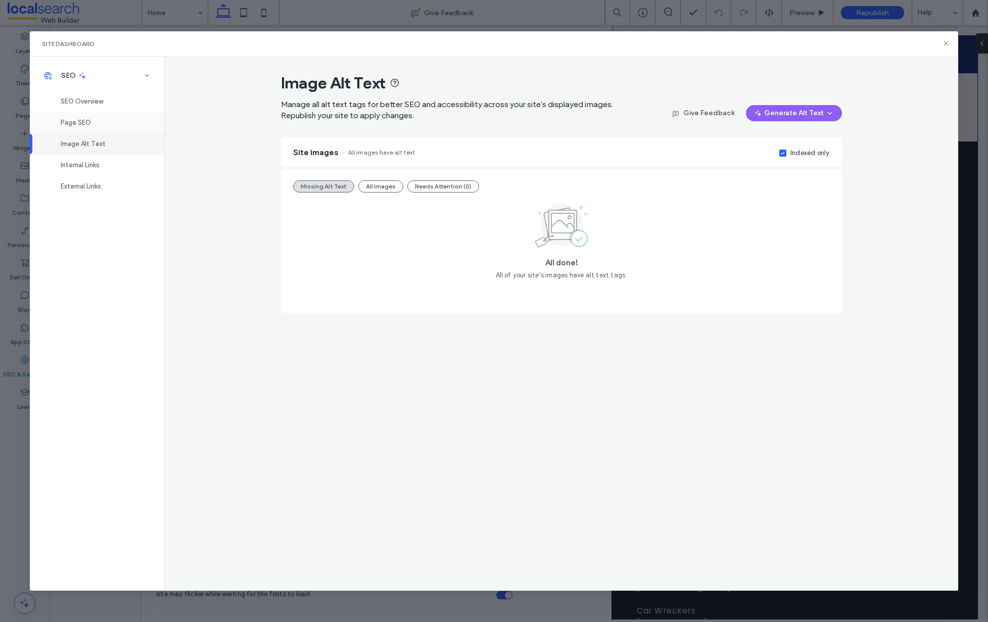
click at [100, 124] on div "Page SEO" at bounding box center [97, 122] width 134 height 21
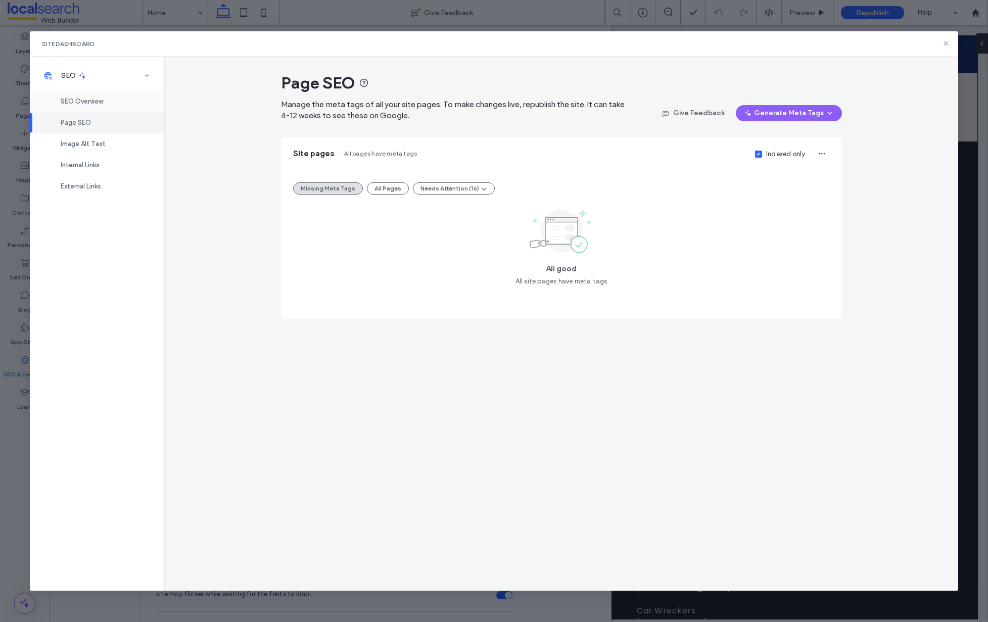
click at [98, 97] on div "SEO Overview" at bounding box center [97, 101] width 134 height 21
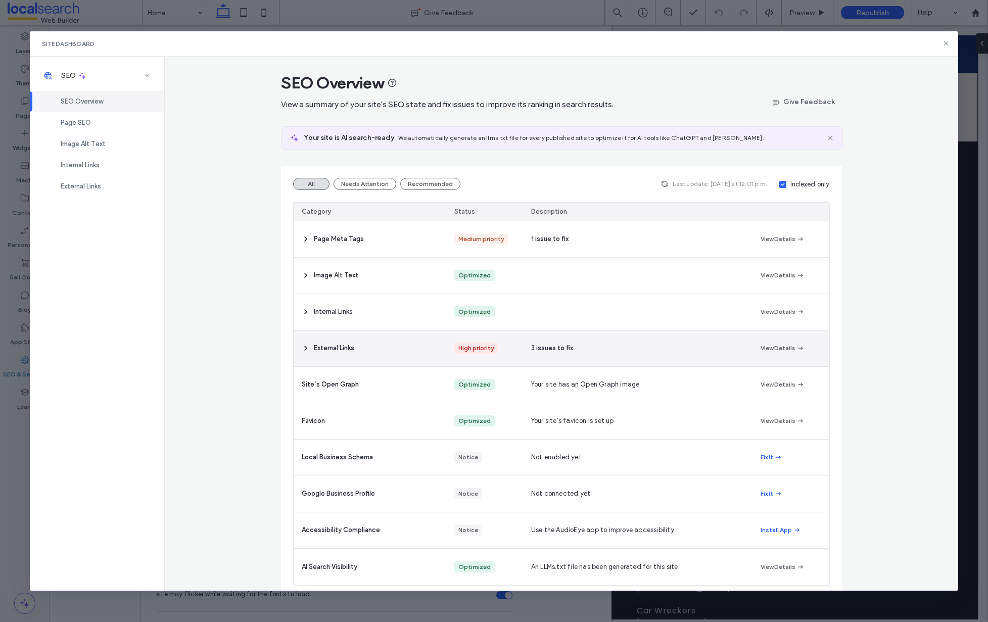
click at [304, 348] on icon at bounding box center [306, 348] width 8 height 8
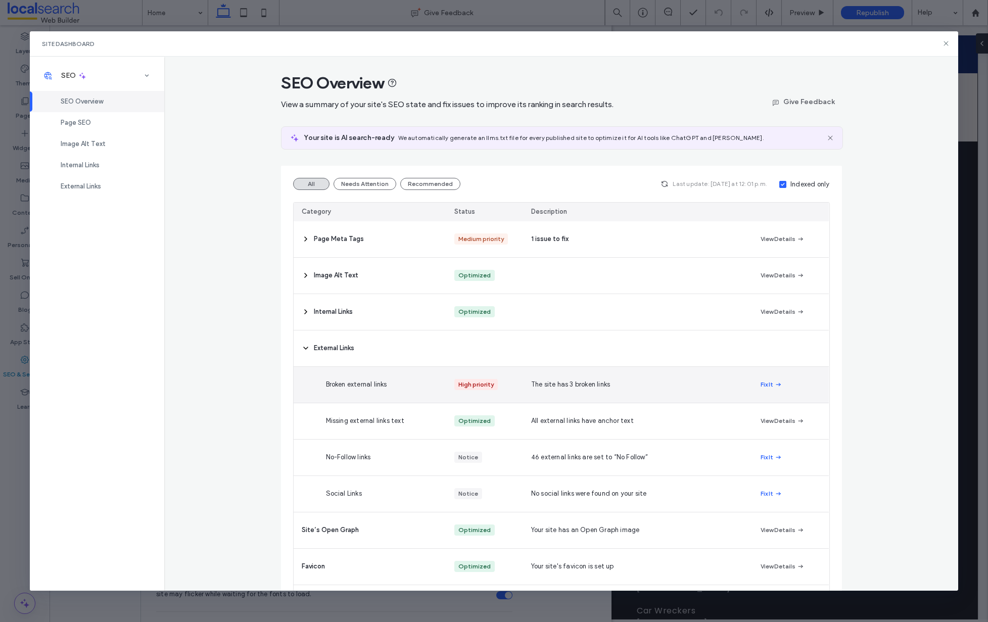
click at [365, 389] on span "Broken external links" at bounding box center [356, 385] width 61 height 10
drag, startPoint x: 559, startPoint y: 382, endPoint x: 581, endPoint y: 382, distance: 22.8
click at [559, 382] on span "The site has 3 broken links" at bounding box center [570, 385] width 79 height 10
click at [768, 383] on button "Fix It" at bounding box center [772, 385] width 22 height 12
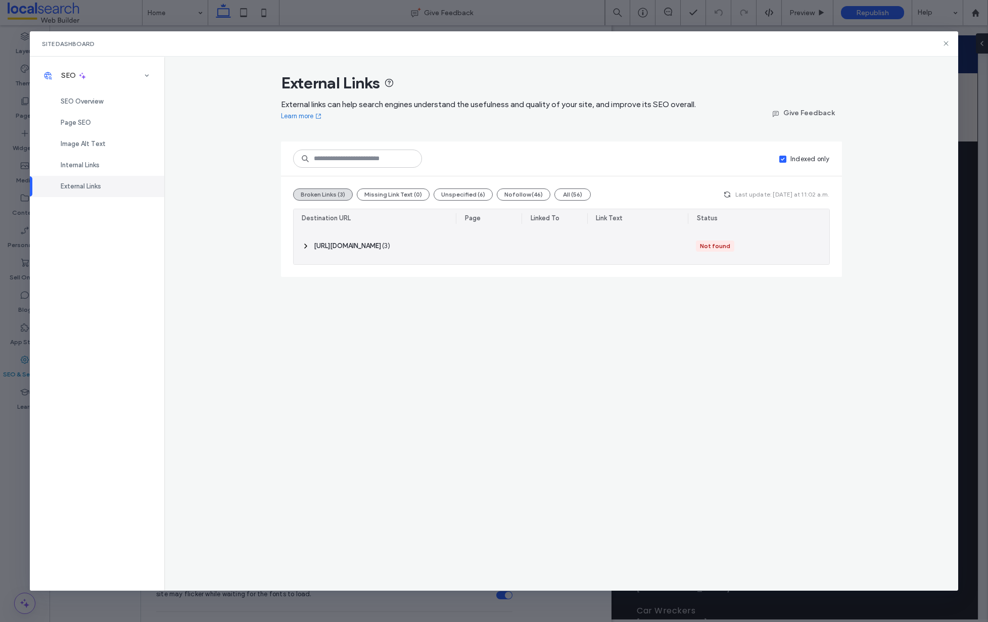
click at [307, 247] on icon at bounding box center [306, 246] width 8 height 8
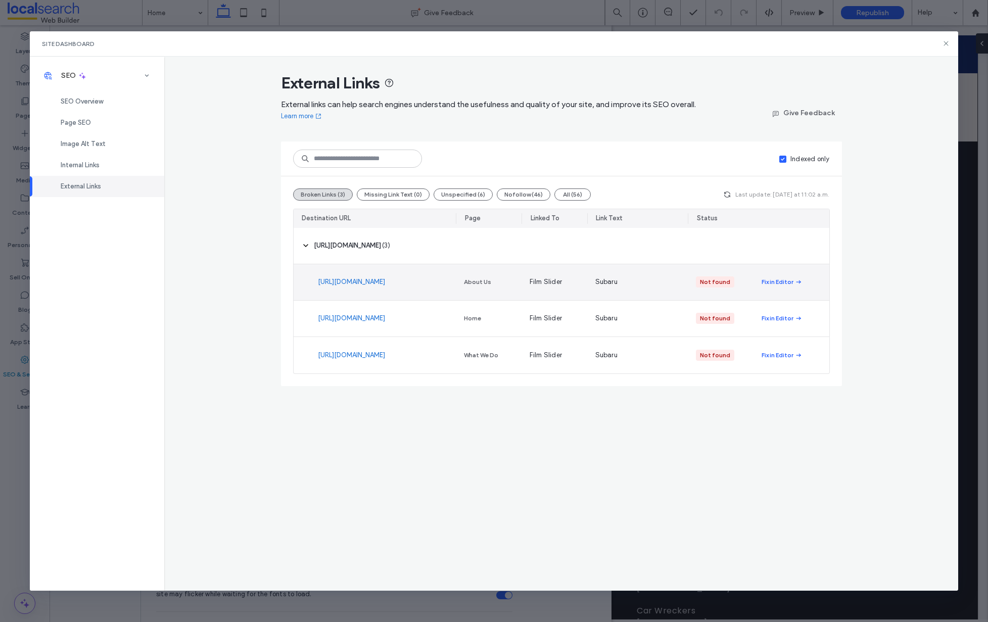
click at [385, 282] on link "https://www.subaru.com.au/" at bounding box center [351, 282] width 67 height 10
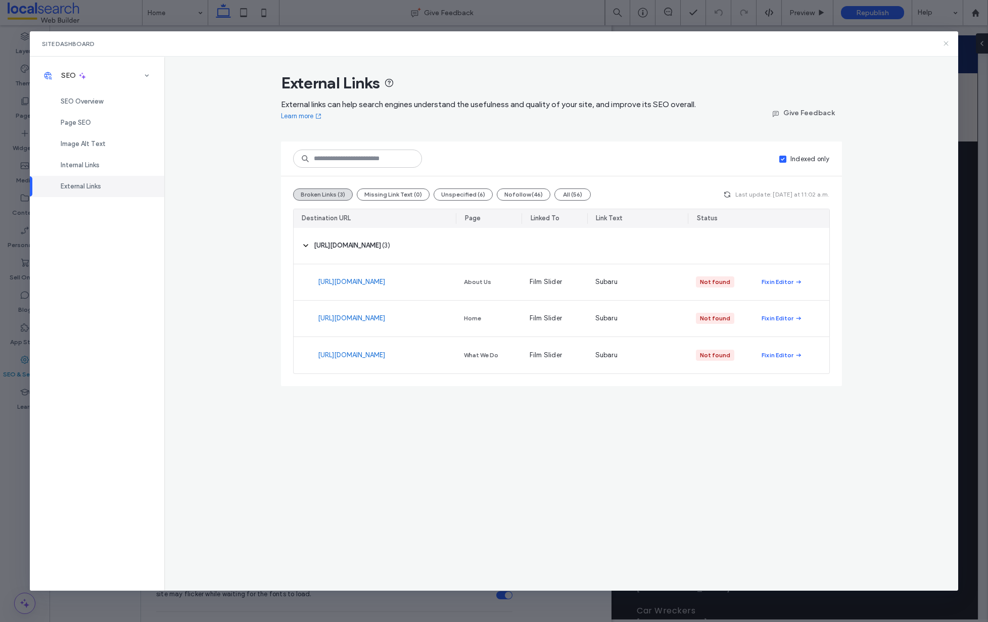
click at [944, 43] on icon at bounding box center [946, 43] width 8 height 8
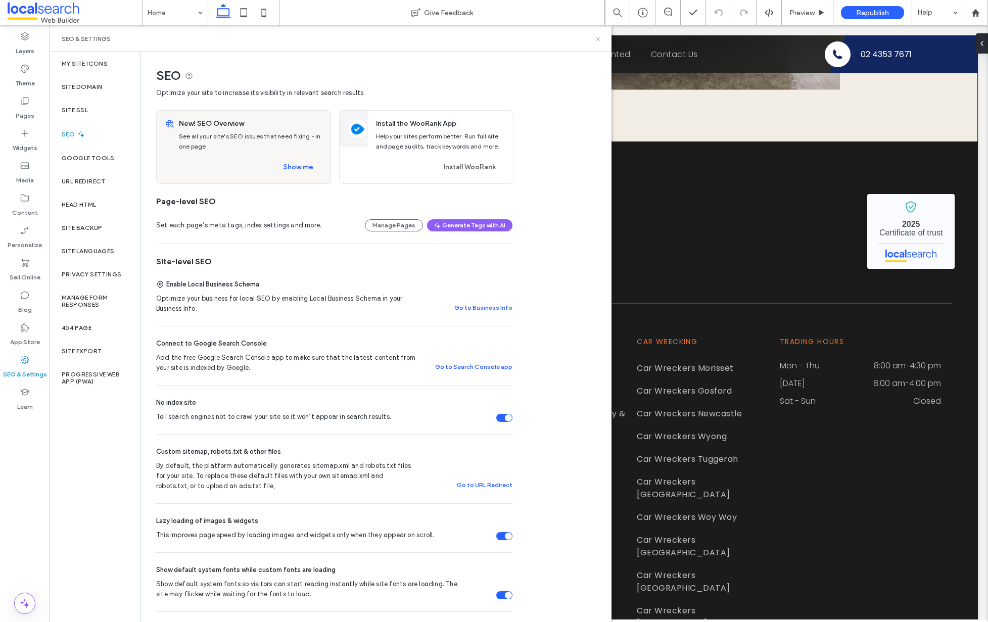
click at [598, 39] on use at bounding box center [598, 39] width 4 height 4
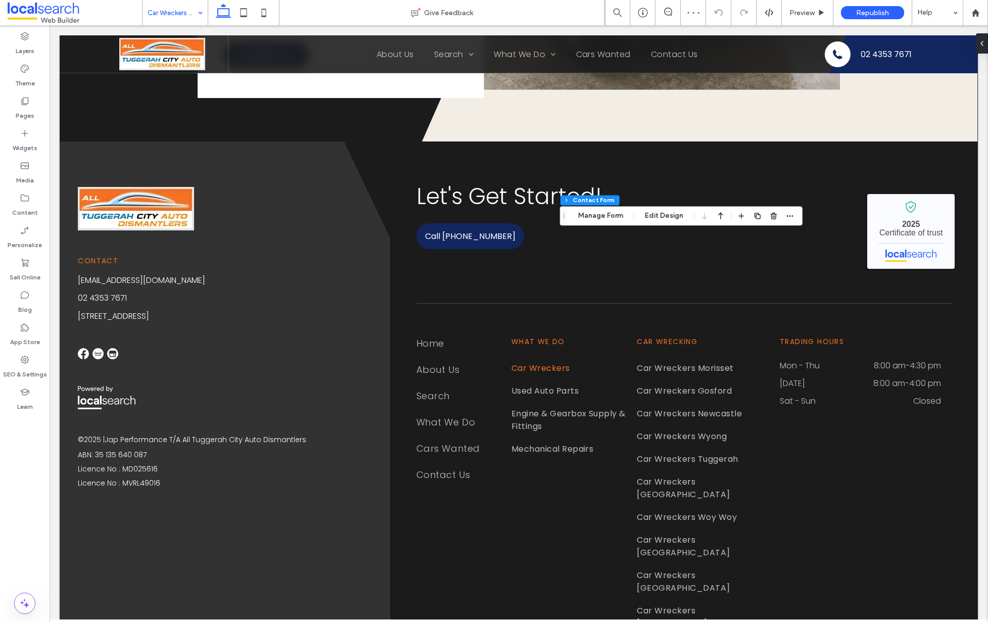
type input "*"
type input "***"
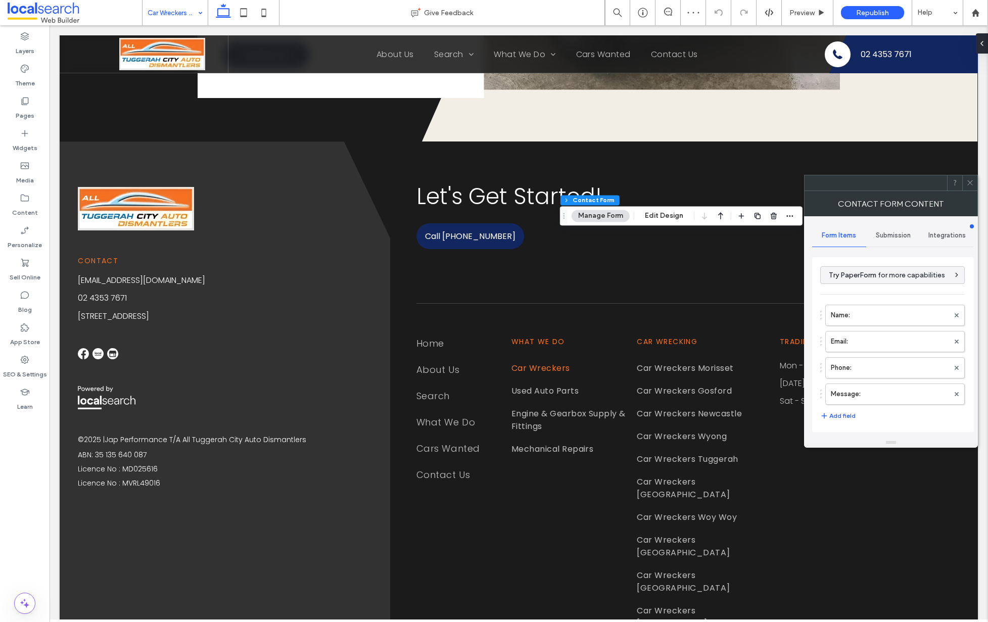
click at [885, 234] on span "Submission" at bounding box center [893, 236] width 35 height 8
click at [885, 277] on label "New submission notification" at bounding box center [893, 283] width 135 height 20
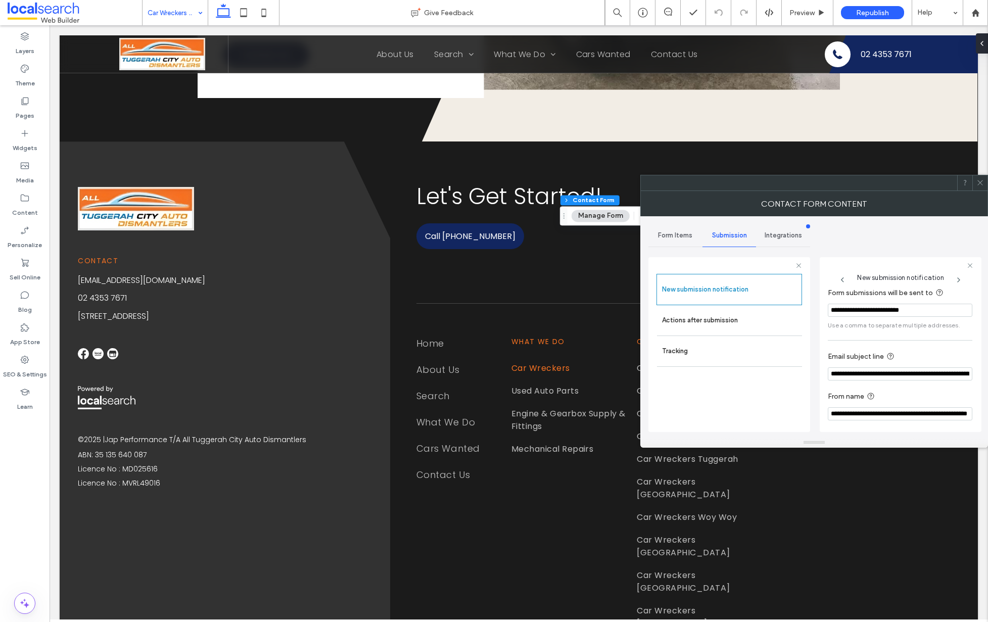
scroll to position [53, 0]
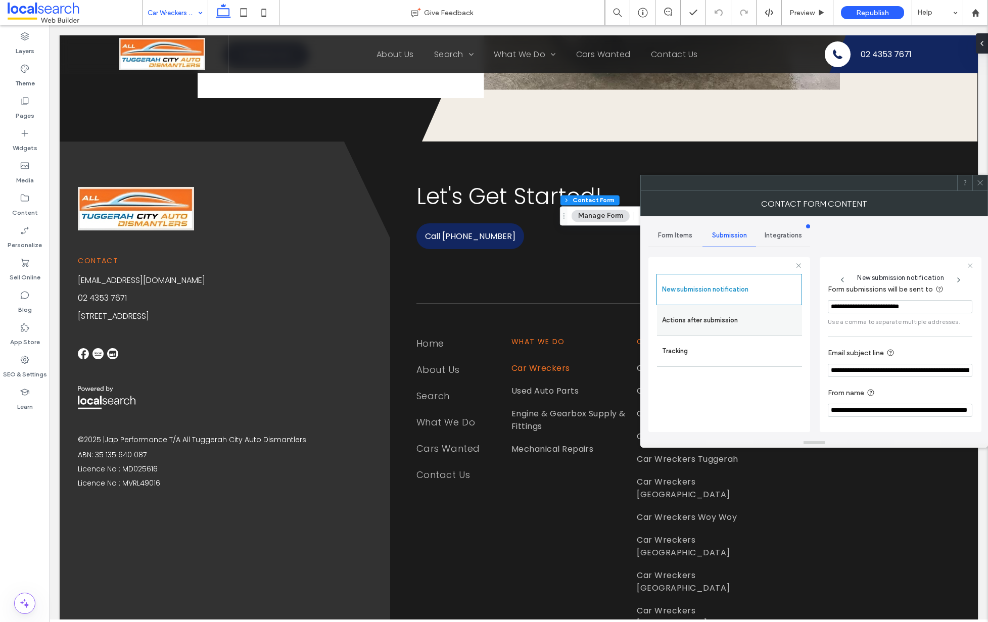
click at [711, 322] on label "Actions after submission" at bounding box center [729, 320] width 135 height 20
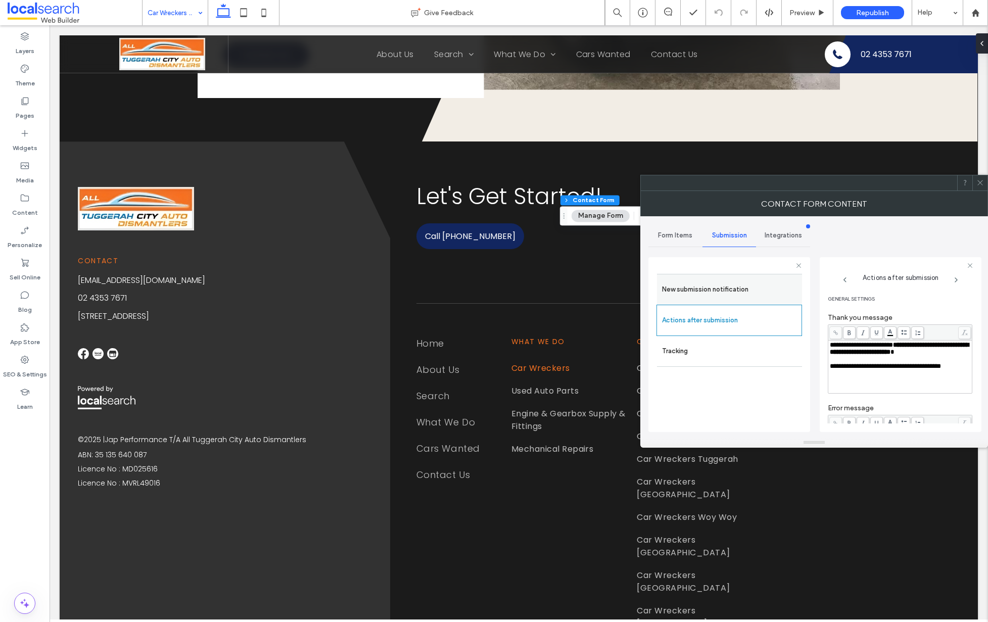
scroll to position [0, 0]
click at [679, 235] on span "Form Items" at bounding box center [675, 236] width 34 height 8
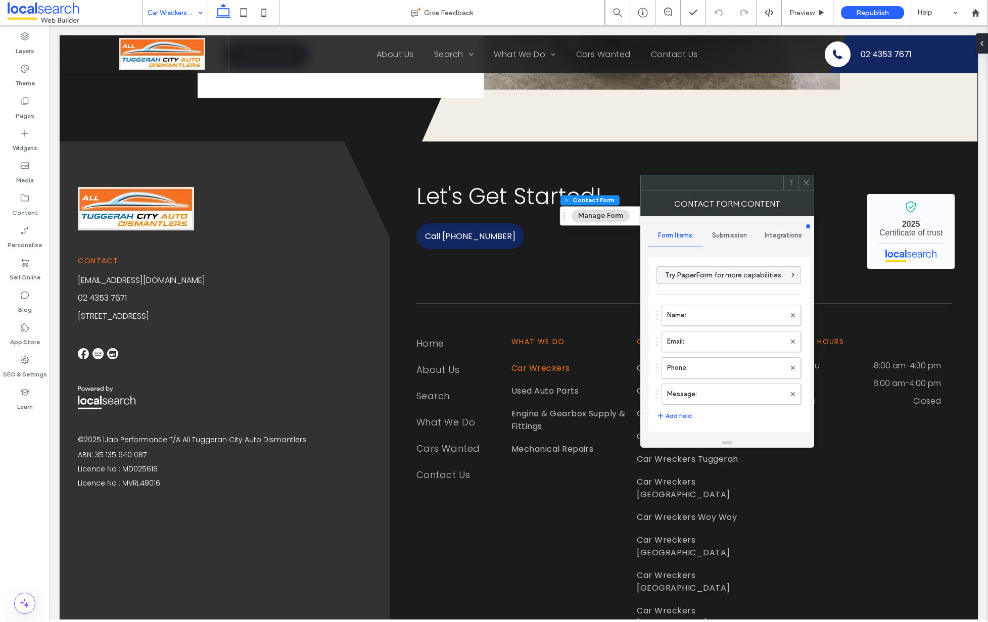
click at [746, 232] on span "Submission" at bounding box center [729, 236] width 35 height 8
click at [724, 302] on div "Actions after submission" at bounding box center [729, 313] width 145 height 31
click at [735, 285] on label "New submission notification" at bounding box center [729, 283] width 135 height 20
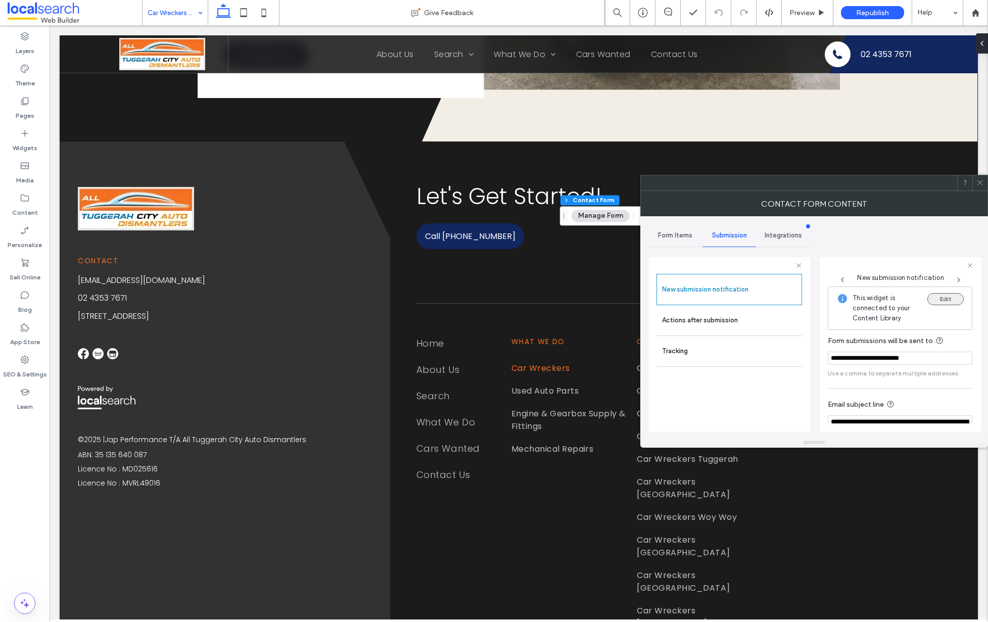
click at [954, 304] on button "Edit" at bounding box center [946, 299] width 36 height 12
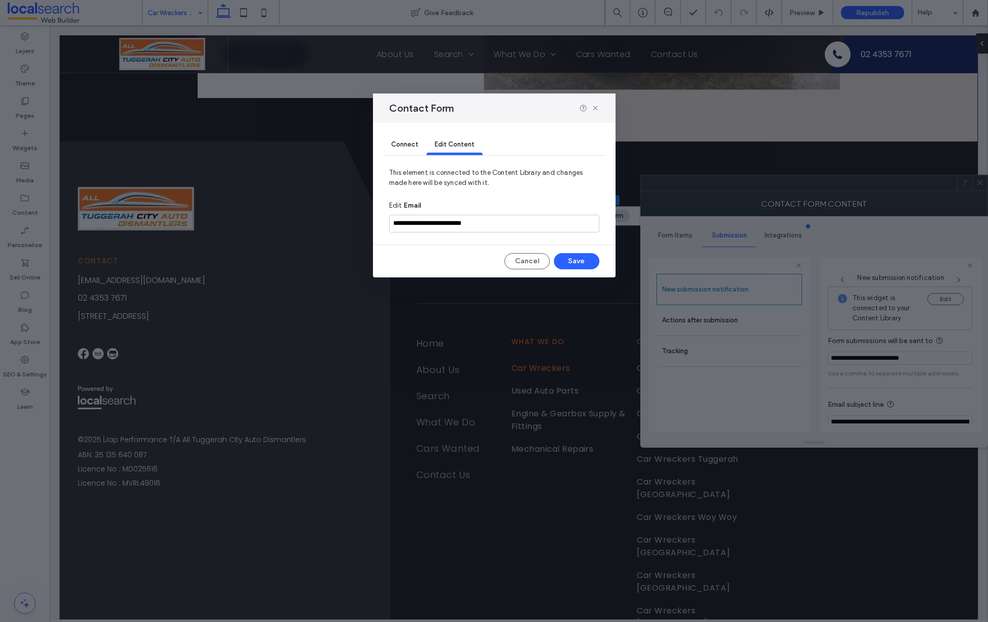
click at [523, 236] on div "**********" at bounding box center [494, 200] width 243 height 155
drag, startPoint x: 509, startPoint y: 224, endPoint x: 370, endPoint y: 219, distance: 139.1
click at [370, 219] on div "**********" at bounding box center [494, 311] width 988 height 622
click at [543, 223] on input "**********" at bounding box center [494, 224] width 210 height 18
drag, startPoint x: 503, startPoint y: 225, endPoint x: 359, endPoint y: 217, distance: 143.8
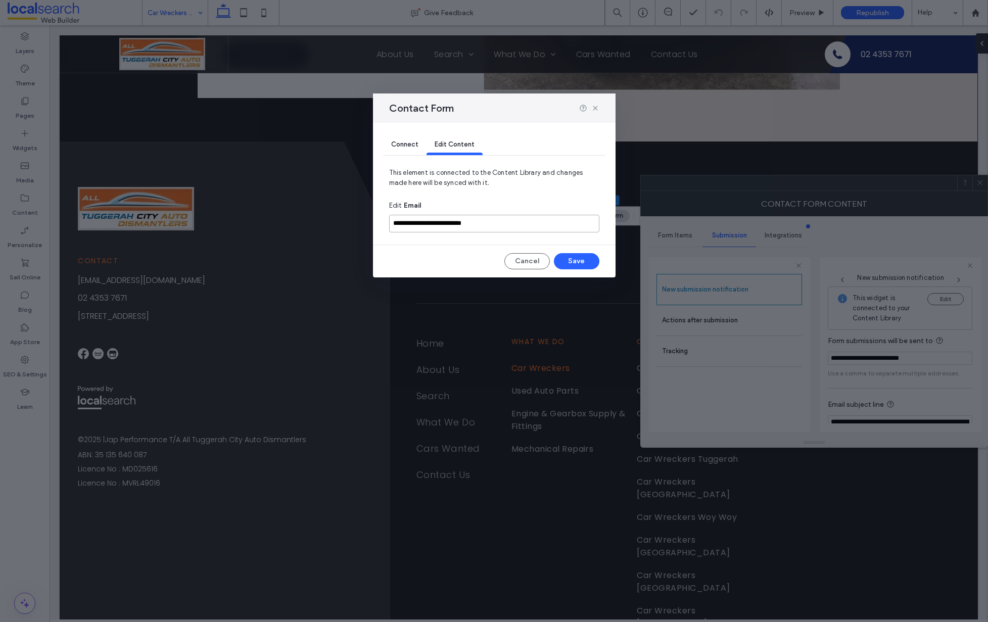
click at [359, 217] on div "**********" at bounding box center [494, 311] width 988 height 622
paste input "***"
type input "**********"
click at [575, 261] on button "Save" at bounding box center [577, 261] width 46 height 16
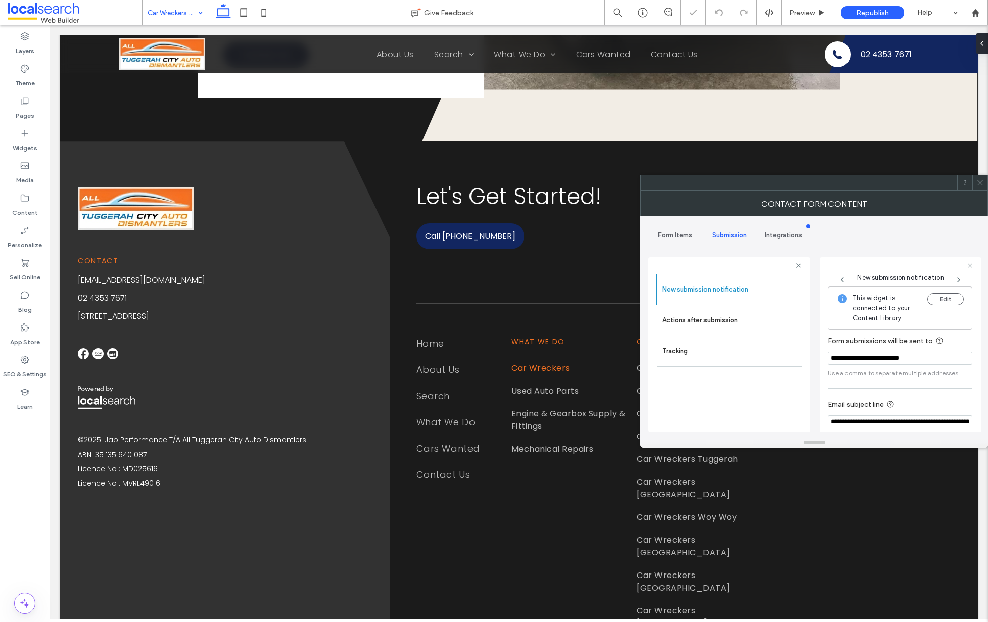
click at [979, 182] on use at bounding box center [980, 182] width 5 height 5
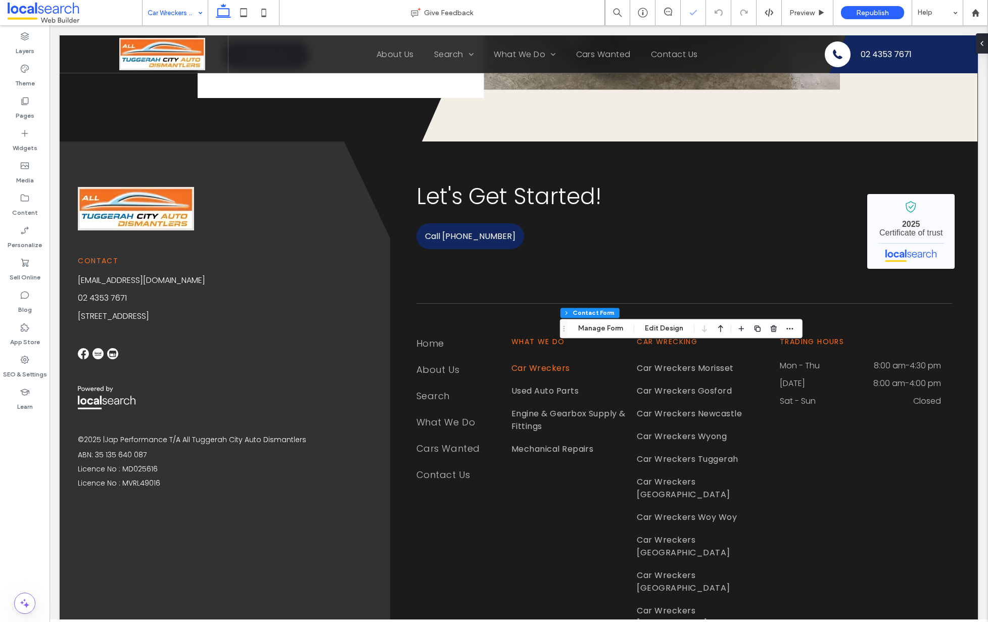
type input "*"
type input "***"
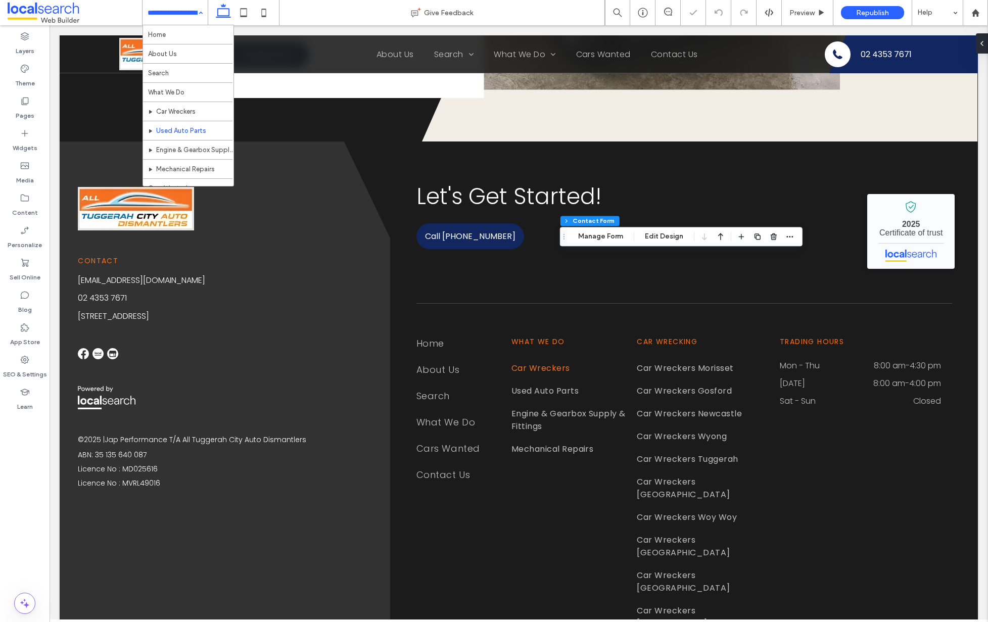
scroll to position [222, 0]
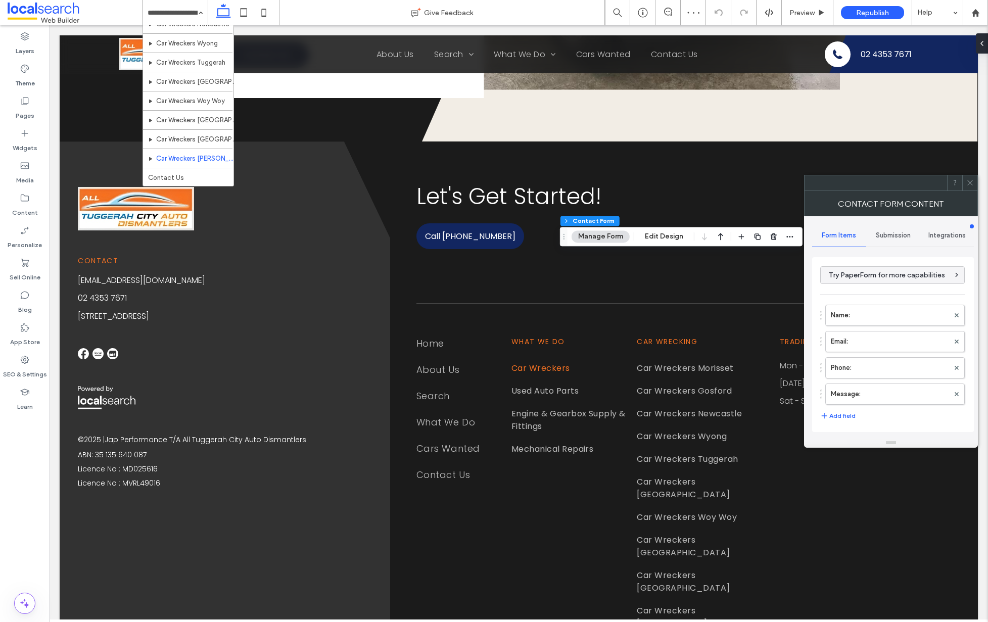
click at [878, 235] on span "Submission" at bounding box center [893, 236] width 35 height 8
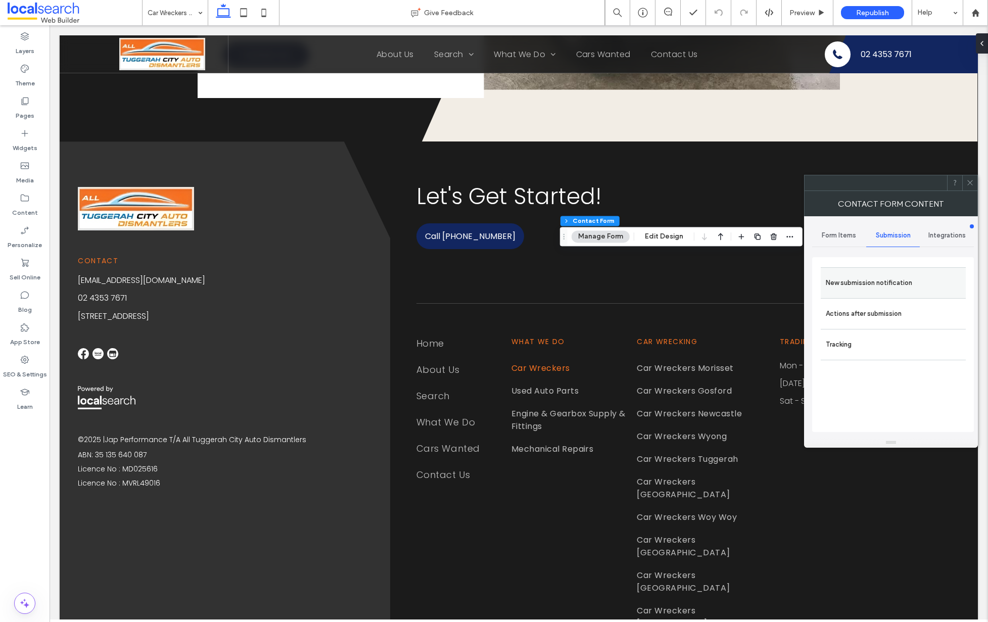
click at [912, 274] on label "New submission notification" at bounding box center [893, 283] width 135 height 20
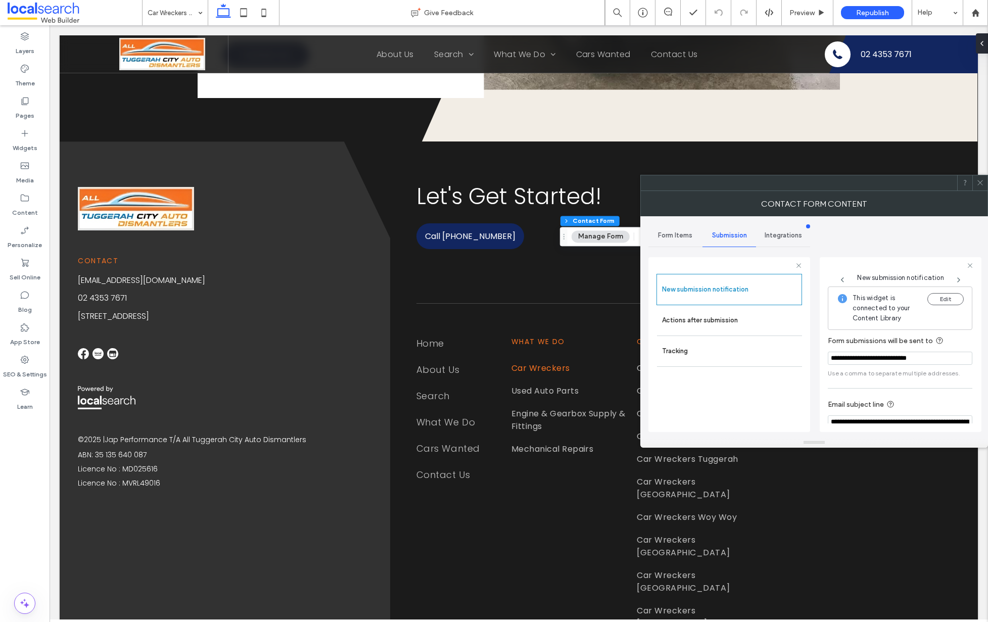
click at [977, 179] on icon at bounding box center [981, 183] width 8 height 8
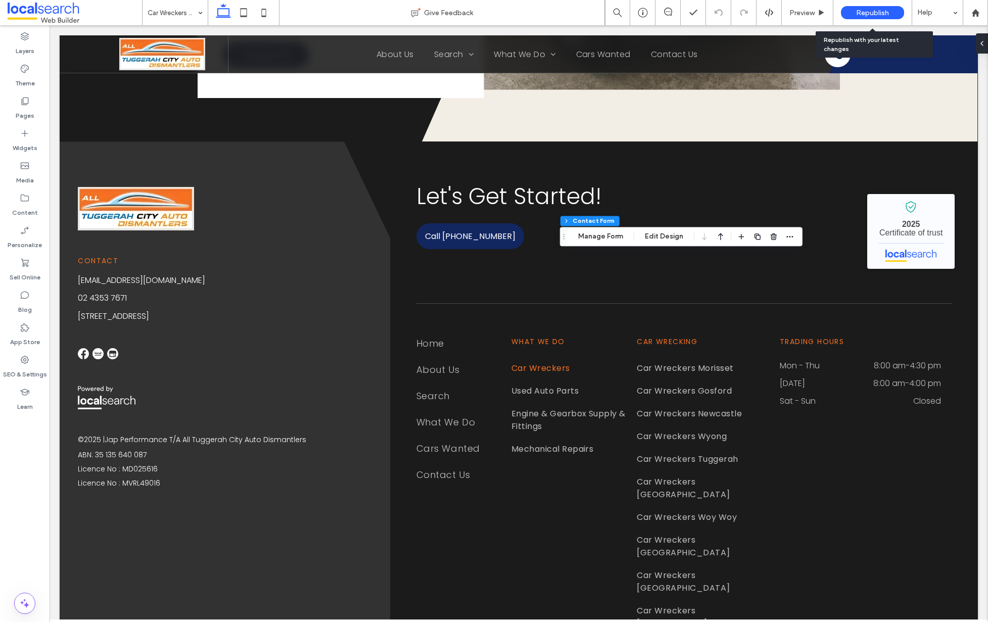
click at [884, 9] on span "Republish" at bounding box center [872, 13] width 33 height 9
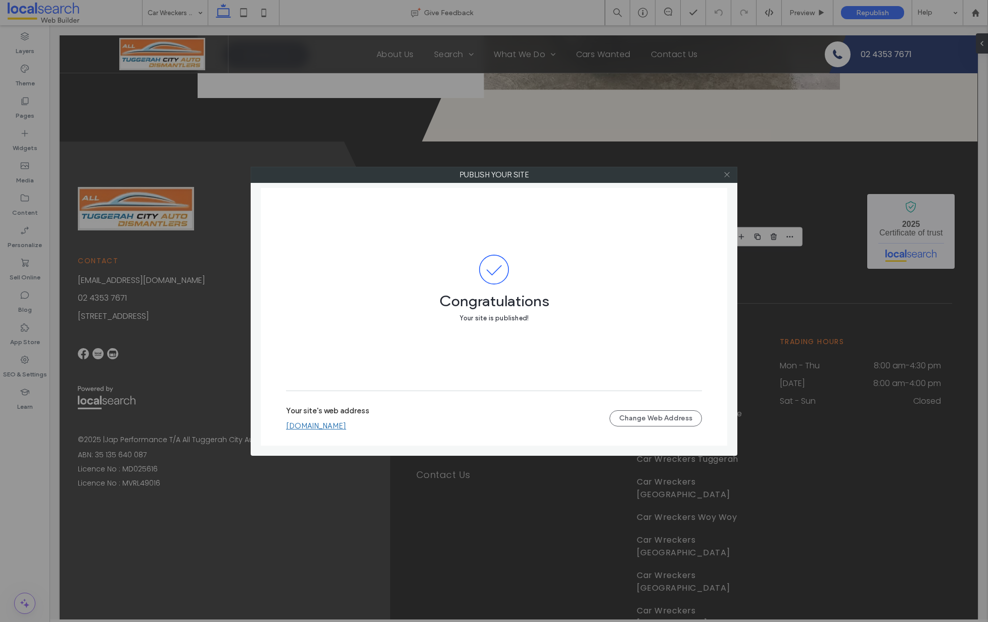
click at [728, 175] on icon at bounding box center [728, 175] width 8 height 8
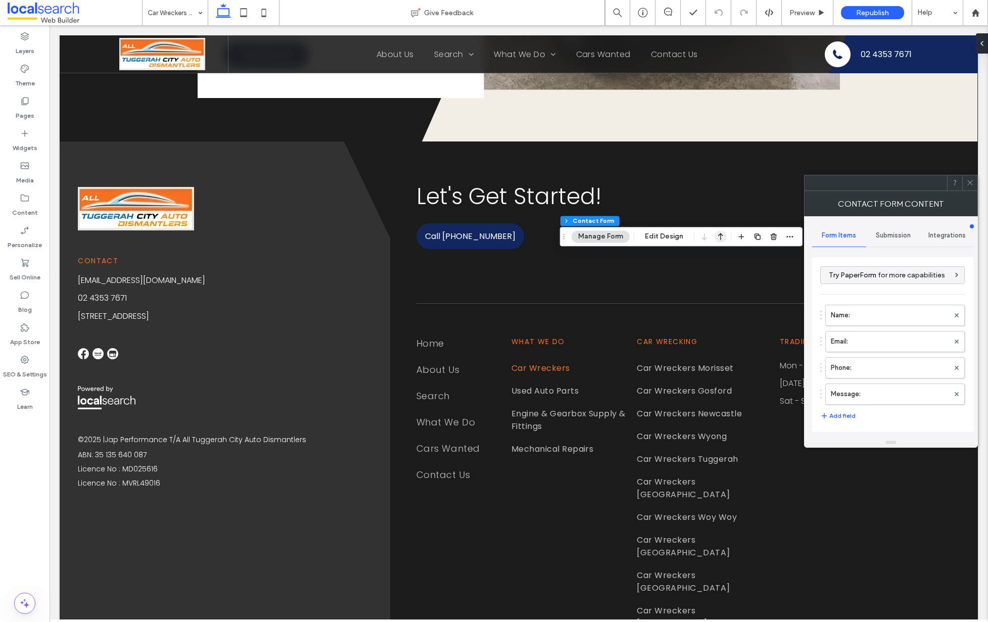
type input "****"
click at [891, 235] on span "Submission" at bounding box center [893, 236] width 35 height 8
click at [894, 274] on label "New submission notification" at bounding box center [893, 283] width 135 height 20
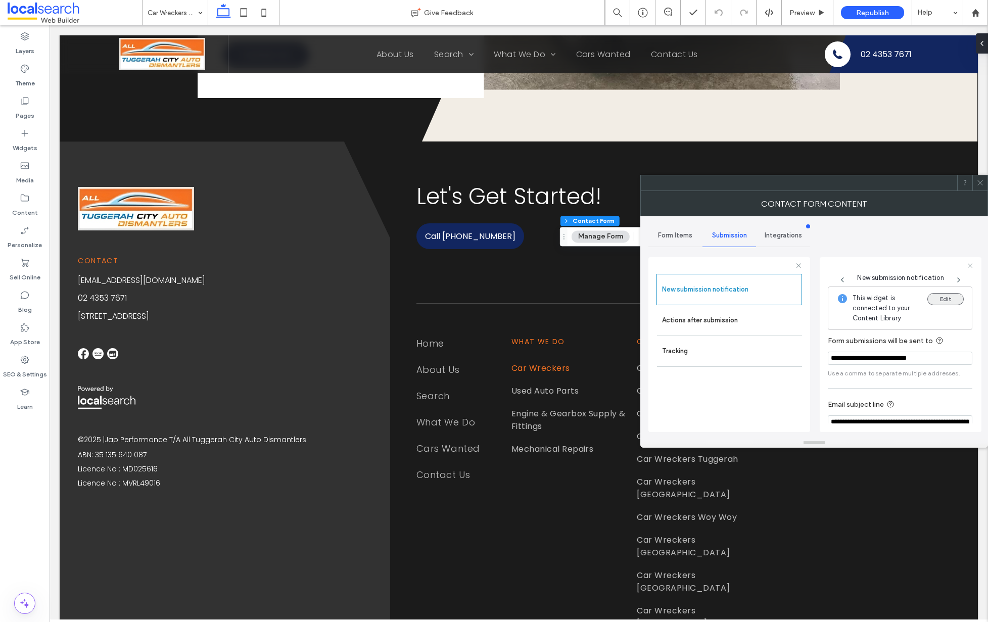
click at [953, 301] on button "Edit" at bounding box center [946, 299] width 36 height 12
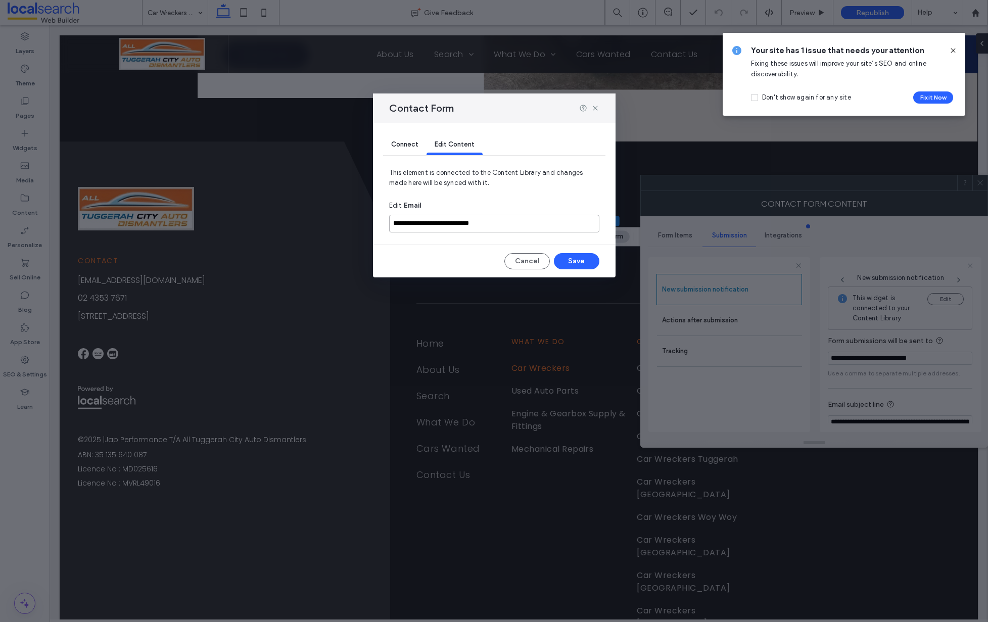
drag, startPoint x: 529, startPoint y: 216, endPoint x: 549, endPoint y: 227, distance: 22.2
click at [549, 226] on input "**********" at bounding box center [494, 224] width 210 height 18
paste input
type input "**********"
click at [573, 257] on button "Save" at bounding box center [577, 261] width 46 height 16
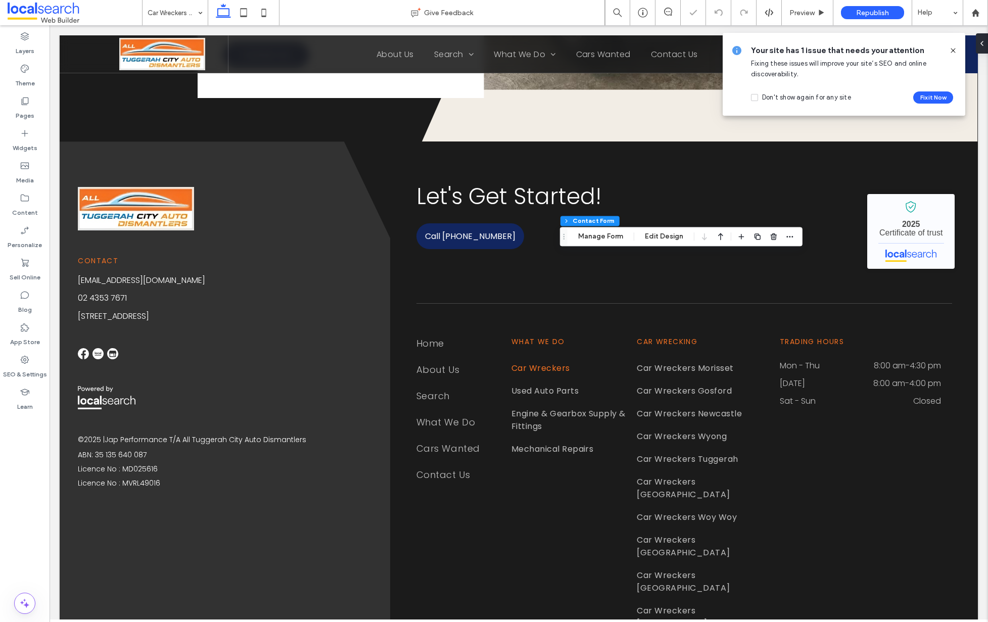
type input "*"
type input "***"
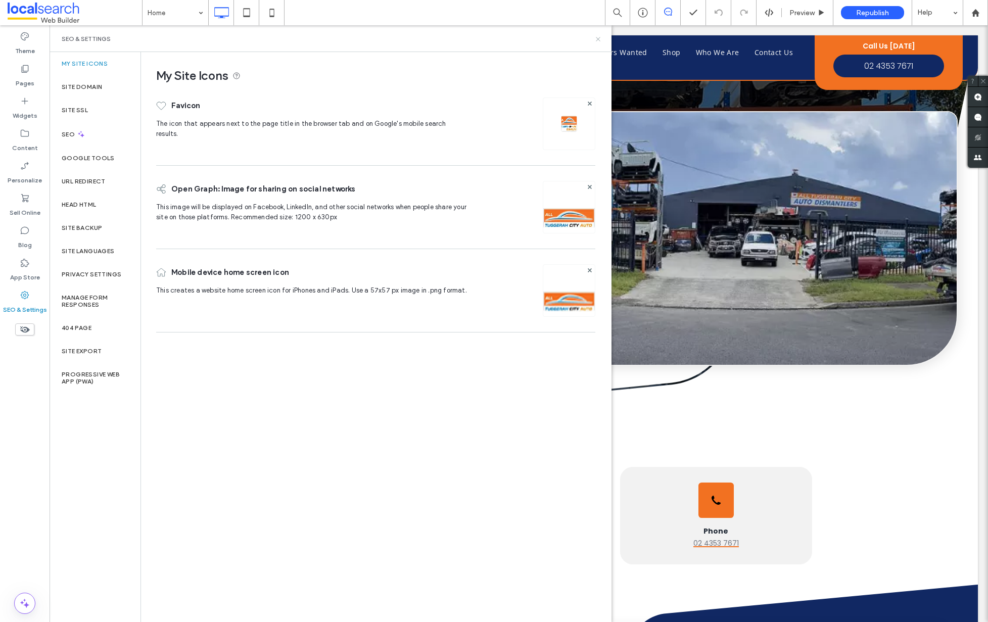
click at [595, 39] on icon at bounding box center [599, 39] width 8 height 8
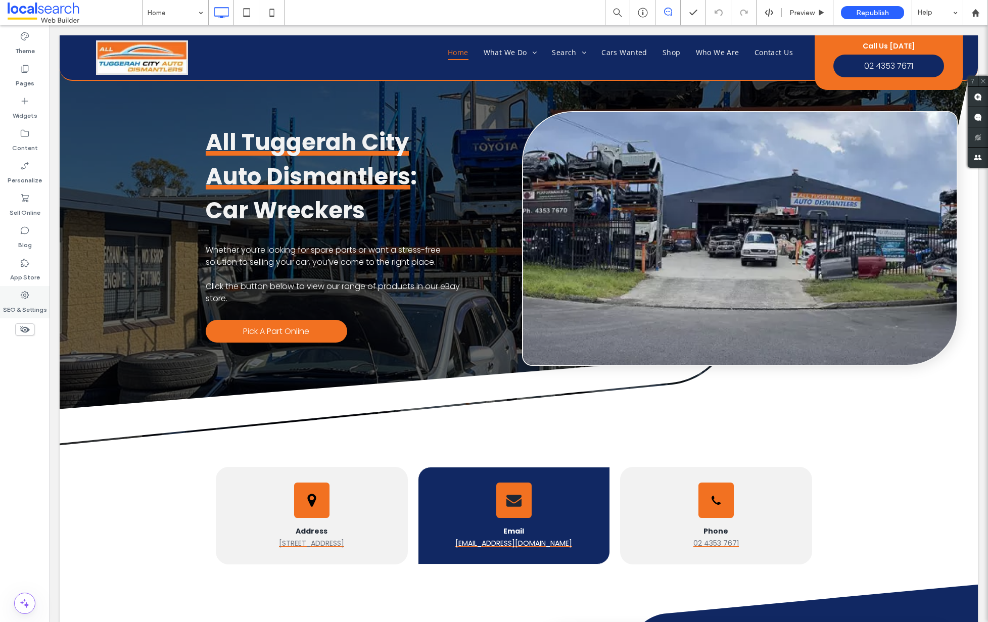
click at [22, 293] on icon at bounding box center [25, 295] width 10 height 10
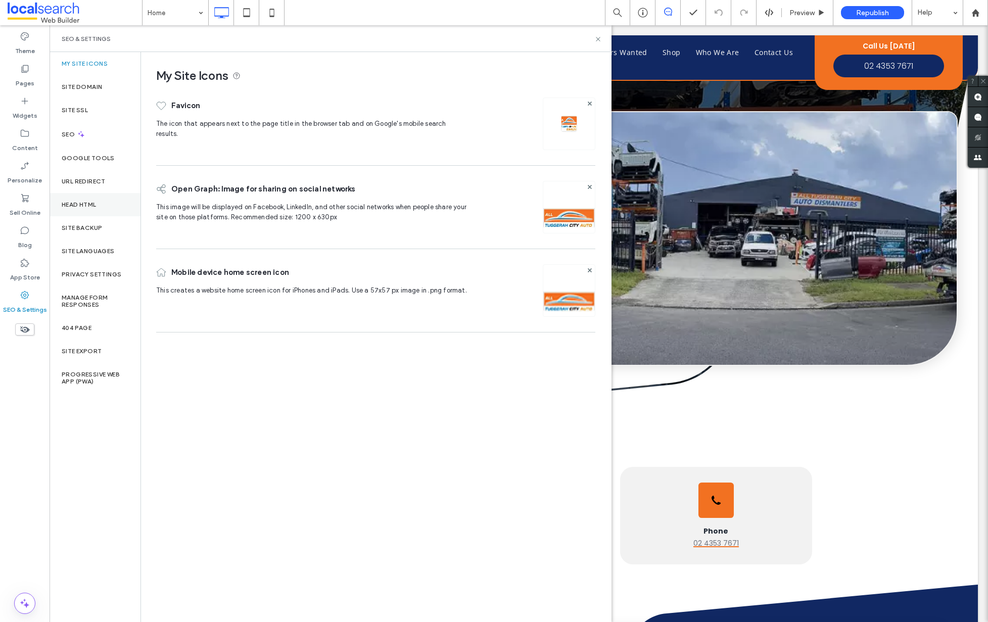
click at [79, 198] on div "Head HTML" at bounding box center [95, 204] width 91 height 23
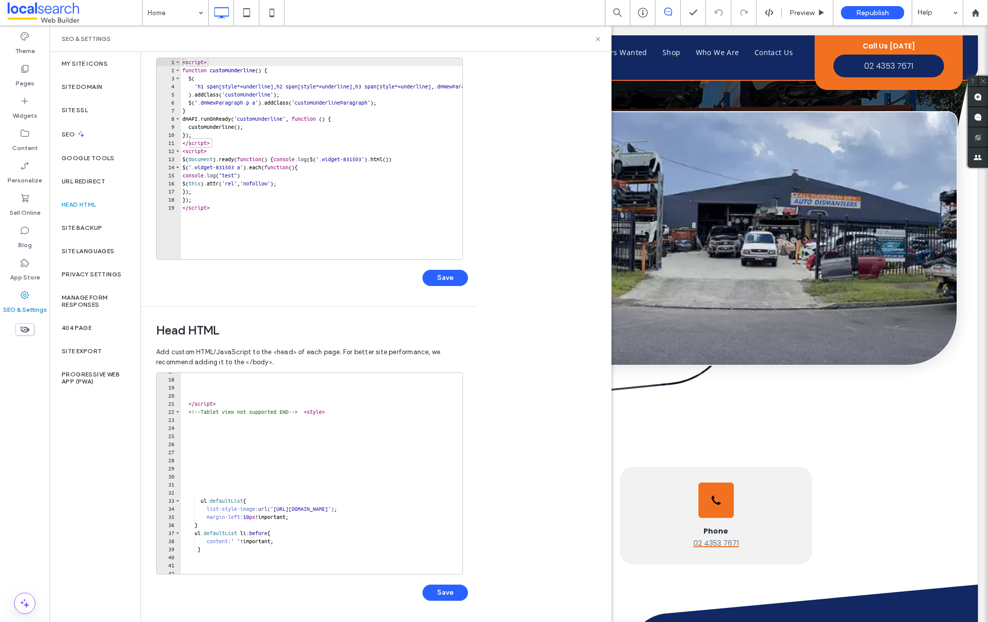
scroll to position [300, 0]
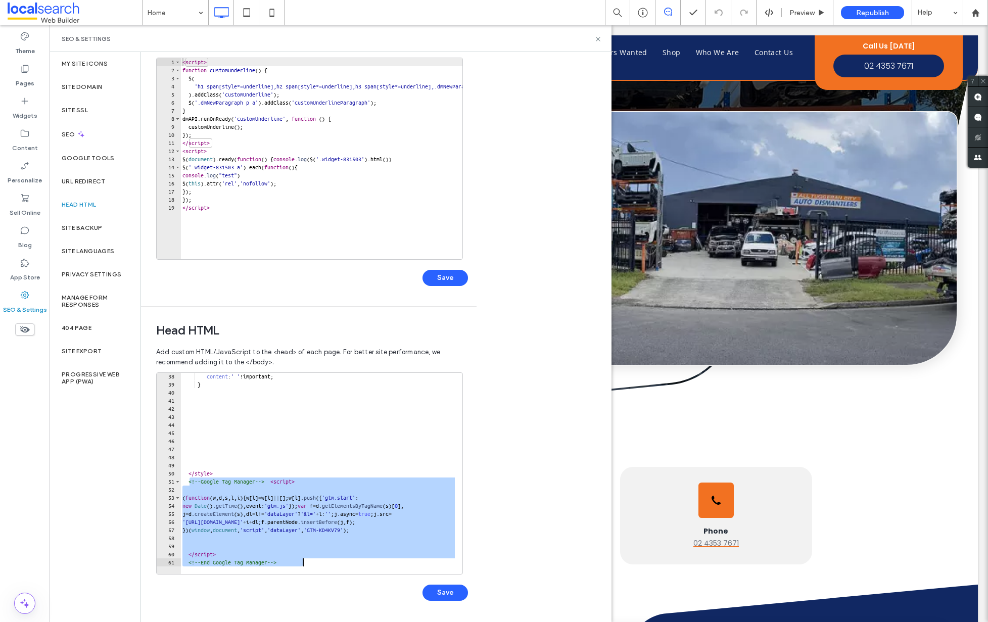
drag, startPoint x: 190, startPoint y: 481, endPoint x: 314, endPoint y: 560, distance: 148.0
click at [314, 560] on div "content : ' ' !important; } </ style > <!-- Google Tag Manager --> < script > (…" at bounding box center [518, 478] width 677 height 210
type textarea "**********"
click at [597, 39] on use at bounding box center [598, 39] width 4 height 4
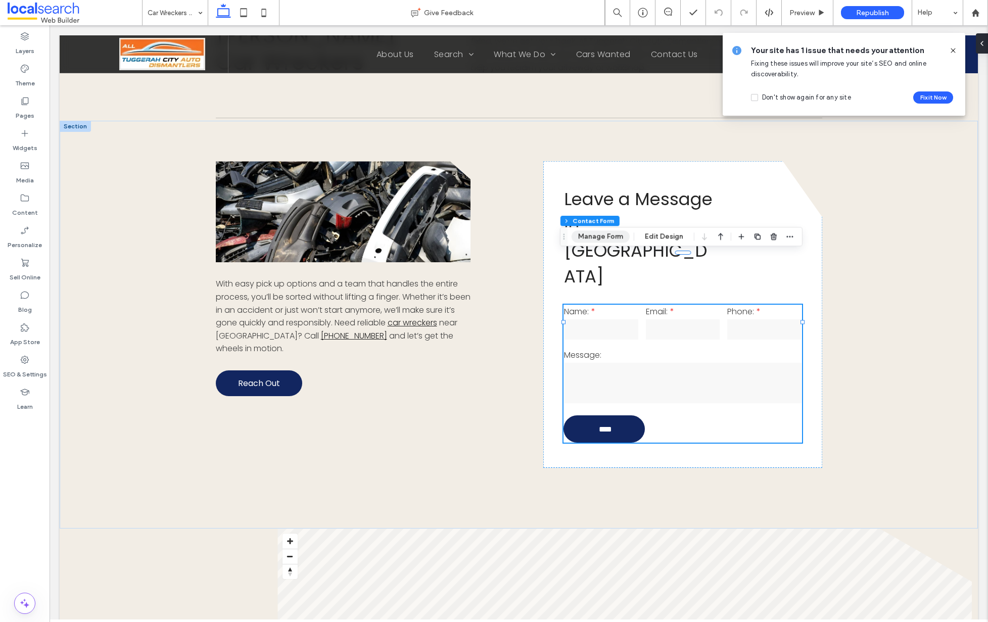
click at [603, 241] on button "Manage Form" at bounding box center [601, 237] width 58 height 12
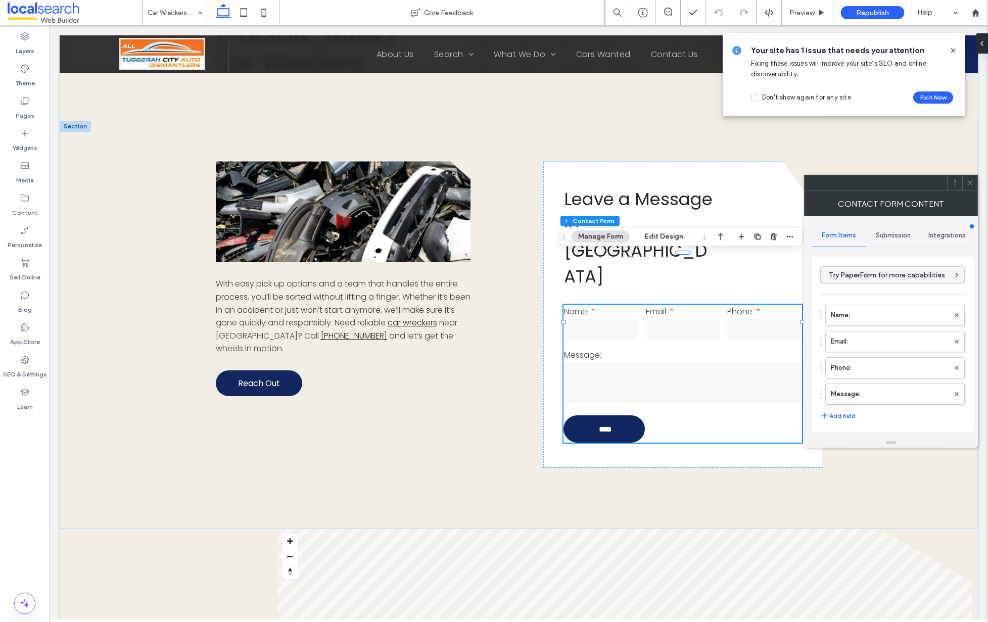
click at [887, 235] on span "Submission" at bounding box center [893, 236] width 35 height 8
click at [883, 277] on label "New submission notification" at bounding box center [893, 283] width 135 height 20
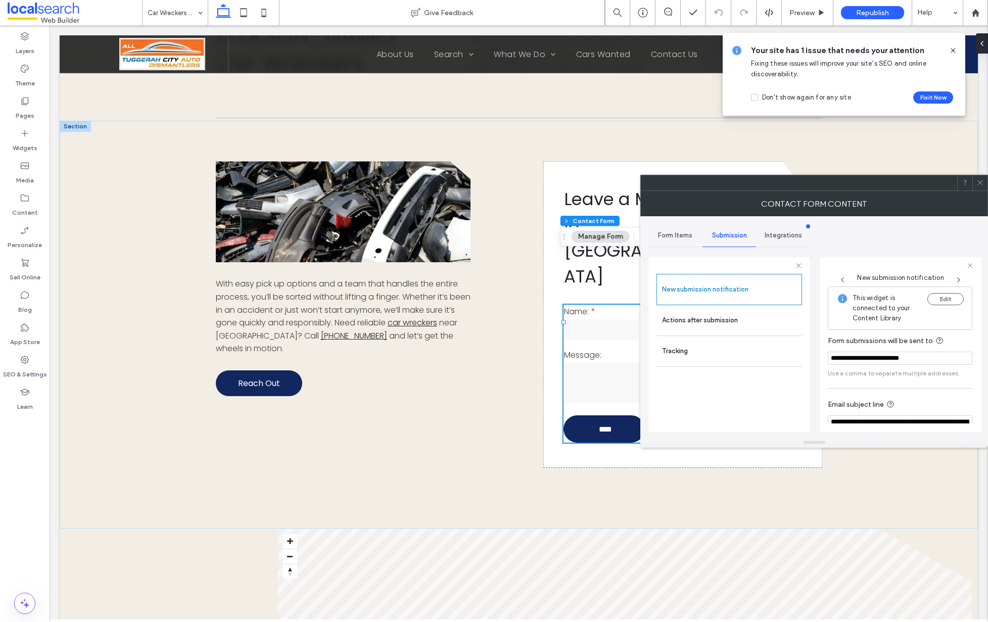
click at [979, 184] on use at bounding box center [980, 182] width 5 height 5
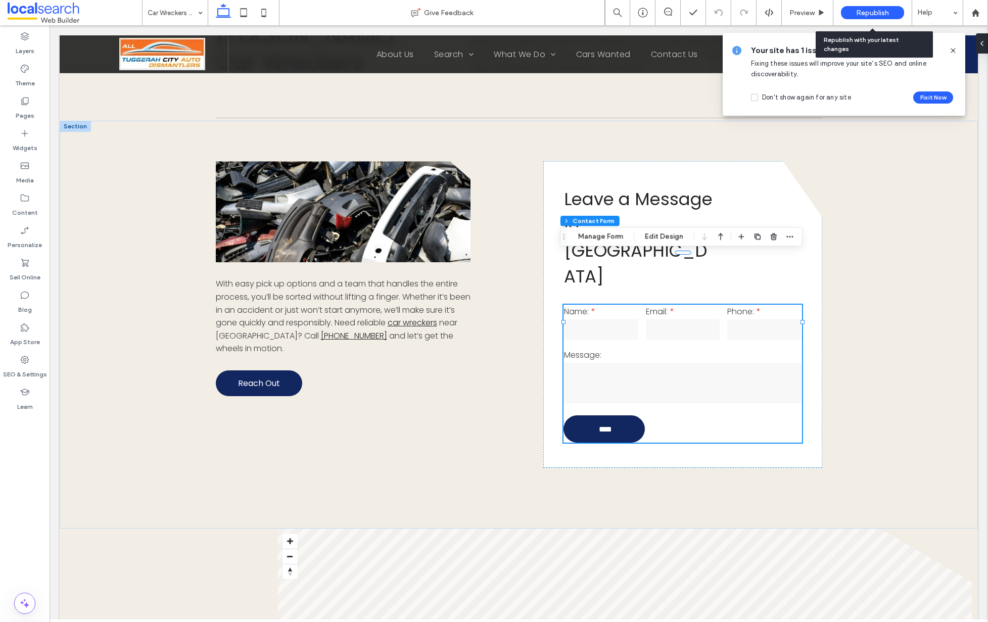
click at [865, 16] on span "Republish" at bounding box center [872, 13] width 33 height 9
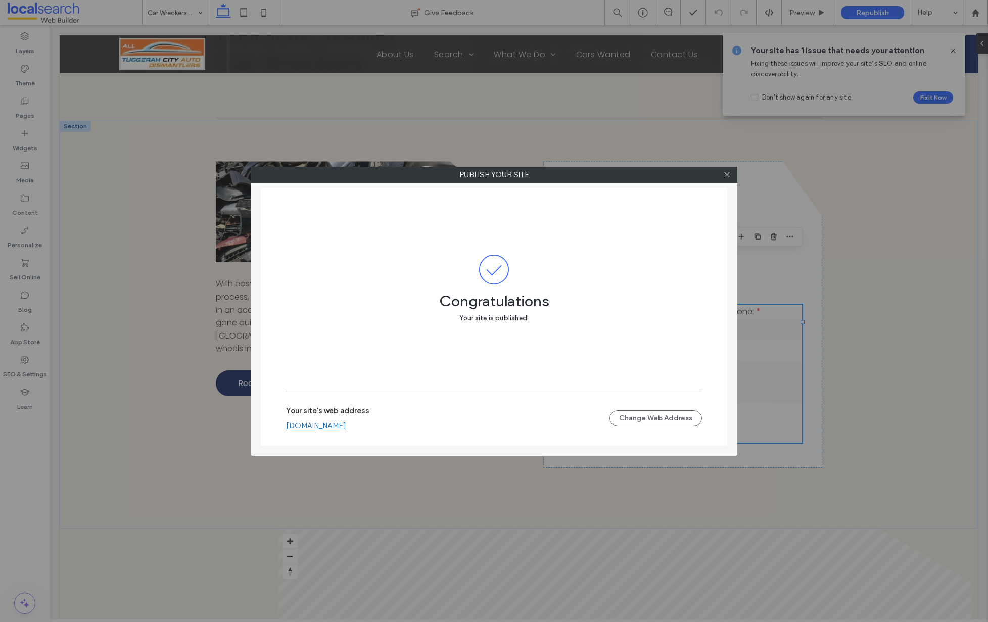
click at [731, 172] on div at bounding box center [726, 174] width 15 height 15
click at [729, 172] on use at bounding box center [727, 174] width 5 height 5
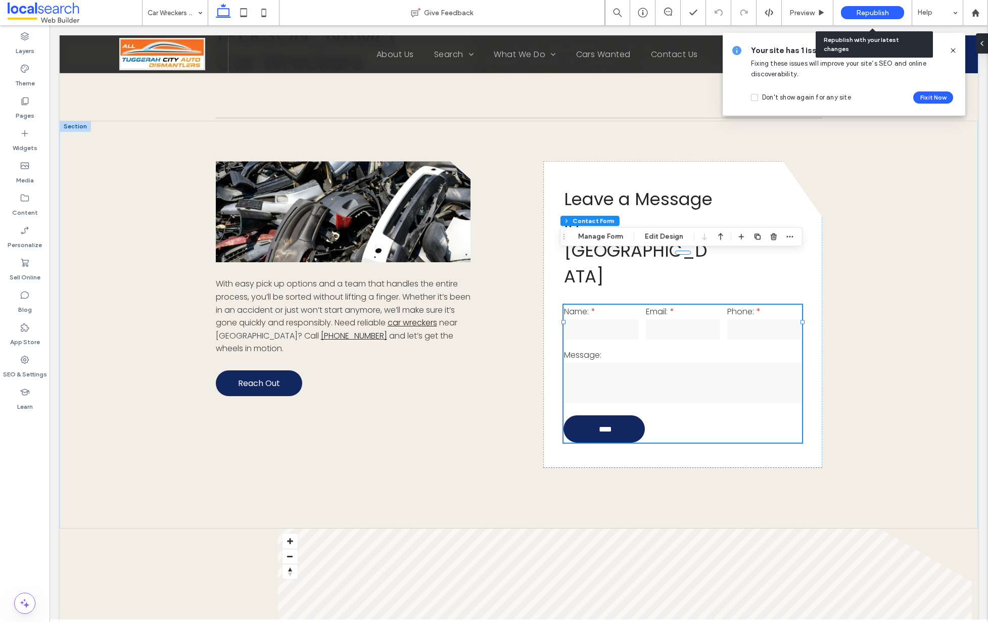
click at [857, 17] on div "Republish" at bounding box center [872, 12] width 63 height 13
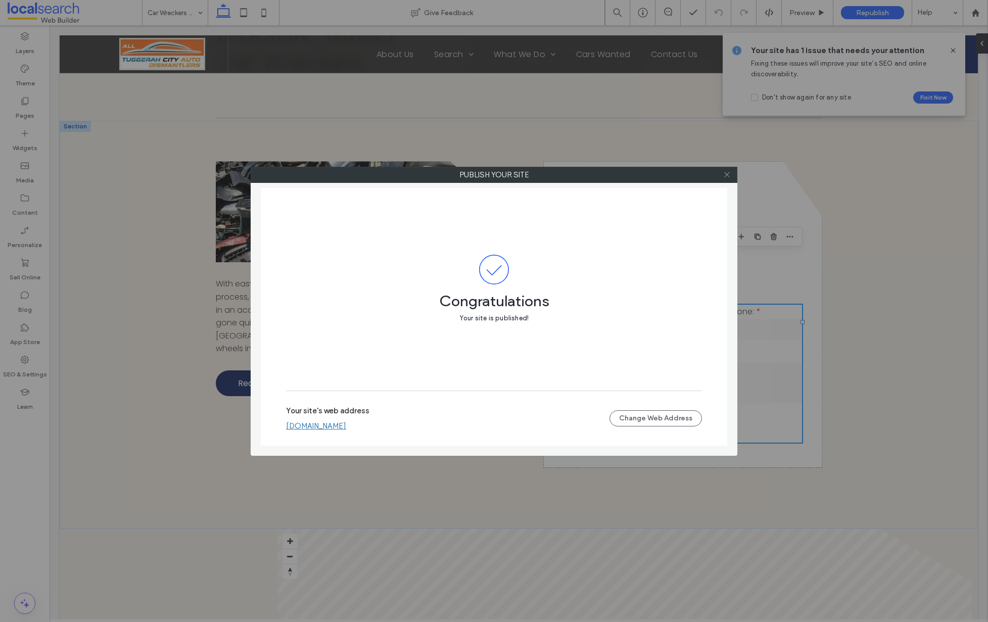
click at [724, 172] on icon at bounding box center [728, 175] width 8 height 8
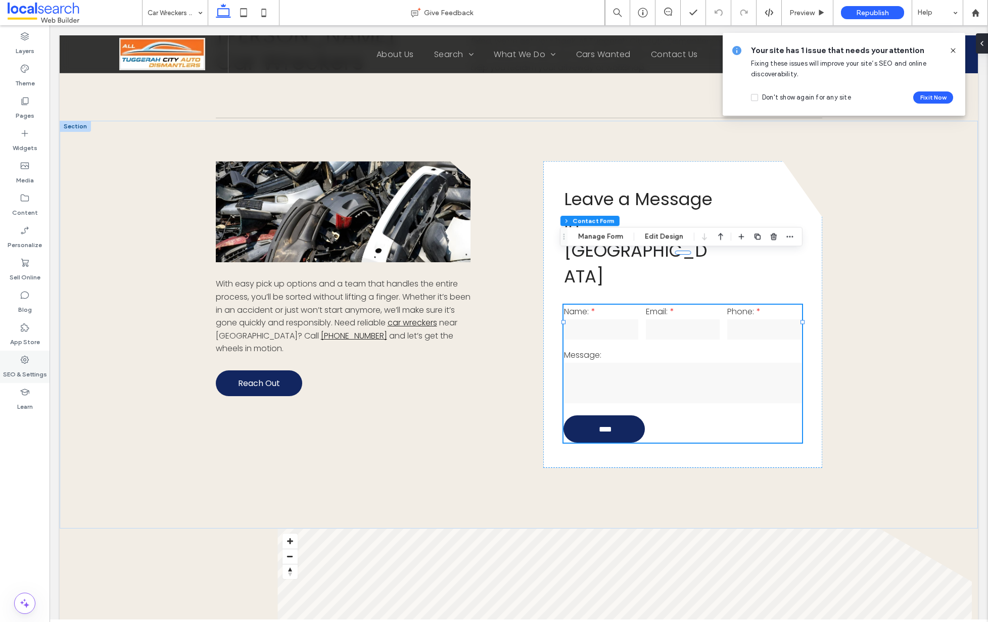
click at [28, 373] on label "SEO & Settings" at bounding box center [25, 372] width 44 height 14
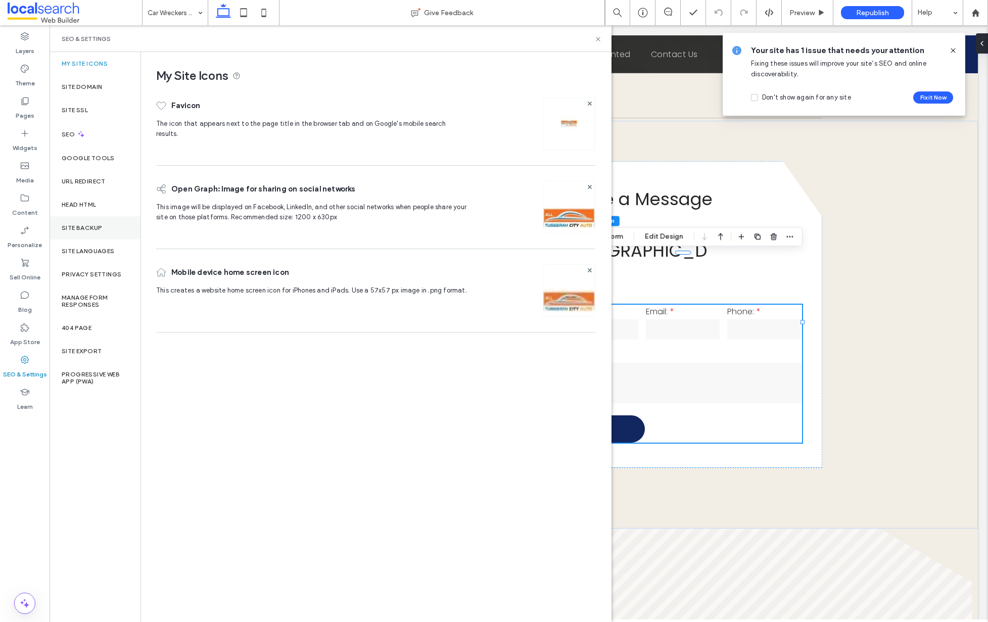
click at [89, 230] on label "Site Backup" at bounding box center [82, 227] width 40 height 7
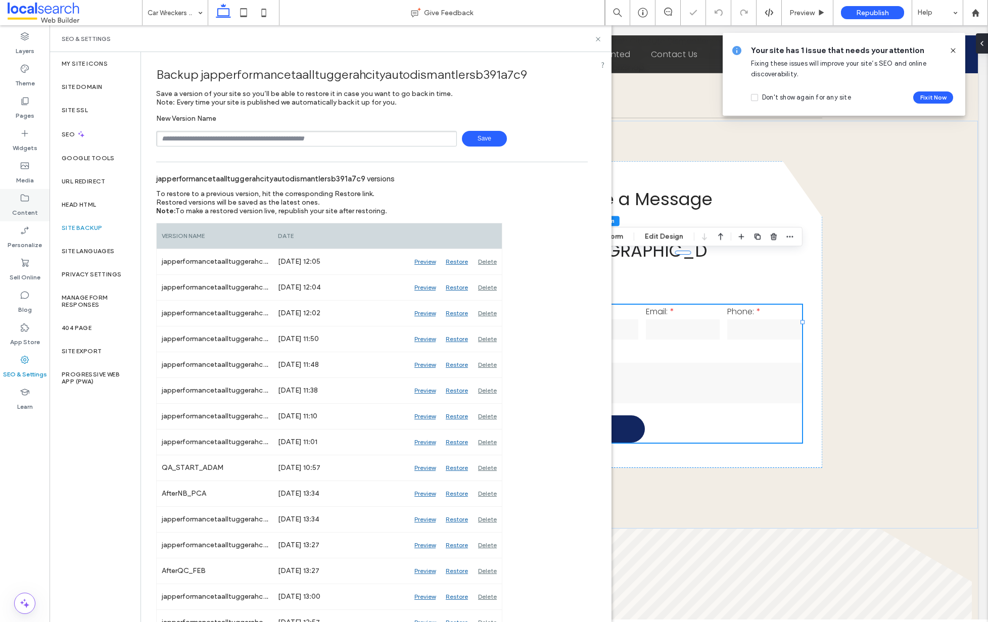
click at [21, 205] on label "Content" at bounding box center [25, 210] width 26 height 14
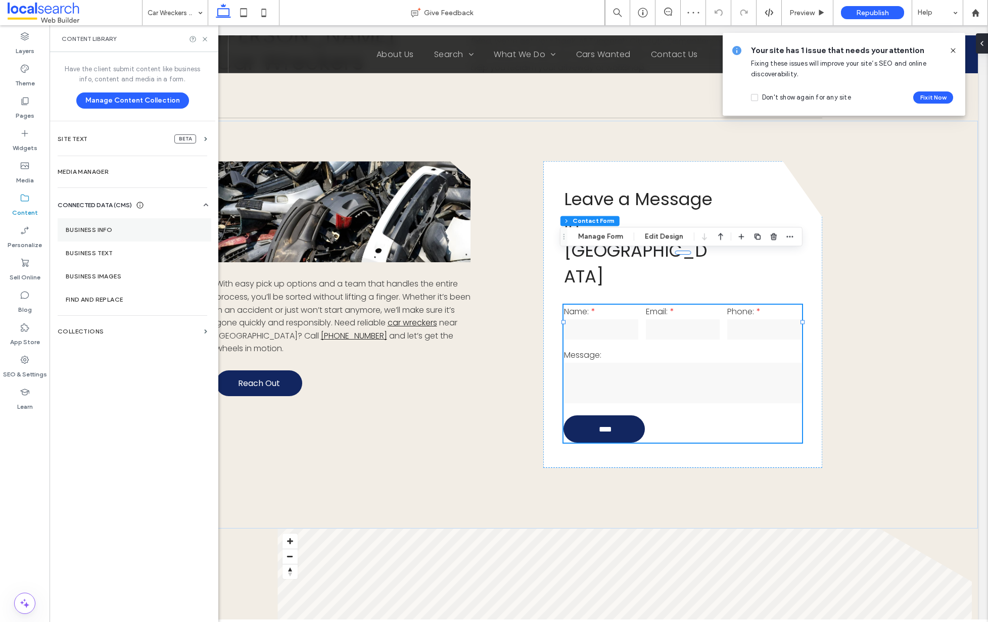
click at [129, 223] on section "Business Info" at bounding box center [135, 229] width 154 height 23
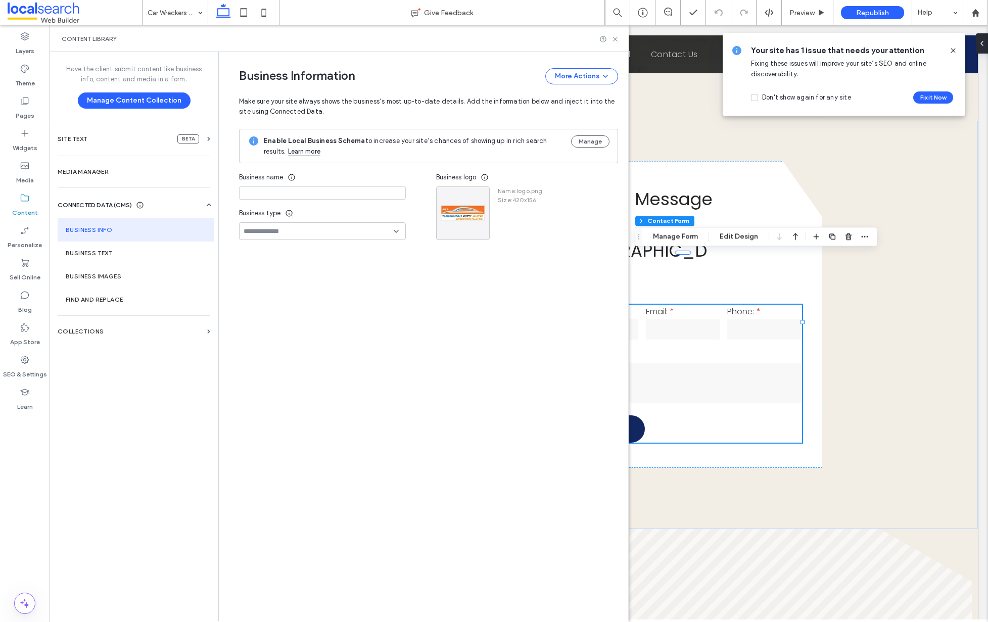
type input "**********"
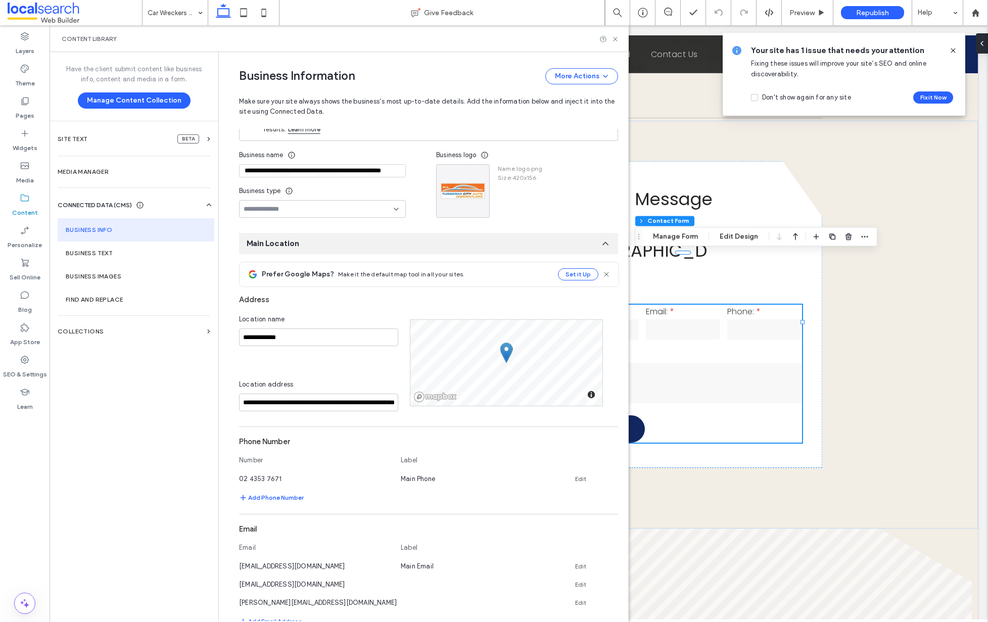
scroll to position [194, 0]
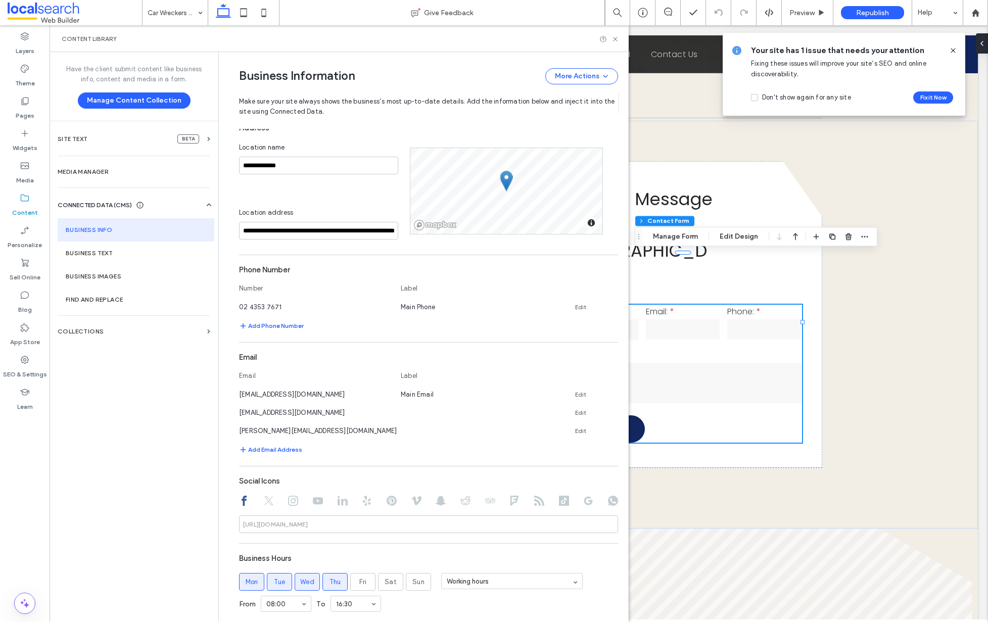
click at [610, 430] on icon at bounding box center [614, 430] width 8 height 8
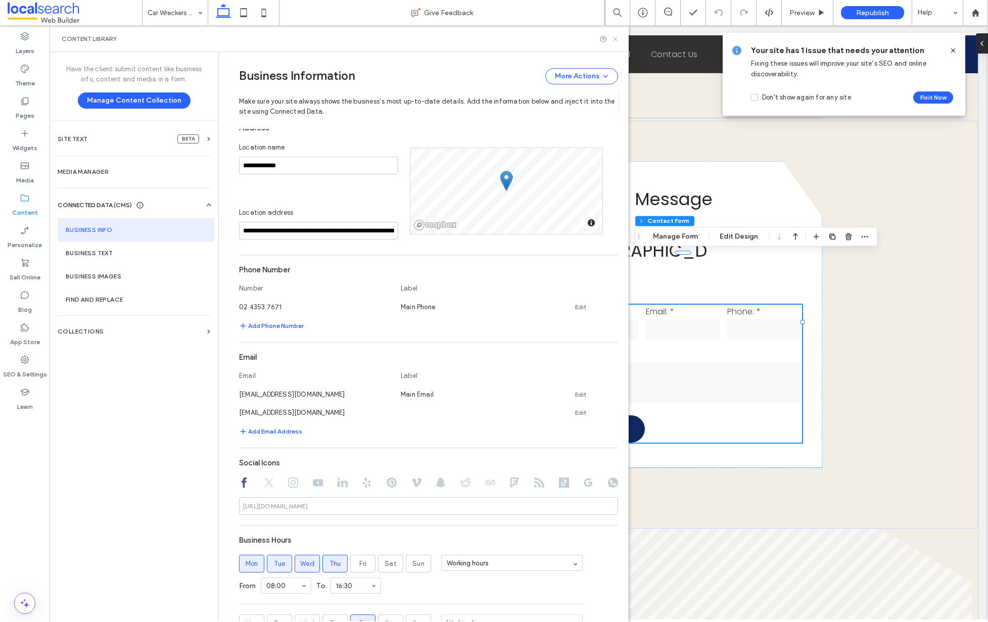
click at [618, 39] on icon at bounding box center [616, 39] width 8 height 8
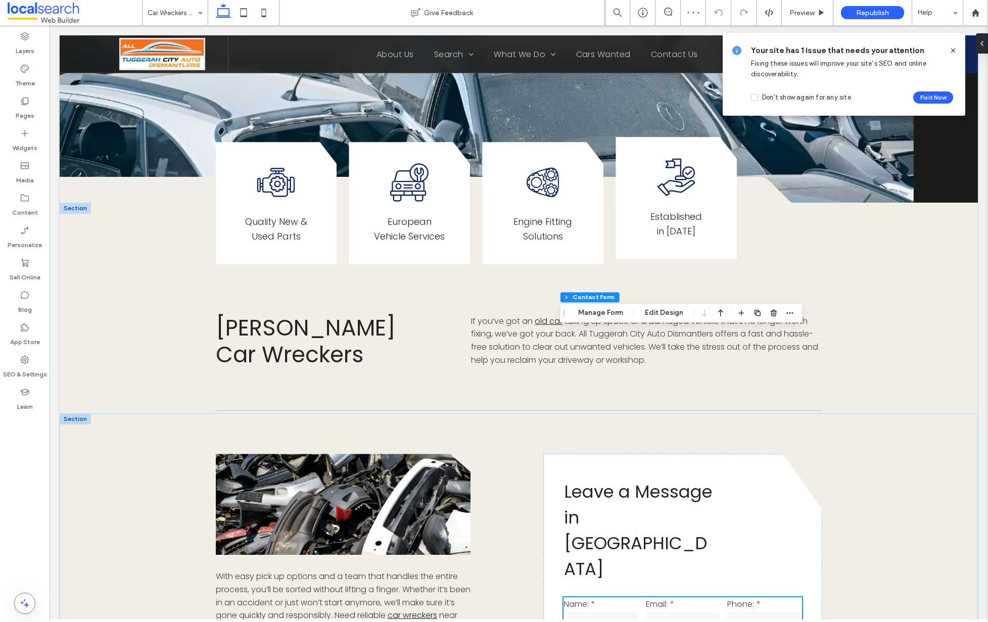
type input "*"
type input "***"
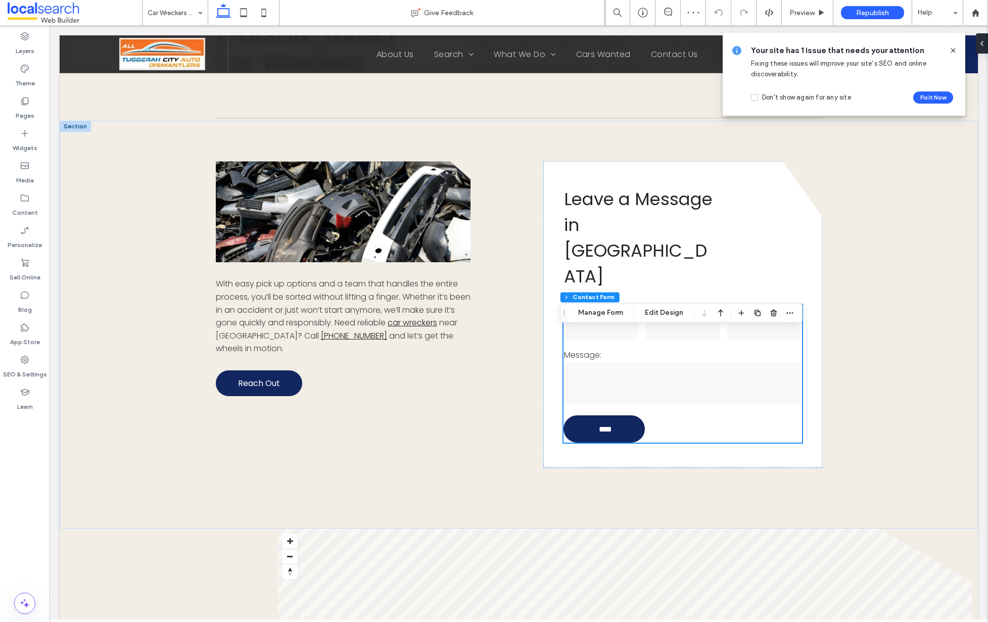
scroll to position [0, 0]
